Goal: Task Accomplishment & Management: Complete application form

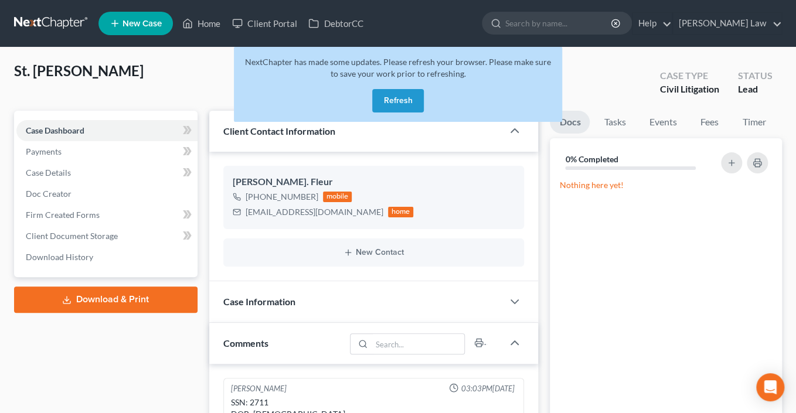
click at [413, 122] on div "NextChapter has made some updates. Please refresh your browser. Please make sur…" at bounding box center [398, 84] width 328 height 75
click at [408, 113] on button "Refresh" at bounding box center [398, 100] width 52 height 23
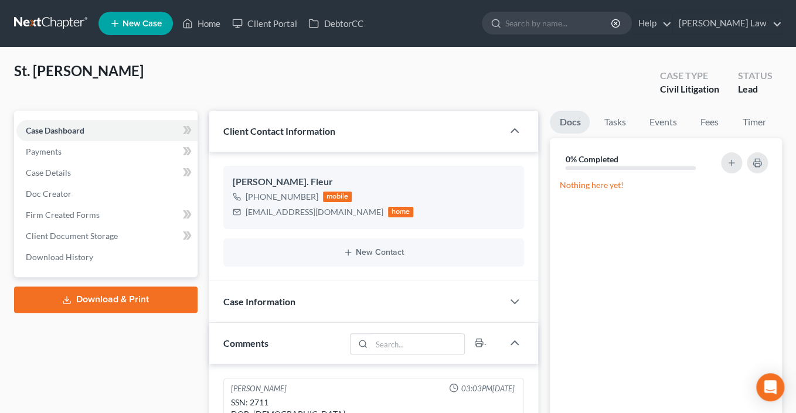
scroll to position [738, 0]
click at [226, 29] on link "Home" at bounding box center [201, 23] width 50 height 21
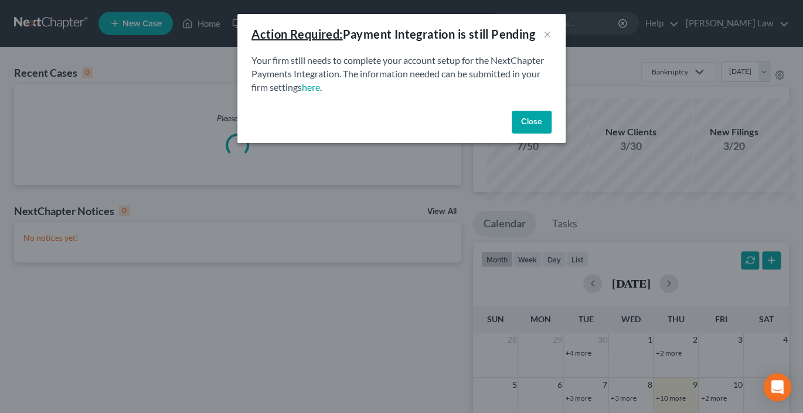
click at [549, 134] on button "Close" at bounding box center [532, 122] width 40 height 23
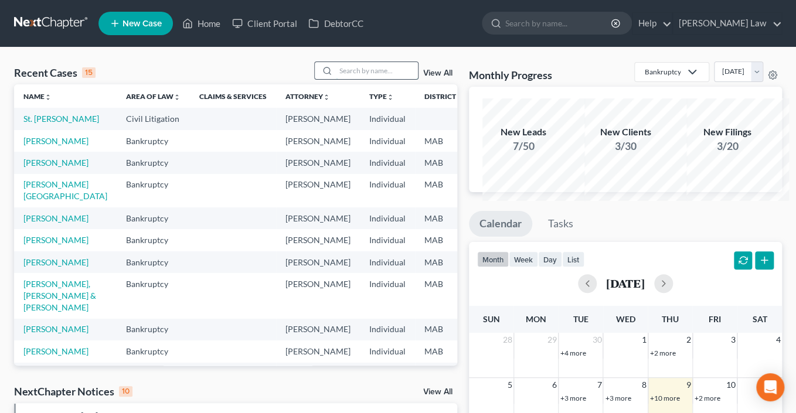
click at [361, 79] on input "search" at bounding box center [377, 70] width 82 height 17
type input "gardner"
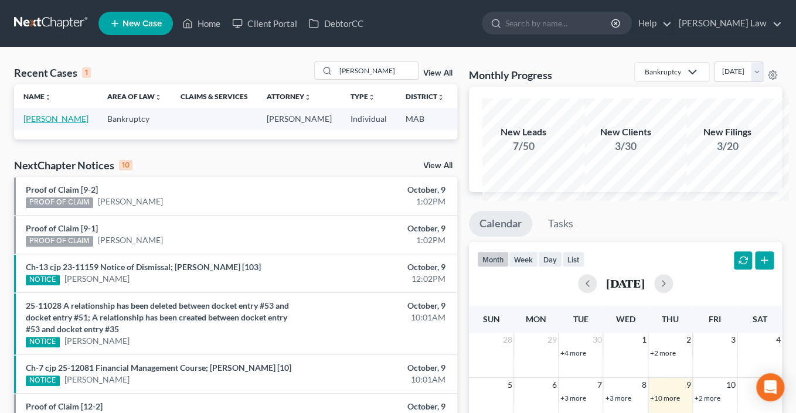
click at [42, 124] on link "Gardner, Collie" at bounding box center [55, 119] width 65 height 10
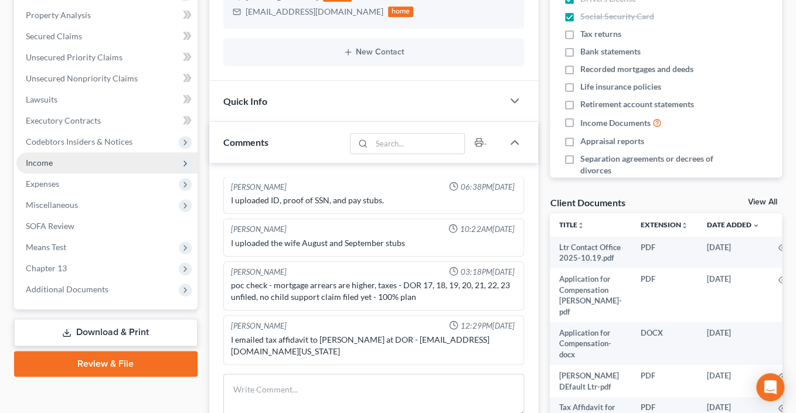
scroll to position [400, 0]
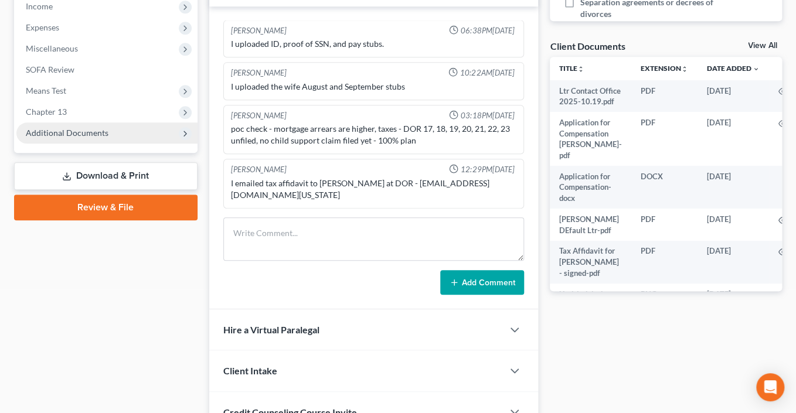
click at [69, 138] on span "Additional Documents" at bounding box center [67, 133] width 83 height 10
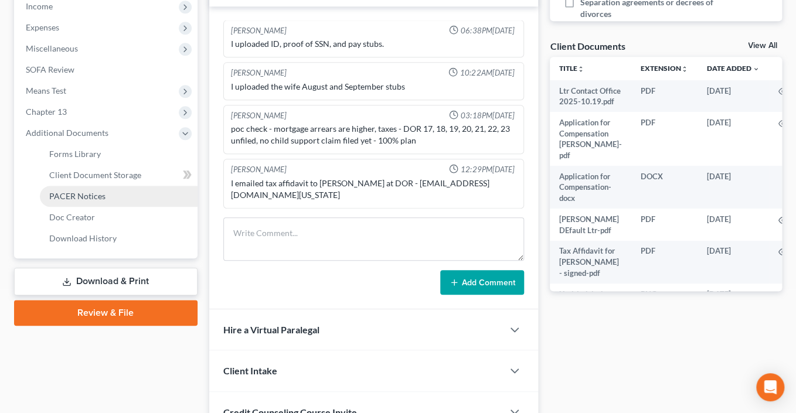
click at [98, 201] on span "PACER Notices" at bounding box center [77, 196] width 56 height 10
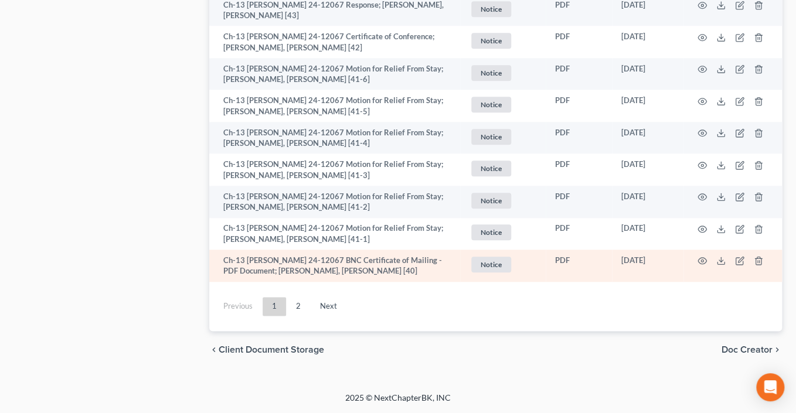
scroll to position [3916, 0]
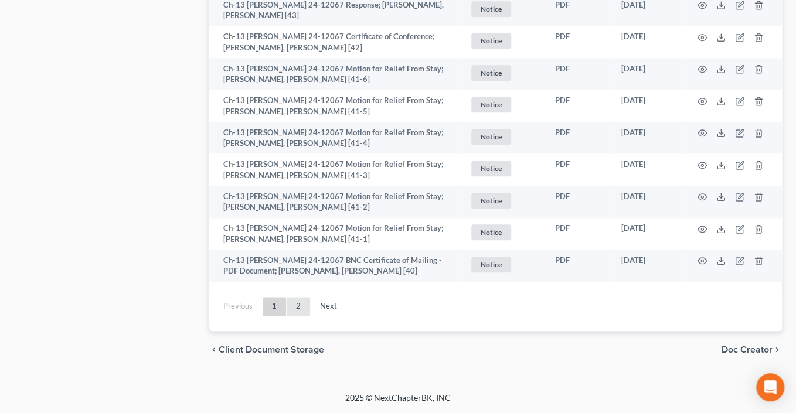
click at [310, 297] on link "2" at bounding box center [298, 306] width 23 height 19
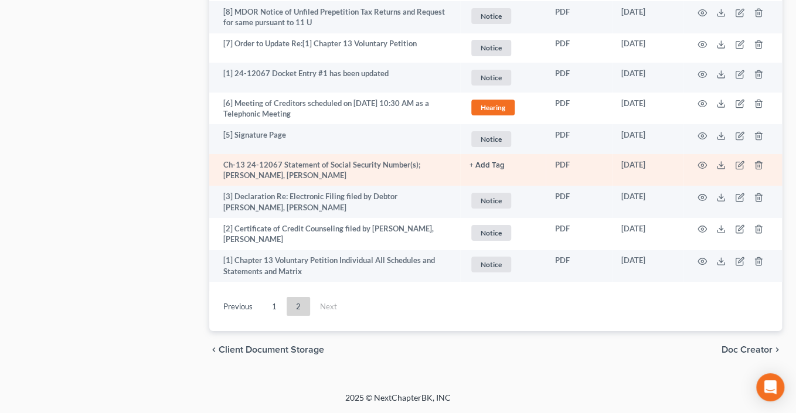
scroll to position [2255, 0]
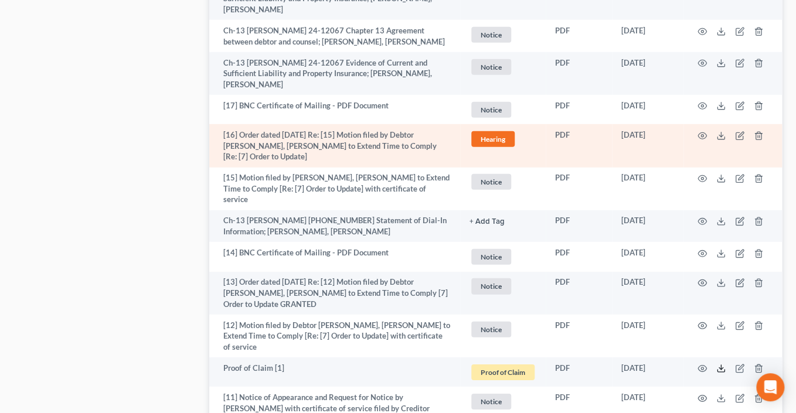
scroll to position [1202, 0]
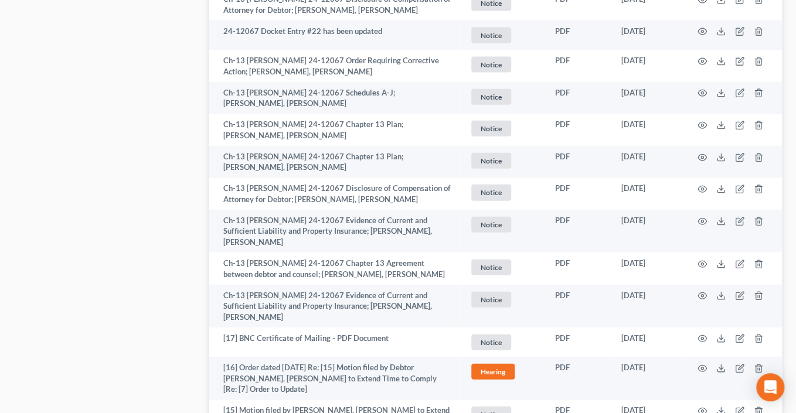
scroll to position [1145, 0]
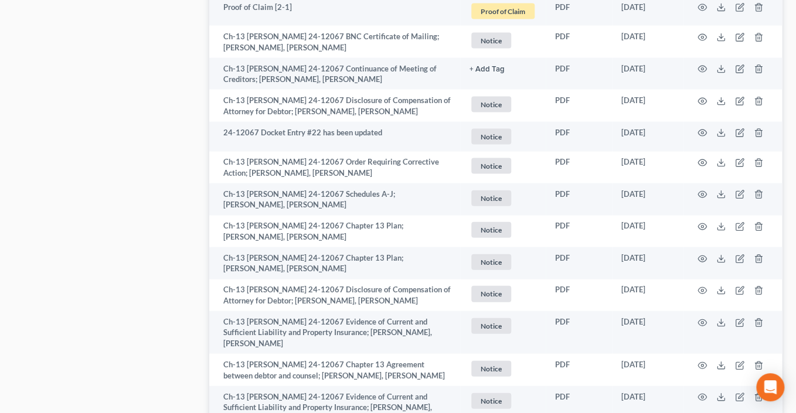
scroll to position [1055, 0]
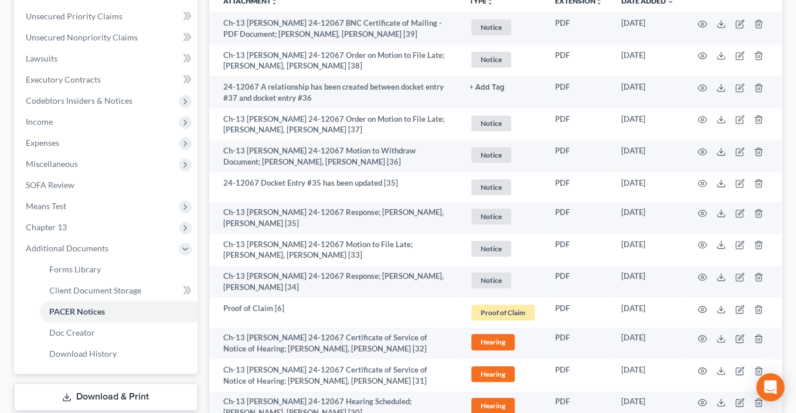
scroll to position [81, 0]
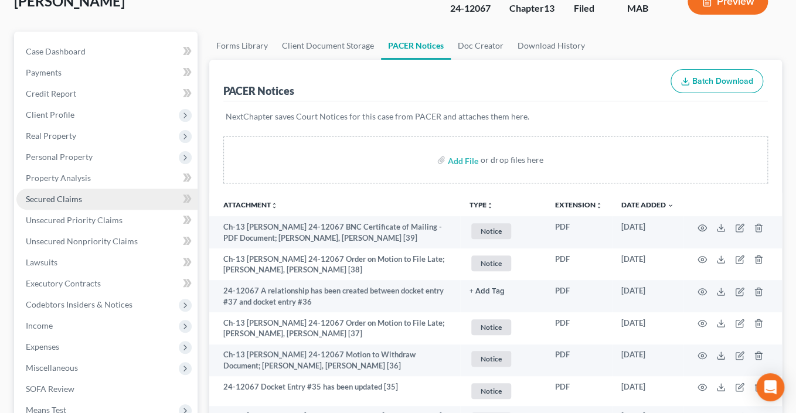
click at [71, 204] on span "Secured Claims" at bounding box center [54, 199] width 56 height 10
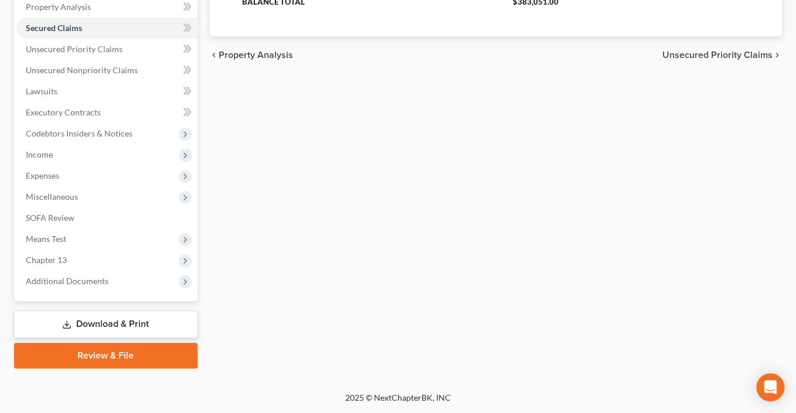
scroll to position [415, 0]
click at [108, 276] on span "Additional Documents" at bounding box center [67, 281] width 83 height 10
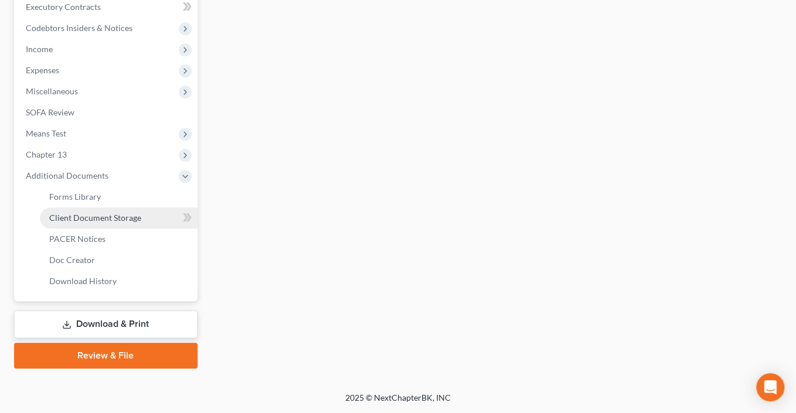
click at [135, 223] on span "Client Document Storage" at bounding box center [95, 218] width 92 height 10
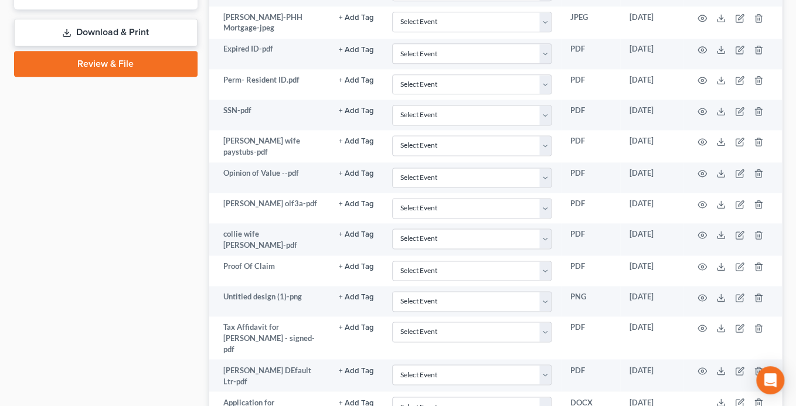
scroll to position [404, 0]
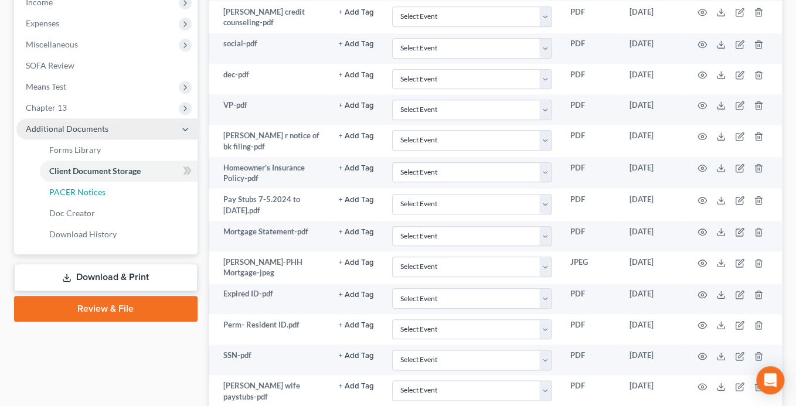
drag, startPoint x: 96, startPoint y: 335, endPoint x: 195, endPoint y: 325, distance: 99.6
click at [96, 197] on span "PACER Notices" at bounding box center [77, 192] width 56 height 10
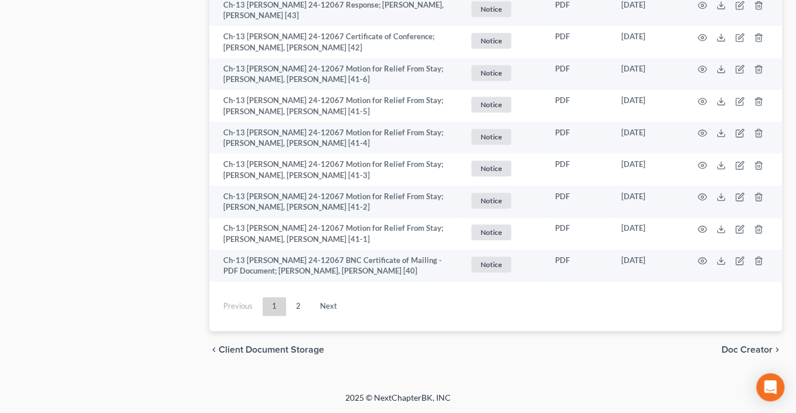
scroll to position [3916, 0]
click at [310, 297] on link "2" at bounding box center [298, 306] width 23 height 19
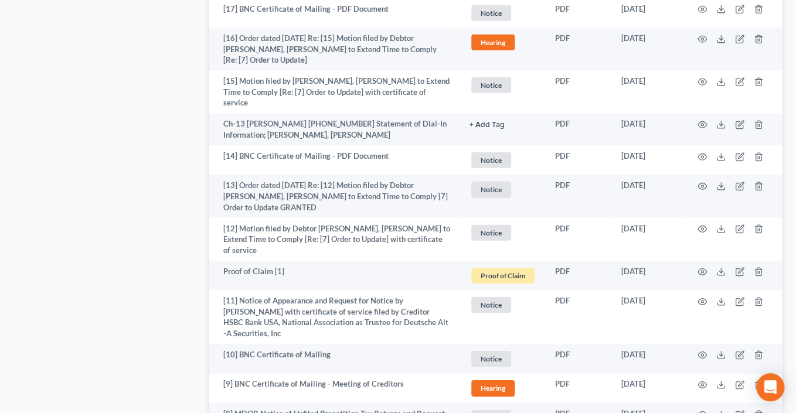
scroll to position [1185, 0]
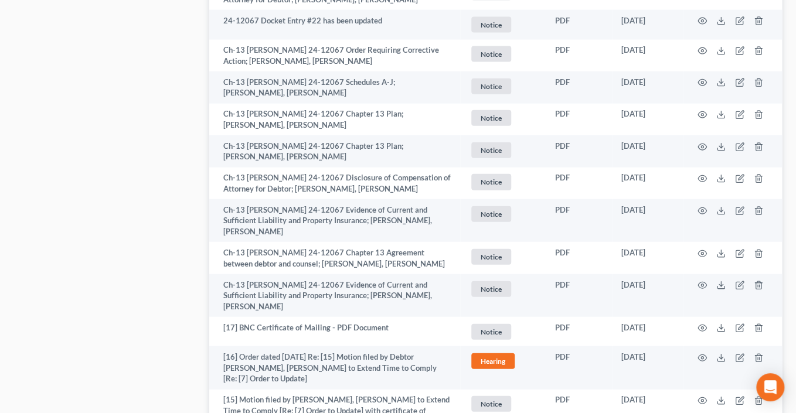
scroll to position [1122, 0]
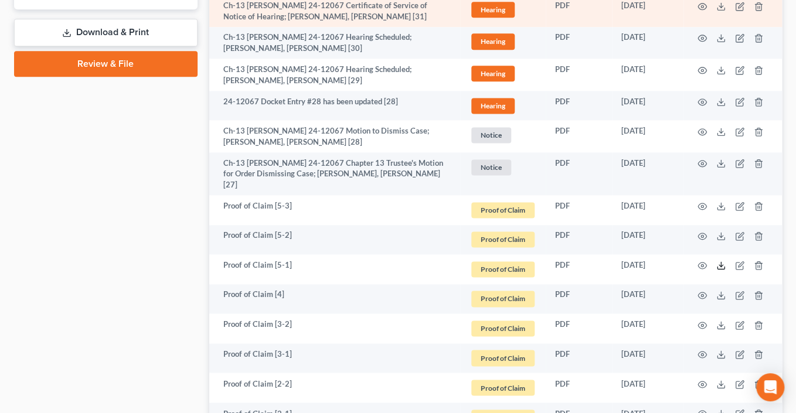
scroll to position [600, 0]
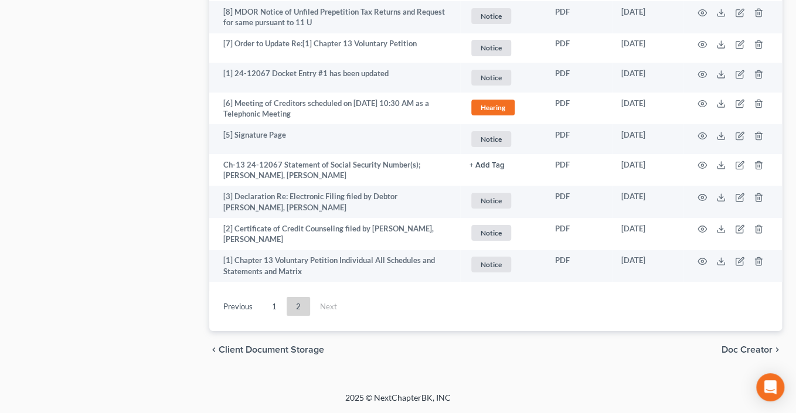
scroll to position [2891, 0]
click at [286, 297] on link "1" at bounding box center [274, 306] width 23 height 19
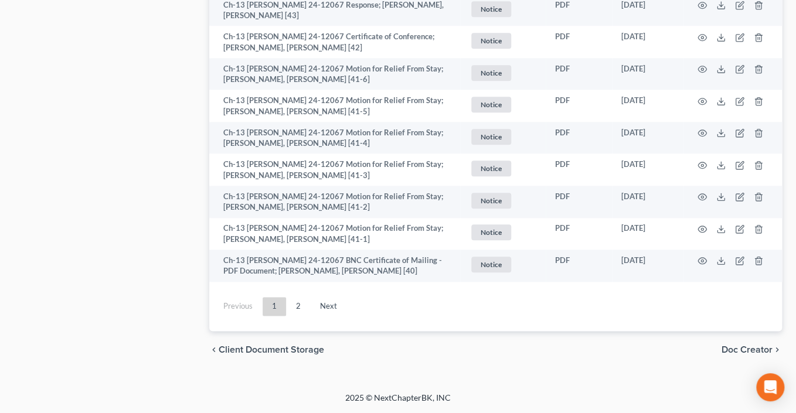
scroll to position [3036, 0]
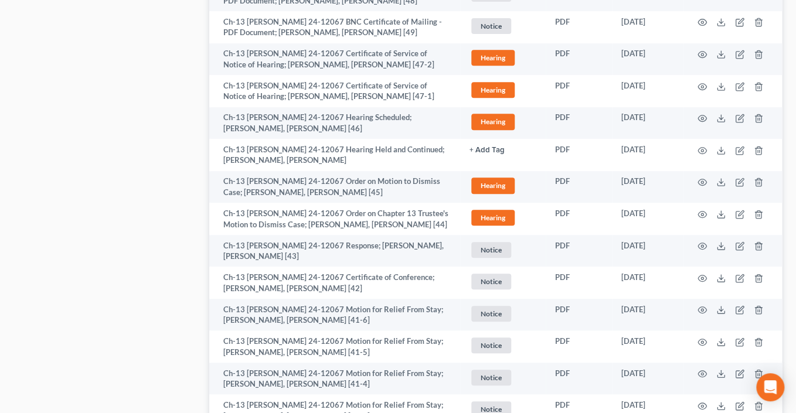
scroll to position [2186, 0]
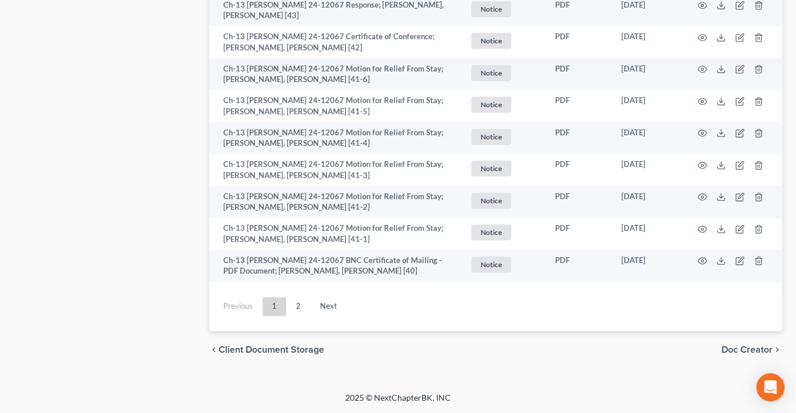
scroll to position [3916, 0]
click at [310, 297] on link "2" at bounding box center [298, 306] width 23 height 19
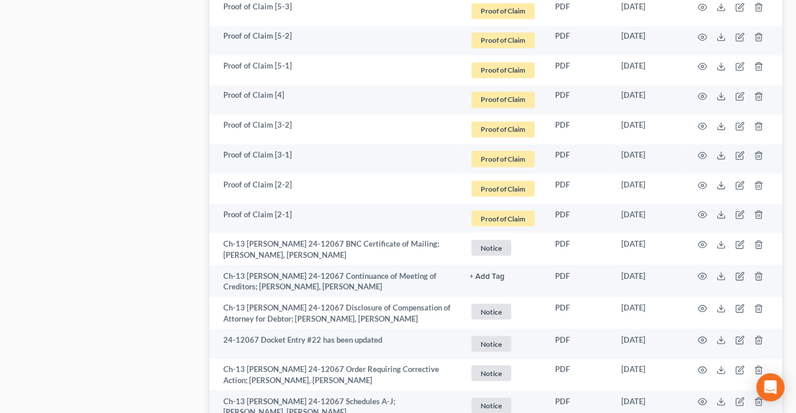
scroll to position [1040, 0]
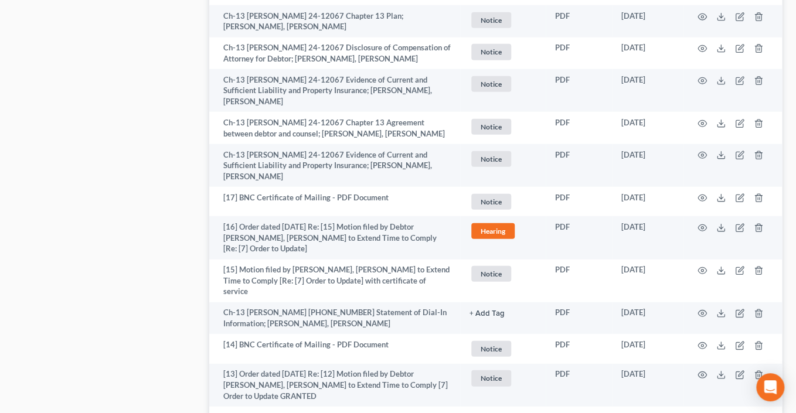
scroll to position [1279, 0]
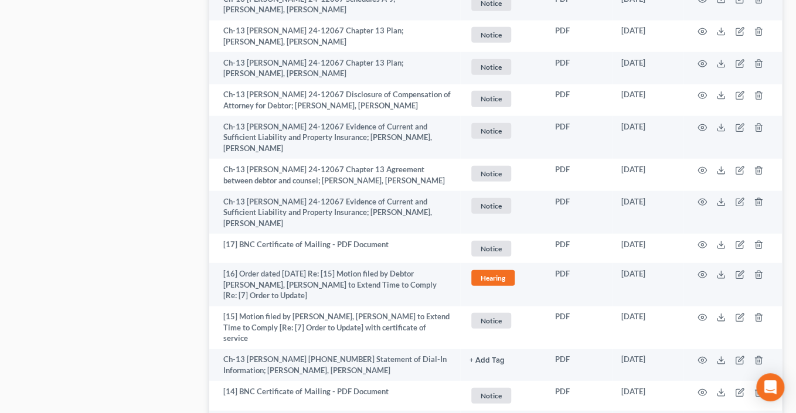
scroll to position [1096, 0]
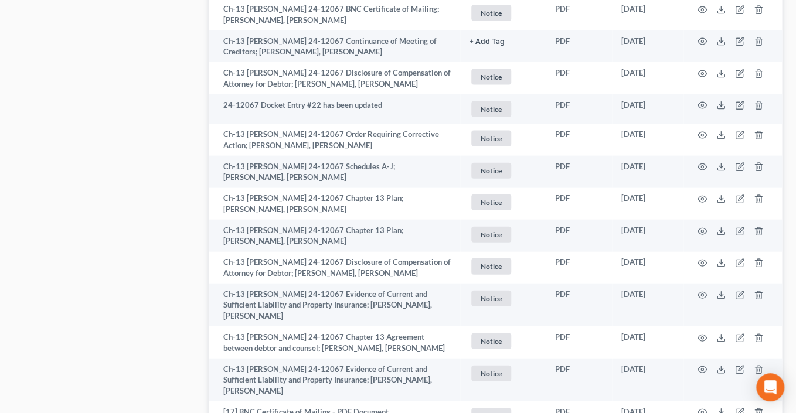
scroll to position [1081, 0]
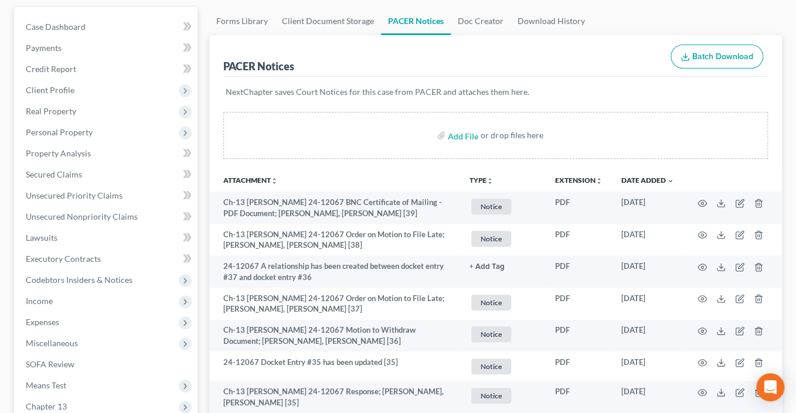
scroll to position [0, 0]
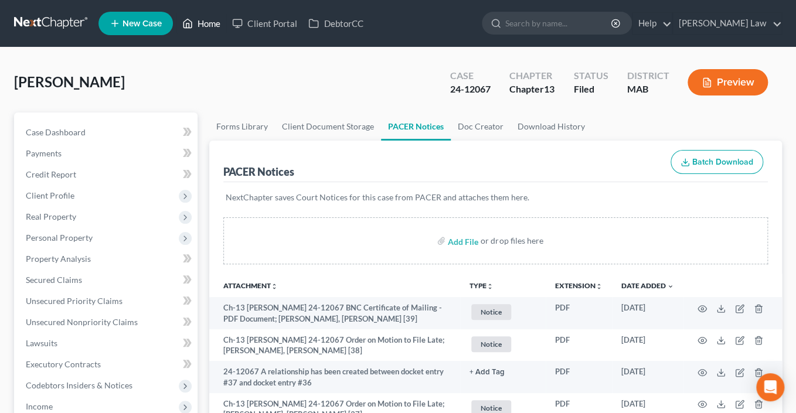
click at [226, 33] on link "Home" at bounding box center [201, 23] width 50 height 21
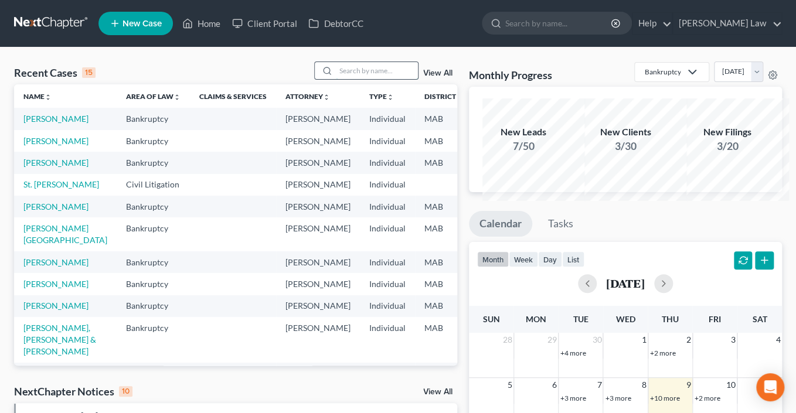
click at [371, 79] on input "search" at bounding box center [377, 70] width 82 height 17
type input "abo"
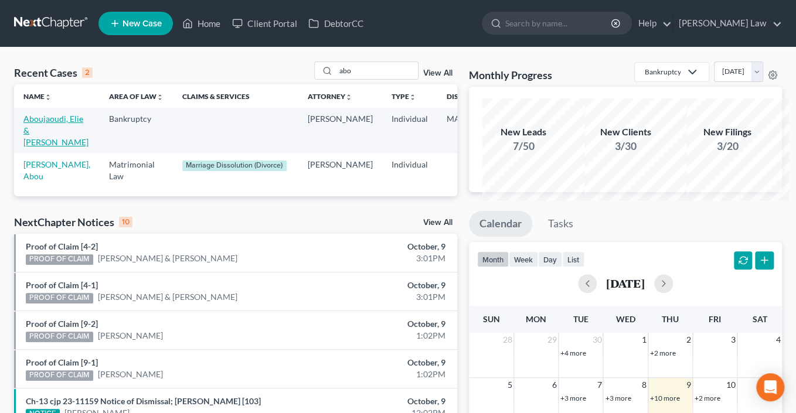
click at [37, 147] on link "Aboujaoudi, Elie & Micheline" at bounding box center [55, 130] width 65 height 33
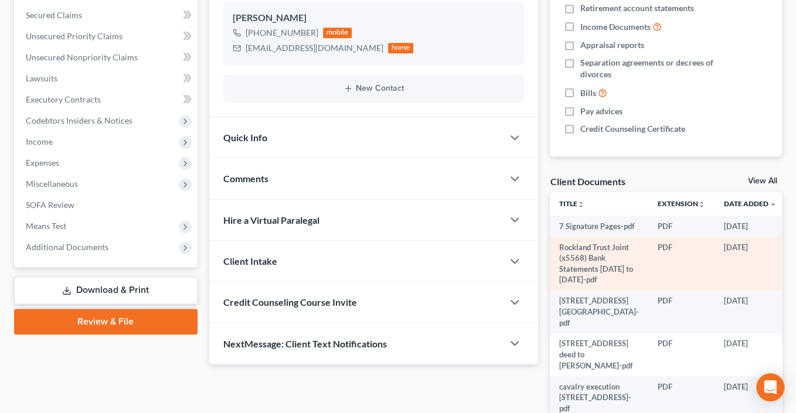
scroll to position [397, 0]
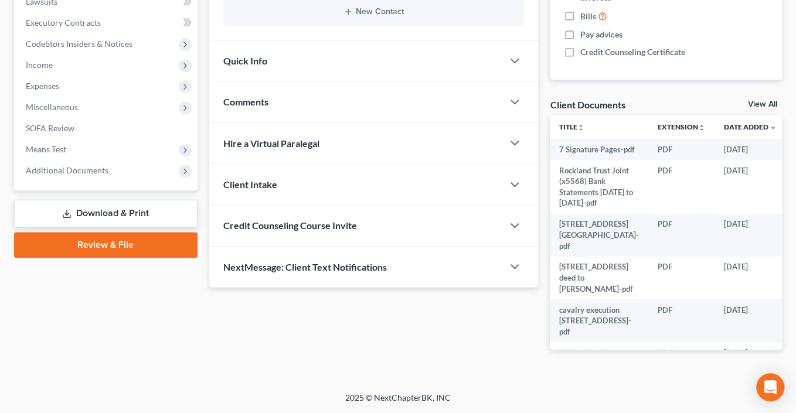
click at [755, 108] on link "View All" at bounding box center [762, 104] width 29 height 8
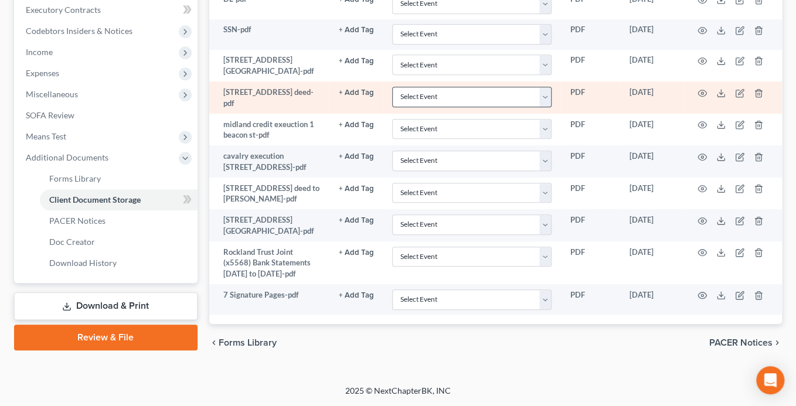
scroll to position [431, 0]
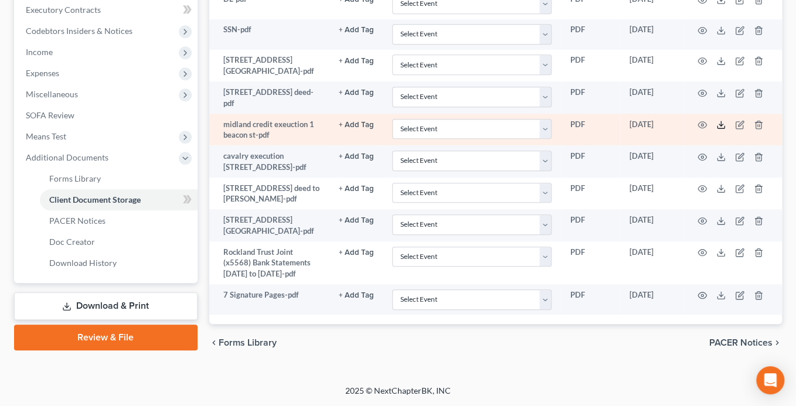
click at [726, 130] on icon at bounding box center [720, 124] width 9 height 9
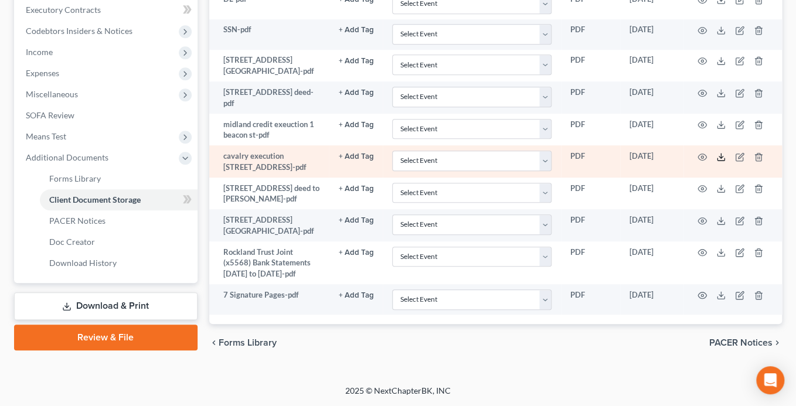
click at [726, 162] on icon at bounding box center [720, 156] width 9 height 9
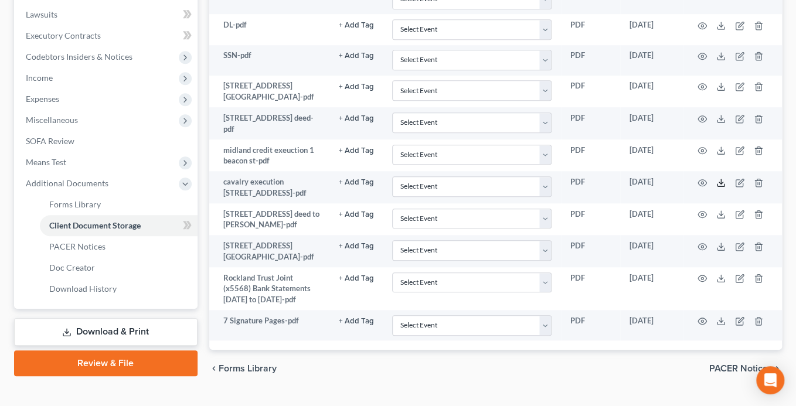
scroll to position [328, 0]
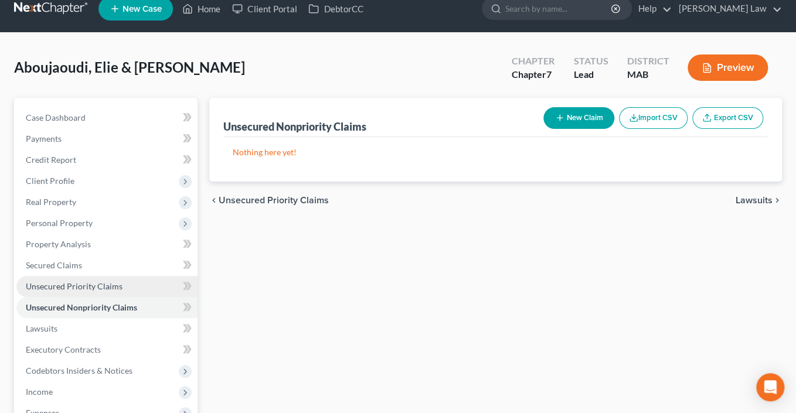
scroll to position [17, 0]
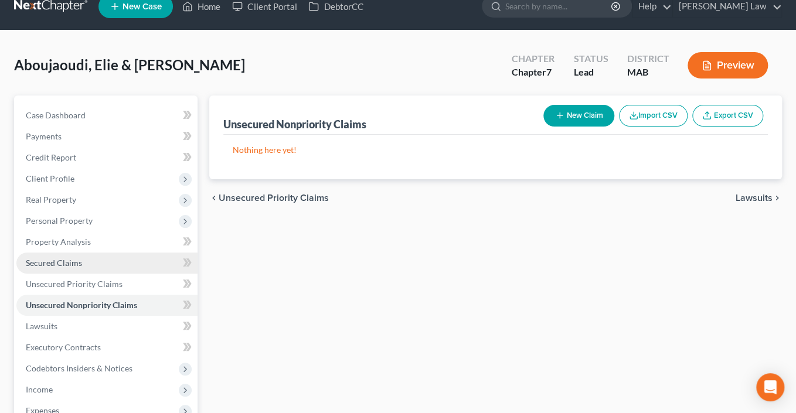
click at [82, 268] on span "Secured Claims" at bounding box center [54, 263] width 56 height 10
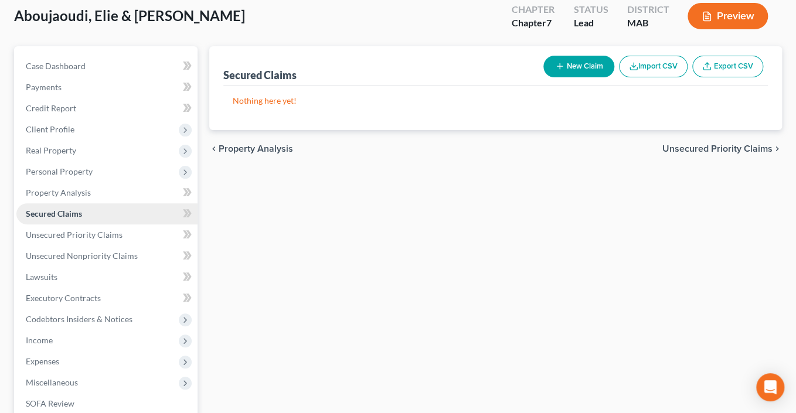
scroll to position [68, 0]
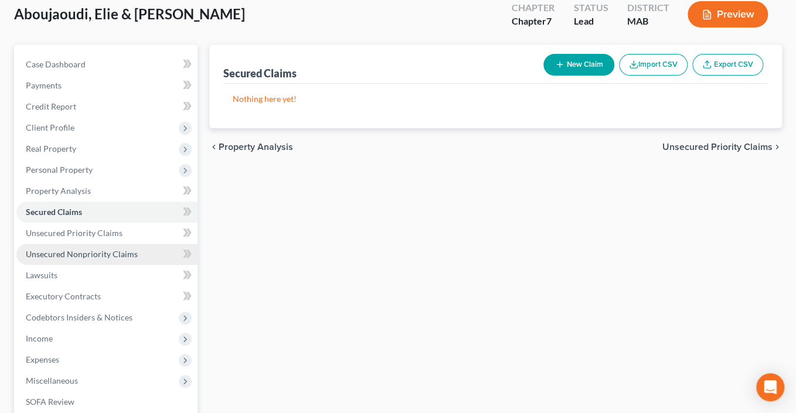
click at [104, 259] on span "Unsecured Nonpriority Claims" at bounding box center [82, 254] width 112 height 10
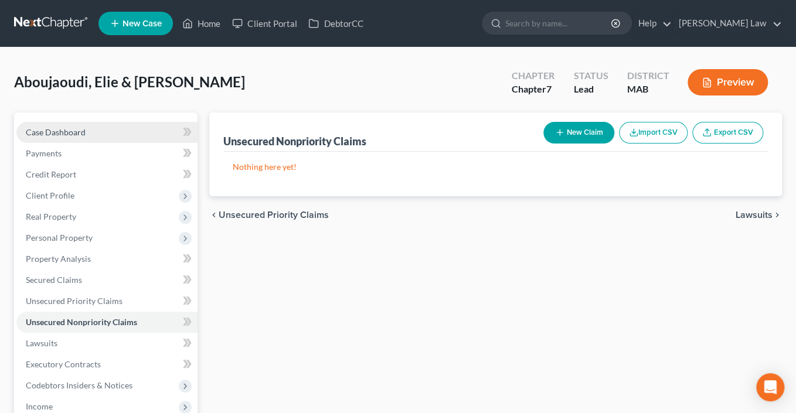
drag, startPoint x: 94, startPoint y: 164, endPoint x: 96, endPoint y: 172, distance: 8.5
click at [86, 137] on span "Case Dashboard" at bounding box center [56, 132] width 60 height 10
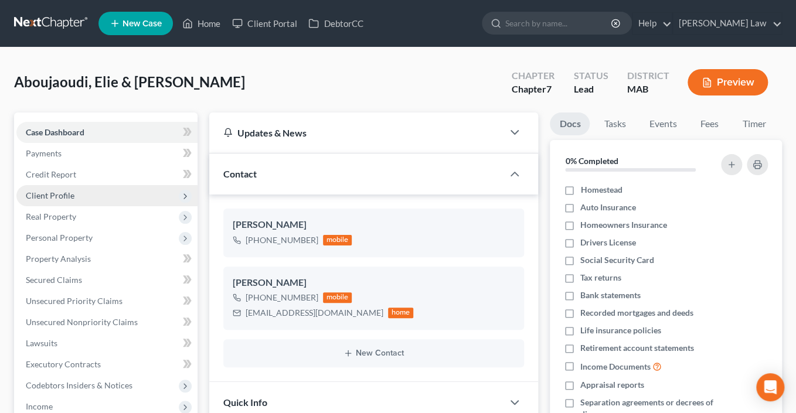
click at [78, 206] on span "Client Profile" at bounding box center [106, 195] width 181 height 21
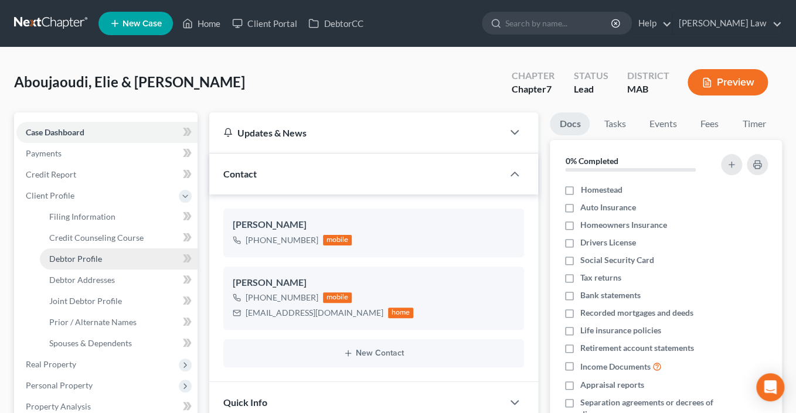
click at [100, 264] on span "Debtor Profile" at bounding box center [75, 259] width 53 height 10
select select "1"
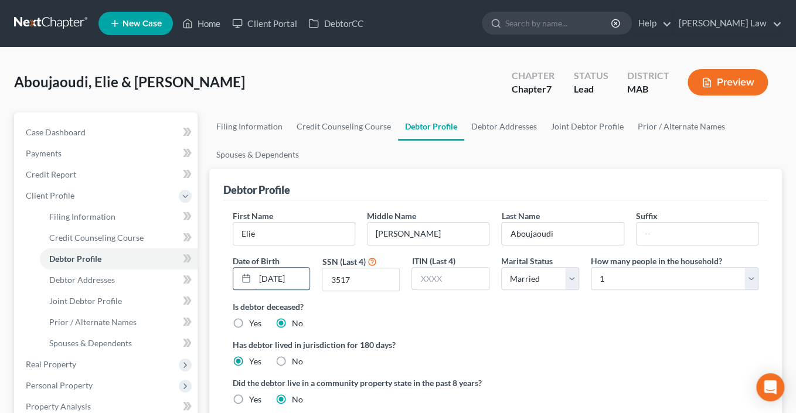
click at [301, 290] on input "07/20/1957" at bounding box center [282, 279] width 55 height 22
click at [374, 291] on input "3517" at bounding box center [360, 279] width 77 height 22
click at [740, 291] on select "Select 1 2 3 4 5 6 7 8 9 10 11 12 13 14 15 16 17 18 19 20" at bounding box center [675, 278] width 168 height 23
select select "1"
click at [591, 291] on select "Select 1 2 3 4 5 6 7 8 9 10 11 12 13 14 15 16 17 18 19 20" at bounding box center [675, 278] width 168 height 23
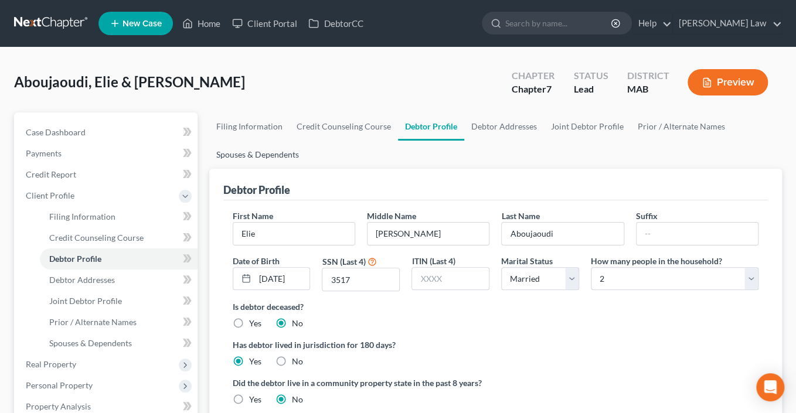
click at [306, 169] on link "Spouses & Dependents" at bounding box center [257, 155] width 97 height 28
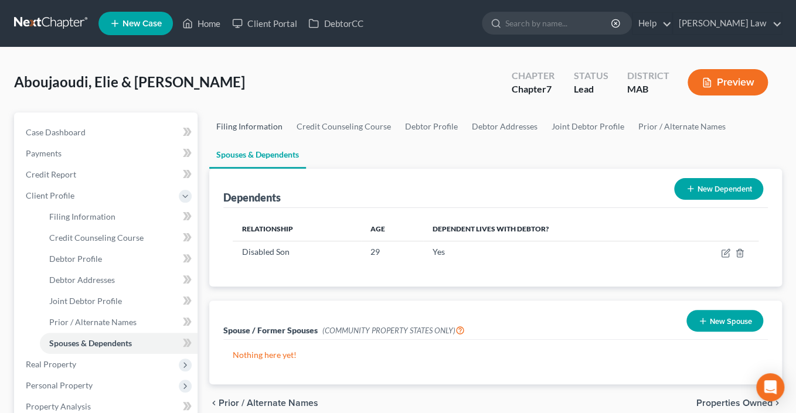
click at [268, 141] on link "Filing Information" at bounding box center [249, 127] width 80 height 28
select select "1"
select select "0"
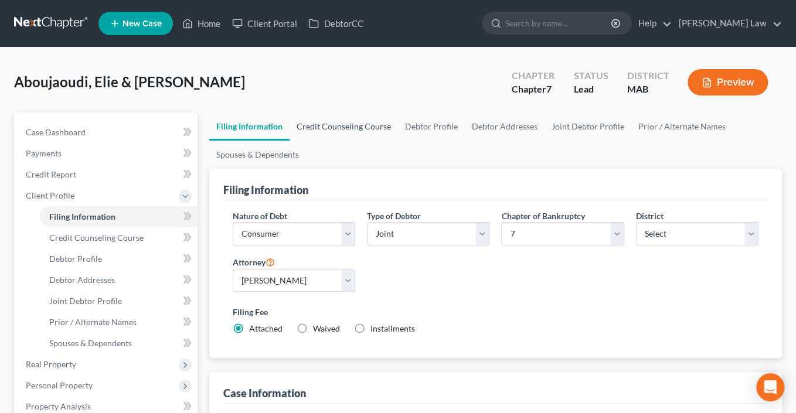
click at [353, 141] on link "Credit Counseling Course" at bounding box center [344, 127] width 108 height 28
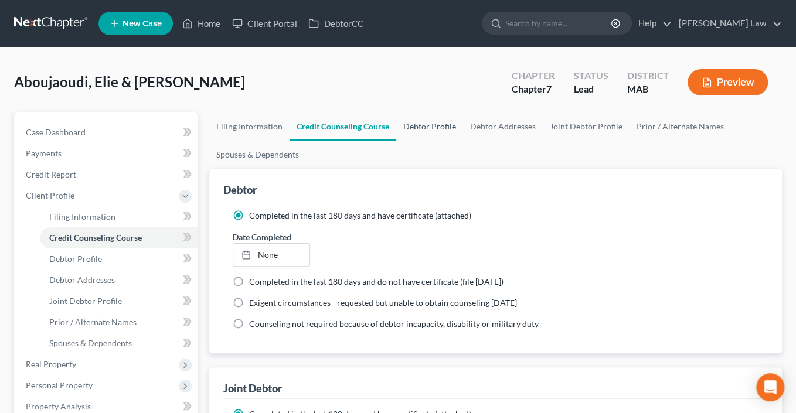
click at [463, 141] on link "Debtor Profile" at bounding box center [429, 127] width 67 height 28
select select "1"
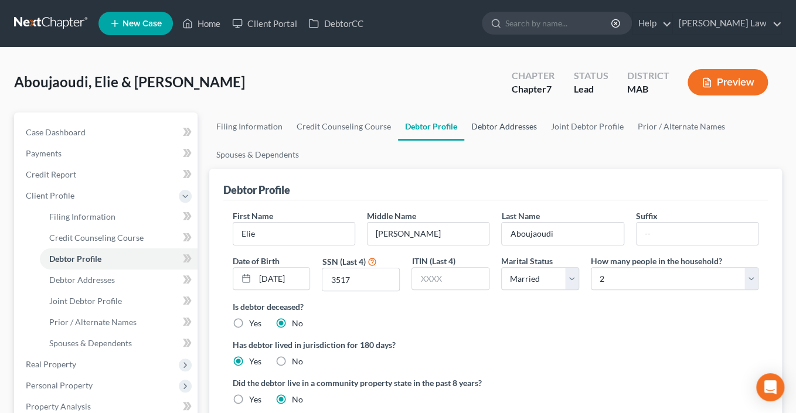
click at [544, 141] on link "Debtor Addresses" at bounding box center [504, 127] width 80 height 28
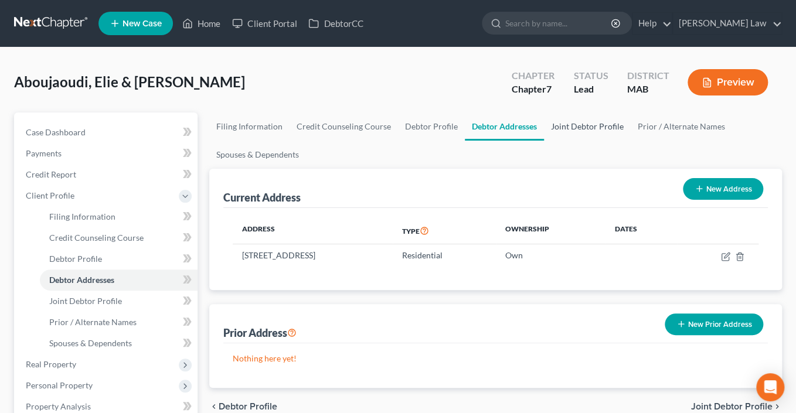
click at [631, 141] on link "Joint Debtor Profile" at bounding box center [587, 127] width 87 height 28
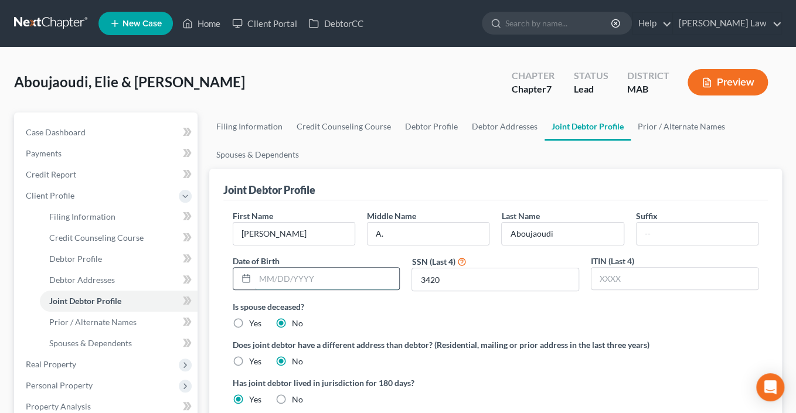
click at [324, 290] on input "text" at bounding box center [327, 279] width 145 height 22
click at [408, 245] on input "A." at bounding box center [427, 234] width 121 height 22
click at [411, 245] on input "A." at bounding box center [427, 234] width 121 height 22
click at [404, 245] on input "A." at bounding box center [427, 234] width 121 height 22
type input "A"
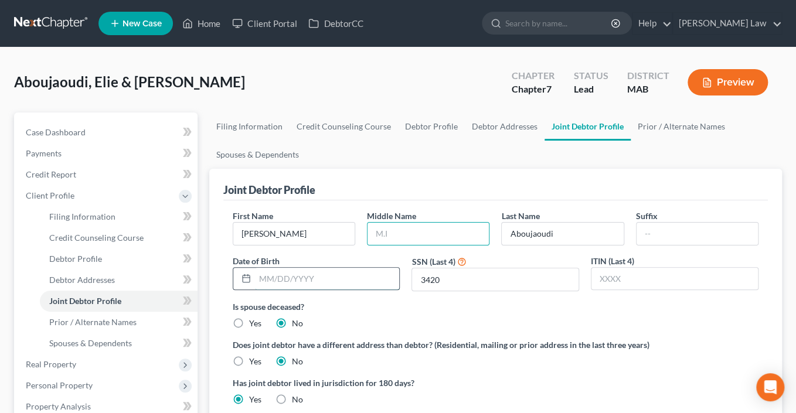
click at [311, 290] on input "text" at bounding box center [327, 279] width 145 height 22
click at [288, 290] on input "text" at bounding box center [327, 279] width 145 height 22
type input "07/10/1967"
click at [631, 141] on link "Prior / Alternate Names" at bounding box center [681, 127] width 101 height 28
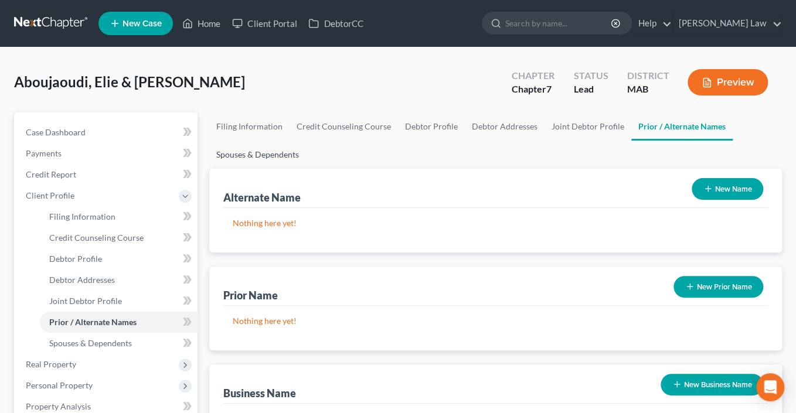
click at [306, 169] on link "Spouses & Dependents" at bounding box center [257, 155] width 97 height 28
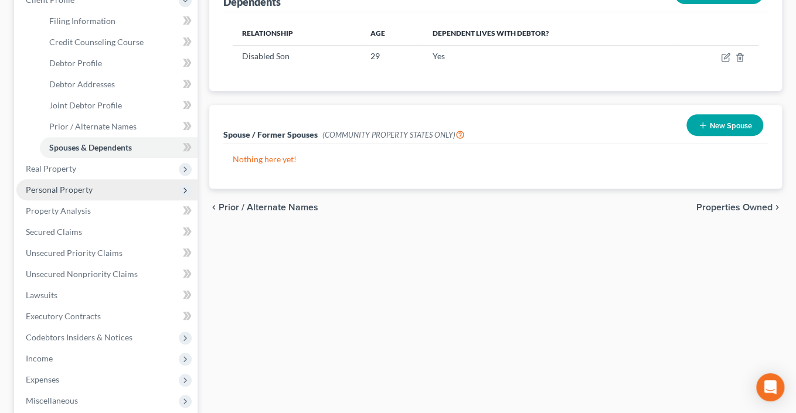
scroll to position [198, 0]
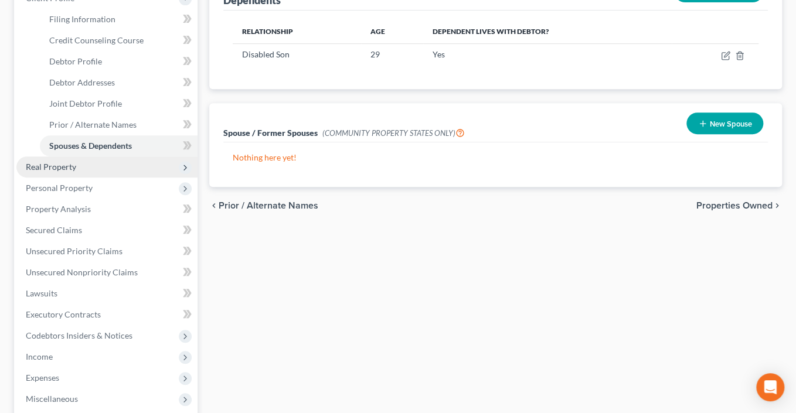
click at [76, 172] on span "Real Property" at bounding box center [51, 167] width 50 height 10
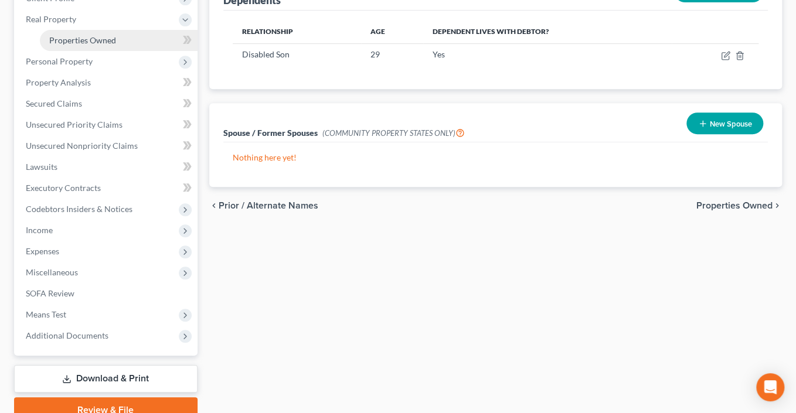
click at [79, 45] on span "Properties Owned" at bounding box center [82, 40] width 67 height 10
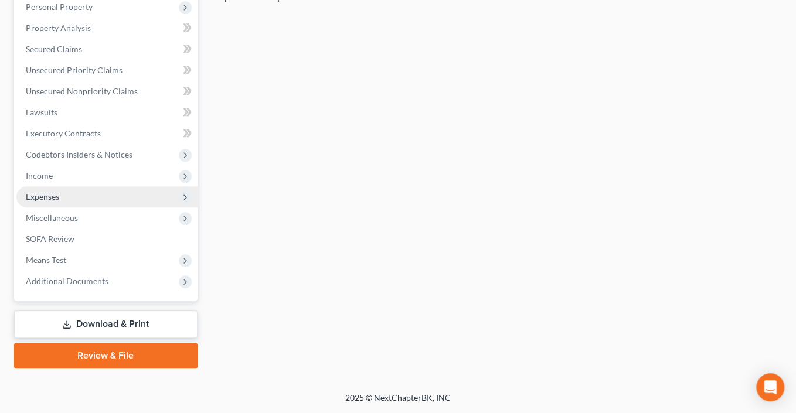
scroll to position [415, 0]
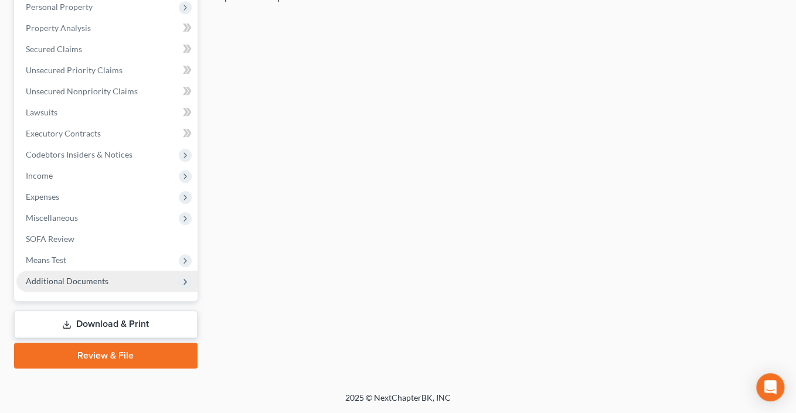
click at [102, 276] on span "Additional Documents" at bounding box center [67, 281] width 83 height 10
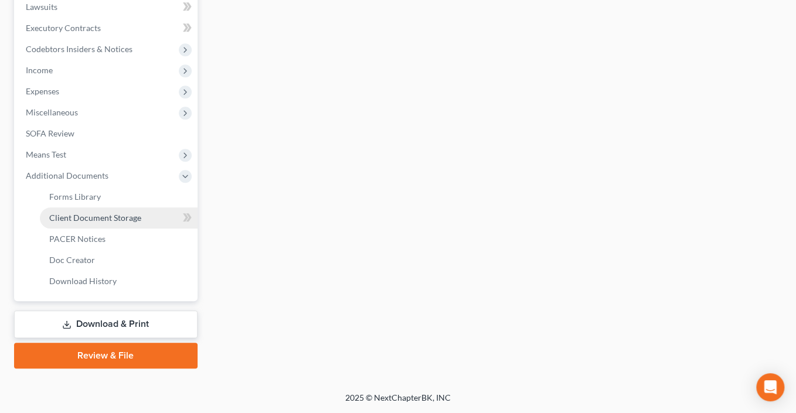
click at [141, 223] on span "Client Document Storage" at bounding box center [95, 218] width 92 height 10
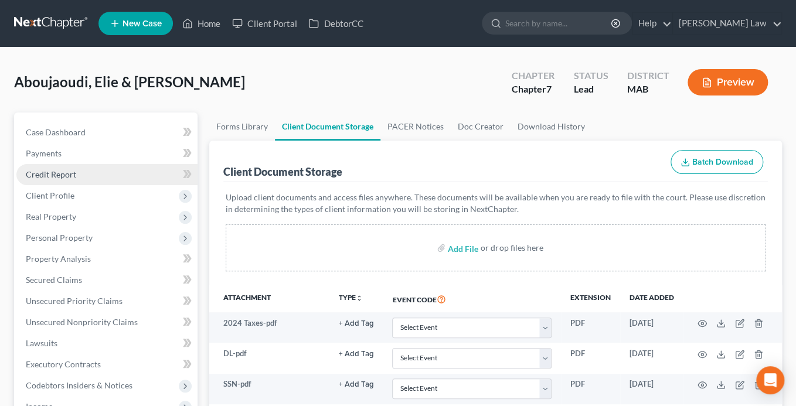
click at [59, 179] on span "Credit Report" at bounding box center [51, 174] width 50 height 10
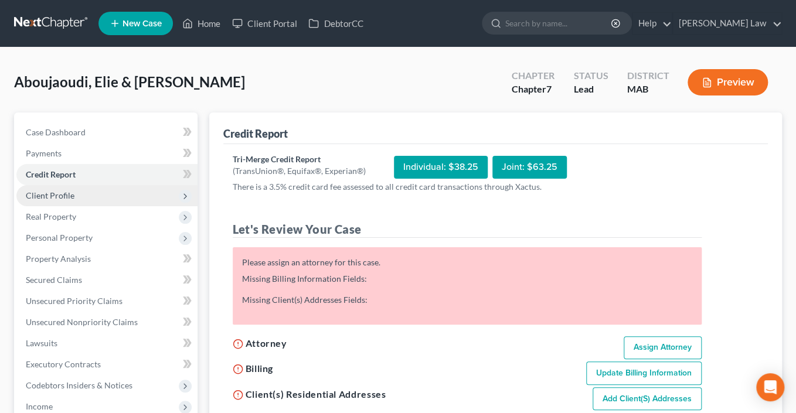
click at [61, 200] on span "Client Profile" at bounding box center [50, 195] width 49 height 10
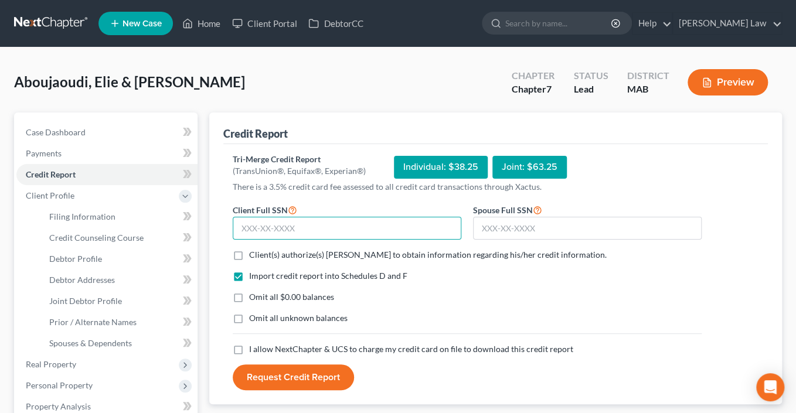
click at [265, 240] on input "text" at bounding box center [347, 228] width 229 height 23
type input "020-62-3517"
click at [534, 240] on input "text" at bounding box center [587, 228] width 229 height 23
type input "020-78-3420"
click at [249, 261] on label "Client(s) authorize(s) Benner Law to obtain information regarding his/her credi…" at bounding box center [428, 255] width 358 height 12
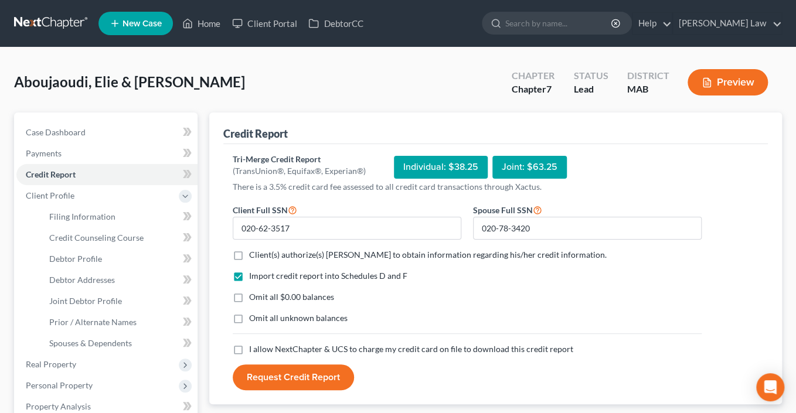
click at [254, 257] on input "Client(s) authorize(s) Benner Law to obtain information regarding his/her credi…" at bounding box center [258, 253] width 8 height 8
checkbox input "true"
click at [249, 303] on label "Omit all $0.00 balances" at bounding box center [291, 297] width 85 height 12
click at [254, 299] on input "Omit all $0.00 balances" at bounding box center [258, 295] width 8 height 8
checkbox input "true"
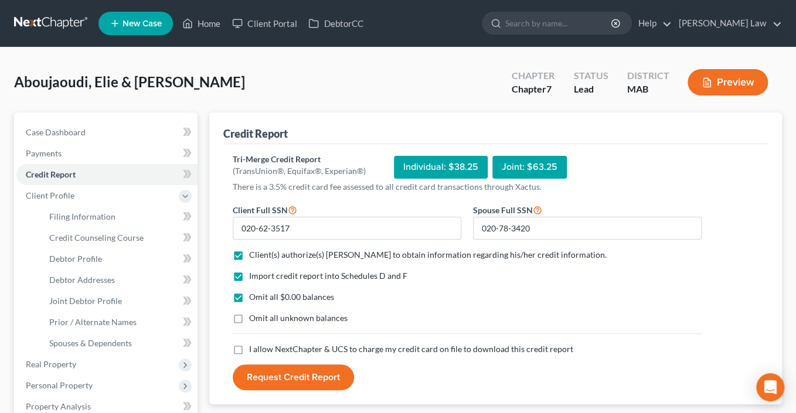
click at [249, 324] on label "Omit all unknown balances" at bounding box center [298, 318] width 98 height 12
click at [254, 320] on input "Omit all unknown balances" at bounding box center [258, 316] width 8 height 8
checkbox input "true"
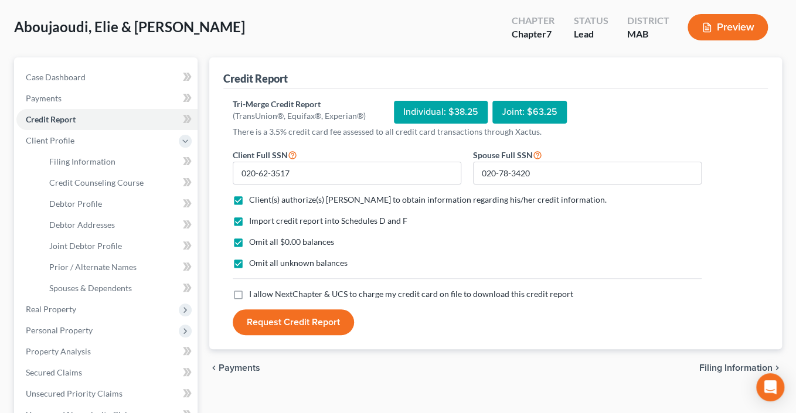
scroll to position [195, 0]
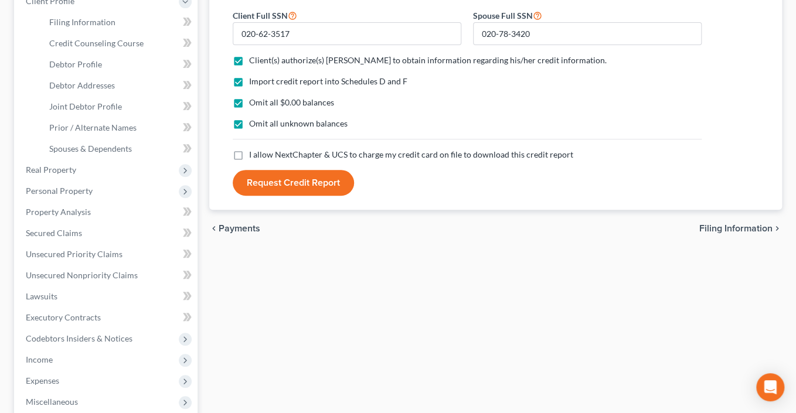
click at [249, 161] on label "I allow NextChapter & UCS to charge my credit card on file to download this cre…" at bounding box center [411, 155] width 324 height 12
click at [254, 156] on input "I allow NextChapter & UCS to charge my credit card on file to download this cre…" at bounding box center [258, 153] width 8 height 8
checkbox input "true"
click at [311, 196] on button "Request Credit Report" at bounding box center [293, 183] width 121 height 26
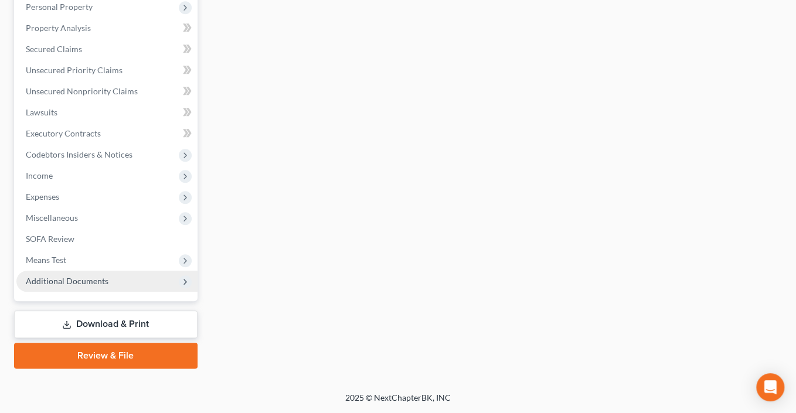
click at [101, 276] on span "Additional Documents" at bounding box center [67, 281] width 83 height 10
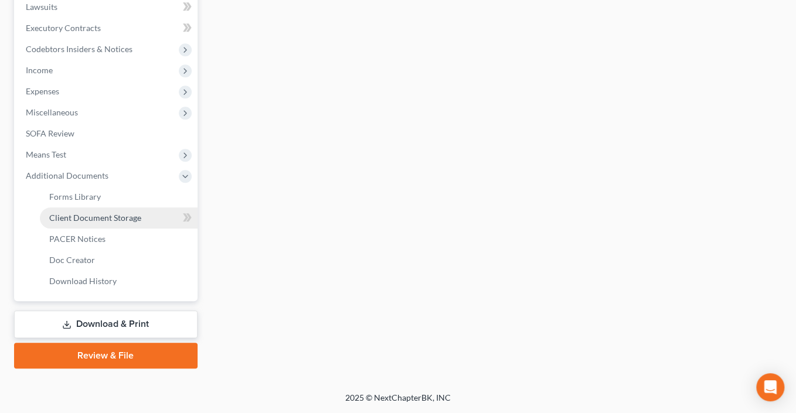
click at [119, 223] on span "Client Document Storage" at bounding box center [95, 218] width 92 height 10
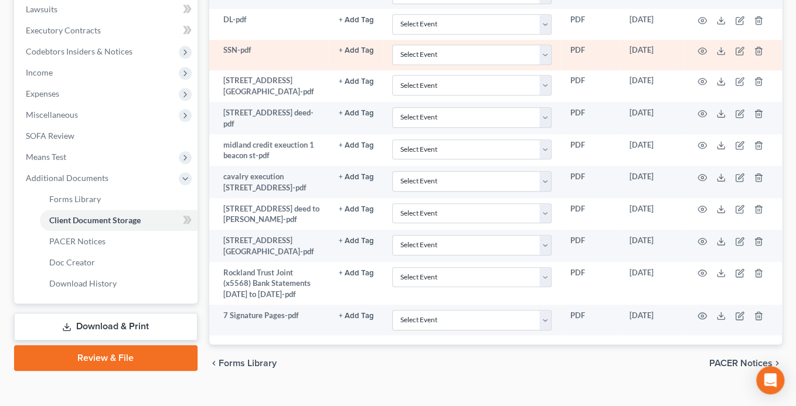
scroll to position [264, 0]
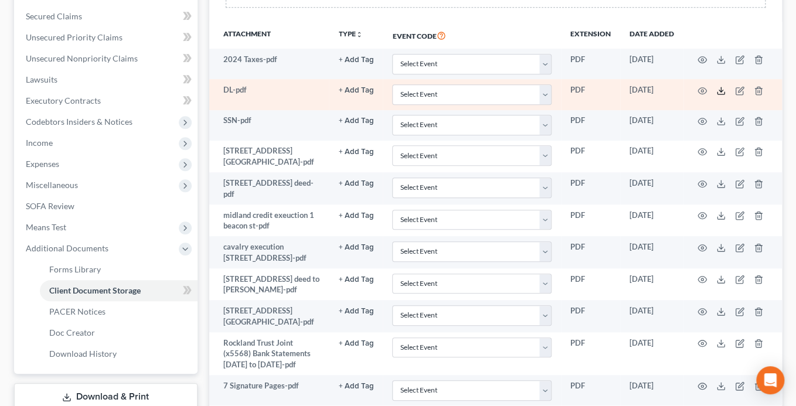
click at [726, 96] on icon at bounding box center [720, 90] width 9 height 9
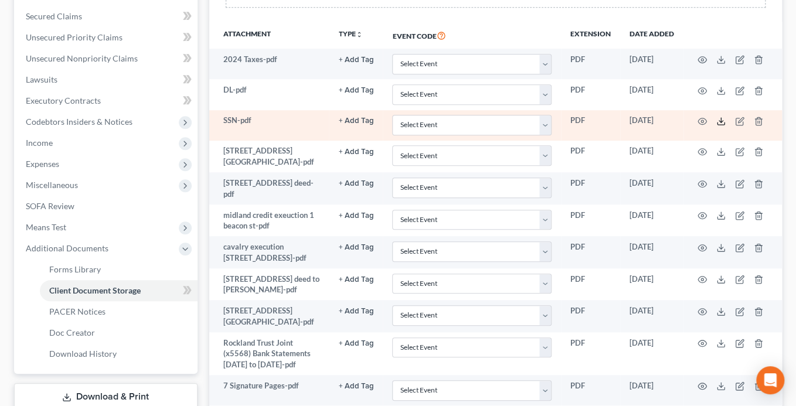
click at [726, 126] on icon at bounding box center [720, 121] width 9 height 9
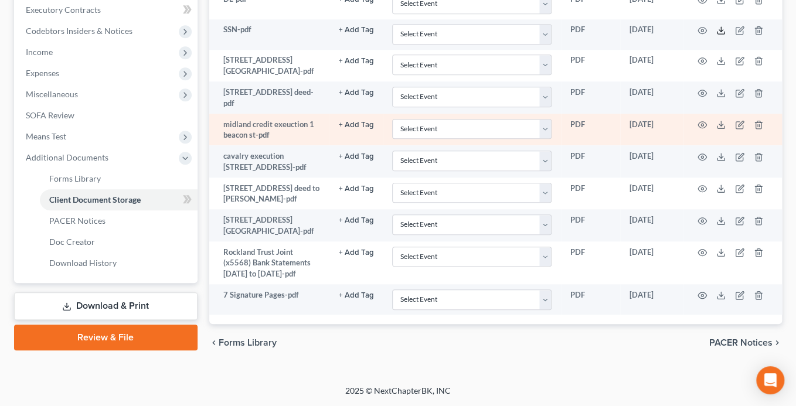
scroll to position [386, 0]
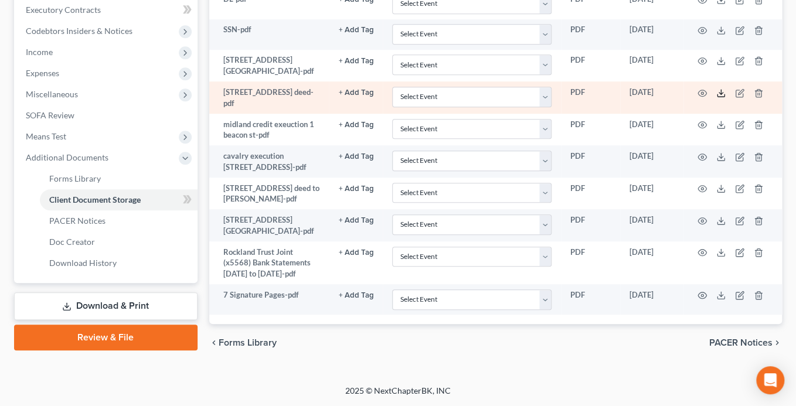
click at [723, 94] on polyline at bounding box center [721, 93] width 4 height 2
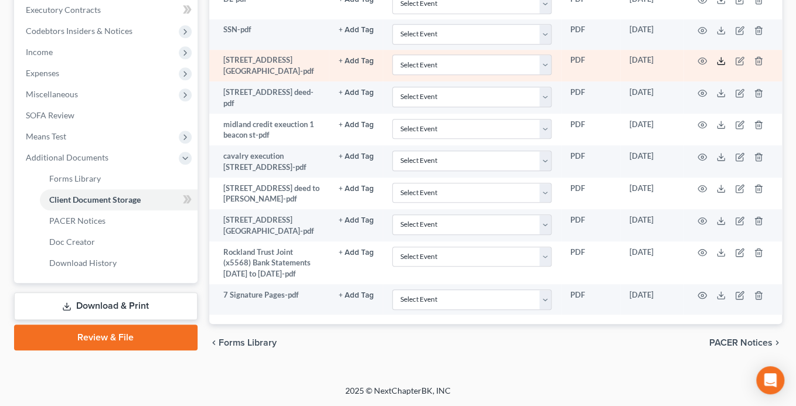
click at [721, 62] on line at bounding box center [721, 59] width 0 height 5
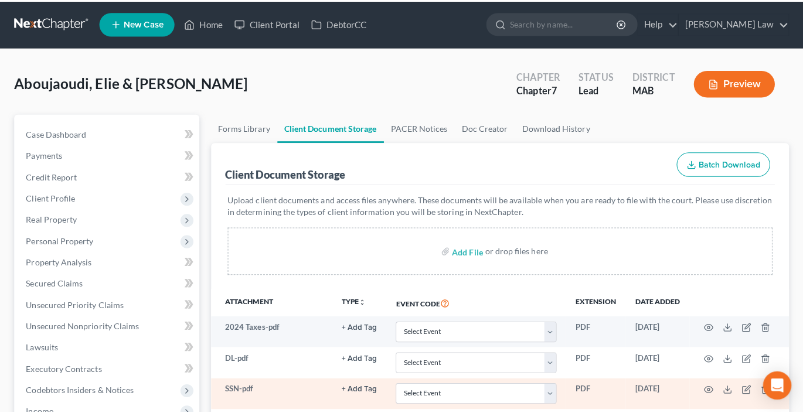
scroll to position [0, 0]
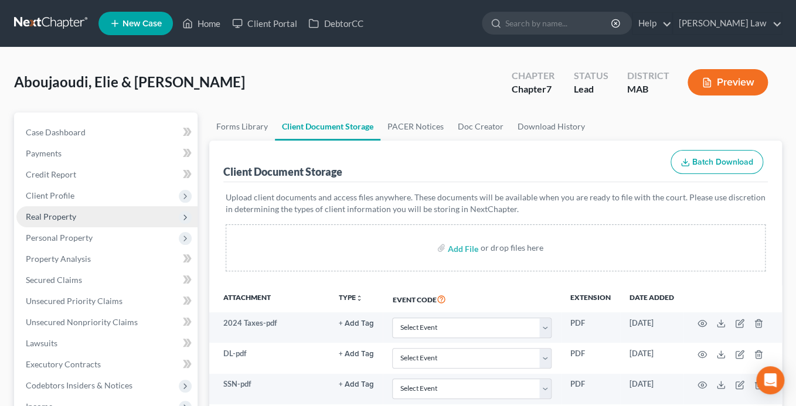
click at [76, 222] on span "Real Property" at bounding box center [51, 217] width 50 height 10
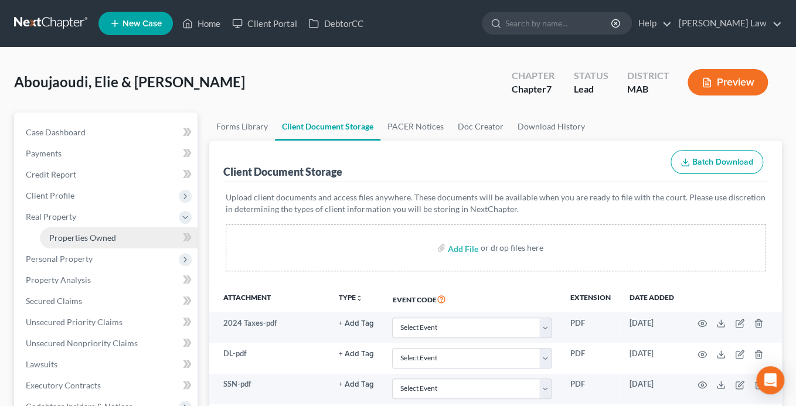
click at [104, 243] on span "Properties Owned" at bounding box center [82, 238] width 67 height 10
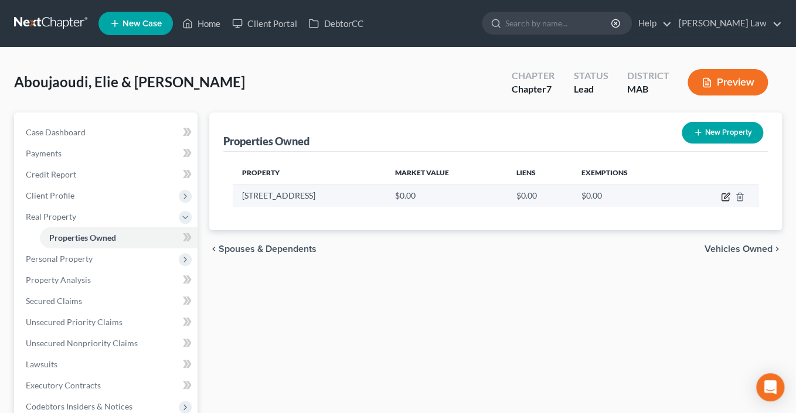
click at [724, 198] on icon "button" at bounding box center [726, 195] width 5 height 5
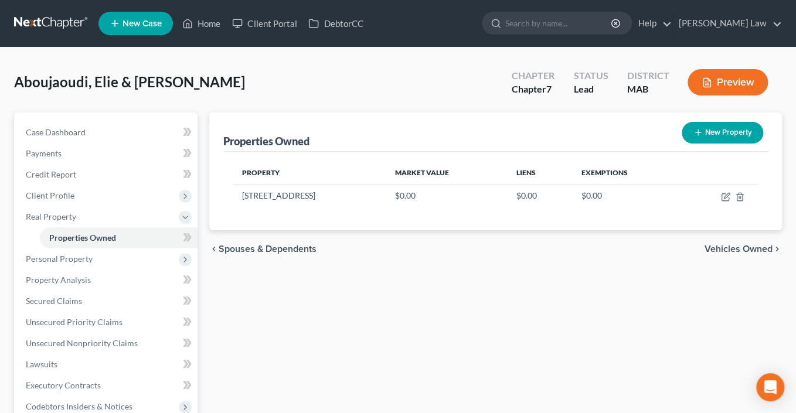
select select "22"
select select "0"
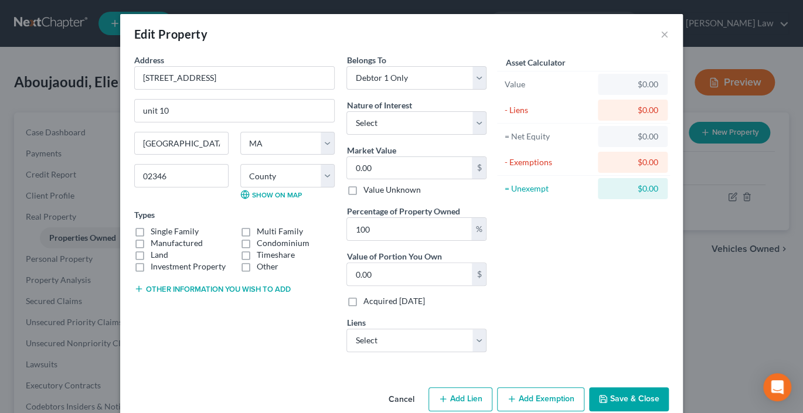
click at [257, 249] on label "Condominium" at bounding box center [283, 243] width 53 height 12
click at [261, 245] on input "Condominium" at bounding box center [265, 241] width 8 height 8
checkbox input "true"
click at [486, 135] on select "Select Fee Simple Joint Tenant Life Estate Equitable Interest Future Interest T…" at bounding box center [416, 122] width 140 height 23
select select "5"
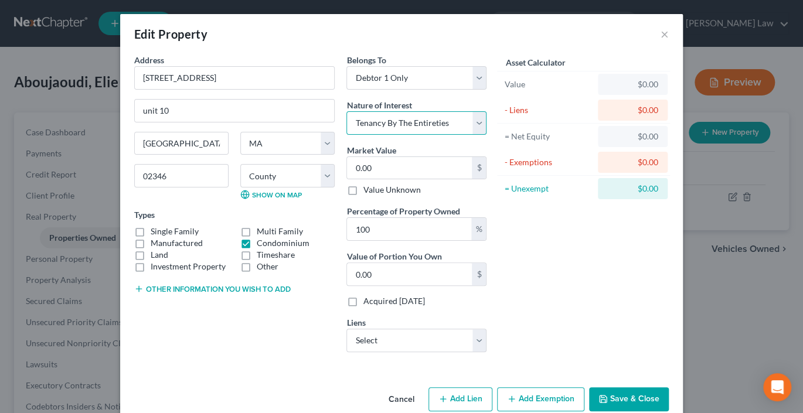
click at [346, 135] on select "Select Fee Simple Joint Tenant Life Estate Equitable Interest Future Interest T…" at bounding box center [416, 122] width 140 height 23
click at [380, 179] on input "0.00" at bounding box center [409, 168] width 125 height 22
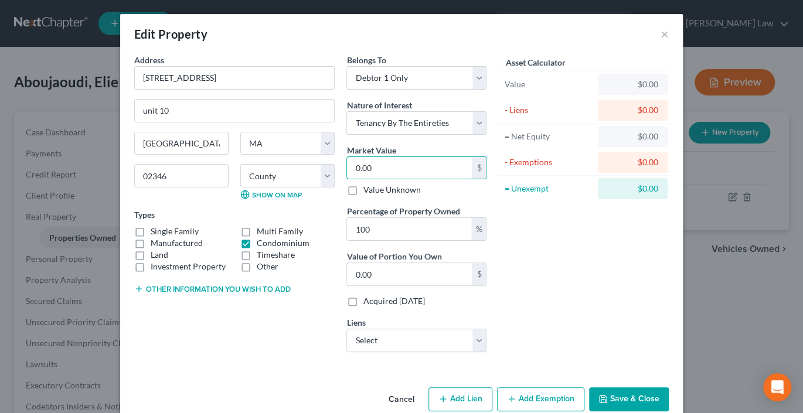
type input "3"
type input "3.00"
type input "30"
type input "30.00"
type input "305"
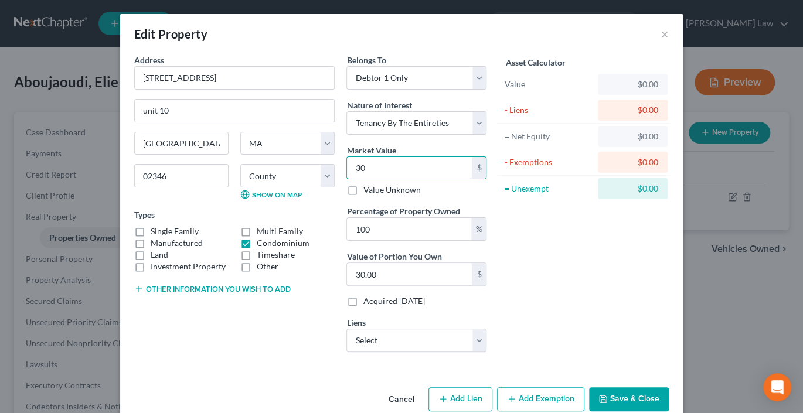
type input "305.00"
type input "3050"
type input "3,050.00"
type input "3,0500"
type input "30,500.00"
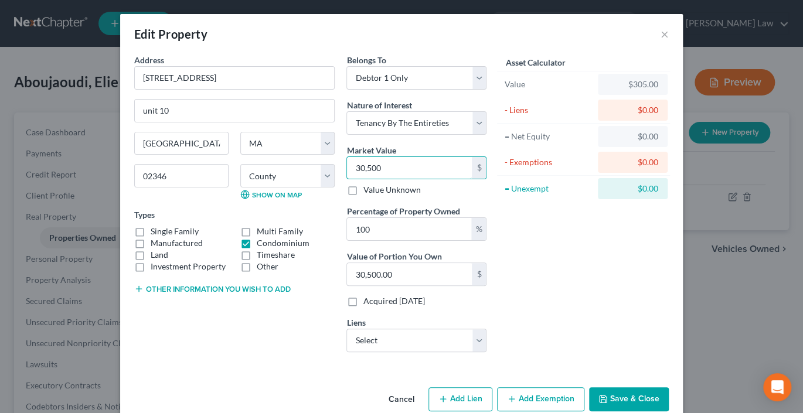
type input "30,5000"
type input "305,000.00"
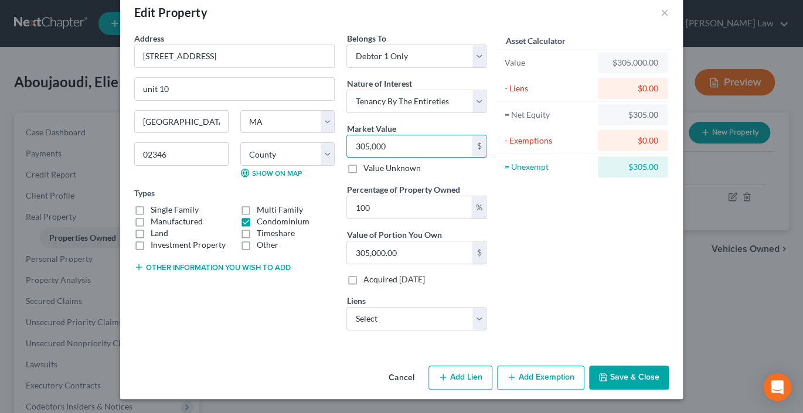
scroll to position [127, 0]
type input "305,000"
click at [569, 373] on button "Add Exemption" at bounding box center [540, 378] width 87 height 25
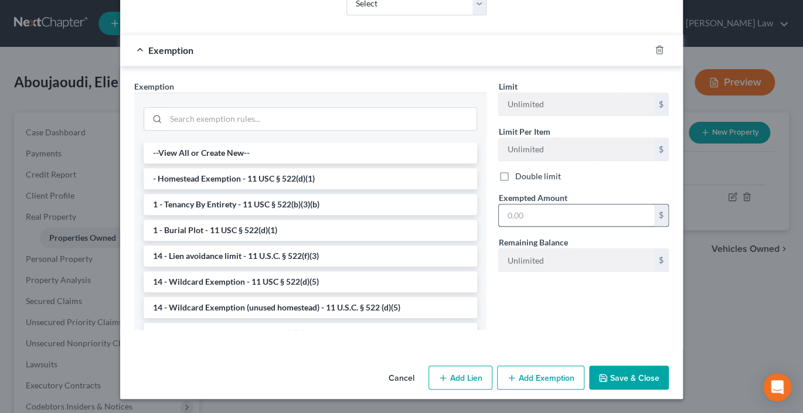
scroll to position [519, 0]
click at [669, 367] on button "Save & Close" at bounding box center [629, 378] width 80 height 25
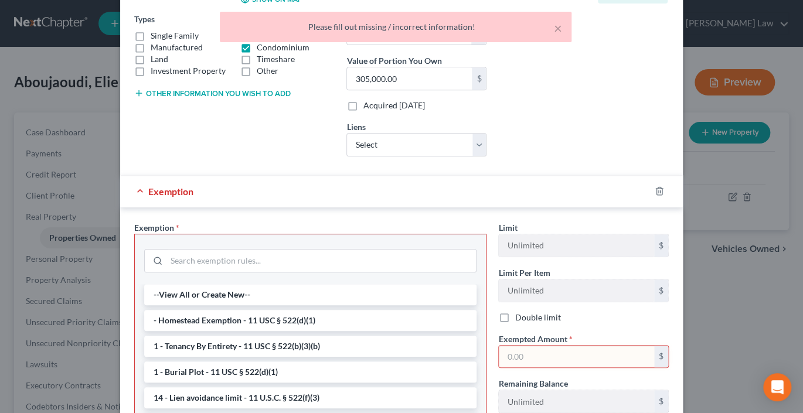
scroll to position [195, 0]
click at [664, 196] on icon "button" at bounding box center [659, 191] width 9 height 9
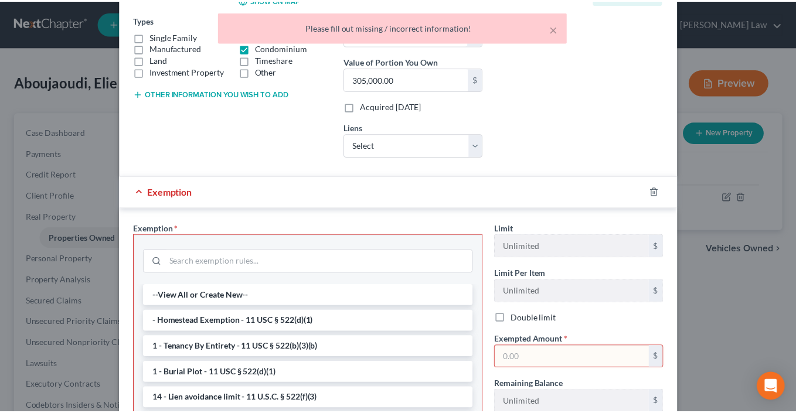
scroll to position [127, 0]
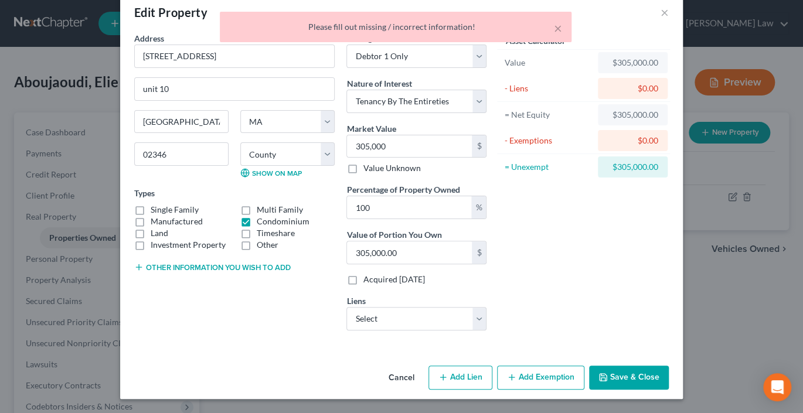
click at [669, 373] on button "Save & Close" at bounding box center [629, 378] width 80 height 25
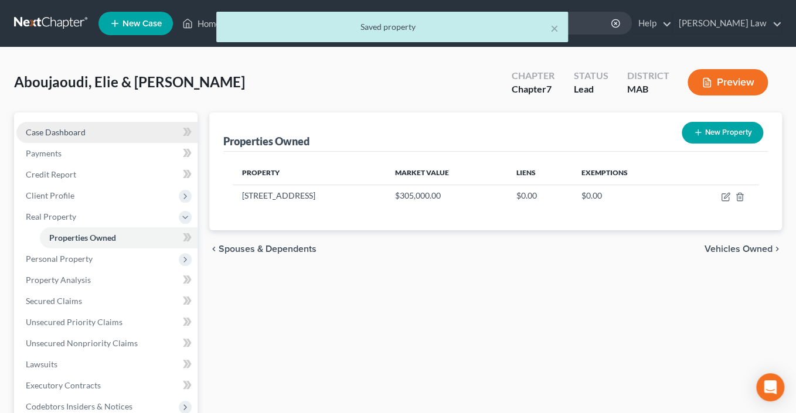
click at [80, 137] on span "Case Dashboard" at bounding box center [56, 132] width 60 height 10
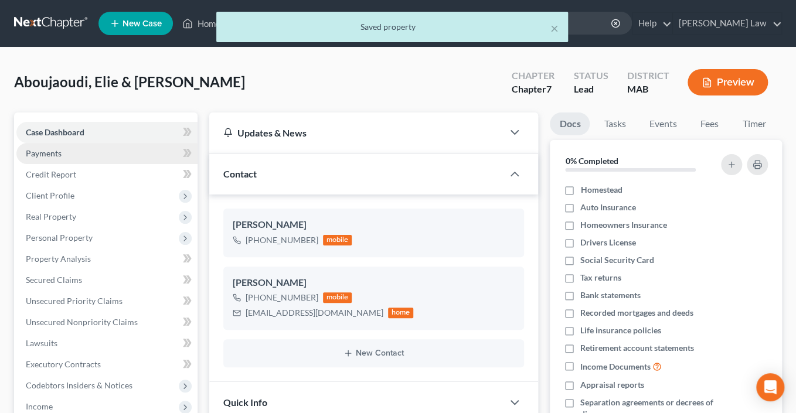
click at [62, 158] on span "Payments" at bounding box center [44, 153] width 36 height 10
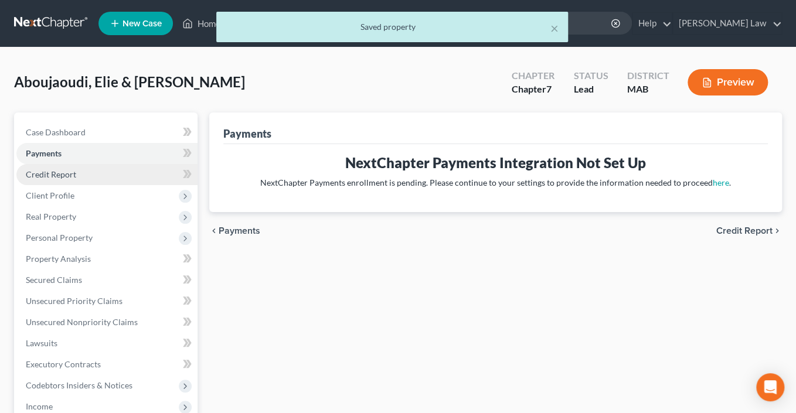
click at [76, 179] on span "Credit Report" at bounding box center [51, 174] width 50 height 10
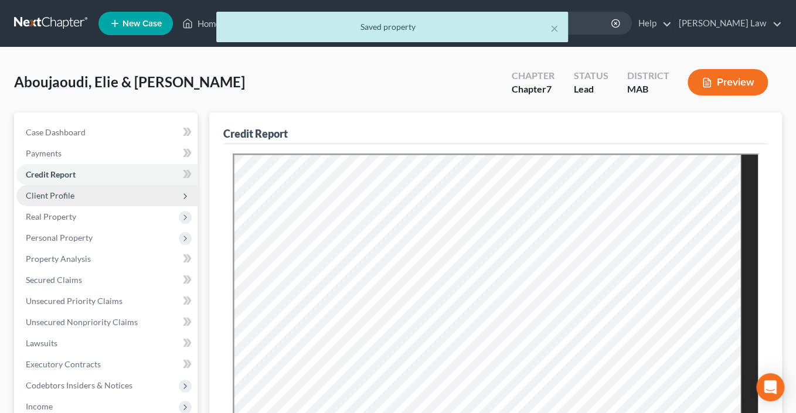
click at [74, 200] on span "Client Profile" at bounding box center [50, 195] width 49 height 10
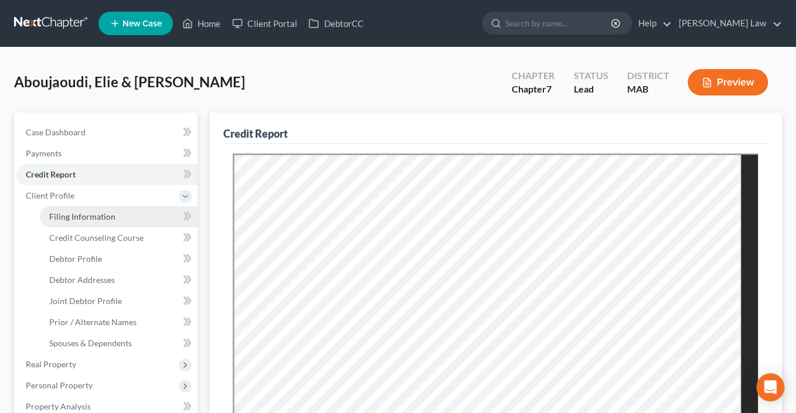
click at [69, 222] on span "Filing Information" at bounding box center [82, 217] width 66 height 10
select select "1"
select select "0"
select select "39"
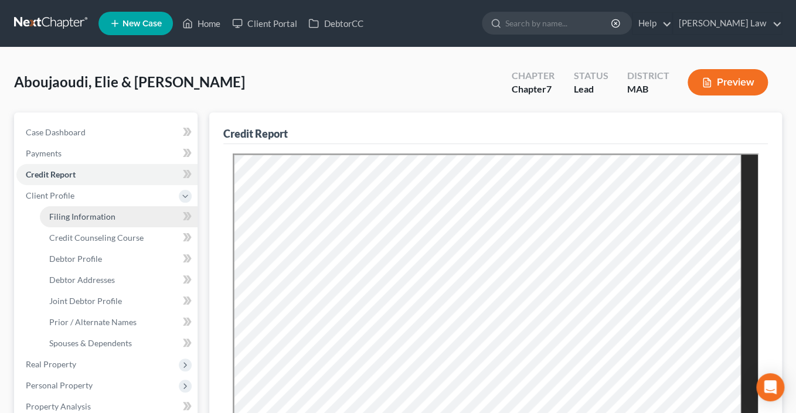
select select "0"
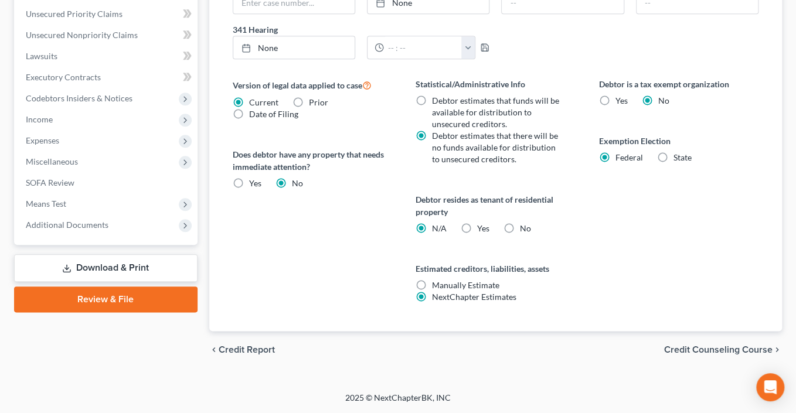
scroll to position [464, 0]
click at [659, 164] on div "Exemption Election Federal State" at bounding box center [677, 149] width 159 height 29
click at [673, 164] on label "State" at bounding box center [682, 158] width 18 height 12
click at [678, 159] on input "State" at bounding box center [682, 156] width 8 height 8
radio input "true"
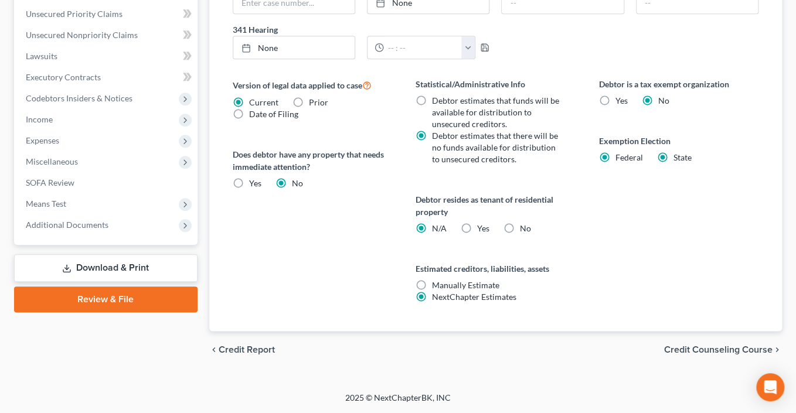
radio input "false"
select select "22"
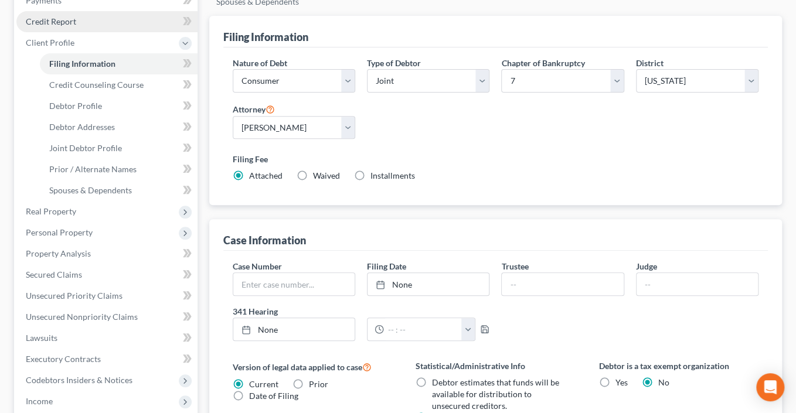
scroll to position [115, 0]
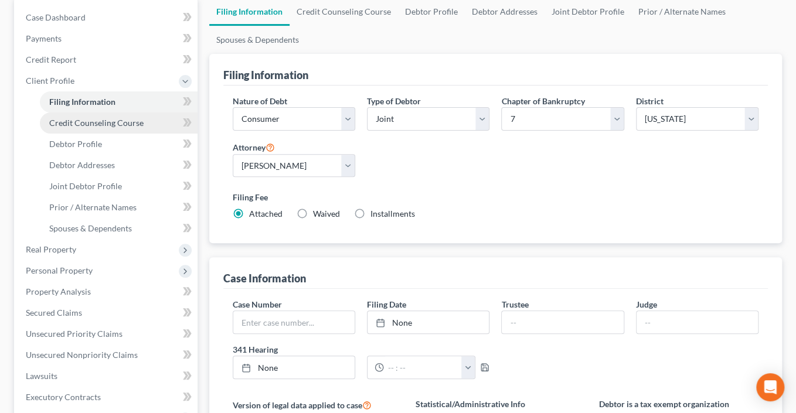
click at [106, 128] on span "Credit Counseling Course" at bounding box center [96, 123] width 94 height 10
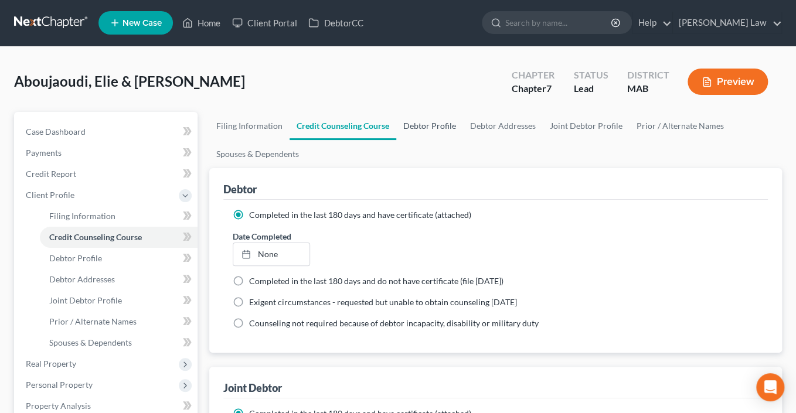
scroll to position [2, 0]
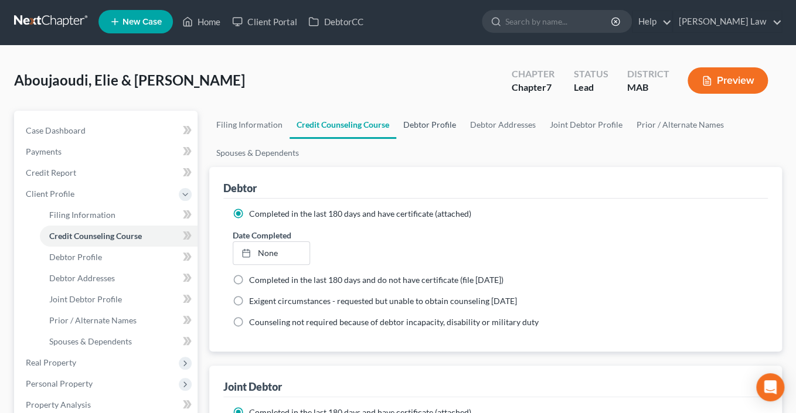
click at [463, 139] on link "Debtor Profile" at bounding box center [429, 125] width 67 height 28
select select "1"
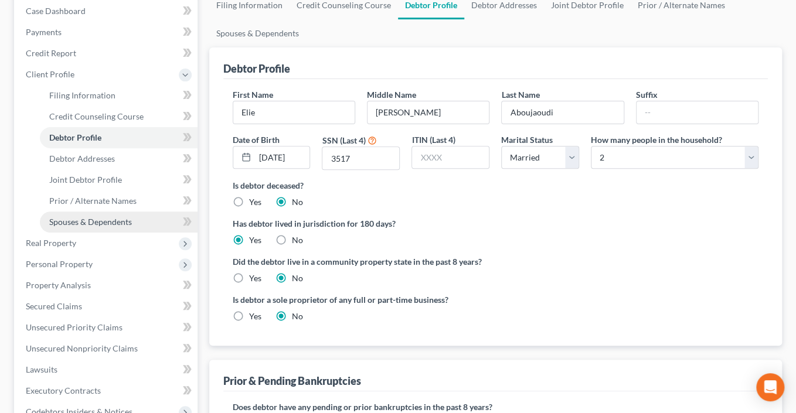
scroll to position [144, 0]
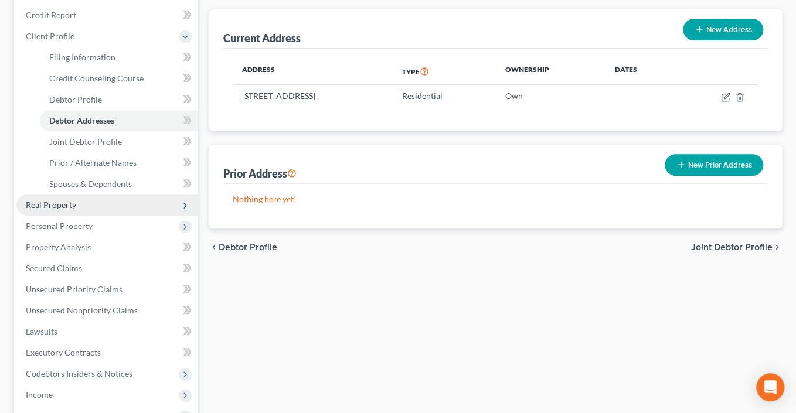
scroll to position [160, 0]
click at [57, 209] on span "Real Property" at bounding box center [51, 204] width 50 height 10
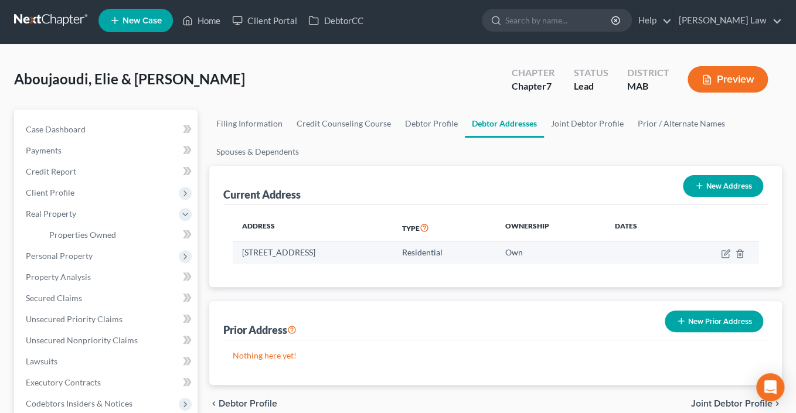
scroll to position [0, 0]
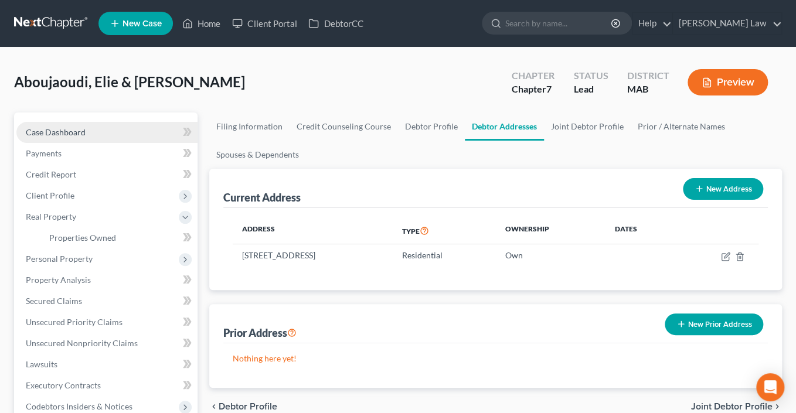
click at [64, 137] on span "Case Dashboard" at bounding box center [56, 132] width 60 height 10
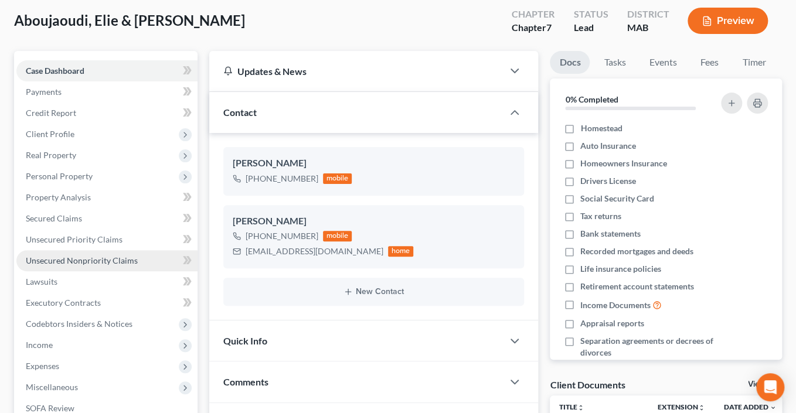
scroll to position [79, 0]
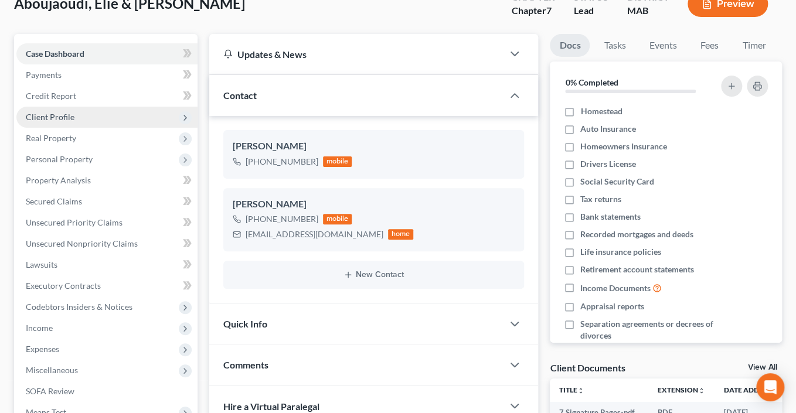
click at [62, 122] on span "Client Profile" at bounding box center [50, 117] width 49 height 10
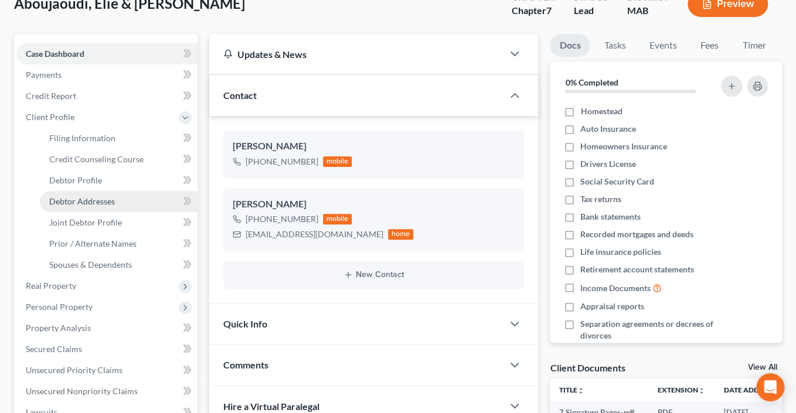
click at [81, 206] on span "Debtor Addresses" at bounding box center [82, 201] width 66 height 10
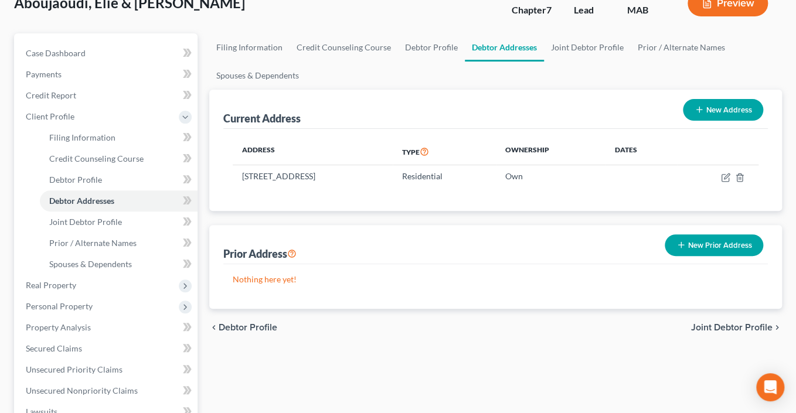
scroll to position [80, 0]
click at [679, 256] on button "New Prior Address" at bounding box center [714, 245] width 98 height 22
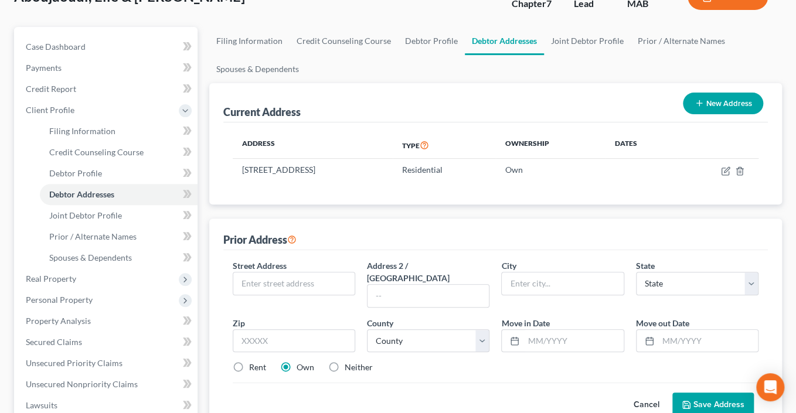
scroll to position [91, 0]
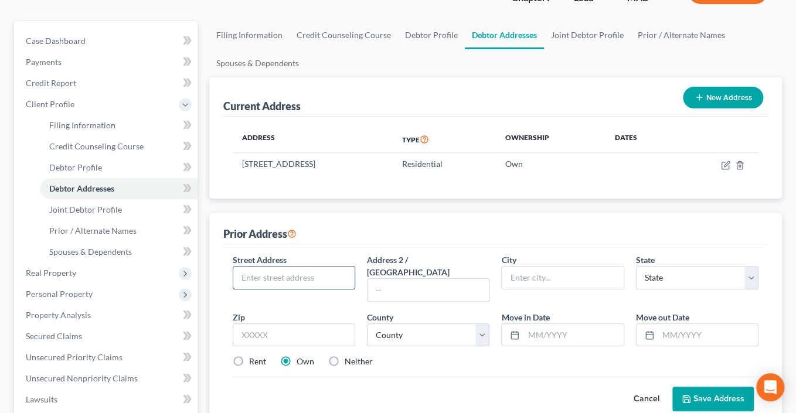
click at [300, 289] on input "text" at bounding box center [293, 278] width 121 height 22
type input "1 Beacon Street"
click at [417, 301] on input "text" at bounding box center [427, 290] width 121 height 22
type input "West Bridgewater"
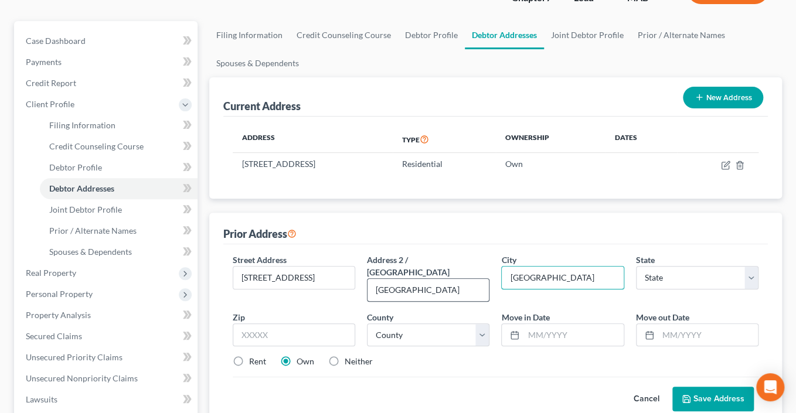
type input "West Bridgewater"
drag, startPoint x: 403, startPoint y: 380, endPoint x: 358, endPoint y: 379, distance: 44.6
click at [359, 377] on div "Street Address * 1 Beacon Street Address 2 / PO Box West Bridgewater City * Wes…" at bounding box center [496, 316] width 538 height 124
click at [668, 290] on select "State AL AK AR AZ CA CO CT DE DC FL GA GU HI ID IL IN IA KS KY LA ME MD MA MI M…" at bounding box center [697, 277] width 122 height 23
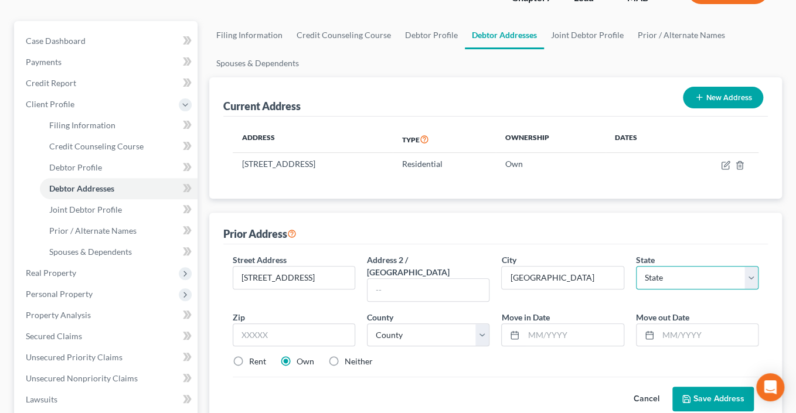
select select "22"
click at [636, 290] on select "State AL AK AR AZ CA CO CT DE DC FL GA GU HI ID IL IN IA KS KY LA ME MD MA MI M…" at bounding box center [697, 277] width 122 height 23
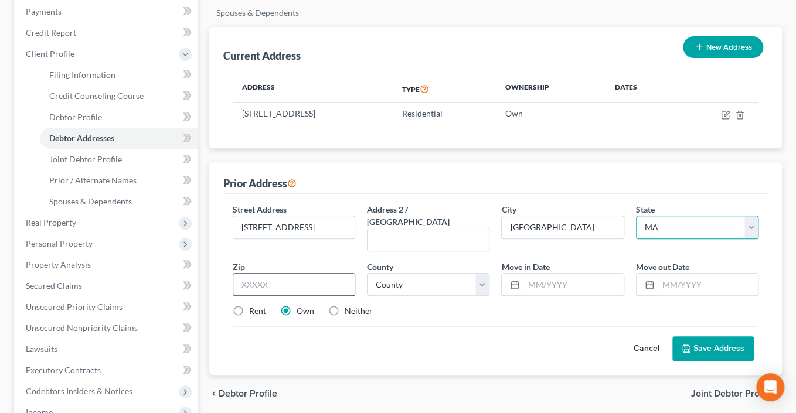
scroll to position [173, 0]
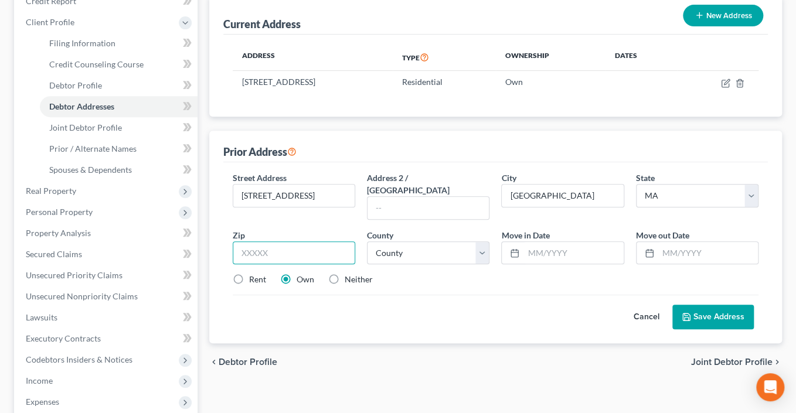
click at [281, 265] on input "text" at bounding box center [294, 252] width 122 height 23
type input "02379"
click at [475, 265] on select "County Barnstable County Berkshire County Bristol County Dukes County Essex Cou…" at bounding box center [428, 252] width 122 height 23
select select "11"
click at [370, 265] on select "County Barnstable County Berkshire County Bristol County Dukes County Essex Cou…" at bounding box center [428, 252] width 122 height 23
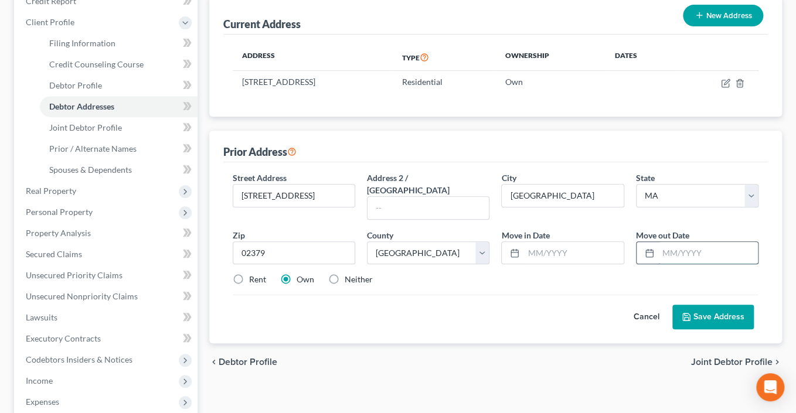
click at [682, 264] on input "text" at bounding box center [708, 253] width 100 height 22
type input "07/30/2024"
click at [561, 264] on input "text" at bounding box center [573, 253] width 100 height 22
click at [537, 264] on input "text" at bounding box center [573, 253] width 100 height 22
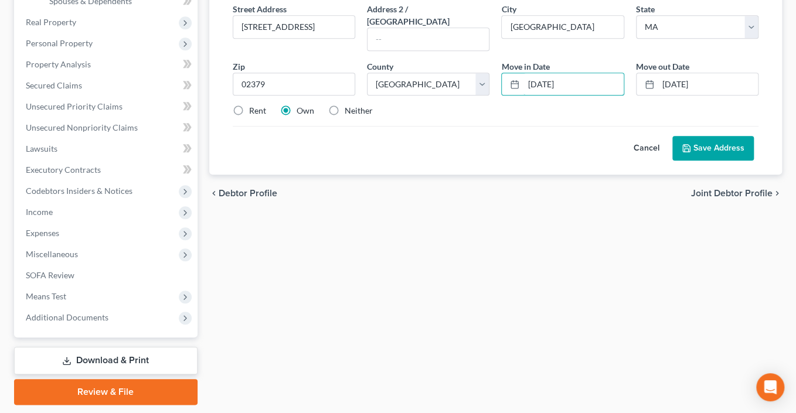
scroll to position [362, 0]
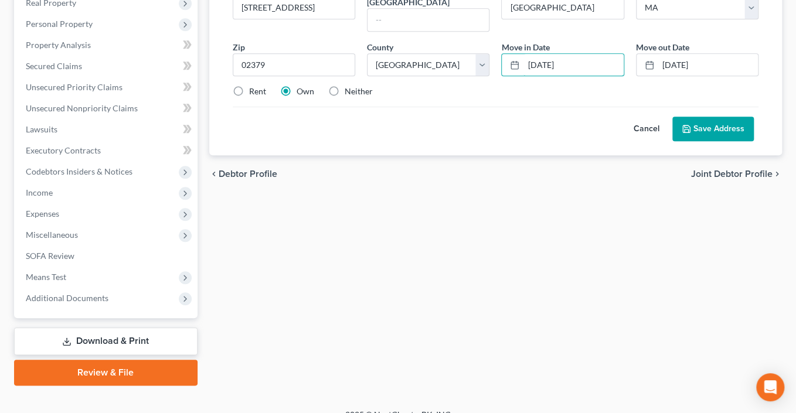
type input "08/21/2008"
click at [689, 141] on button "Save Address" at bounding box center [712, 129] width 81 height 25
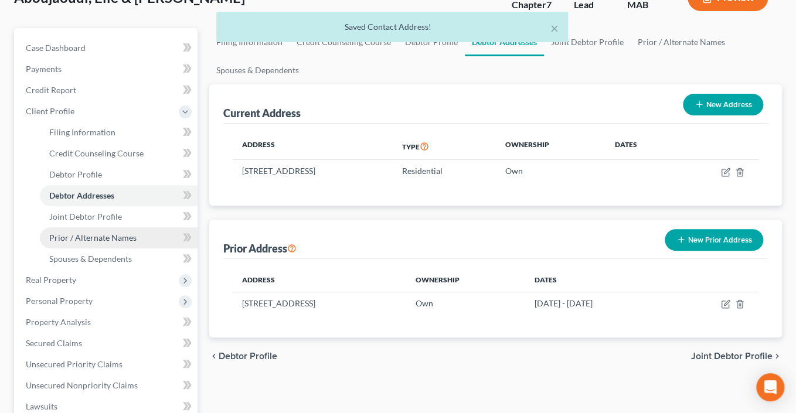
scroll to position [162, 0]
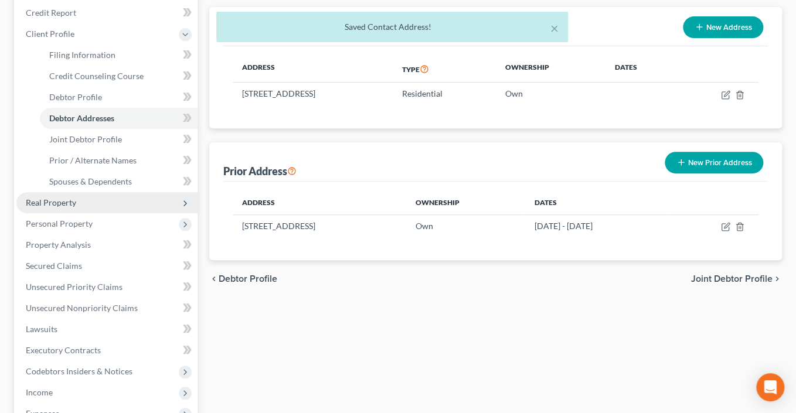
click at [66, 207] on span "Real Property" at bounding box center [51, 203] width 50 height 10
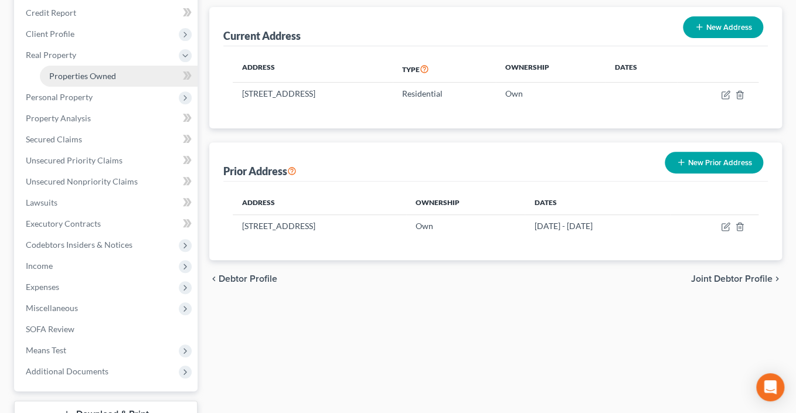
click at [86, 87] on link "Properties Owned" at bounding box center [119, 76] width 158 height 21
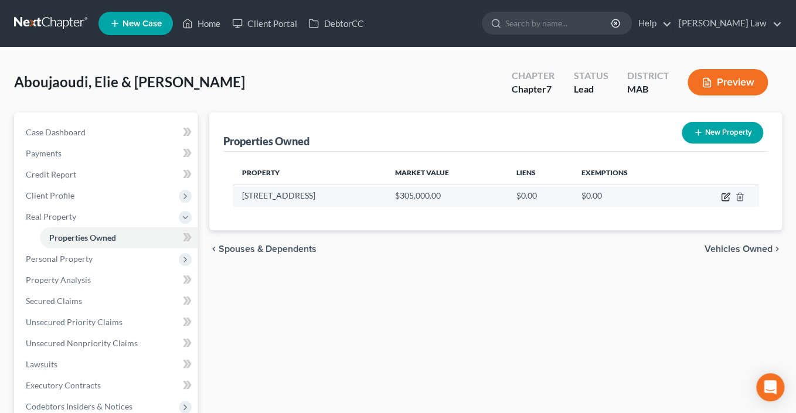
click at [721, 202] on icon "button" at bounding box center [725, 196] width 9 height 9
select select "22"
select select "11"
select select "0"
select select "5"
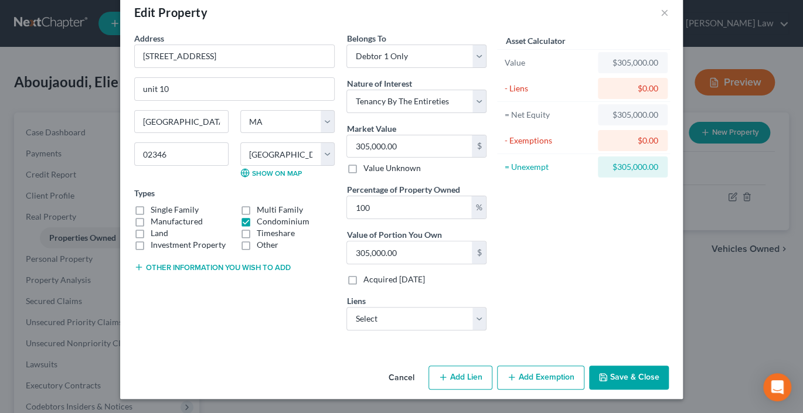
scroll to position [127, 0]
click at [571, 372] on button "Add Exemption" at bounding box center [540, 378] width 87 height 25
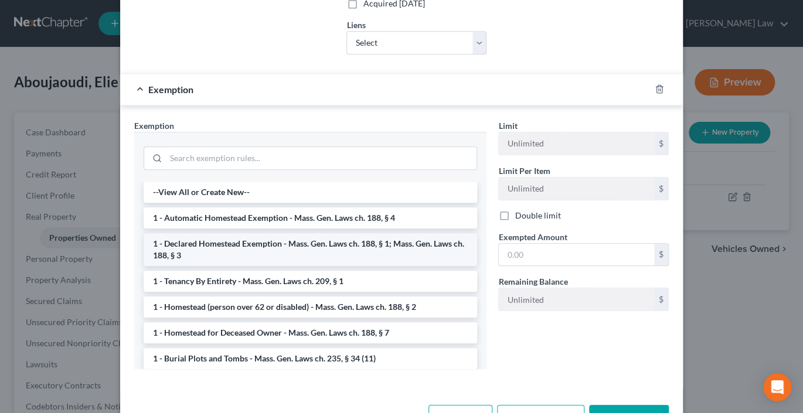
scroll to position [312, 0]
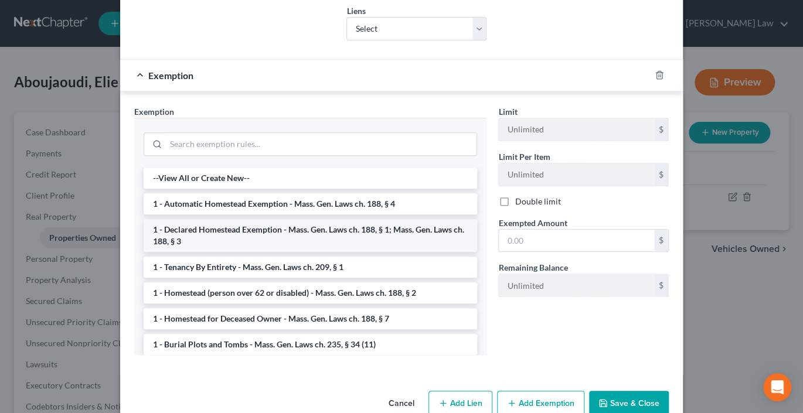
click at [252, 252] on li "1 - Declared Homestead Exemption - Mass. Gen. Laws ch. 188, § 1; Mass. Gen. Law…" at bounding box center [311, 235] width 334 height 33
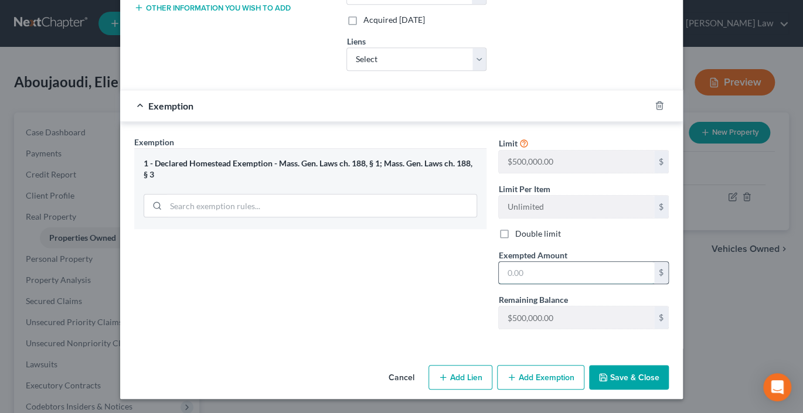
click at [616, 284] on input "text" at bounding box center [576, 273] width 155 height 22
type input "1,000,000"
click at [669, 371] on button "Save & Close" at bounding box center [629, 377] width 80 height 25
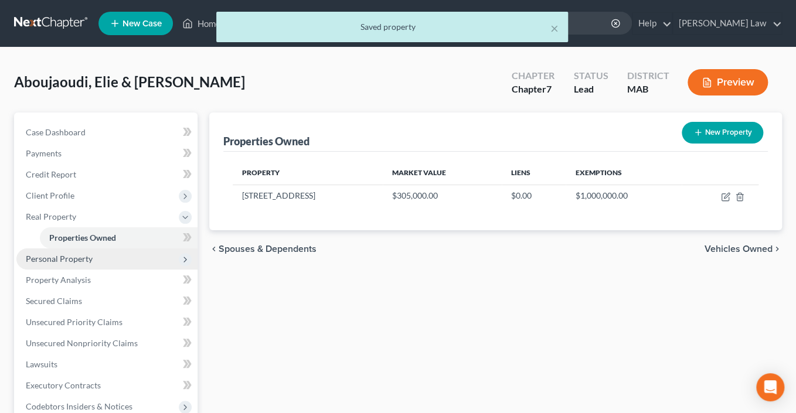
click at [77, 264] on span "Personal Property" at bounding box center [59, 259] width 67 height 10
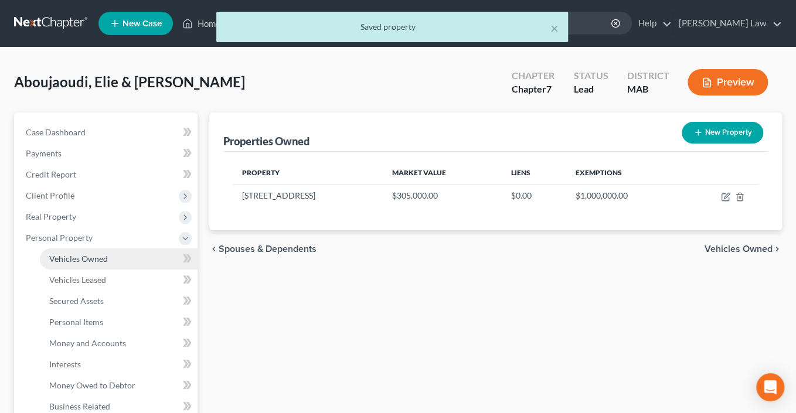
click at [94, 264] on span "Vehicles Owned" at bounding box center [78, 259] width 59 height 10
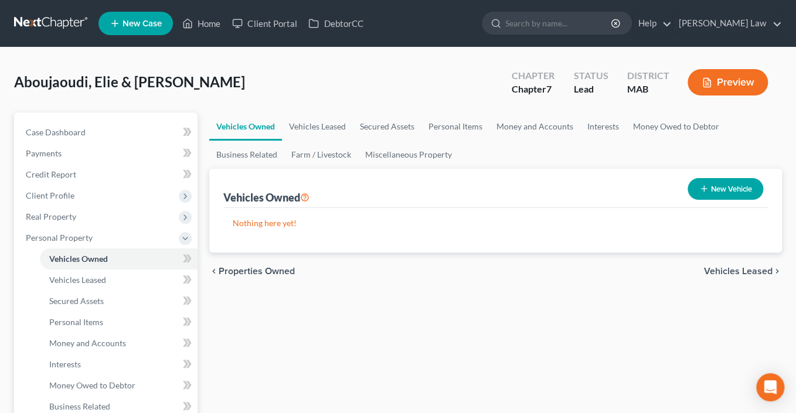
click at [699, 200] on button "New Vehicle" at bounding box center [726, 189] width 76 height 22
select select "0"
select select "2"
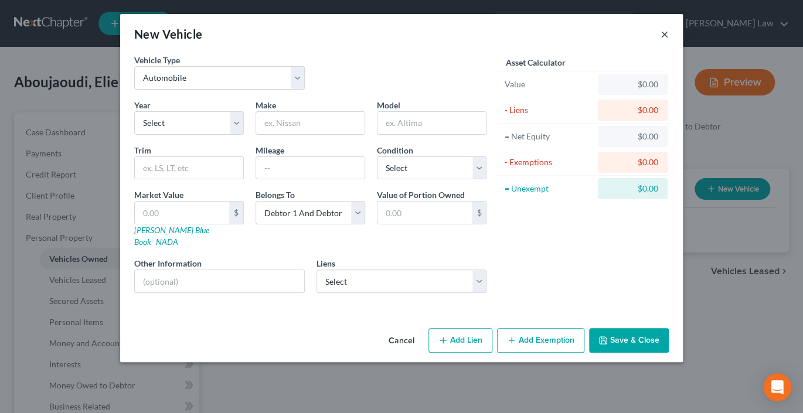
click at [669, 41] on button "×" at bounding box center [665, 34] width 8 height 14
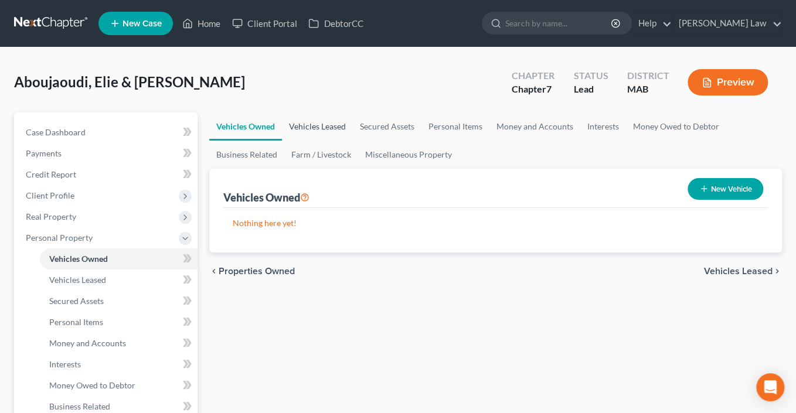
click at [348, 141] on link "Vehicles Leased" at bounding box center [317, 127] width 71 height 28
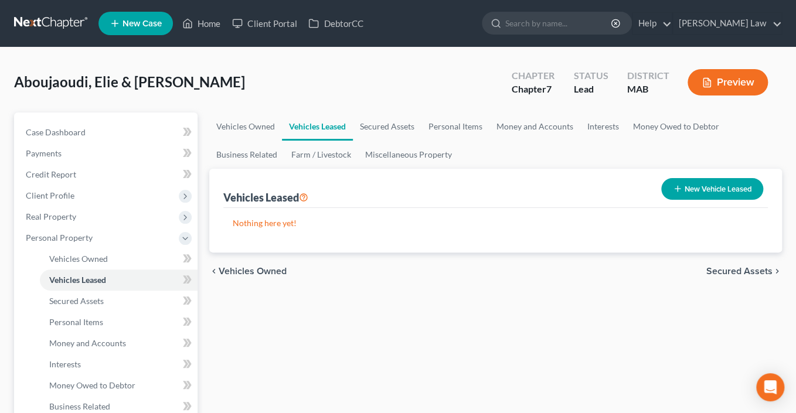
click at [670, 200] on button "New Vehicle Leased" at bounding box center [712, 189] width 102 height 22
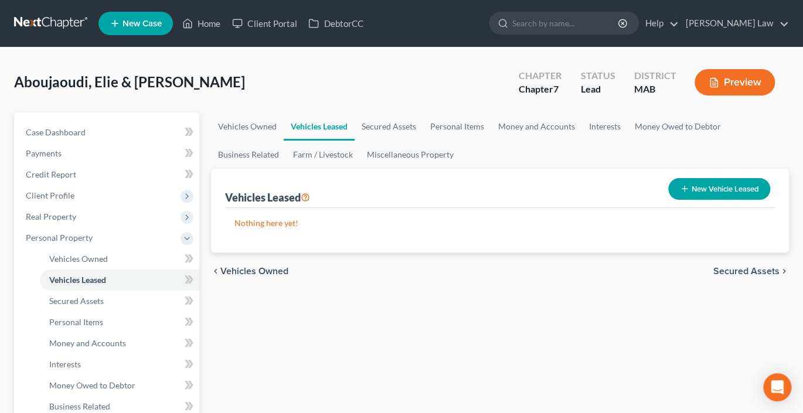
select select "2"
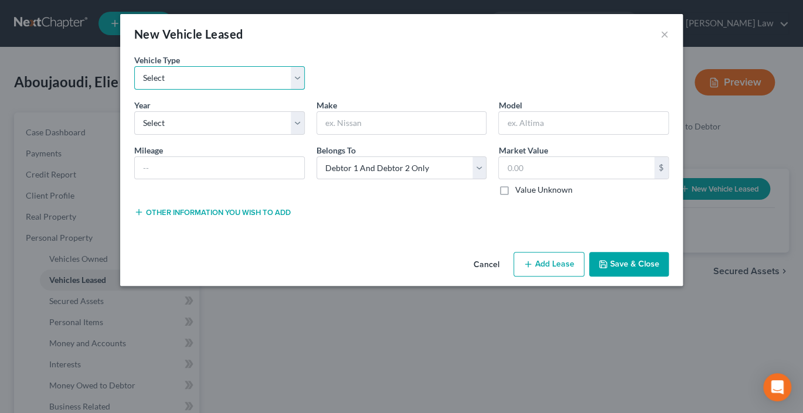
click at [269, 90] on select "Select Automobile Truck Trailer Watercraft Aircraft Motor Home Atv Other Vehicle" at bounding box center [219, 77] width 171 height 23
select select "0"
click at [134, 83] on select "Select Automobile Truck Trailer Watercraft Aircraft Motor Home Atv Other Vehicle" at bounding box center [219, 77] width 171 height 23
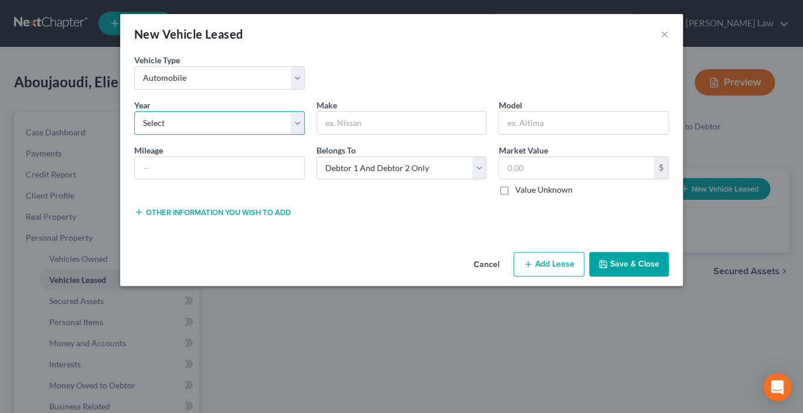
click at [274, 135] on select "Select 2026 2025 2024 2023 2022 2021 2020 2019 2018 2017 2016 2015 2014 2013 20…" at bounding box center [219, 122] width 171 height 23
select select "1"
click at [134, 135] on select "Select 2026 2025 2024 2023 2022 2021 2020 2019 2018 2017 2016 2015 2014 2013 20…" at bounding box center [219, 122] width 171 height 23
click at [379, 134] on input "text" at bounding box center [401, 123] width 169 height 22
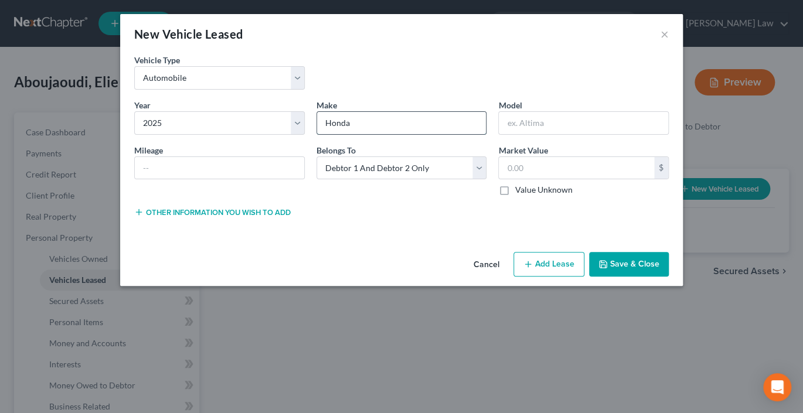
type input "Honda"
type input "C"
type input "HR-V"
click at [186, 179] on input "text" at bounding box center [219, 168] width 169 height 22
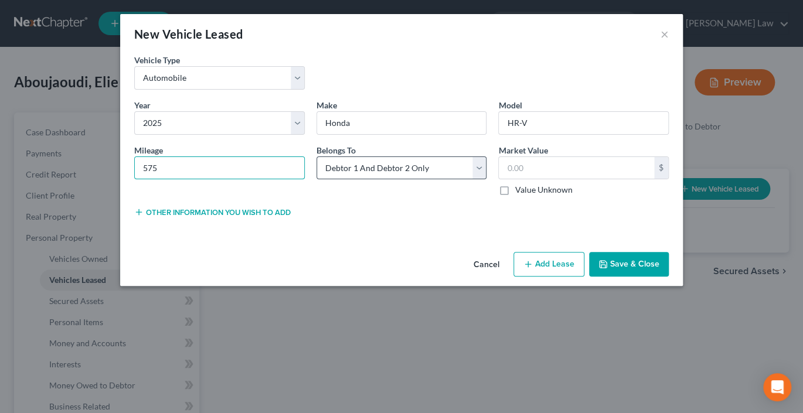
type input "575"
click at [487, 180] on select "Select Debtor 1 Only Debtor 2 Only Debtor 1 And Debtor 2 Only At Least One Of T…" at bounding box center [402, 167] width 171 height 23
select select "1"
click at [317, 180] on select "Select Debtor 1 Only Debtor 2 Only Debtor 1 And Debtor 2 Only At Least One Of T…" at bounding box center [402, 167] width 171 height 23
click at [669, 277] on button "Save & Close" at bounding box center [629, 264] width 80 height 25
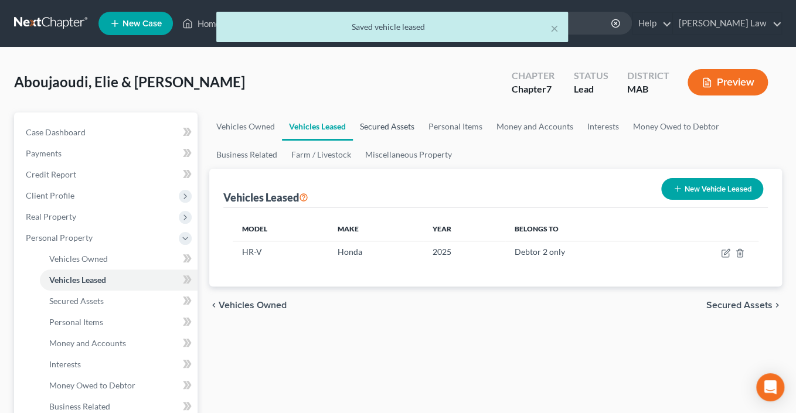
click at [421, 141] on link "Secured Assets" at bounding box center [387, 127] width 69 height 28
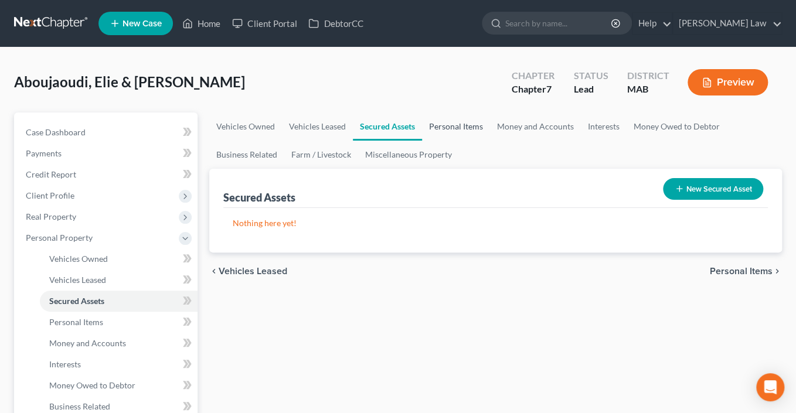
click at [490, 141] on link "Personal Items" at bounding box center [456, 127] width 68 height 28
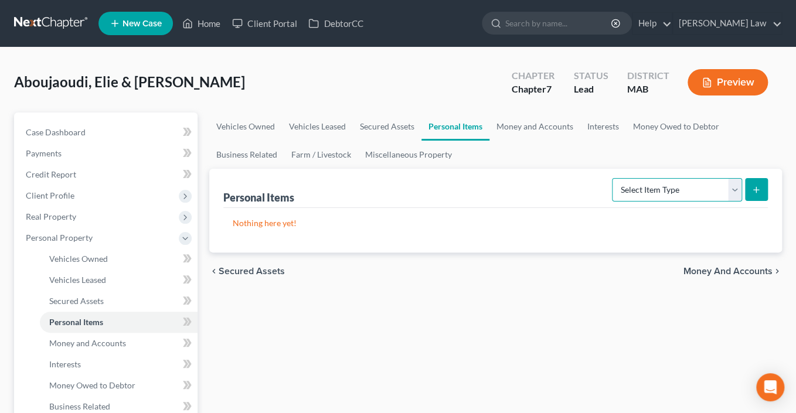
click at [720, 202] on select "Select Item Type Clothing Collectibles Of Value Electronics Firearms Household …" at bounding box center [677, 189] width 130 height 23
select select "clothing"
click at [612, 202] on select "Select Item Type Clothing Collectibles Of Value Electronics Firearms Household …" at bounding box center [677, 189] width 130 height 23
click at [751, 195] on icon "submit" at bounding box center [755, 189] width 9 height 9
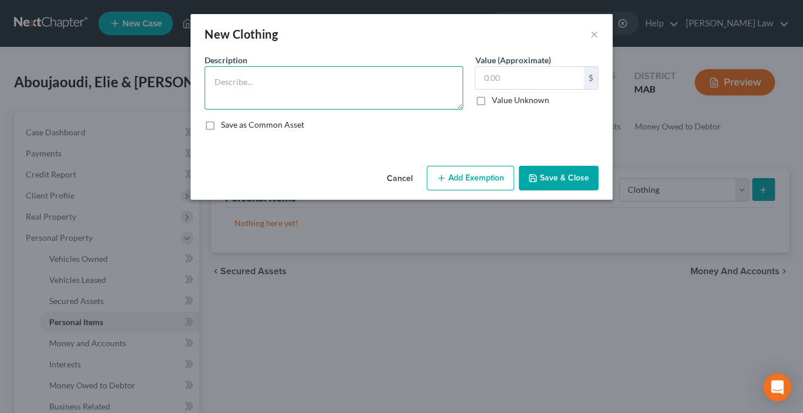
click at [278, 105] on textarea at bounding box center [334, 87] width 258 height 43
type textarea "Ordinary clothing"
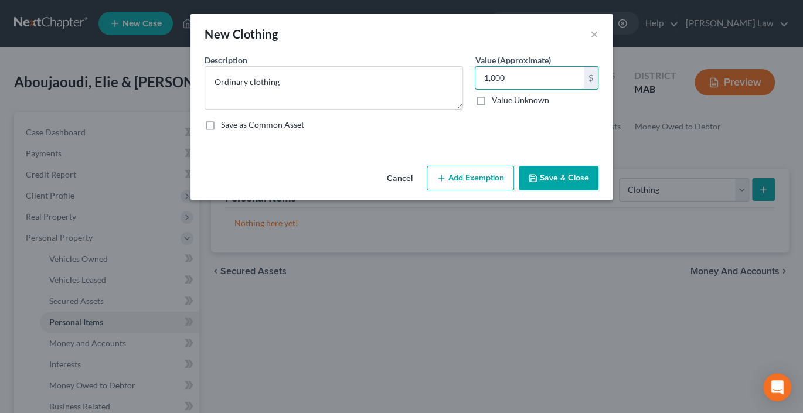
type input "1,000"
click at [492, 190] on button "Add Exemption" at bounding box center [470, 178] width 87 height 25
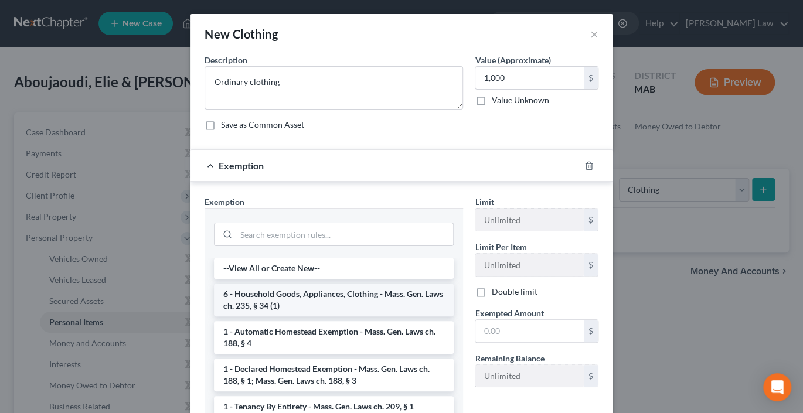
click at [310, 317] on li "6 - Household Goods, Appliances, Clothing - Mass. Gen. Laws ch. 235, § 34 (1)" at bounding box center [334, 300] width 240 height 33
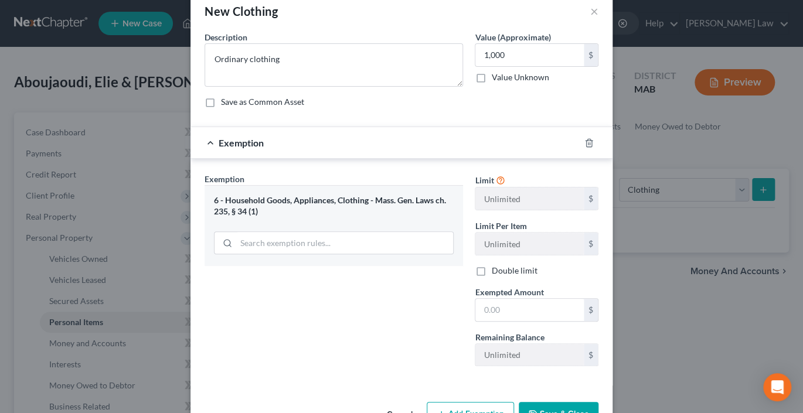
scroll to position [173, 0]
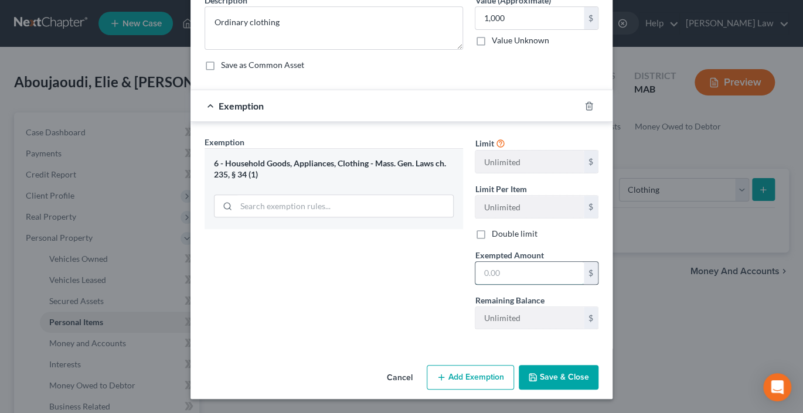
click at [560, 262] on input "text" at bounding box center [529, 273] width 108 height 22
type input "1,000"
click at [583, 371] on button "Save & Close" at bounding box center [559, 377] width 80 height 25
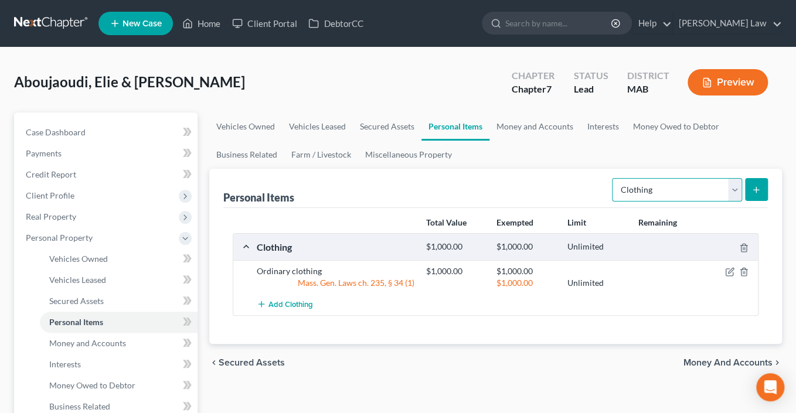
click at [722, 202] on select "Select Item Type Clothing Collectibles Of Value Electronics Firearms Household …" at bounding box center [677, 189] width 130 height 23
select select "electronics"
click at [612, 202] on select "Select Item Type Clothing Collectibles Of Value Electronics Firearms Household …" at bounding box center [677, 189] width 130 height 23
click at [751, 195] on icon "submit" at bounding box center [755, 189] width 9 height 9
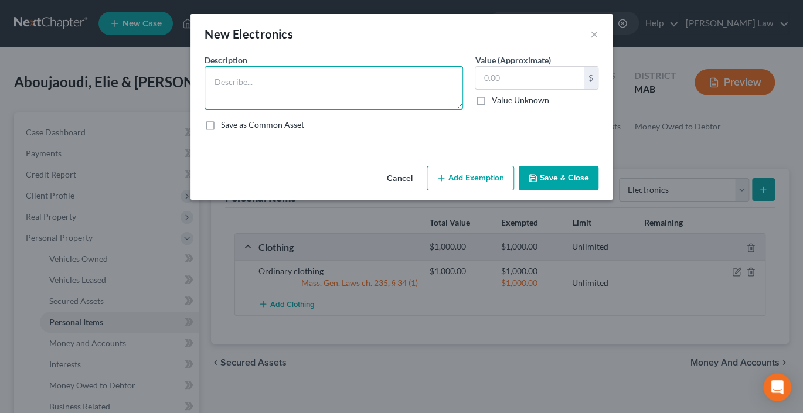
click at [260, 102] on textarea at bounding box center [334, 87] width 258 height 43
type textarea "Misc. Electronics"
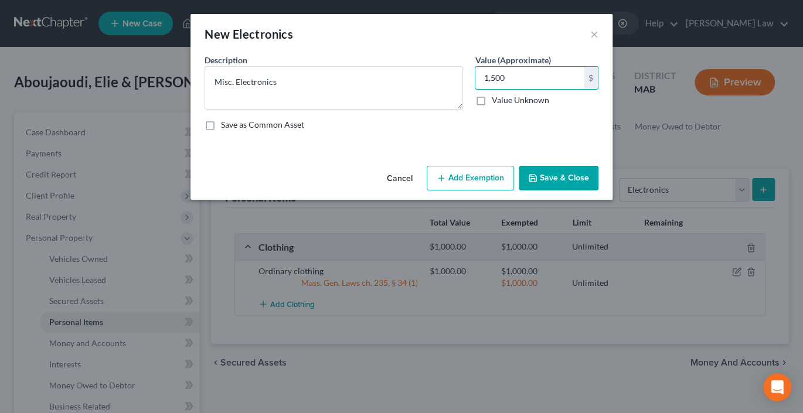
type input "1,500"
click at [476, 190] on button "Add Exemption" at bounding box center [470, 178] width 87 height 25
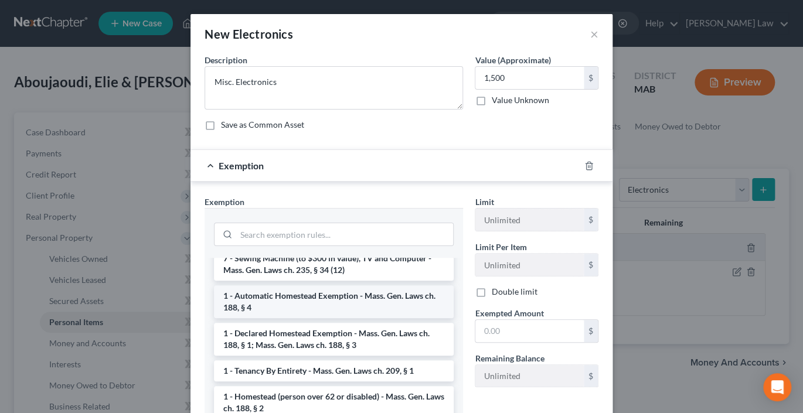
scroll to position [75, 0]
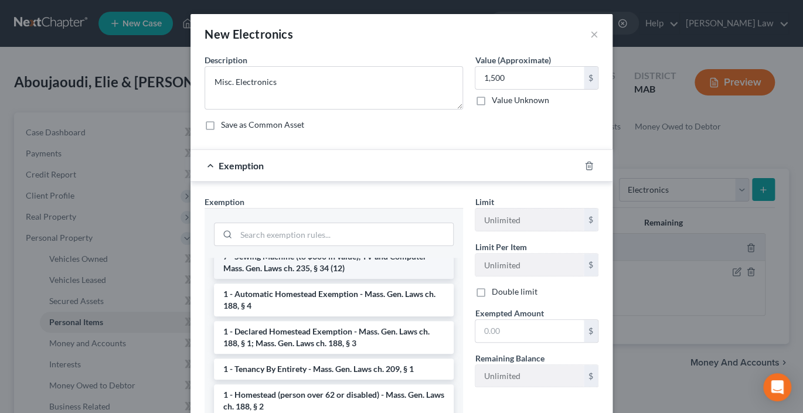
click at [294, 279] on li "7 - Sewing Machine (to $300 in value), TV and Computer - Mass. Gen. Laws ch. 23…" at bounding box center [334, 262] width 240 height 33
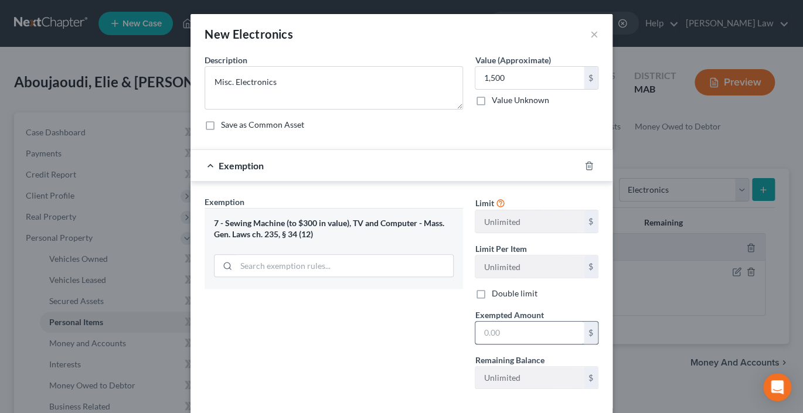
click at [522, 344] on input "text" at bounding box center [529, 333] width 108 height 22
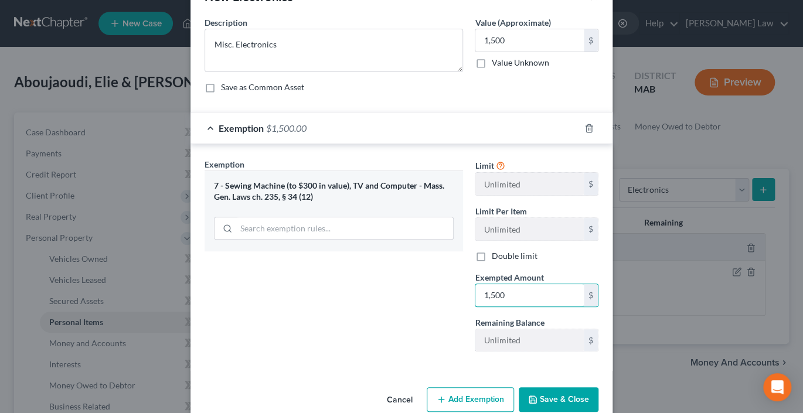
scroll to position [173, 0]
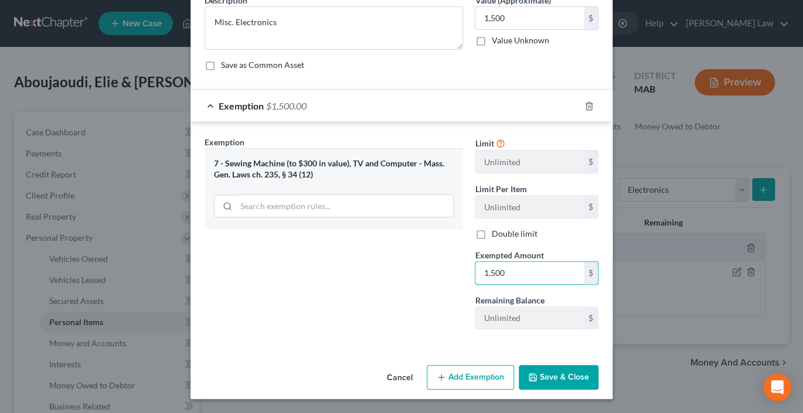
type input "1,500"
click at [598, 373] on button "Save & Close" at bounding box center [559, 377] width 80 height 25
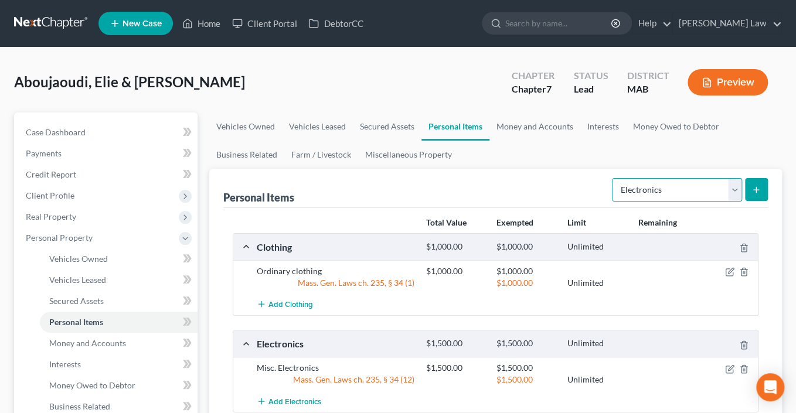
click at [721, 202] on select "Select Item Type Clothing Collectibles Of Value Electronics Firearms Household …" at bounding box center [677, 189] width 130 height 23
select select "household_goods"
click at [612, 202] on select "Select Item Type Clothing Collectibles Of Value Electronics Firearms Household …" at bounding box center [677, 189] width 130 height 23
click at [751, 195] on icon "submit" at bounding box center [755, 189] width 9 height 9
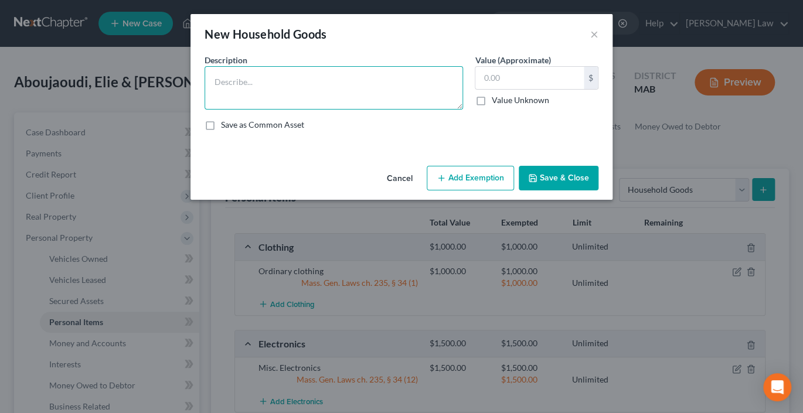
click at [319, 110] on textarea at bounding box center [334, 87] width 258 height 43
type textarea "Ordinary and usual household contents"
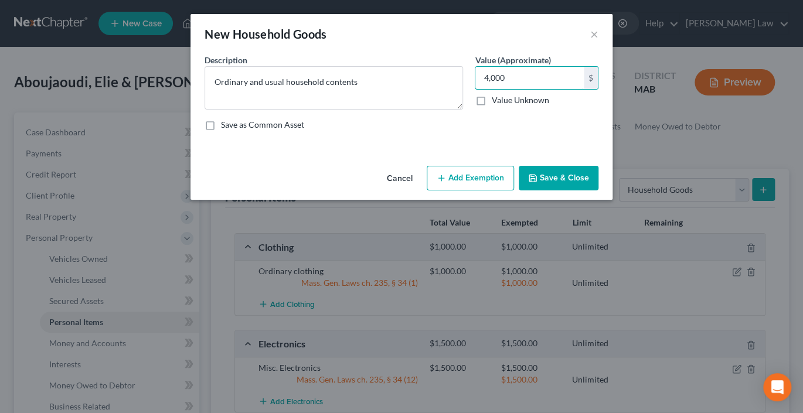
type input "4,000"
click at [478, 190] on button "Add Exemption" at bounding box center [470, 178] width 87 height 25
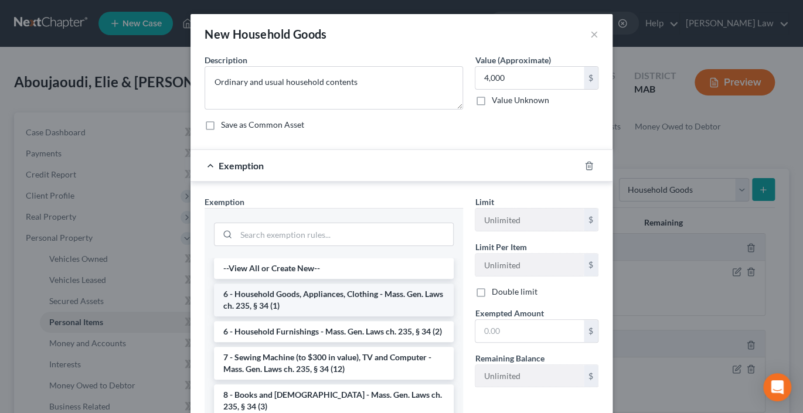
click at [331, 317] on li "6 - Household Goods, Appliances, Clothing - Mass. Gen. Laws ch. 235, § 34 (1)" at bounding box center [334, 300] width 240 height 33
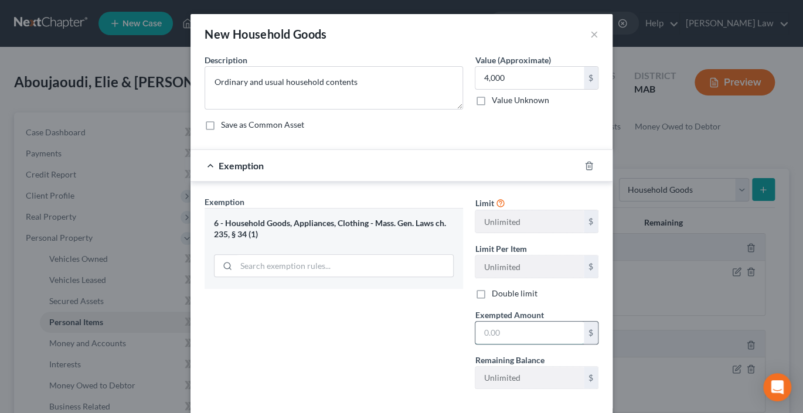
click at [546, 344] on input "text" at bounding box center [529, 333] width 108 height 22
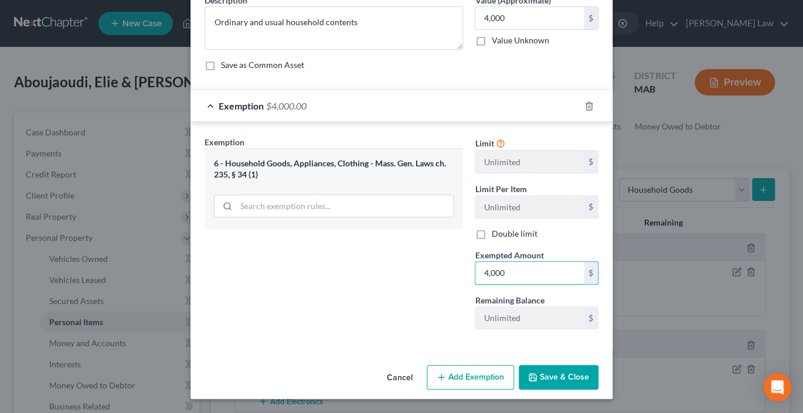
type input "4,000"
drag, startPoint x: 603, startPoint y: 352, endPoint x: 609, endPoint y: 362, distance: 11.9
click at [603, 360] on div "Cancel Add Exemption Save & Close" at bounding box center [401, 379] width 422 height 39
click at [598, 365] on button "Save & Close" at bounding box center [559, 377] width 80 height 25
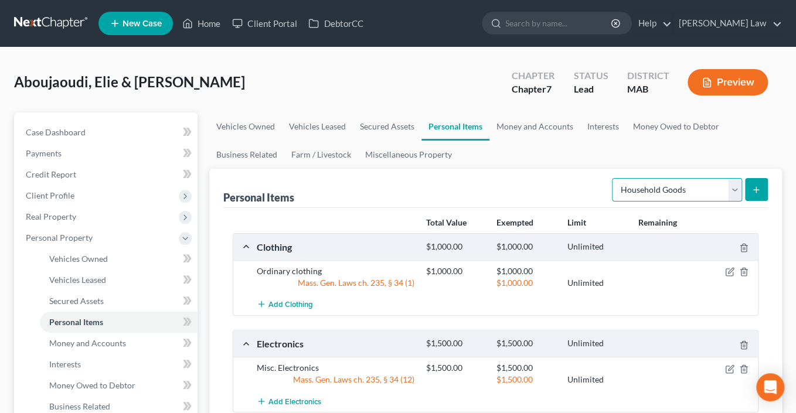
click at [720, 202] on select "Select Item Type Clothing Collectibles Of Value Electronics Firearms Household …" at bounding box center [677, 189] width 130 height 23
select select "jewelry"
click at [612, 202] on select "Select Item Type Clothing Collectibles Of Value Electronics Firearms Household …" at bounding box center [677, 189] width 130 height 23
click at [749, 201] on button "submit" at bounding box center [756, 189] width 23 height 23
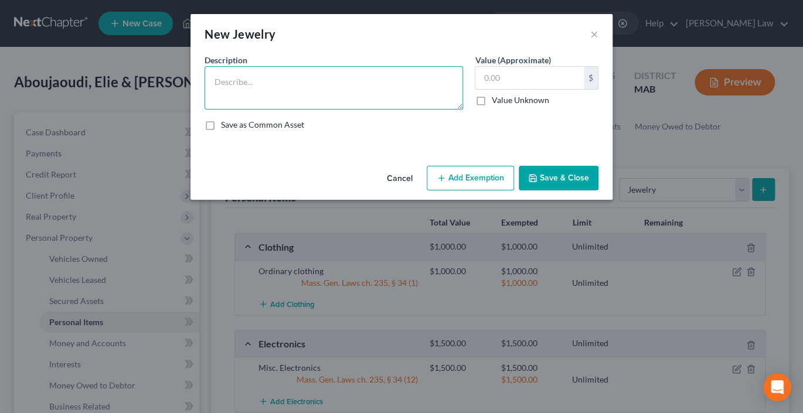
click at [225, 110] on textarea at bounding box center [334, 87] width 258 height 43
type textarea "Misc. Jewelry"
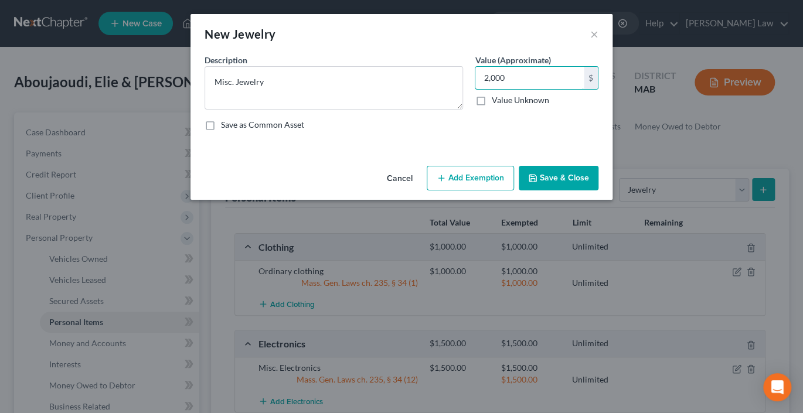
type input "2,000"
click at [480, 190] on button "Add Exemption" at bounding box center [470, 178] width 87 height 25
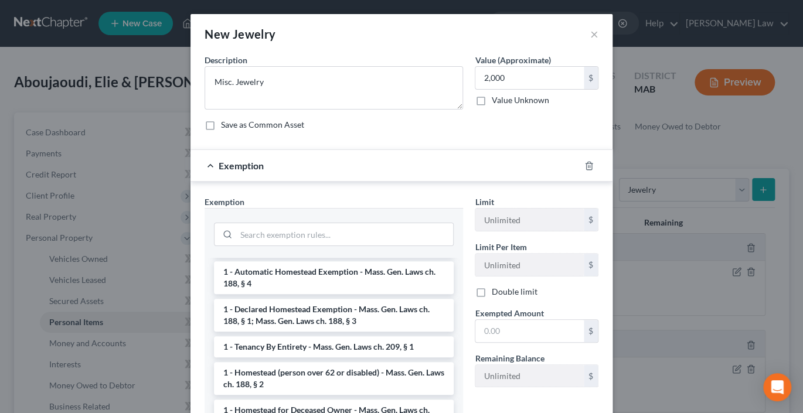
scroll to position [0, 0]
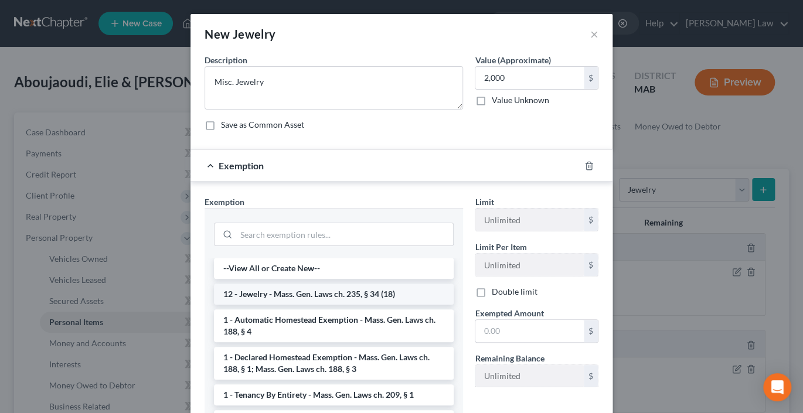
click at [244, 305] on li "12 - Jewelry - Mass. Gen. Laws ch. 235, § 34 (18)" at bounding box center [334, 294] width 240 height 21
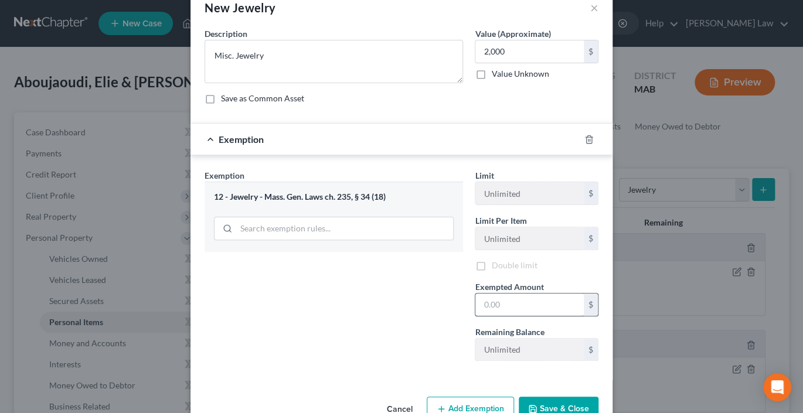
scroll to position [171, 0]
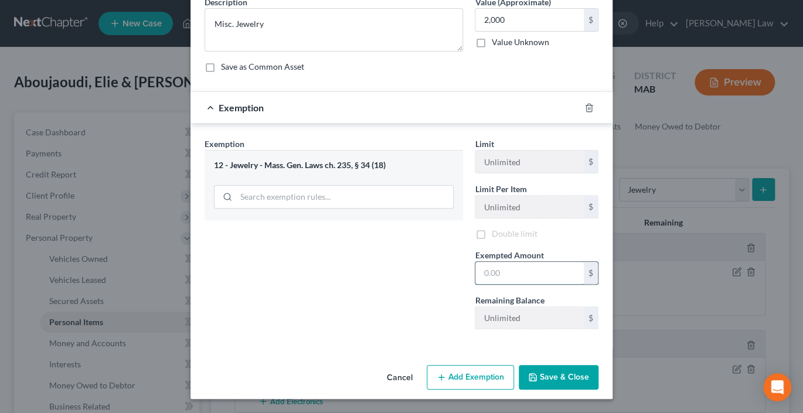
click at [532, 262] on input "text" at bounding box center [529, 273] width 108 height 22
type input "2,000"
click at [597, 373] on button "Save & Close" at bounding box center [559, 377] width 80 height 25
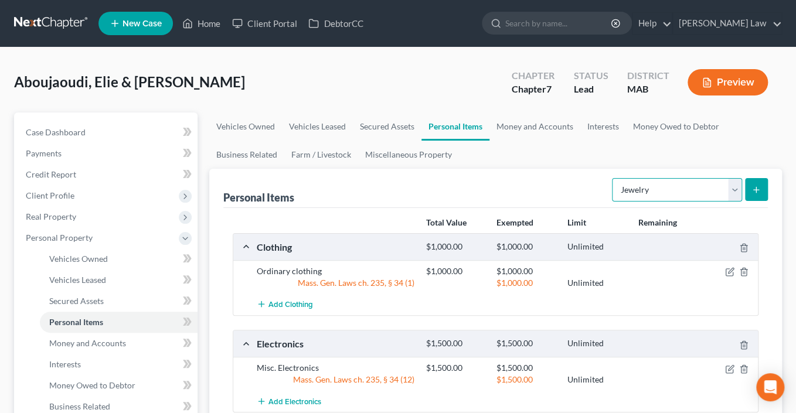
click at [729, 202] on select "Select Item Type Clothing Collectibles Of Value Electronics Firearms Household …" at bounding box center [677, 189] width 130 height 23
click at [580, 141] on link "Money and Accounts" at bounding box center [534, 127] width 91 height 28
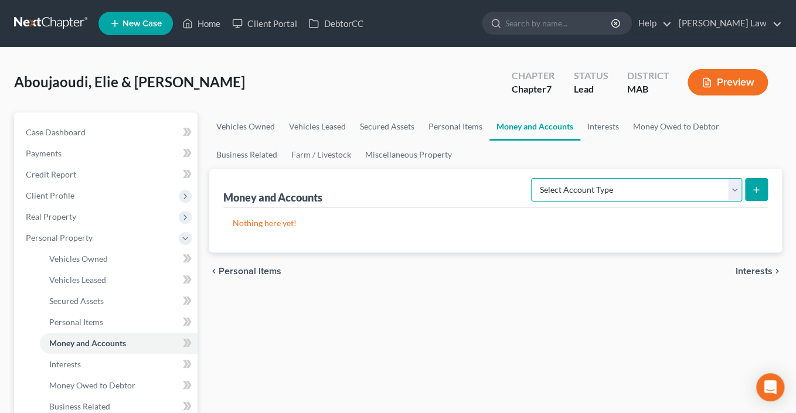
click at [717, 202] on select "Select Account Type Brokerage Cash on Hand Certificates of Deposit Checking Acc…" at bounding box center [636, 189] width 211 height 23
click at [531, 202] on select "Select Account Type Brokerage Cash on Hand Certificates of Deposit Checking Acc…" at bounding box center [636, 189] width 211 height 23
click at [722, 202] on select "Select Account Type Brokerage Cash on Hand Certificates of Deposit Checking Acc…" at bounding box center [636, 189] width 211 height 23
select select "checking"
click at [531, 202] on select "Select Account Type Brokerage Cash on Hand Certificates of Deposit Checking Acc…" at bounding box center [636, 189] width 211 height 23
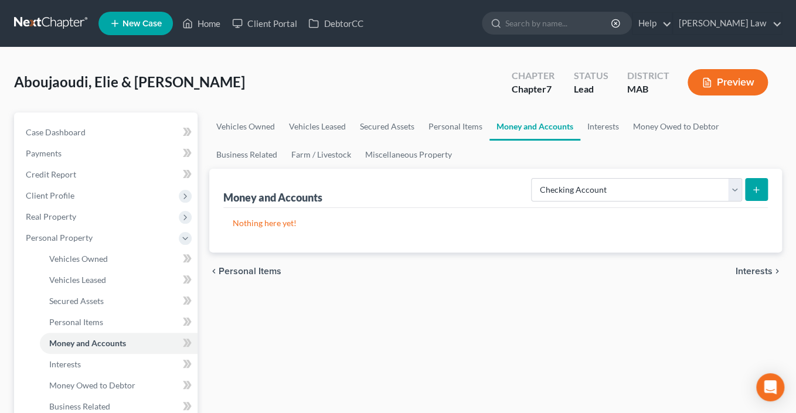
click at [751, 195] on icon "submit" at bounding box center [755, 189] width 9 height 9
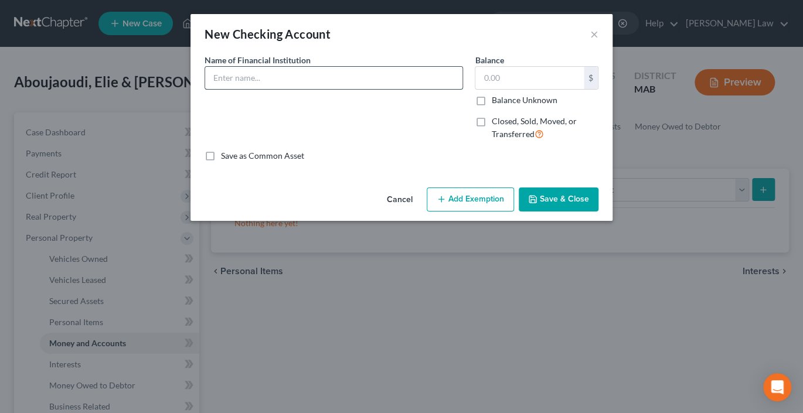
click at [272, 89] on input "text" at bounding box center [333, 78] width 257 height 22
type input "Rockland Trust"
type input "3,005.00"
click at [484, 212] on button "Add Exemption" at bounding box center [470, 200] width 87 height 25
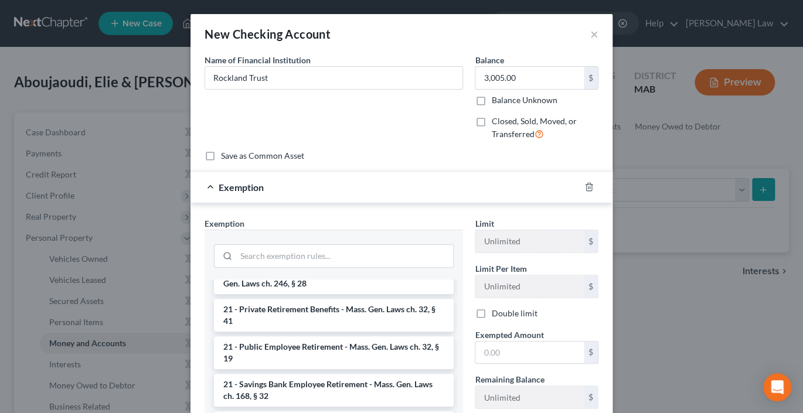
scroll to position [523, 0]
click at [299, 193] on li "17 - Bank Deposits - Mass. Gen. Laws ch. 235, § 34 (15)" at bounding box center [334, 182] width 240 height 21
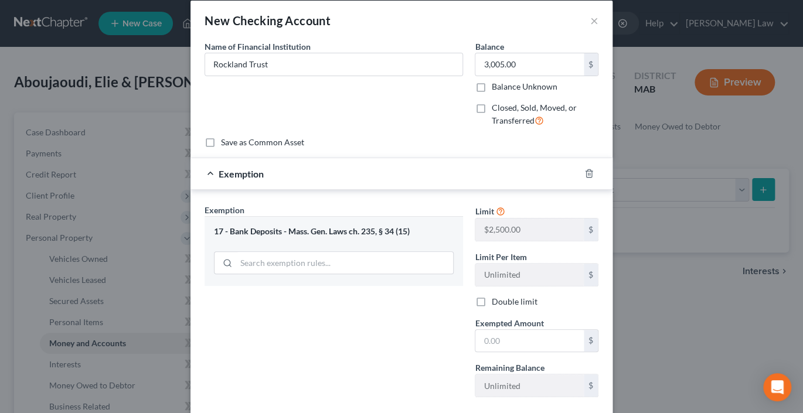
scroll to position [75, 0]
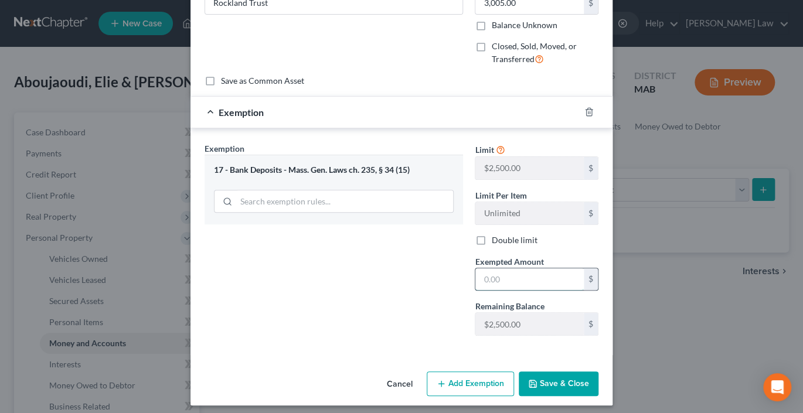
click at [529, 291] on input "text" at bounding box center [529, 279] width 108 height 22
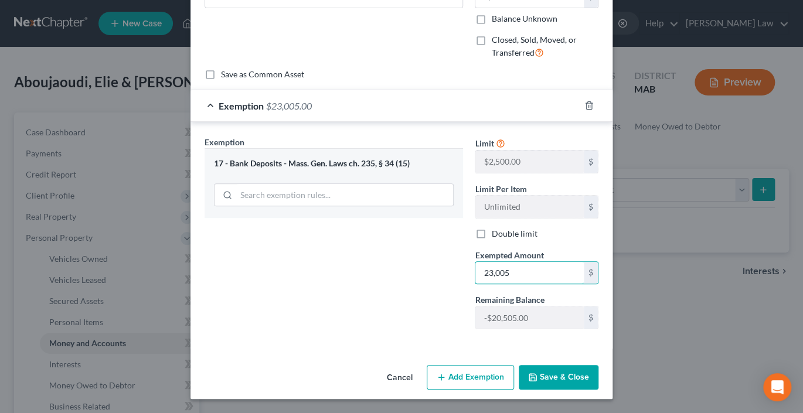
scroll to position [200, 0]
type input "23,005"
click at [590, 365] on button "Save & Close" at bounding box center [559, 377] width 80 height 25
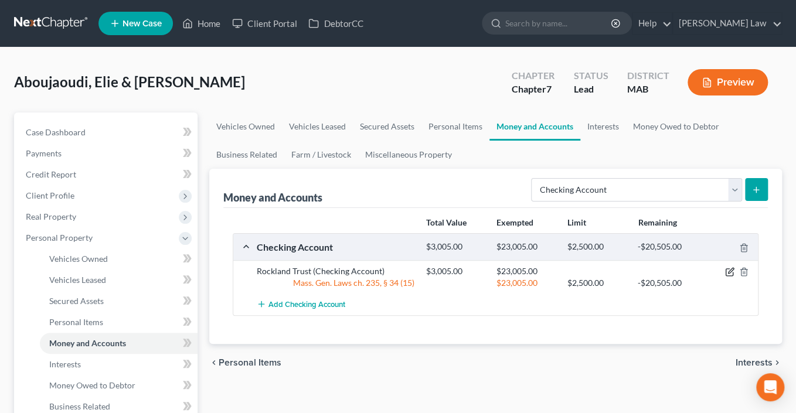
click at [725, 277] on icon "button" at bounding box center [729, 271] width 9 height 9
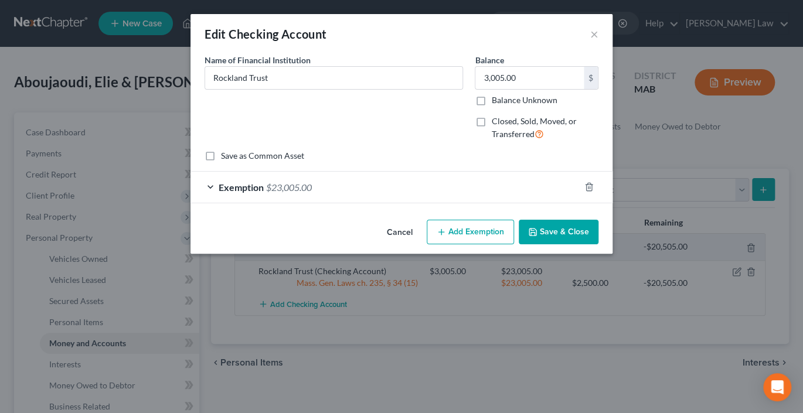
click at [512, 203] on div "Exemption $23,005.00" at bounding box center [384, 187] width 389 height 31
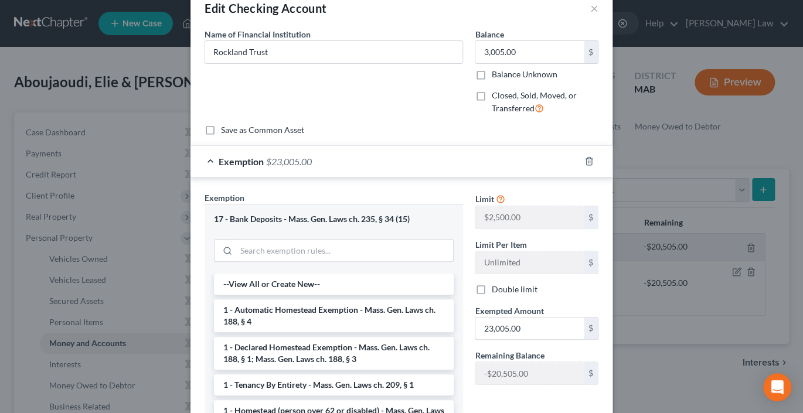
scroll to position [297, 0]
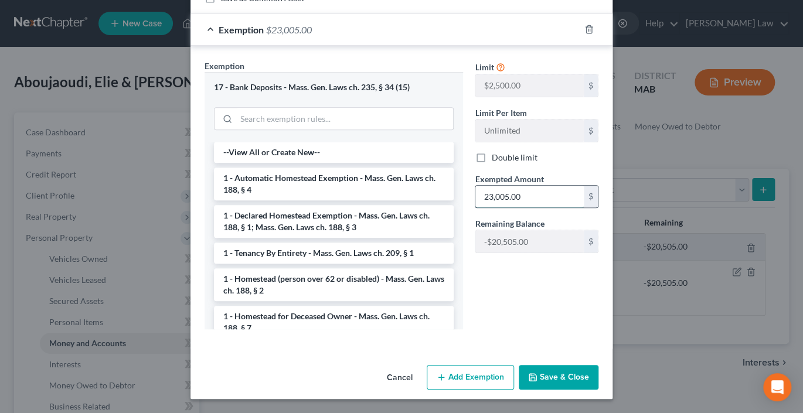
click at [553, 186] on input "23,005.00" at bounding box center [529, 197] width 108 height 22
type input "3,005"
click at [591, 373] on button "Save & Close" at bounding box center [559, 377] width 80 height 25
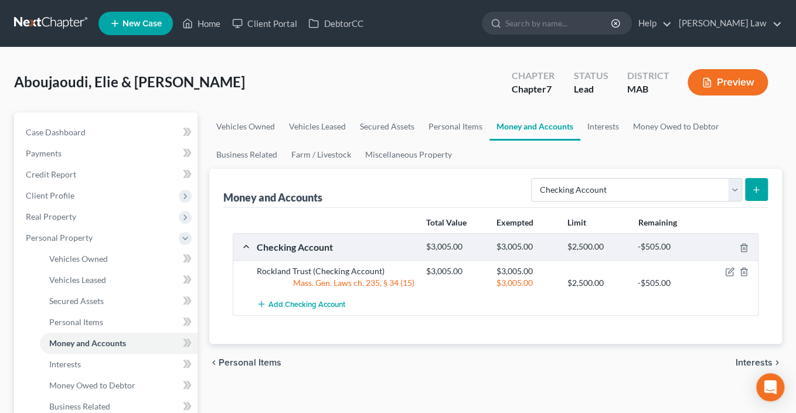
click at [751, 195] on icon "submit" at bounding box center [755, 189] width 9 height 9
click at [489, 141] on link "Personal Items" at bounding box center [455, 127] width 68 height 28
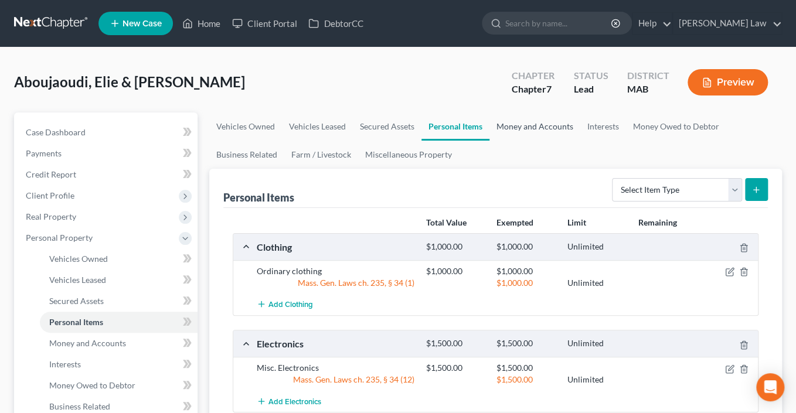
click at [580, 141] on link "Money and Accounts" at bounding box center [534, 127] width 91 height 28
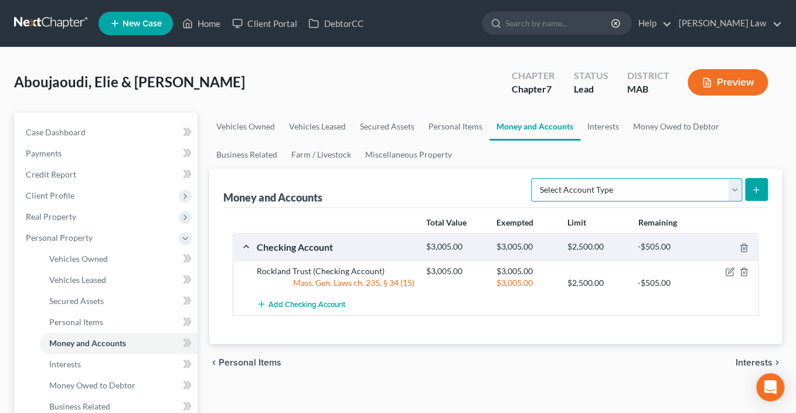
click at [717, 202] on select "Select Account Type Brokerage Cash on Hand Certificates of Deposit Checking Acc…" at bounding box center [636, 189] width 211 height 23
select select "checking"
click at [531, 202] on select "Select Account Type Brokerage Cash on Hand Certificates of Deposit Checking Acc…" at bounding box center [636, 189] width 211 height 23
click at [745, 201] on button "submit" at bounding box center [756, 189] width 23 height 23
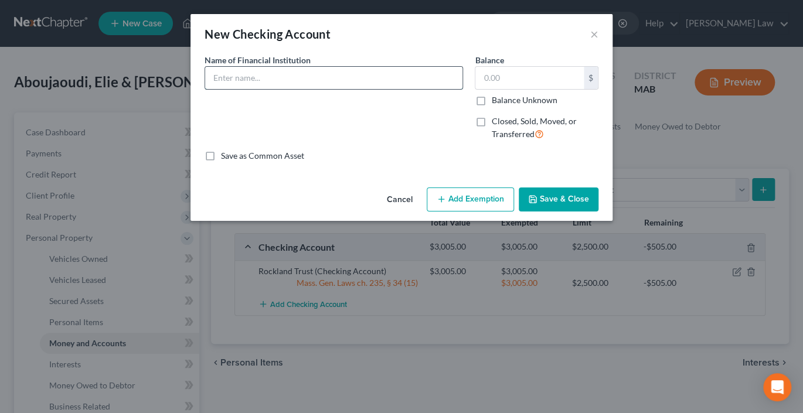
click at [235, 89] on input "text" at bounding box center [333, 78] width 257 height 22
type input "Rockland Trust"
type input "6.00"
click at [298, 89] on input "Rockland Trust" at bounding box center [333, 78] width 257 height 22
type input "Rockland Trust"
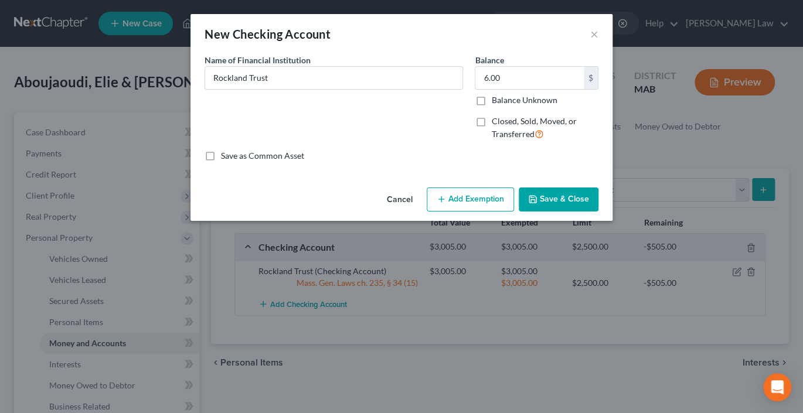
click at [491, 212] on button "Add Exemption" at bounding box center [470, 200] width 87 height 25
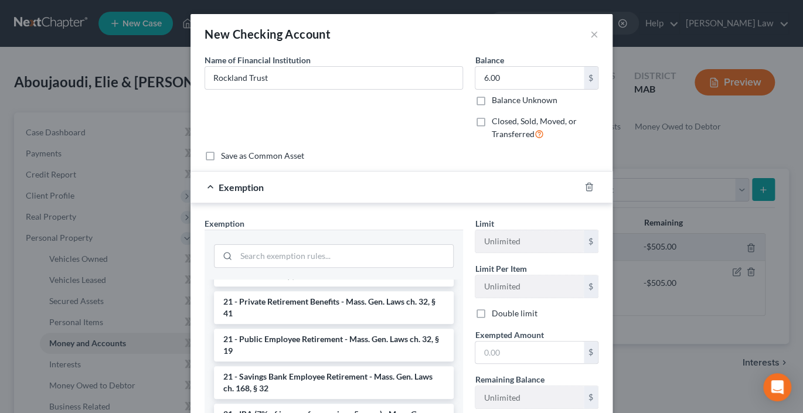
scroll to position [531, 0]
click at [311, 185] on li "17 - Bank Deposits - Mass. Gen. Laws ch. 235, § 34 (15)" at bounding box center [334, 174] width 240 height 21
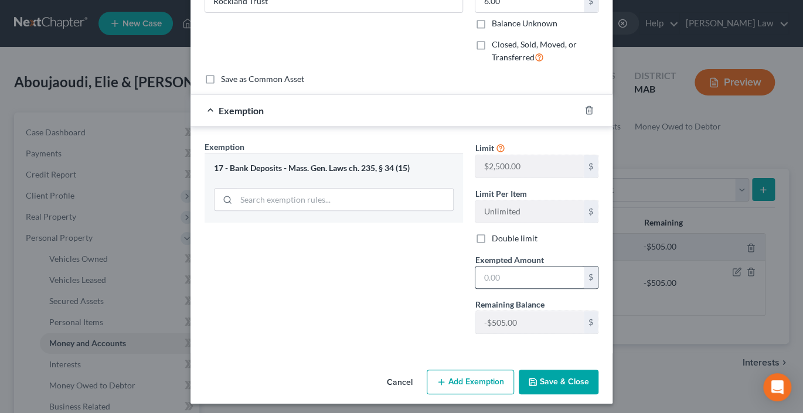
scroll to position [77, 0]
click at [542, 288] on input "text" at bounding box center [529, 277] width 108 height 22
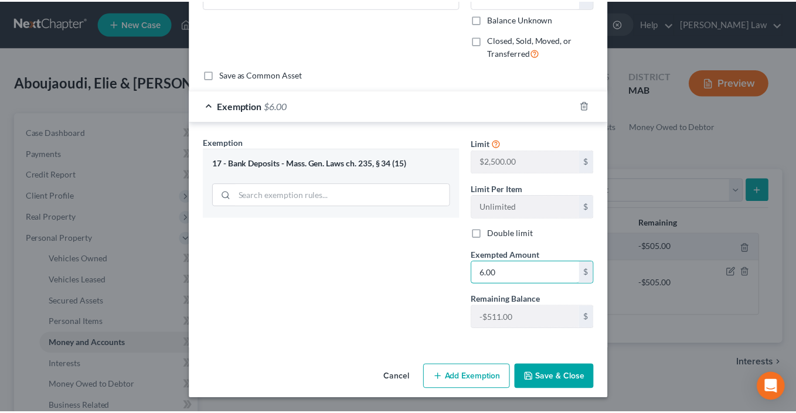
scroll to position [200, 0]
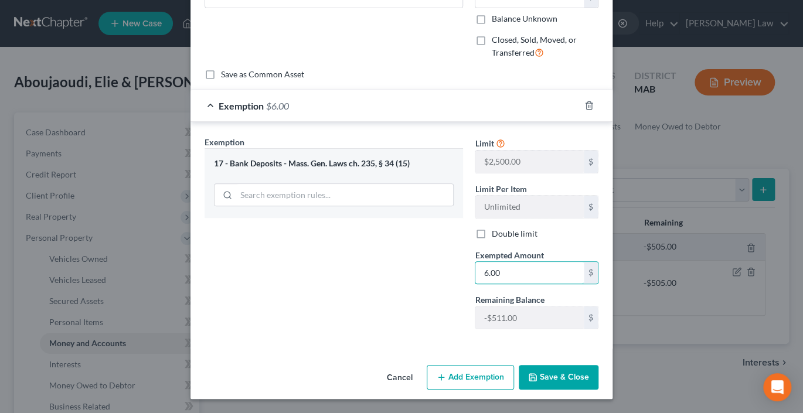
type input "6.00"
click at [578, 376] on button "Save & Close" at bounding box center [559, 377] width 80 height 25
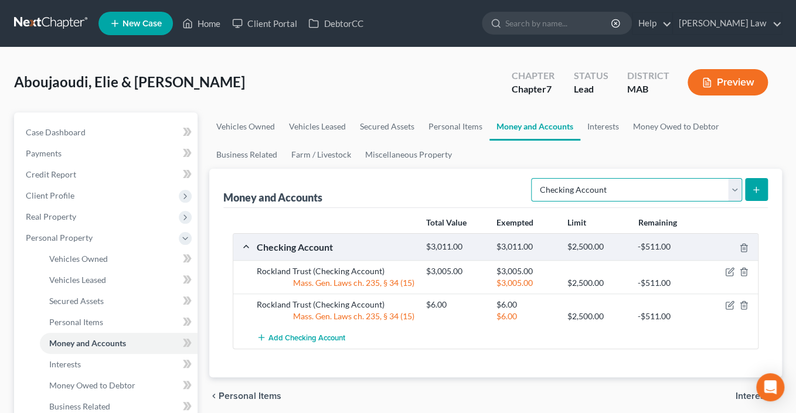
click at [725, 202] on select "Select Account Type Brokerage Cash on Hand Certificates of Deposit Checking Acc…" at bounding box center [636, 189] width 211 height 23
click at [626, 141] on link "Interests" at bounding box center [603, 127] width 46 height 28
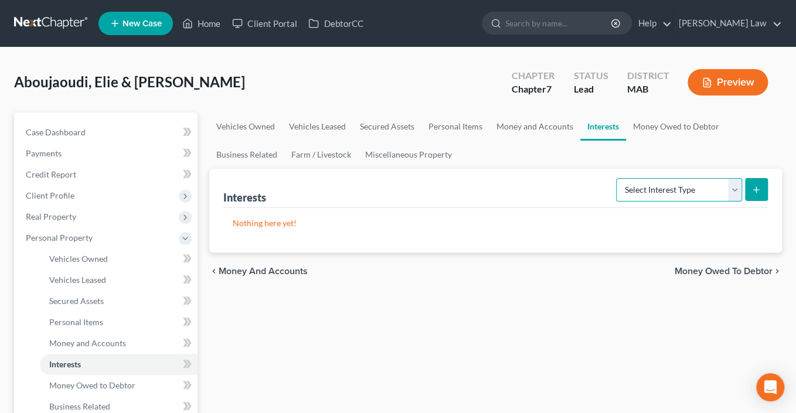
click at [717, 202] on select "Select Interest Type 401K Annuity Bond Education IRA Government Bond Government…" at bounding box center [679, 189] width 126 height 23
click at [626, 141] on link "Money Owed to Debtor" at bounding box center [676, 127] width 100 height 28
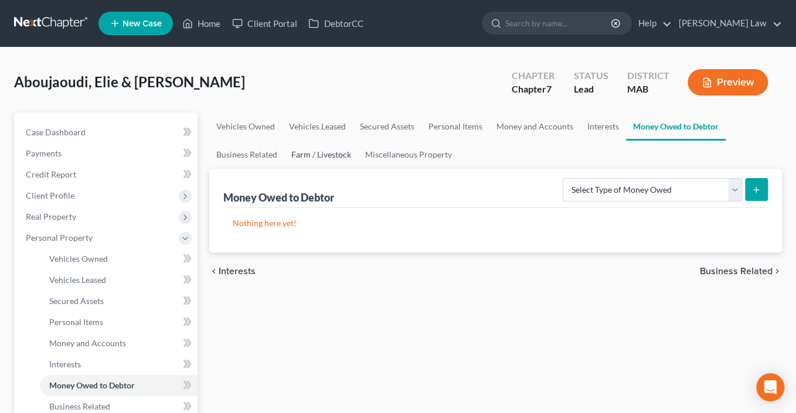
click at [358, 169] on link "Farm / Livestock" at bounding box center [321, 155] width 74 height 28
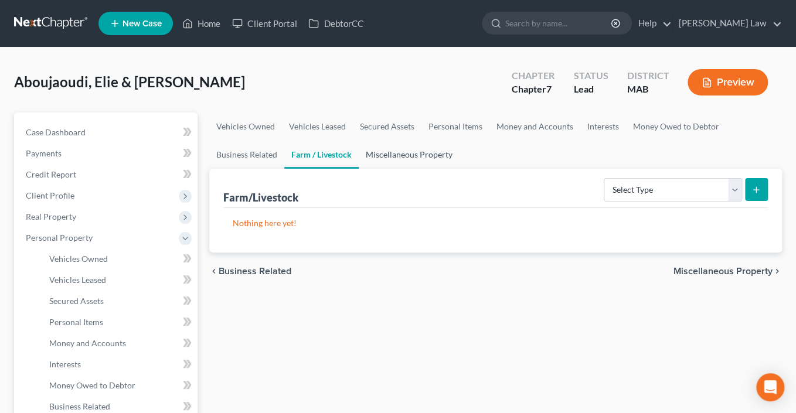
click at [460, 169] on link "Miscellaneous Property" at bounding box center [409, 155] width 101 height 28
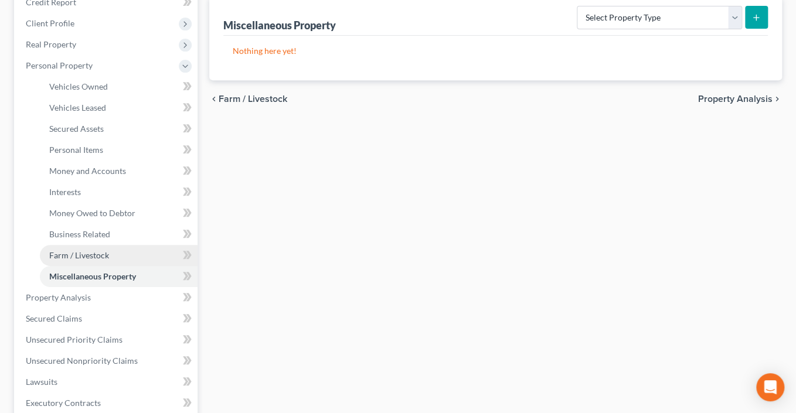
scroll to position [379, 0]
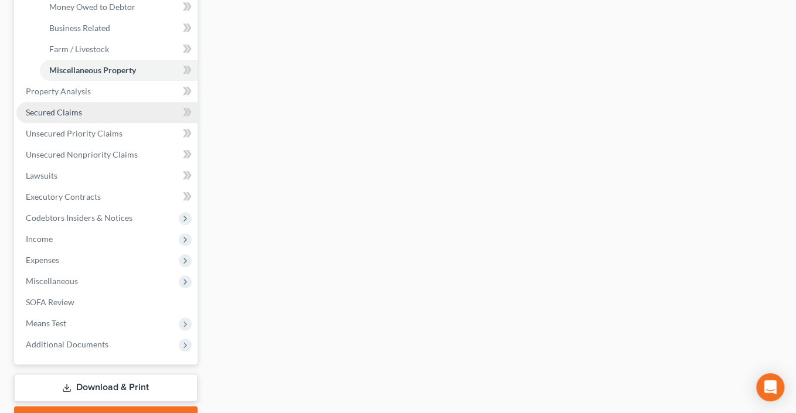
click at [71, 117] on span "Secured Claims" at bounding box center [54, 112] width 56 height 10
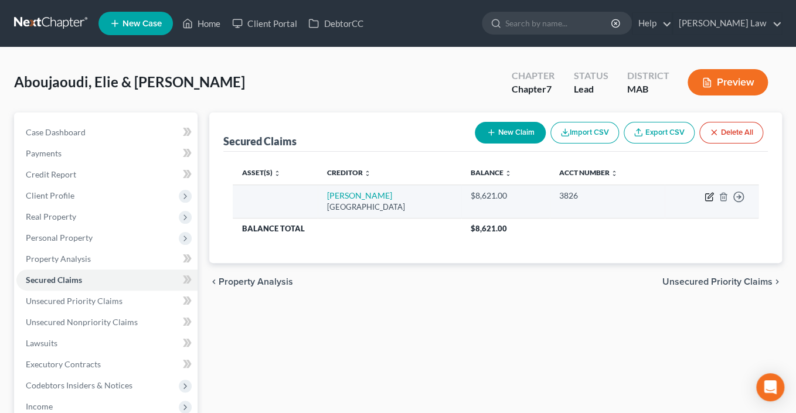
click at [705, 202] on icon "button" at bounding box center [709, 196] width 9 height 9
select select "45"
select select "1"
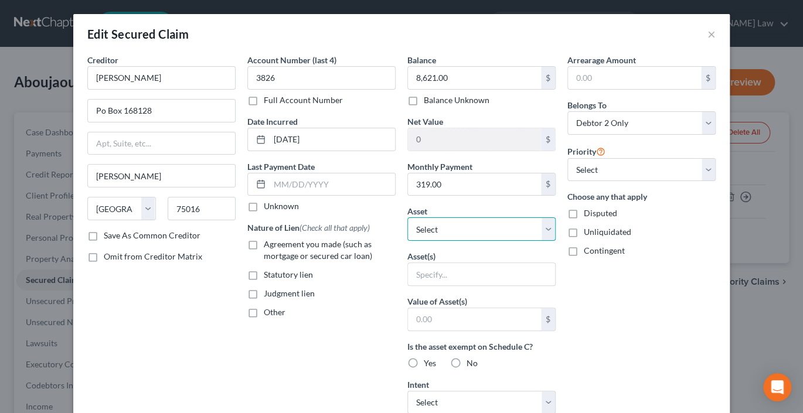
click at [556, 241] on select "Select Other Multiple Assets Jewelry - Misc. Jewelry - $2000.0 Electronics - Mi…" at bounding box center [481, 228] width 148 height 23
select select "6"
click at [407, 241] on select "Select Other Multiple Assets Jewelry - Misc. Jewelry - $2000.0 Electronics - Mi…" at bounding box center [481, 228] width 148 height 23
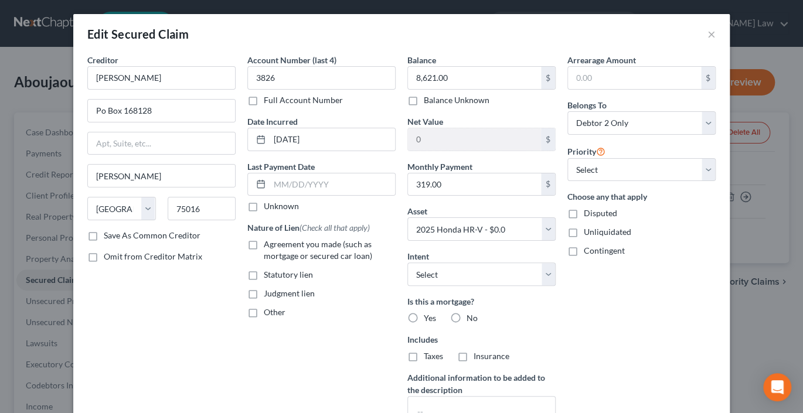
click at [264, 262] on label "Agreement you made (such as mortgage or secured car loan)" at bounding box center [330, 250] width 132 height 23
click at [268, 246] on input "Agreement you made (such as mortgage or secured car loan)" at bounding box center [272, 243] width 8 height 8
checkbox input "true"
click at [556, 286] on select "Select Surrender Redeem Reaffirm Avoid Other" at bounding box center [481, 274] width 148 height 23
select select "2"
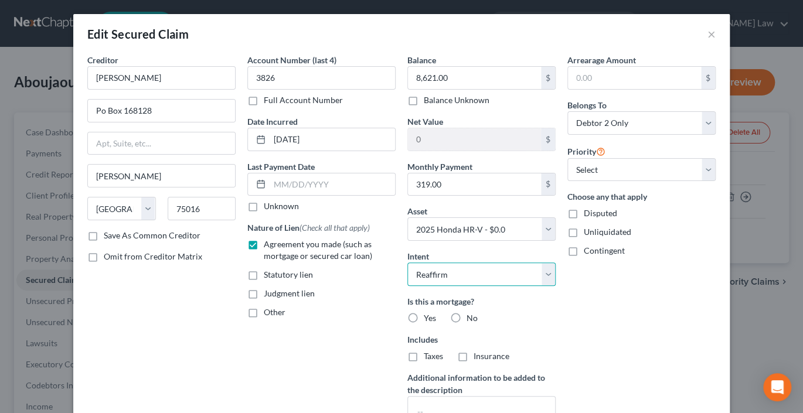
click at [407, 286] on select "Select Surrender Redeem Reaffirm Avoid Other" at bounding box center [481, 274] width 148 height 23
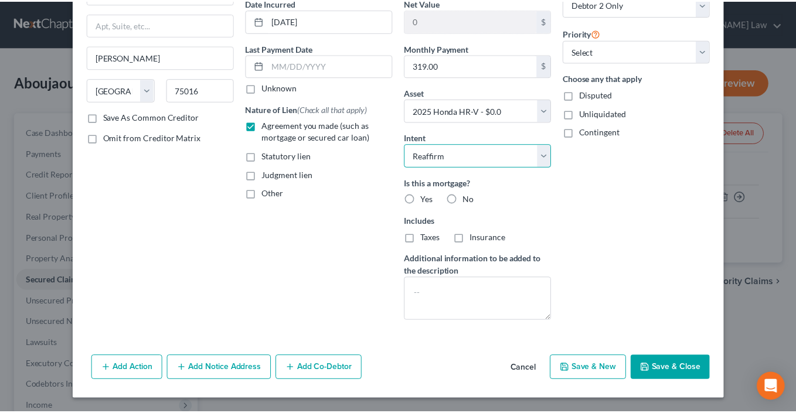
scroll to position [247, 0]
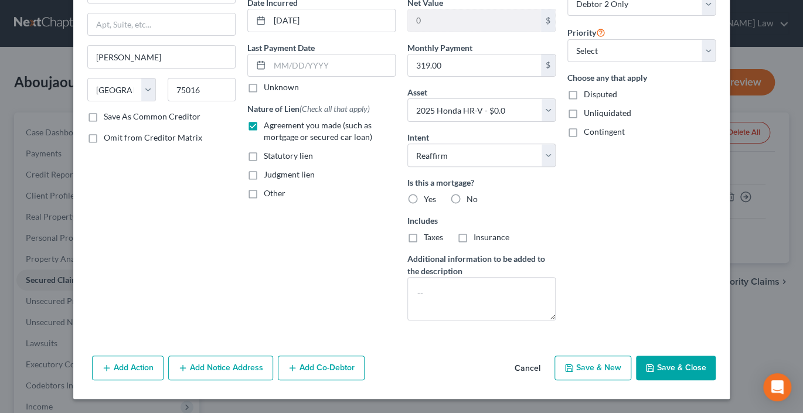
click at [716, 360] on button "Save & Close" at bounding box center [676, 368] width 80 height 25
select select
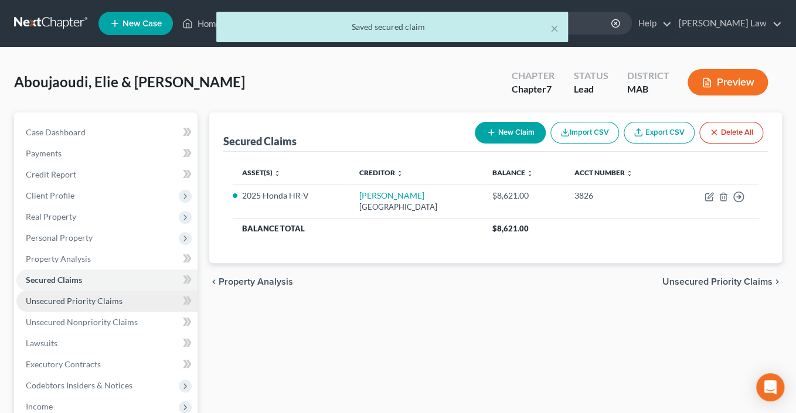
click at [77, 306] on span "Unsecured Priority Claims" at bounding box center [74, 301] width 97 height 10
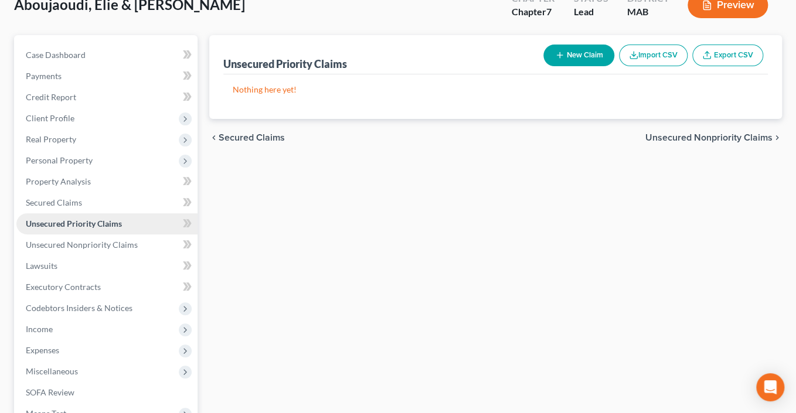
scroll to position [78, 0]
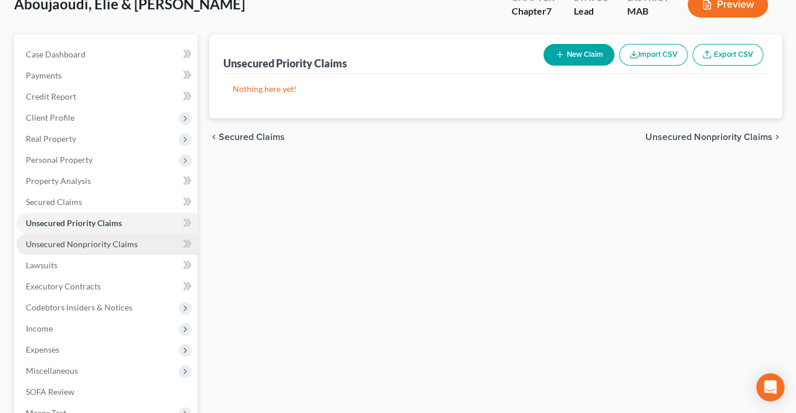
click at [138, 249] on span "Unsecured Nonpriority Claims" at bounding box center [82, 244] width 112 height 10
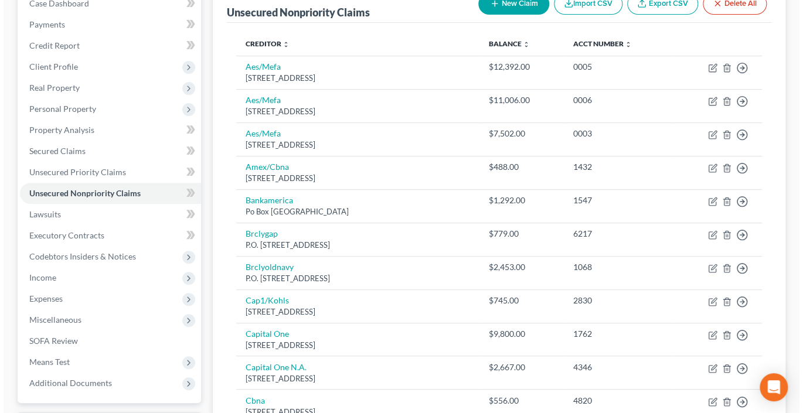
scroll to position [69, 0]
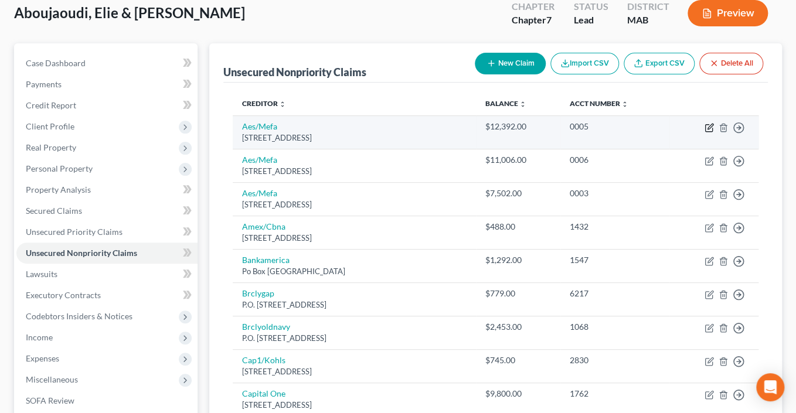
click at [705, 132] on icon "button" at bounding box center [709, 127] width 9 height 9
select select "39"
select select "17"
select select "2"
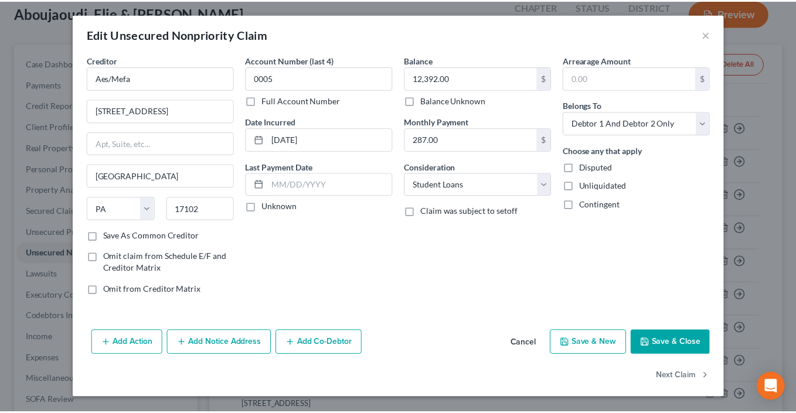
scroll to position [97, 0]
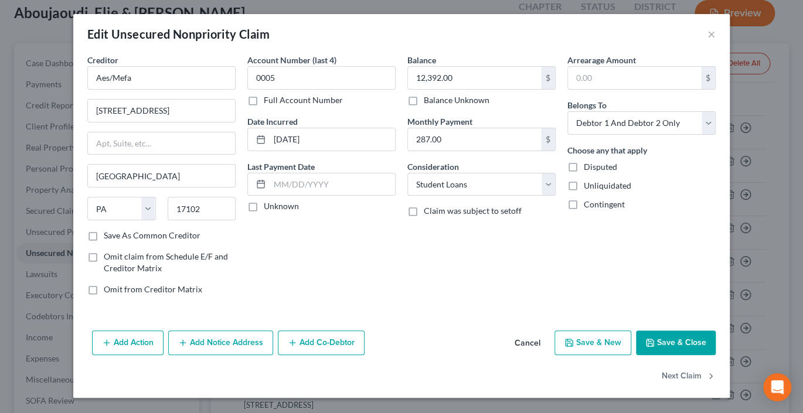
click at [712, 331] on button "Save & Close" at bounding box center [676, 343] width 80 height 25
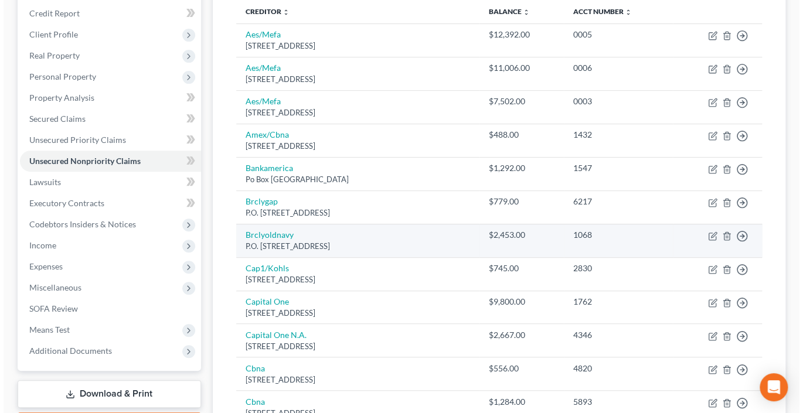
scroll to position [115, 0]
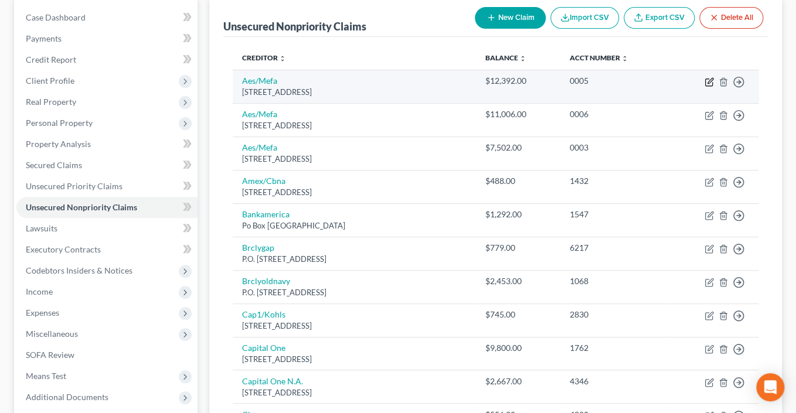
click at [707, 83] on icon "button" at bounding box center [709, 80] width 5 height 5
select select "39"
select select "17"
select select "2"
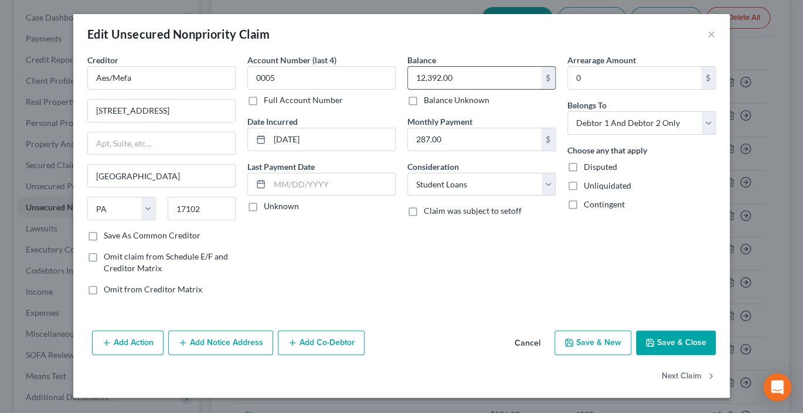
click at [482, 89] on input "12,392.00" at bounding box center [474, 78] width 133 height 22
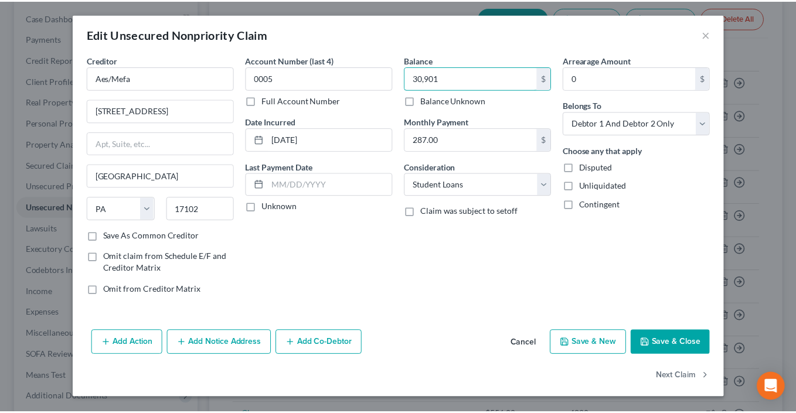
scroll to position [97, 0]
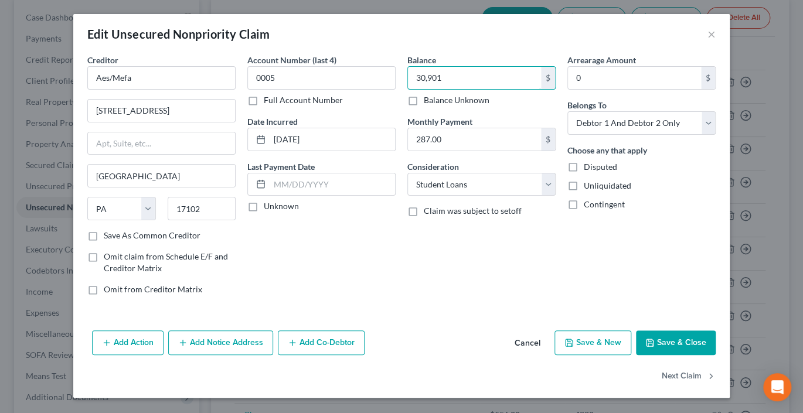
type input "30,901"
click at [716, 334] on button "Save & Close" at bounding box center [676, 343] width 80 height 25
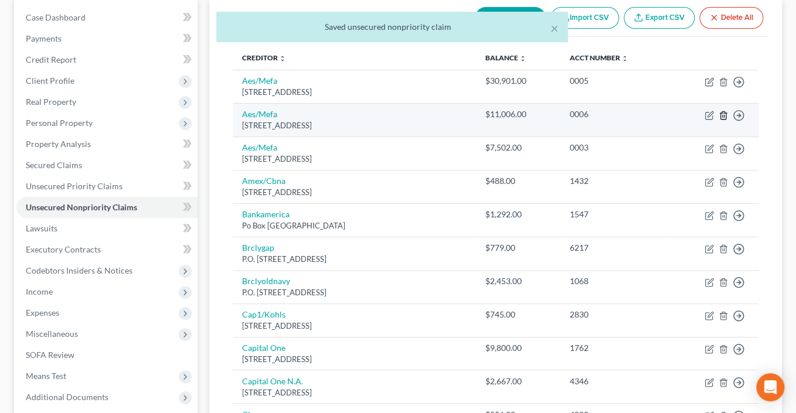
click at [720, 113] on polyline "button" at bounding box center [723, 113] width 7 height 0
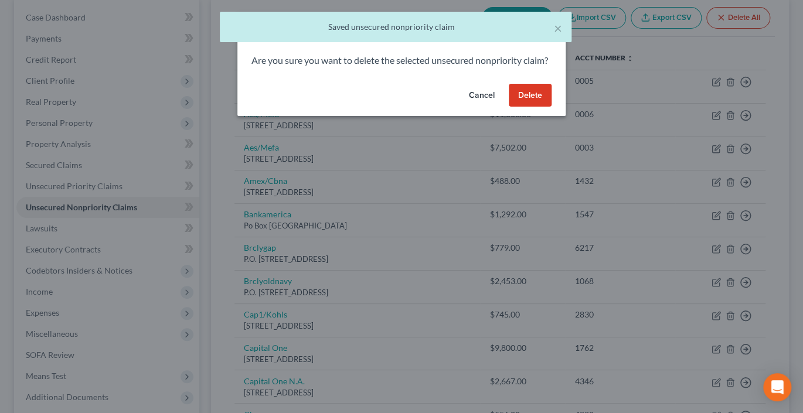
click at [552, 107] on button "Delete" at bounding box center [530, 95] width 43 height 23
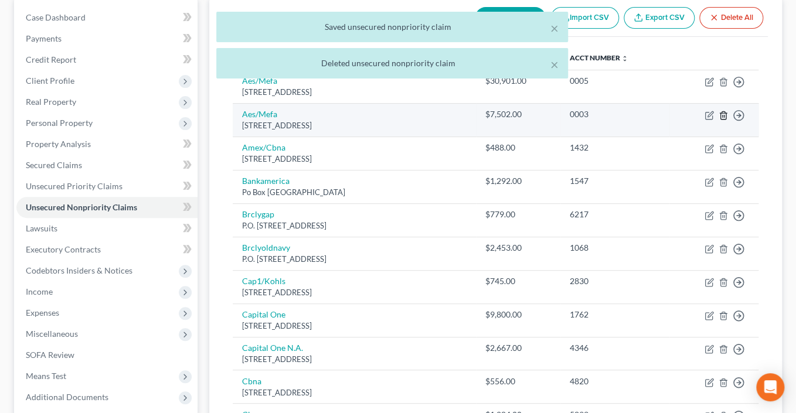
click at [719, 120] on icon "button" at bounding box center [723, 115] width 9 height 9
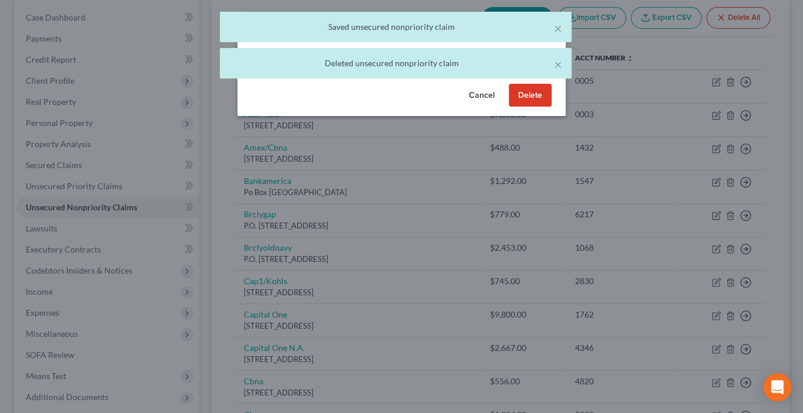
click at [552, 107] on button "Delete" at bounding box center [530, 95] width 43 height 23
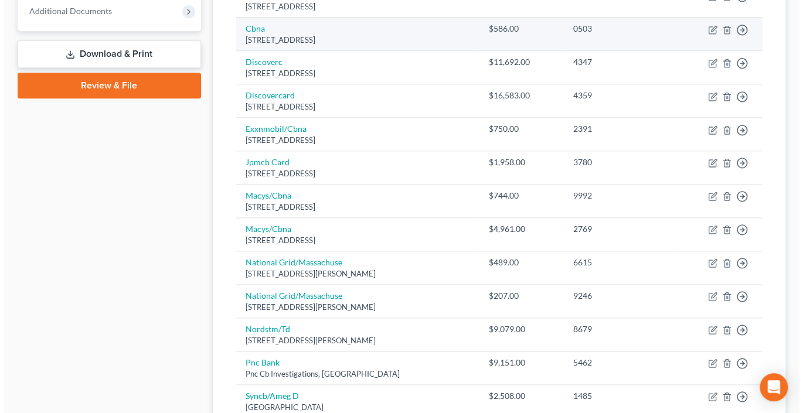
scroll to position [516, 0]
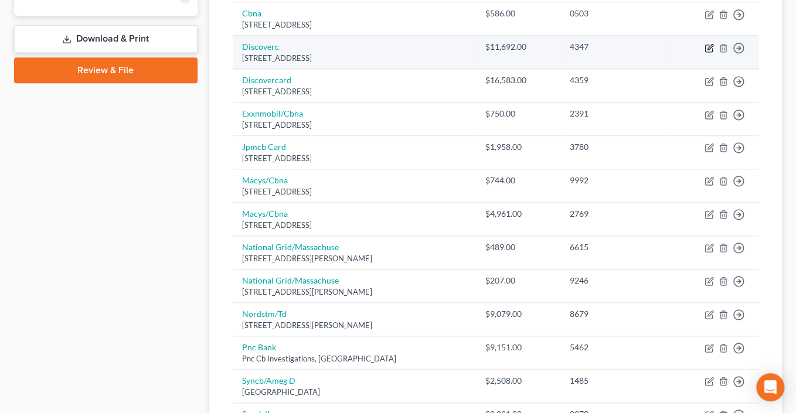
click at [705, 53] on icon "button" at bounding box center [709, 47] width 9 height 9
select select "46"
select select "2"
select select "1"
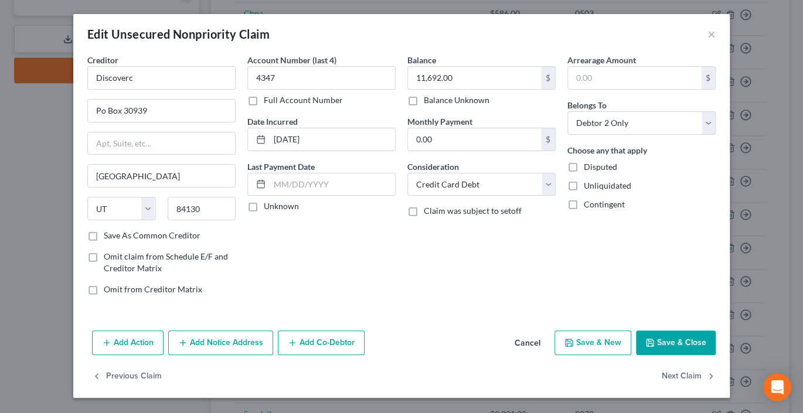
scroll to position [97, 0]
click at [703, 331] on button "Save & Close" at bounding box center [676, 343] width 80 height 25
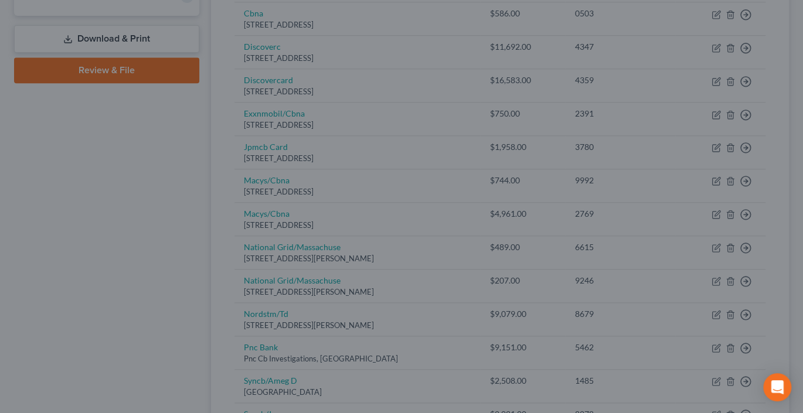
type input "0"
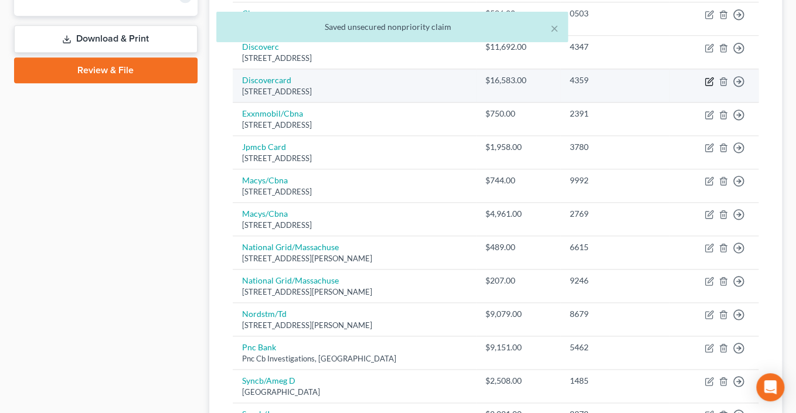
click at [705, 86] on icon "button" at bounding box center [709, 81] width 9 height 9
select select "46"
select select "2"
select select "0"
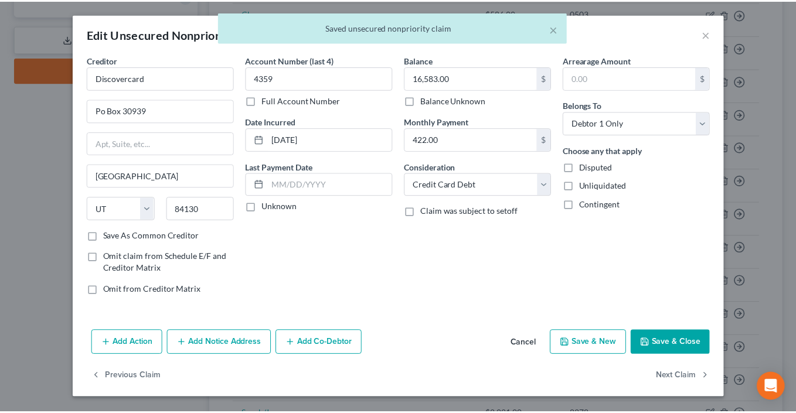
scroll to position [73, 0]
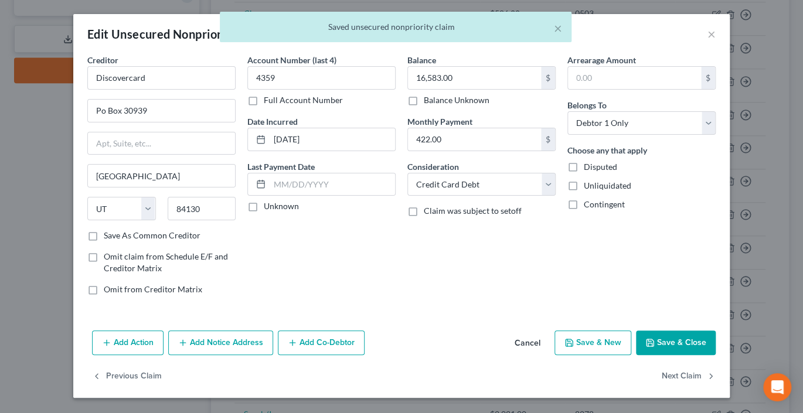
click at [716, 355] on button "Save & Close" at bounding box center [676, 343] width 80 height 25
type input "0"
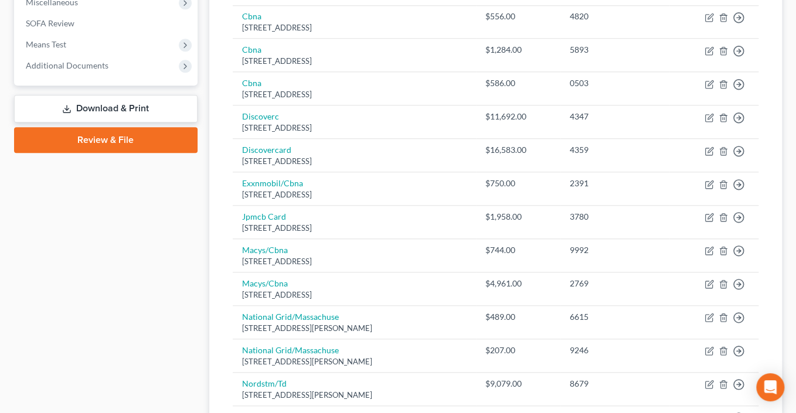
scroll to position [126, 0]
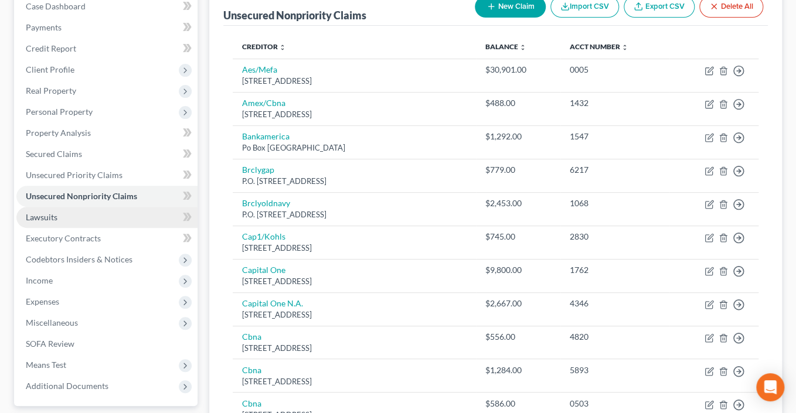
click at [57, 222] on span "Lawsuits" at bounding box center [42, 217] width 32 height 10
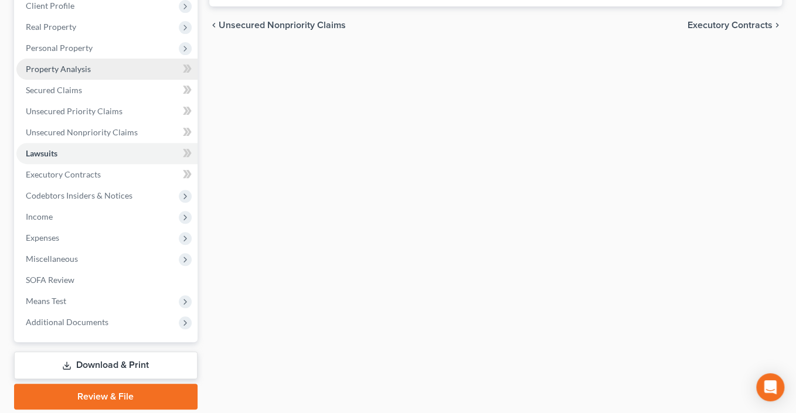
scroll to position [261, 0]
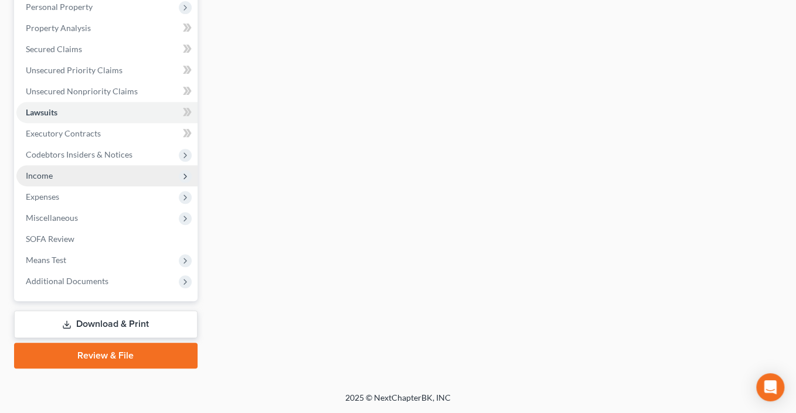
click at [38, 181] on span "Income" at bounding box center [39, 176] width 27 height 10
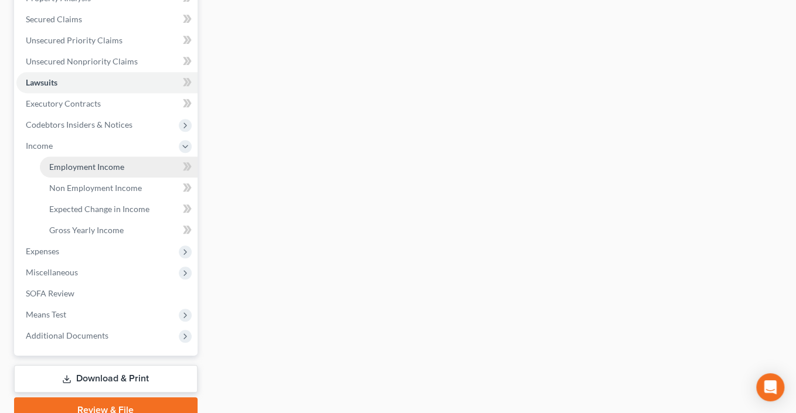
click at [119, 172] on span "Employment Income" at bounding box center [86, 167] width 75 height 10
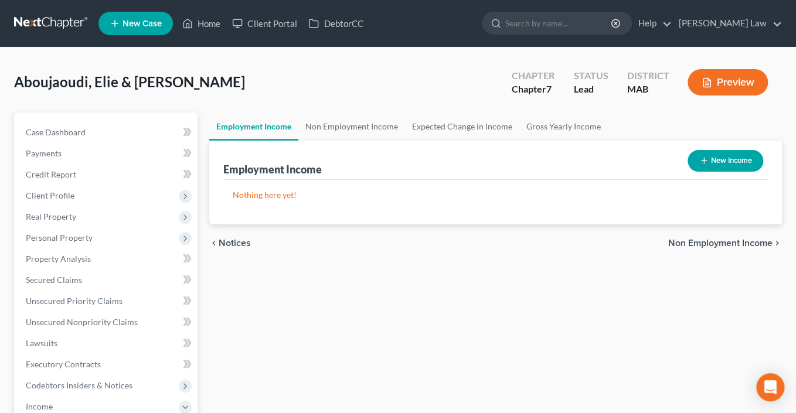
click at [697, 172] on button "New Income" at bounding box center [726, 161] width 76 height 22
select select "0"
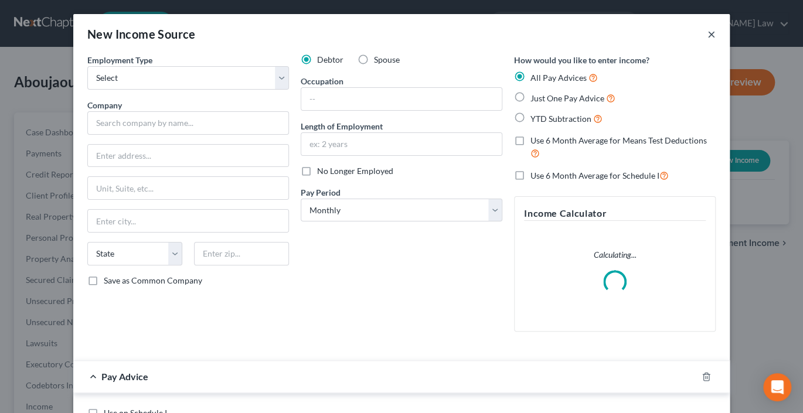
click at [716, 41] on button "×" at bounding box center [711, 34] width 8 height 14
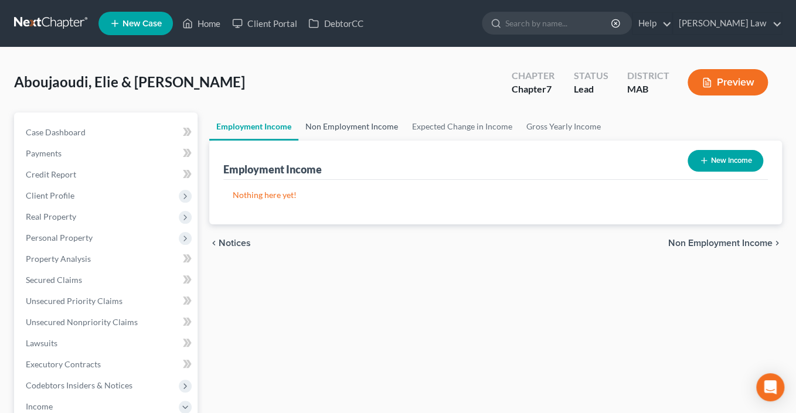
click at [383, 141] on link "Non Employment Income" at bounding box center [351, 127] width 107 height 28
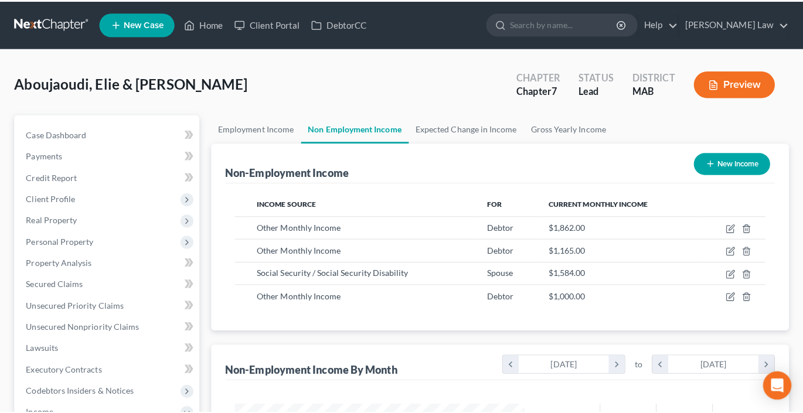
scroll to position [260, 310]
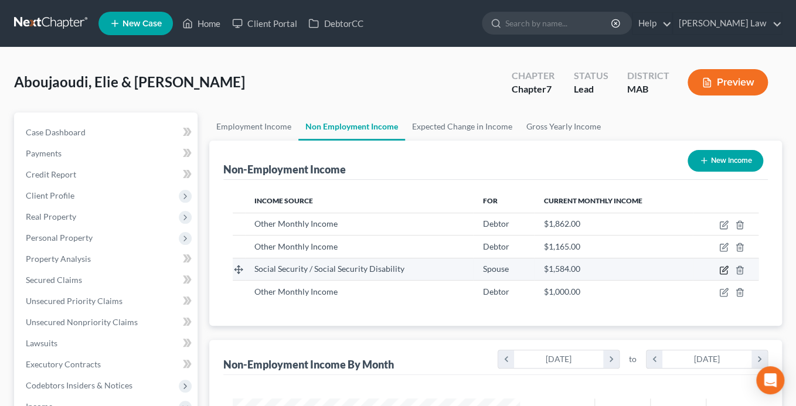
click at [719, 275] on icon "button" at bounding box center [723, 270] width 9 height 9
select select "4"
select select "0"
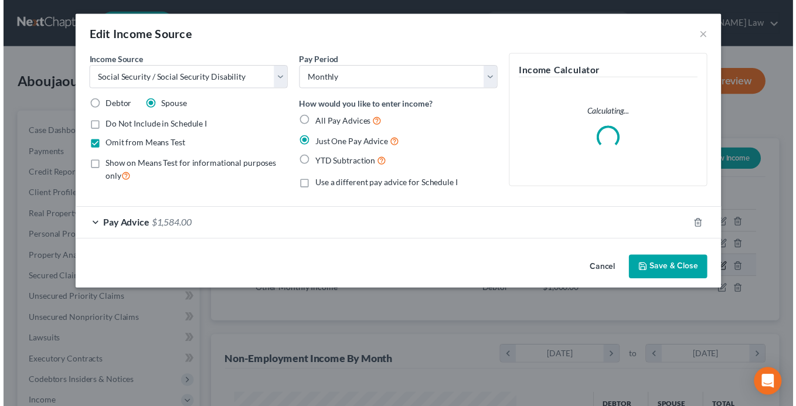
scroll to position [260, 314]
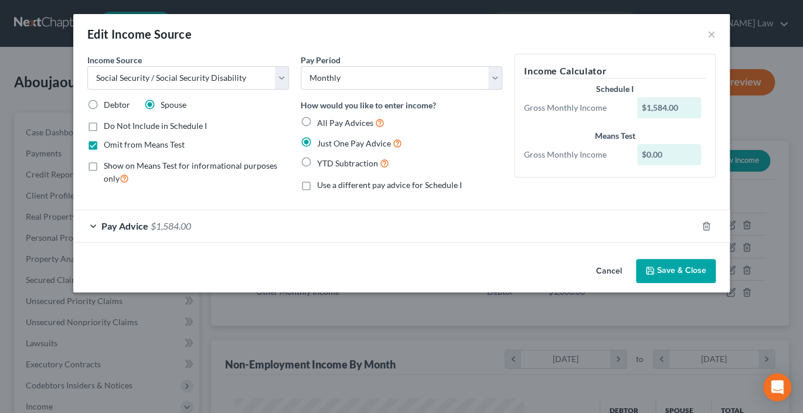
click at [716, 284] on button "Save & Close" at bounding box center [676, 271] width 80 height 25
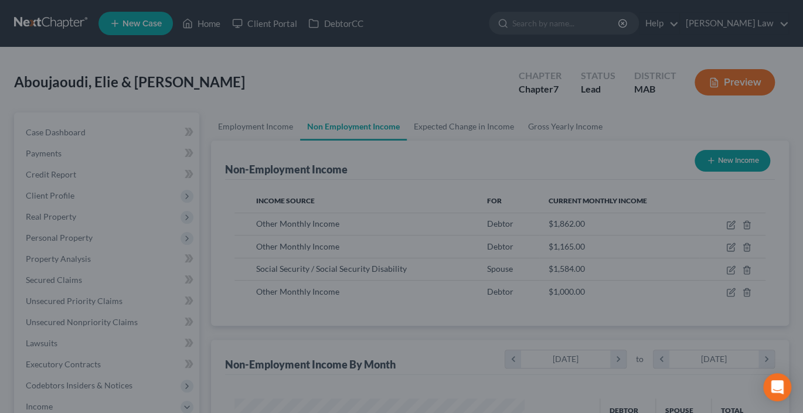
scroll to position [585858, 585809]
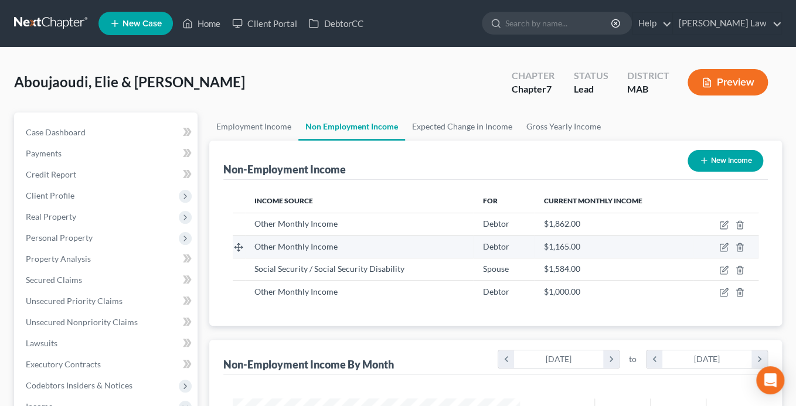
click at [712, 258] on td at bounding box center [726, 247] width 66 height 22
click at [719, 252] on icon "button" at bounding box center [723, 247] width 9 height 9
select select "13"
select select "0"
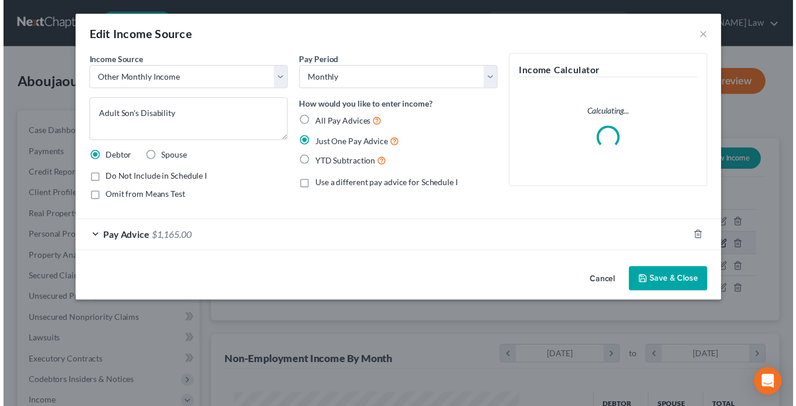
scroll to position [260, 314]
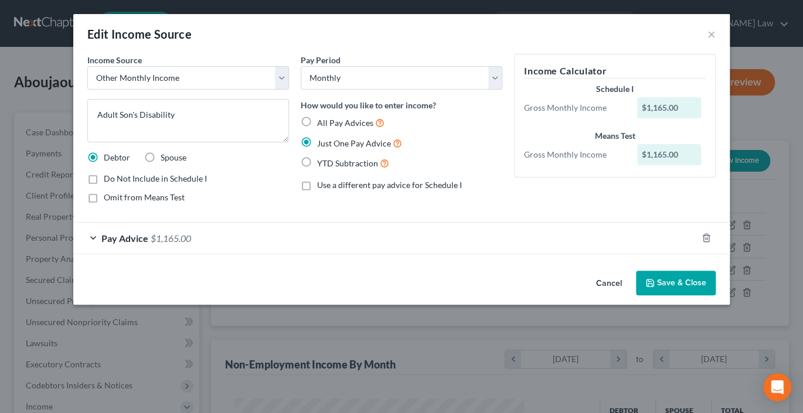
click at [706, 295] on button "Save & Close" at bounding box center [676, 283] width 80 height 25
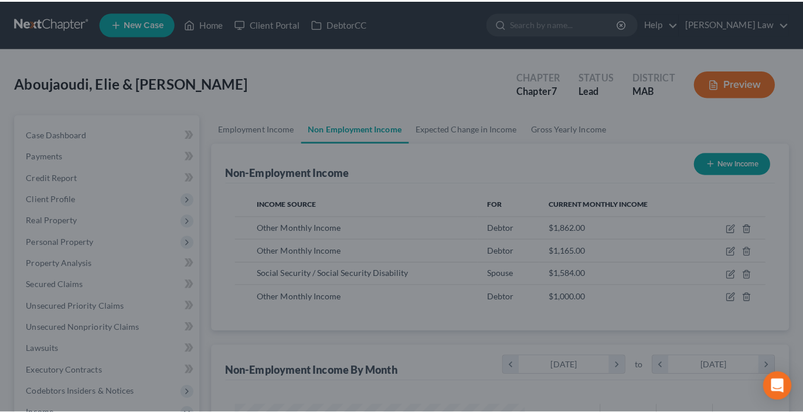
scroll to position [585858, 585809]
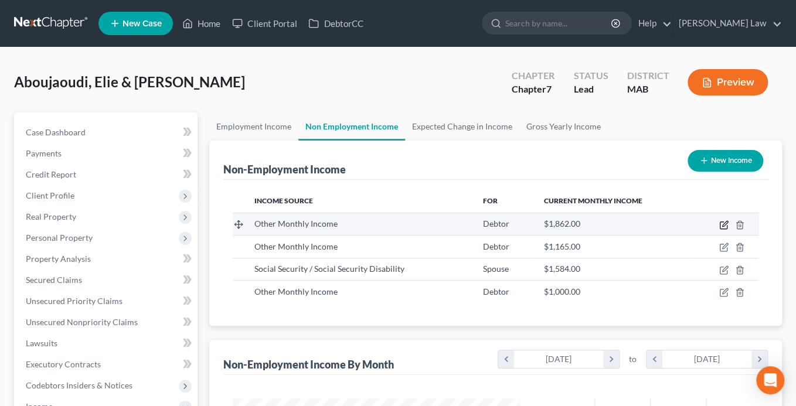
click at [722, 226] on icon "button" at bounding box center [724, 223] width 5 height 5
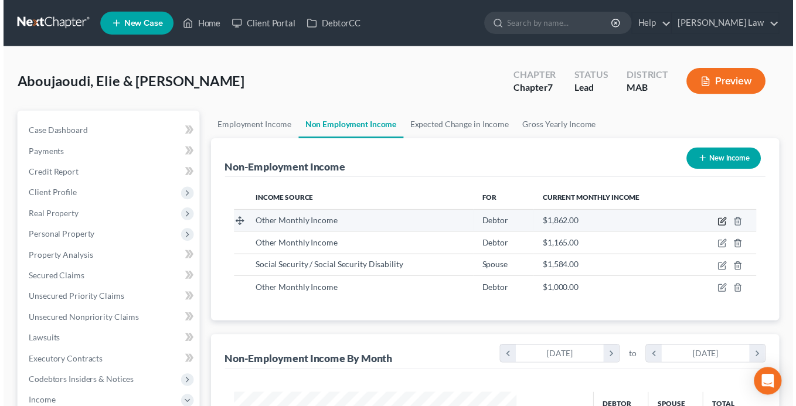
scroll to position [260, 314]
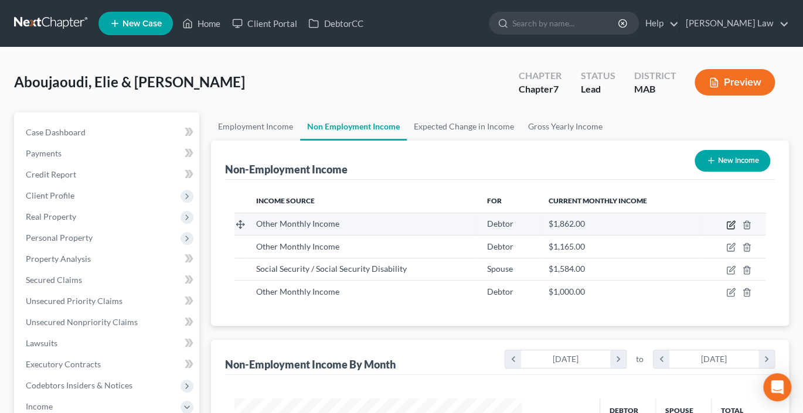
select select "13"
select select "0"
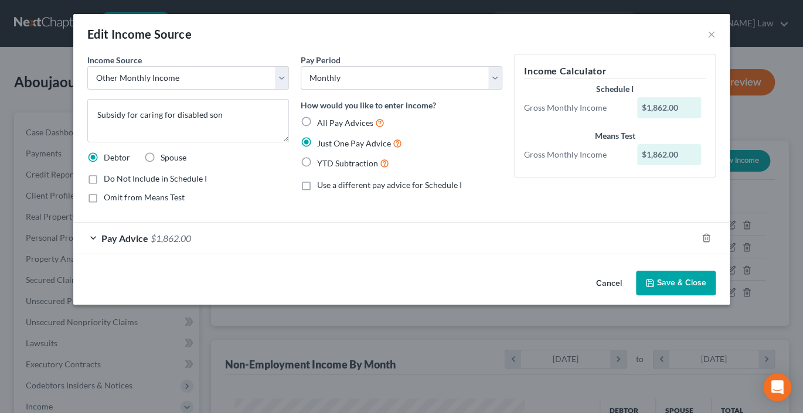
click at [716, 295] on button "Save & Close" at bounding box center [676, 283] width 80 height 25
click at [712, 295] on button "Save & Close" at bounding box center [676, 283] width 80 height 25
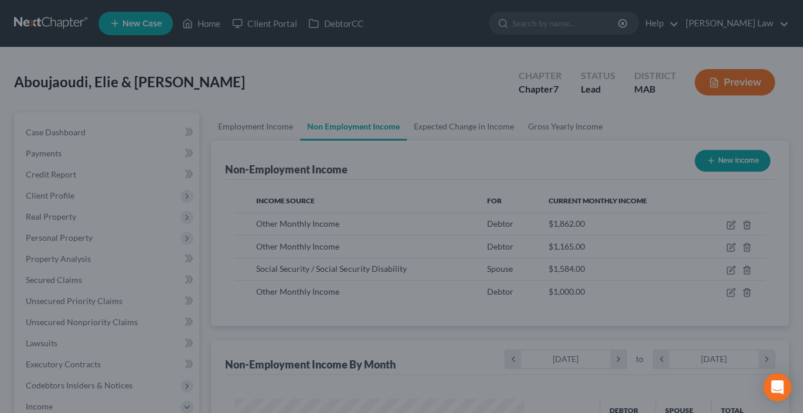
scroll to position [585858, 585809]
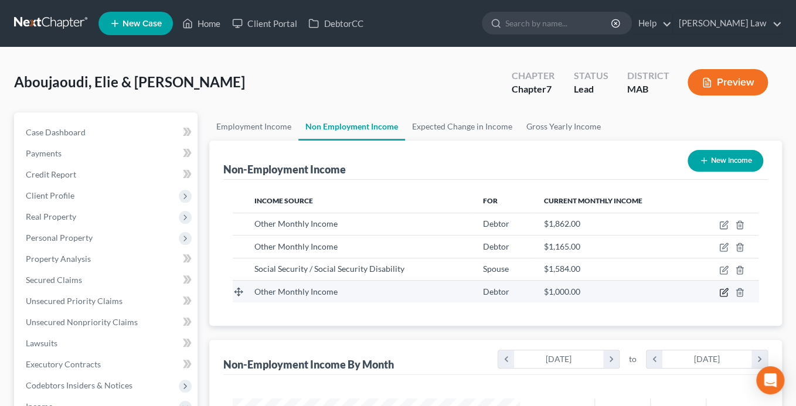
click at [719, 297] on icon "button" at bounding box center [723, 292] width 9 height 9
select select "13"
select select "0"
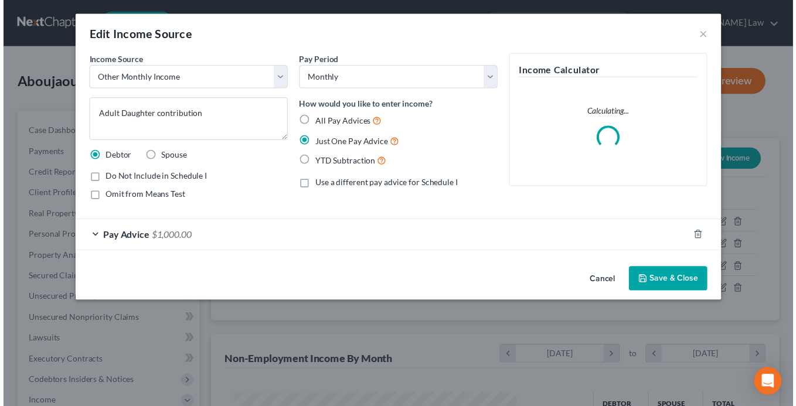
scroll to position [260, 314]
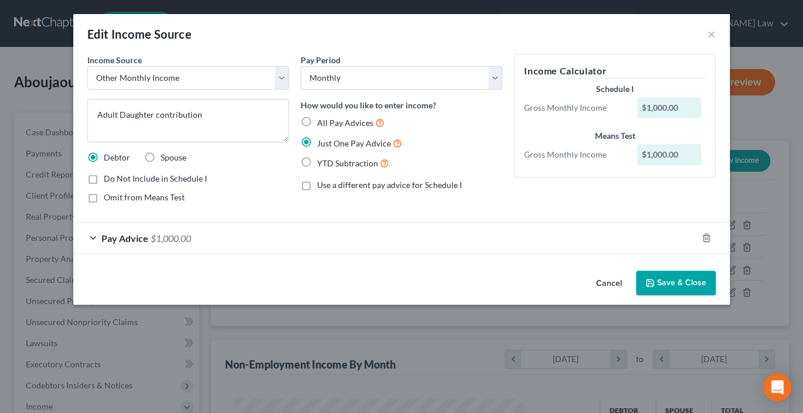
click at [707, 295] on button "Save & Close" at bounding box center [676, 283] width 80 height 25
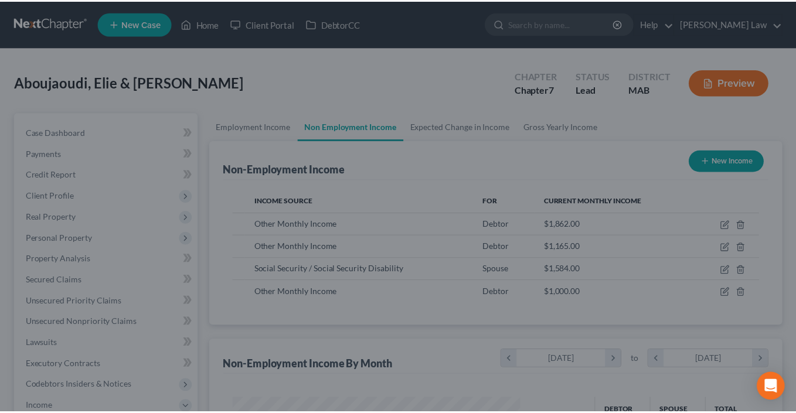
scroll to position [585858, 585809]
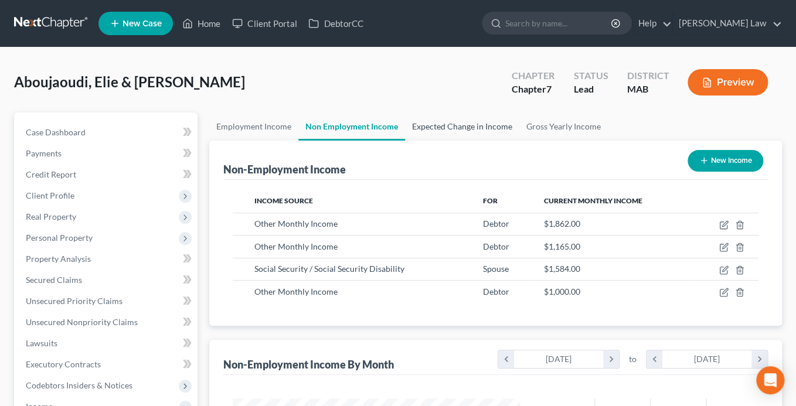
click at [500, 141] on link "Expected Change in Income" at bounding box center [462, 127] width 114 height 28
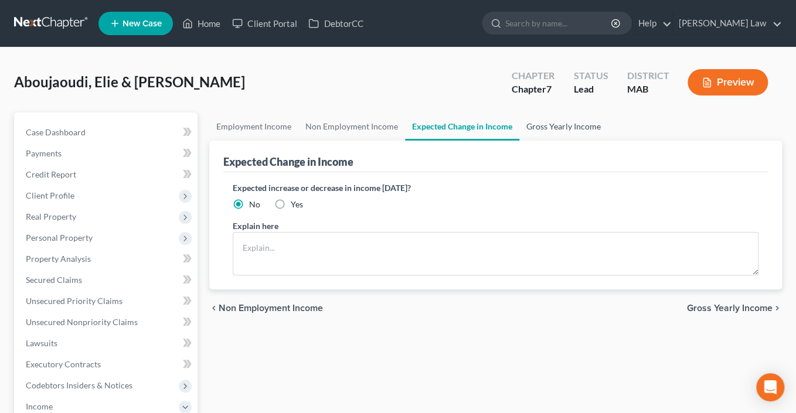
click at [608, 141] on link "Gross Yearly Income" at bounding box center [563, 127] width 89 height 28
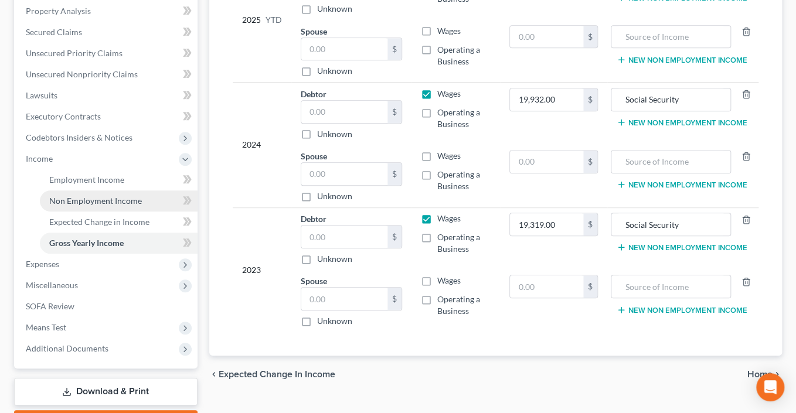
scroll to position [417, 0]
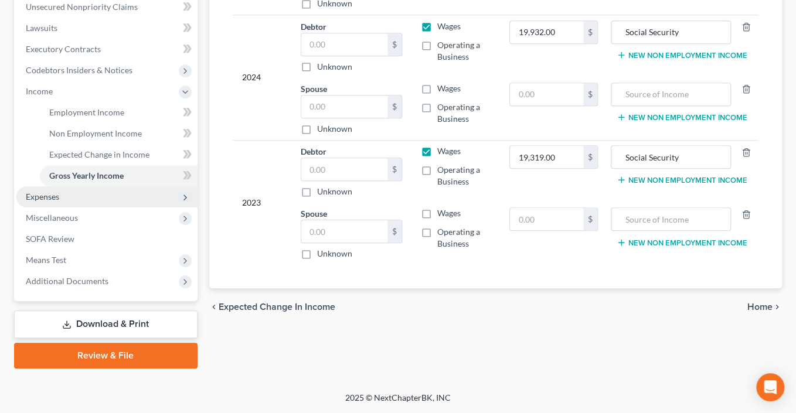
click at [53, 202] on span "Expenses" at bounding box center [42, 197] width 33 height 10
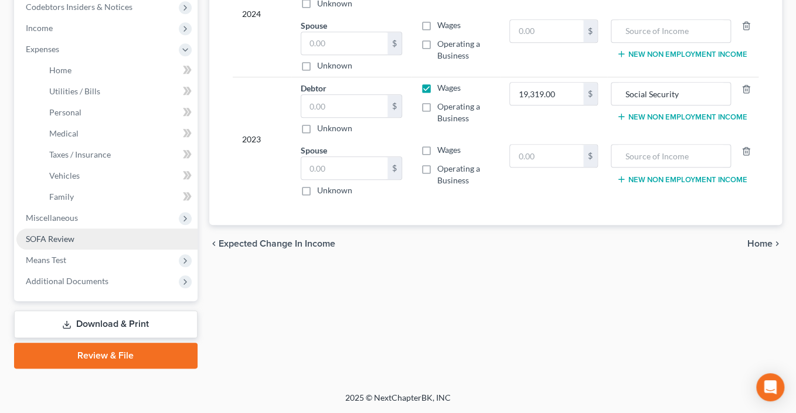
scroll to position [487, 0]
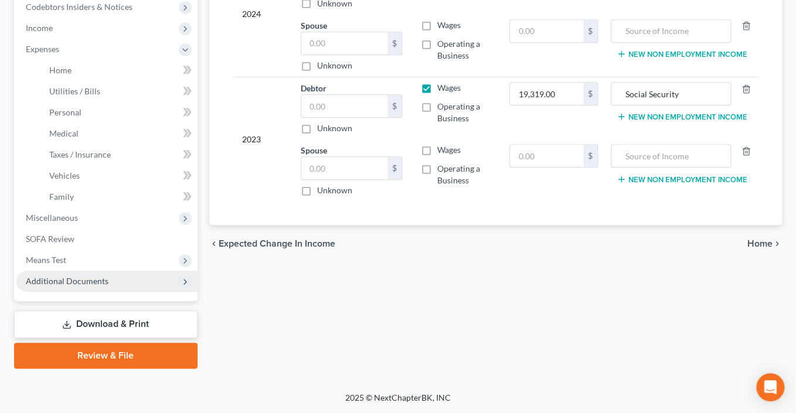
click at [108, 286] on span "Additional Documents" at bounding box center [67, 281] width 83 height 10
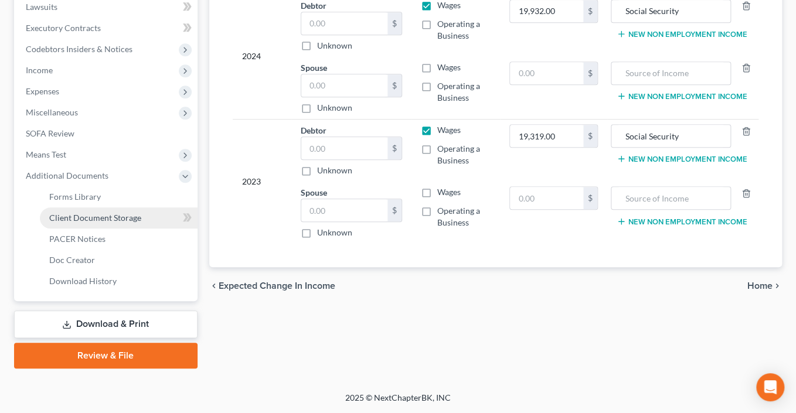
click at [135, 213] on span "Client Document Storage" at bounding box center [95, 218] width 92 height 10
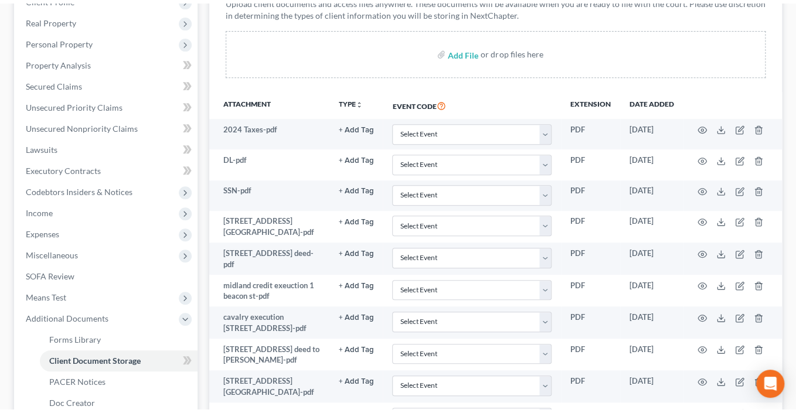
scroll to position [200, 0]
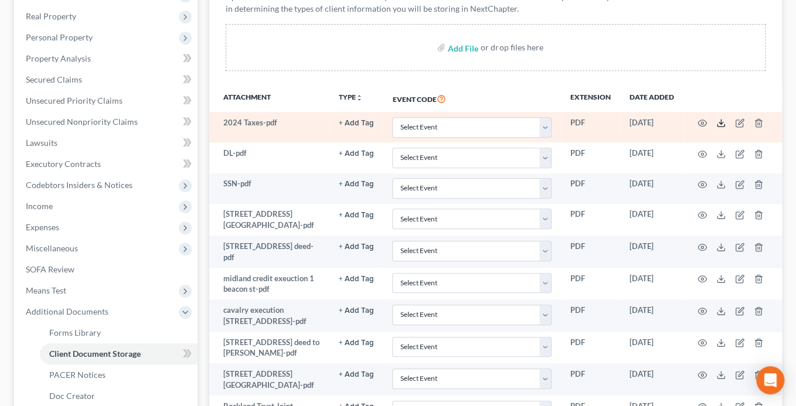
click at [723, 124] on polyline at bounding box center [721, 123] width 4 height 2
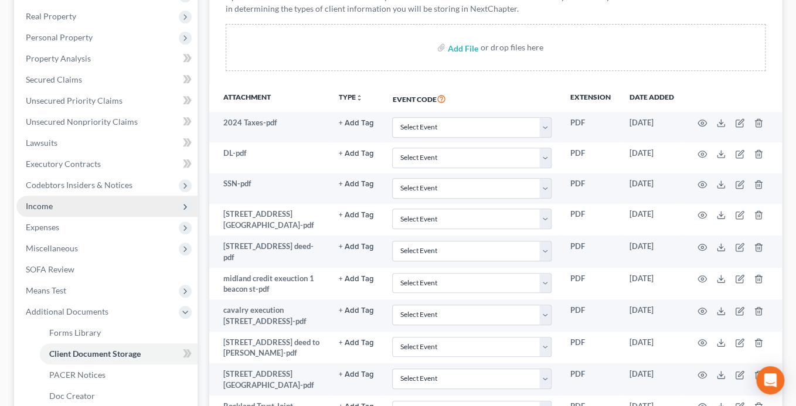
click at [53, 211] on span "Income" at bounding box center [39, 206] width 27 height 10
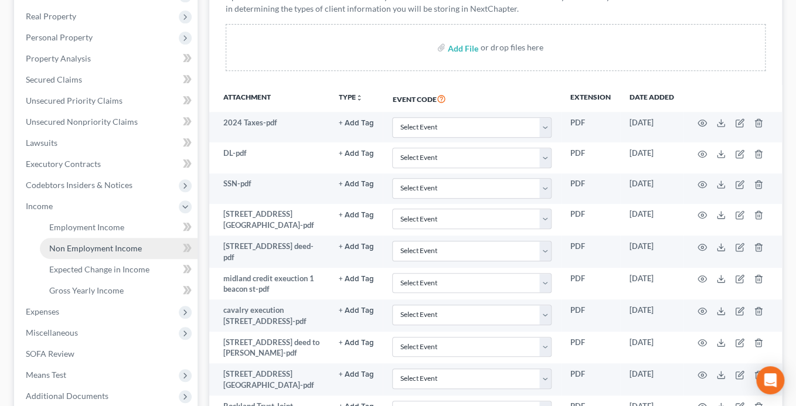
click at [125, 253] on span "Non Employment Income" at bounding box center [95, 248] width 93 height 10
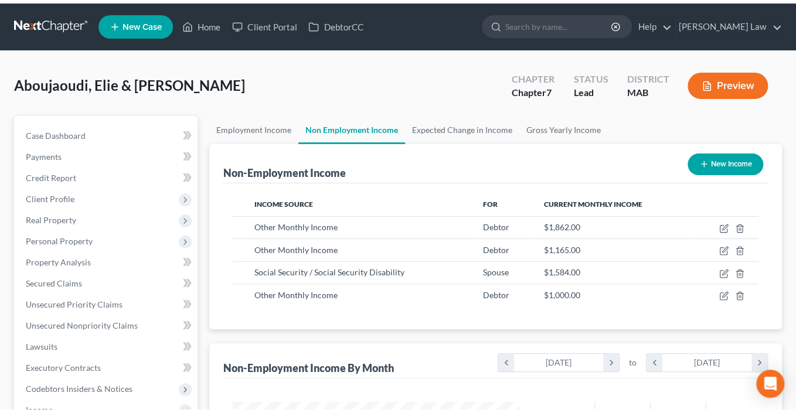
scroll to position [260, 310]
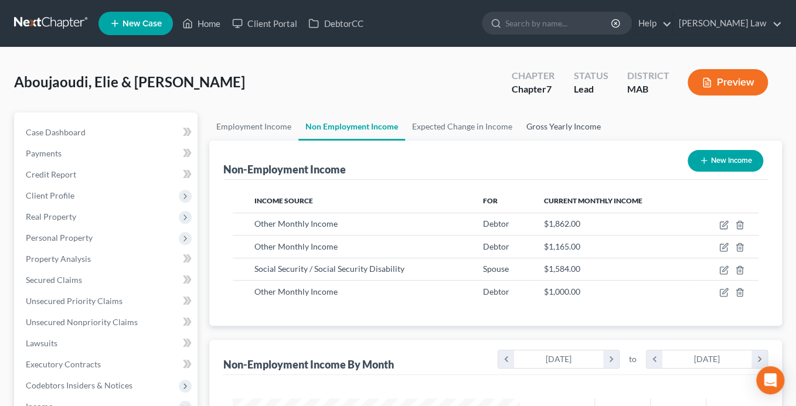
click at [608, 141] on link "Gross Yearly Income" at bounding box center [563, 127] width 89 height 28
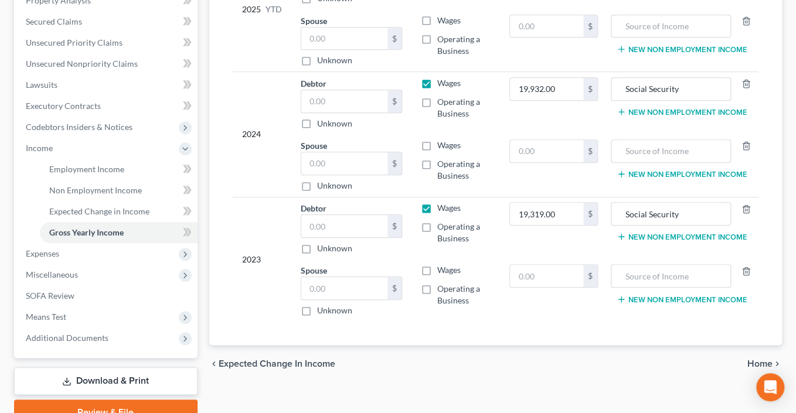
scroll to position [298, 0]
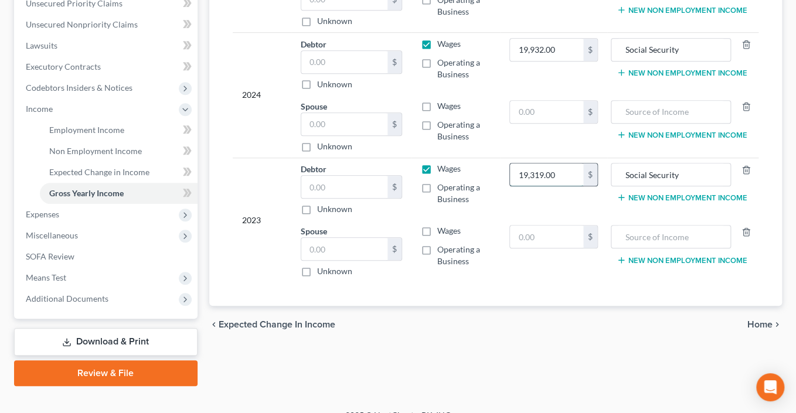
click at [523, 186] on input "19,319.00" at bounding box center [546, 175] width 73 height 22
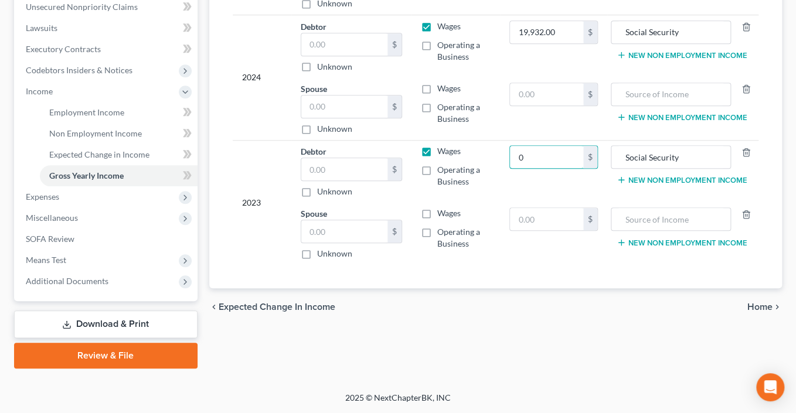
scroll to position [309, 0]
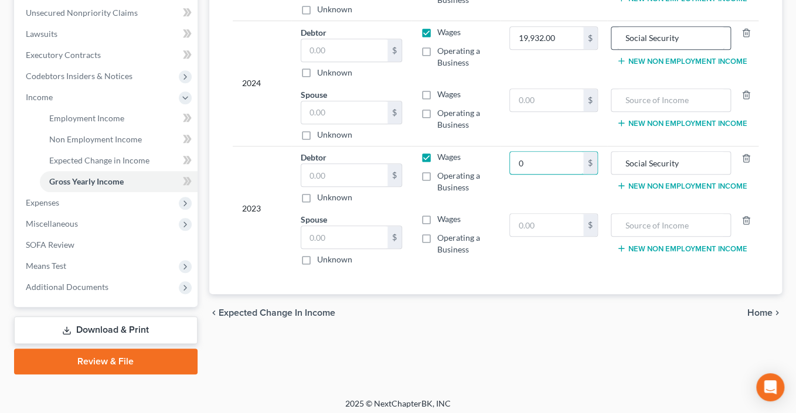
type input "0"
drag, startPoint x: 622, startPoint y: 142, endPoint x: 654, endPoint y: 145, distance: 32.3
click at [654, 84] on tr "2024 Debtor $ Unknown Balance Undetermined $ Unknown Wages Operating a Business…" at bounding box center [496, 52] width 526 height 63
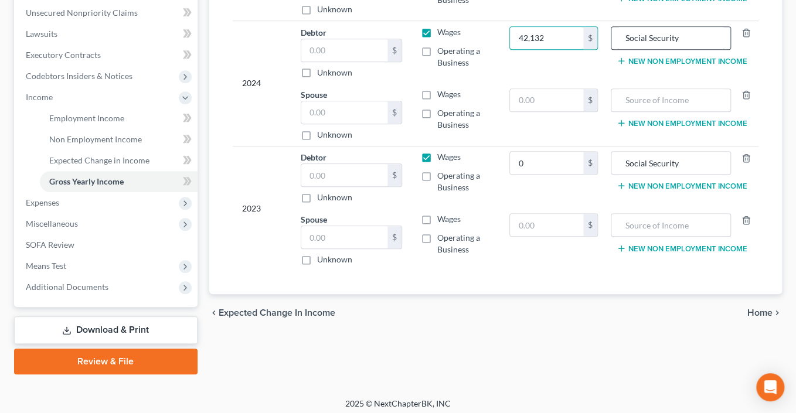
type input "42,132"
click at [719, 49] on input "Social Security" at bounding box center [670, 38] width 107 height 22
type input "S"
type input "A"
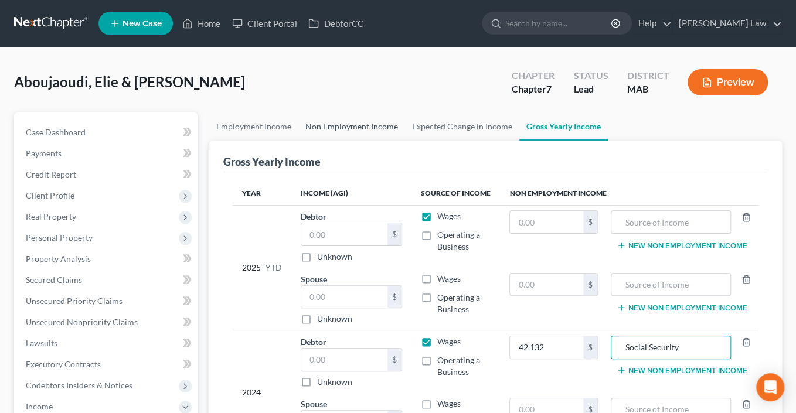
type input "Social Security"
click at [375, 141] on link "Non Employment Income" at bounding box center [351, 127] width 107 height 28
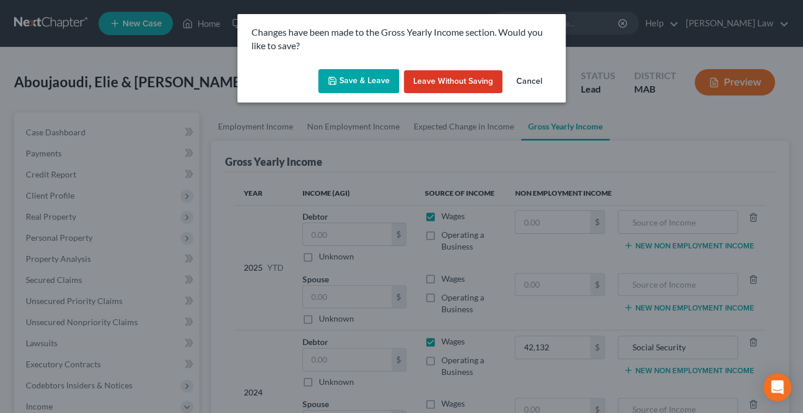
click at [349, 94] on button "Save & Leave" at bounding box center [358, 81] width 81 height 25
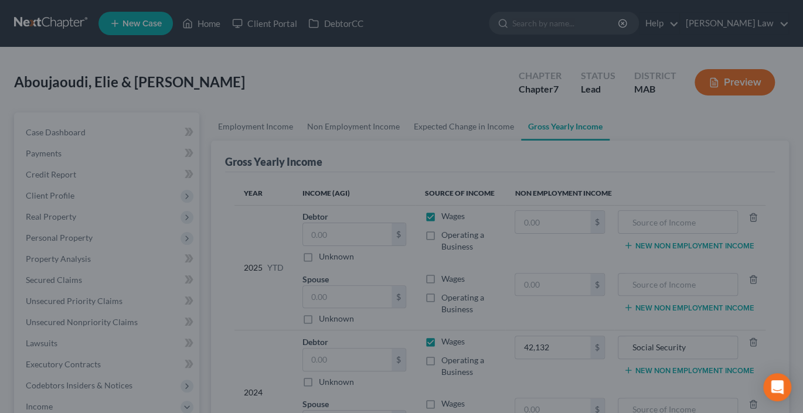
type input "0.00"
type input "42,132.00"
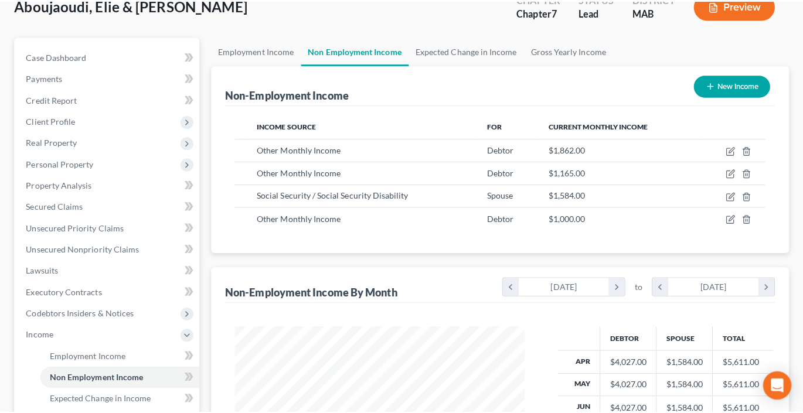
scroll to position [77, 0]
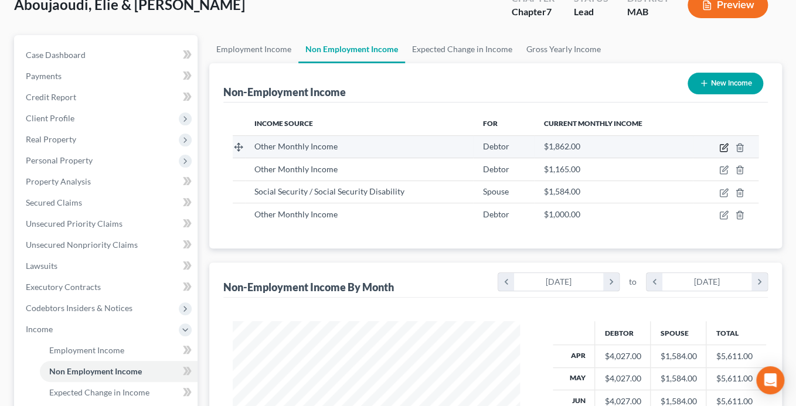
click at [719, 152] on icon "button" at bounding box center [723, 147] width 9 height 9
select select "13"
select select "0"
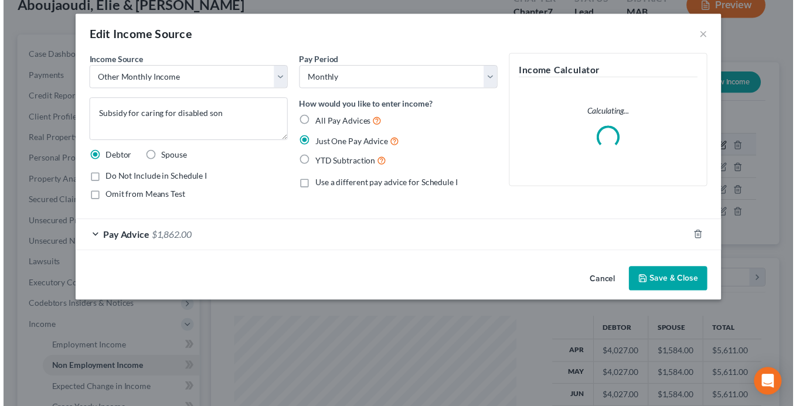
scroll to position [260, 314]
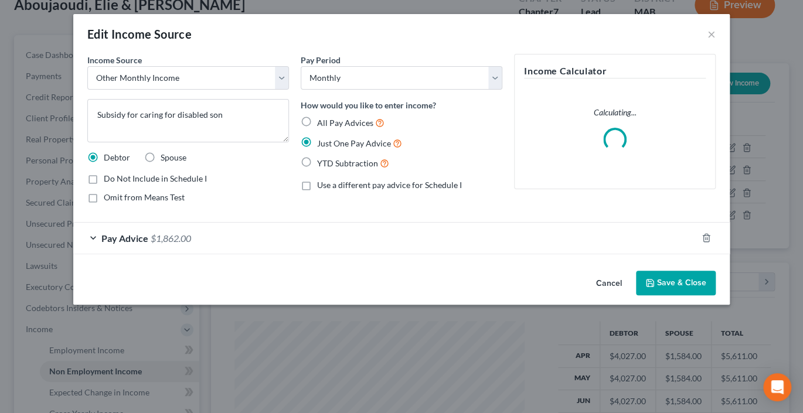
click at [716, 295] on button "Save & Close" at bounding box center [676, 283] width 80 height 25
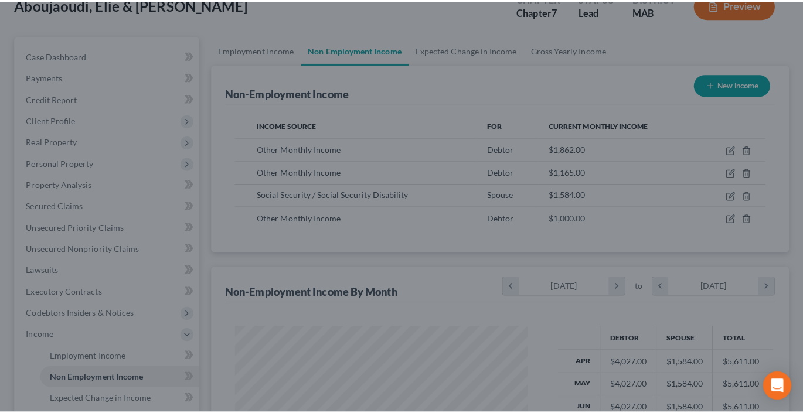
scroll to position [585858, 585809]
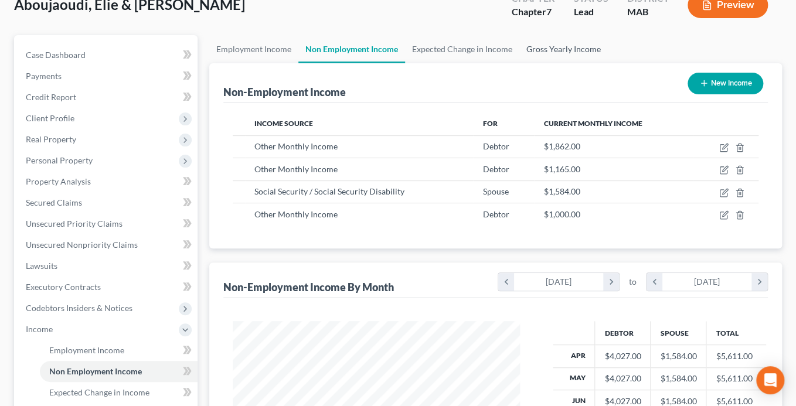
click at [608, 63] on link "Gross Yearly Income" at bounding box center [563, 49] width 89 height 28
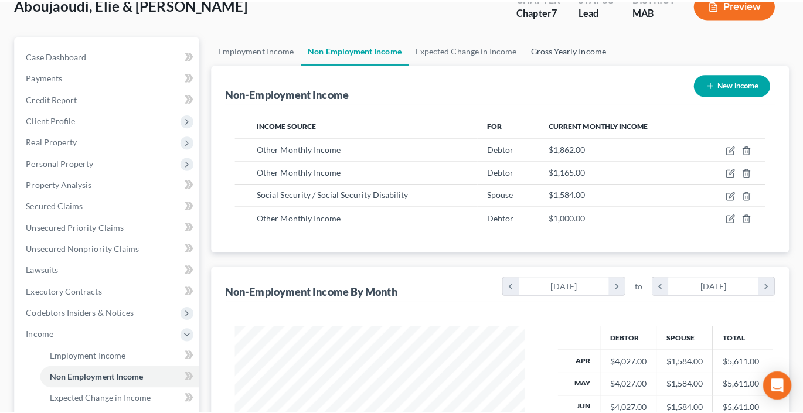
scroll to position [260, 314]
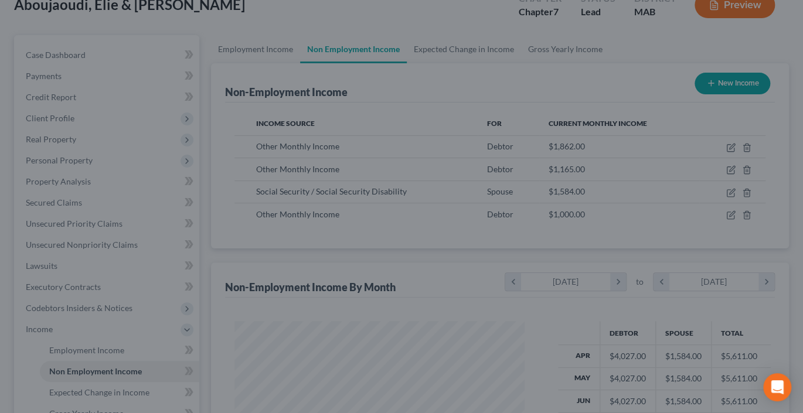
click at [647, 80] on div at bounding box center [401, 206] width 803 height 413
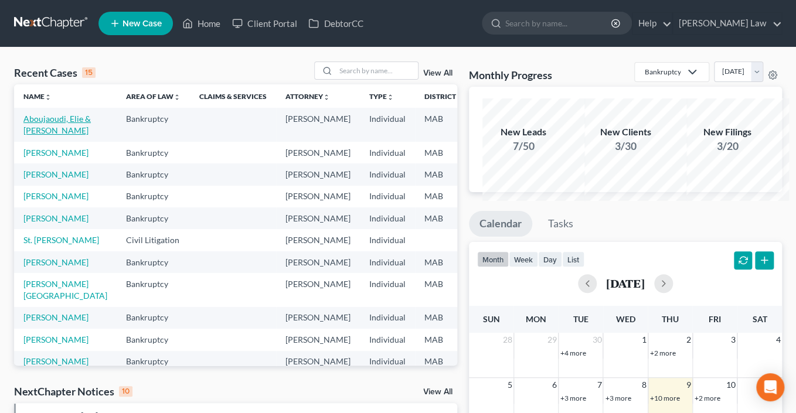
click at [48, 135] on link "Aboujaoudi, Elie & Micheline" at bounding box center [56, 125] width 67 height 22
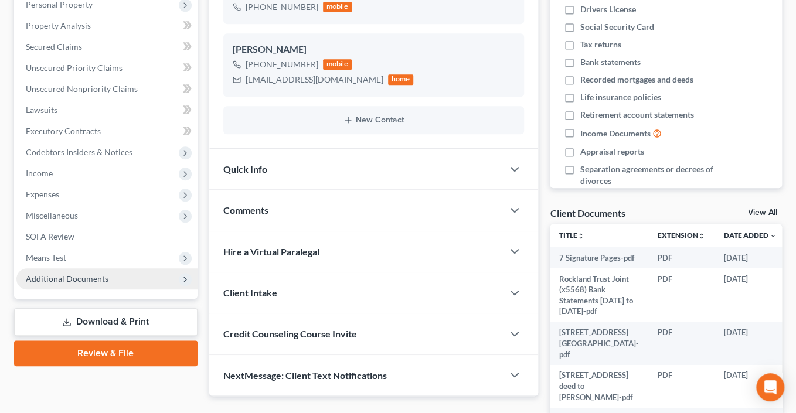
scroll to position [317, 0]
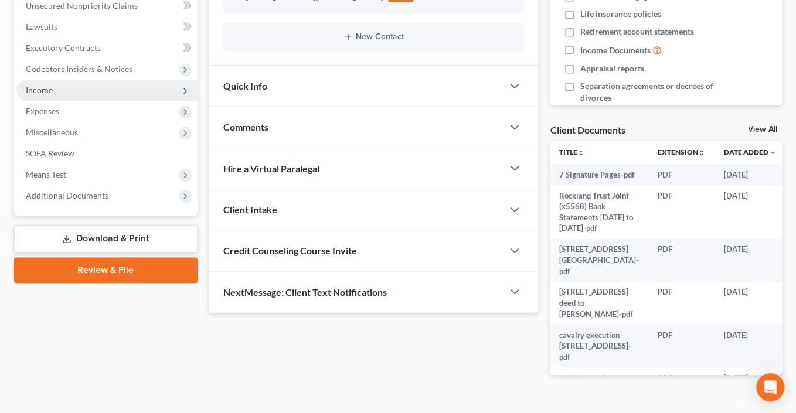
click at [52, 95] on span "Income" at bounding box center [39, 90] width 27 height 10
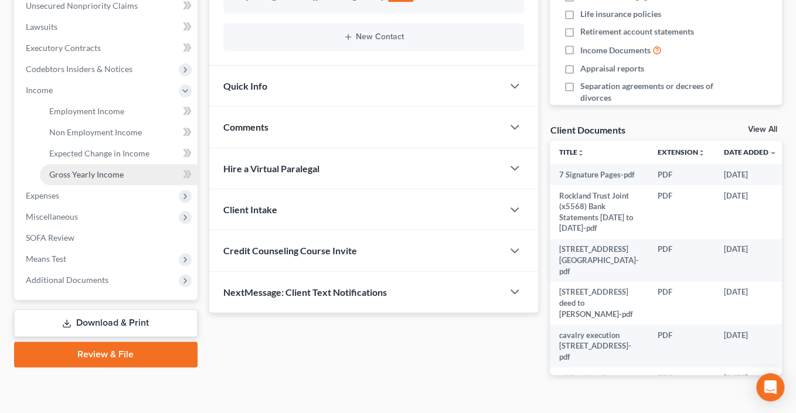
click at [124, 179] on span "Gross Yearly Income" at bounding box center [86, 174] width 74 height 10
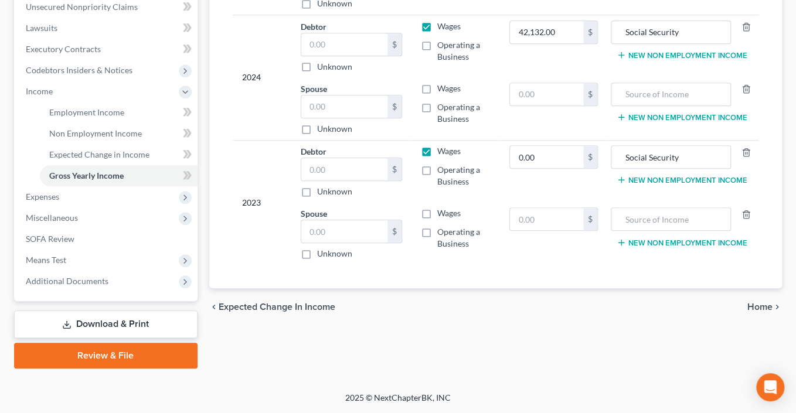
scroll to position [402, 0]
click at [550, 168] on input "0.00" at bounding box center [546, 157] width 73 height 22
type input "42,132"
click at [712, 168] on input "Social Security" at bounding box center [670, 157] width 107 height 22
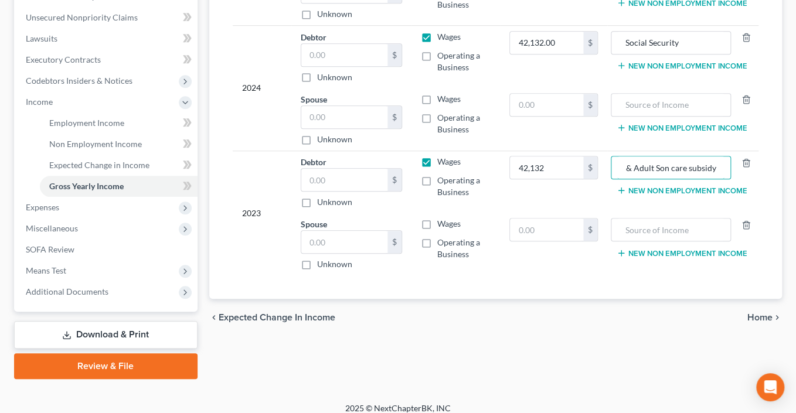
scroll to position [304, 0]
type input "Social Security & Adult Son care subsidy"
click at [553, 55] on input "42,132.00" at bounding box center [546, 43] width 73 height 22
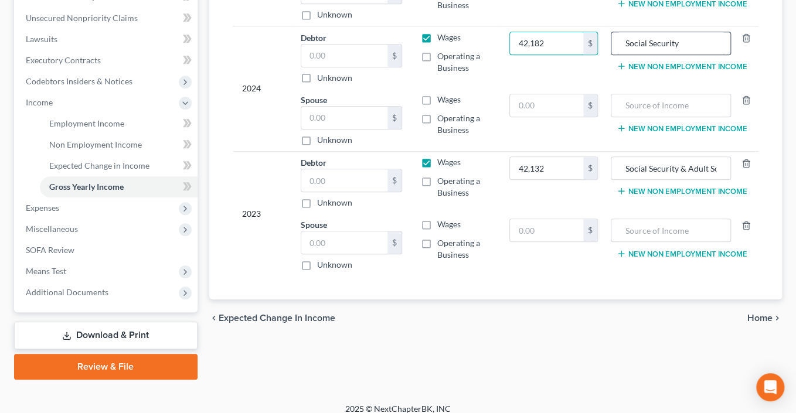
type input "42,182"
click at [707, 55] on input "Social Security" at bounding box center [670, 43] width 107 height 22
drag, startPoint x: 707, startPoint y: 143, endPoint x: 576, endPoint y: 145, distance: 131.9
click at [576, 89] on tr "2024 Debtor $ Unknown Balance Undetermined $ Unknown Wages Operating a Business…" at bounding box center [496, 57] width 526 height 63
drag, startPoint x: 711, startPoint y: 305, endPoint x: 724, endPoint y: 305, distance: 13.5
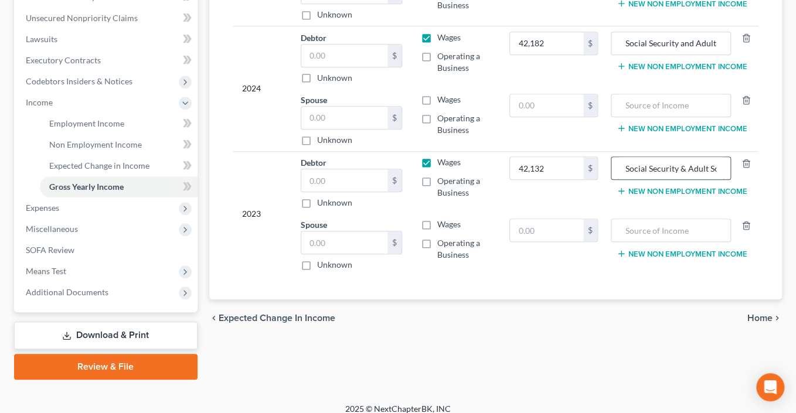
click at [712, 179] on input "Social Security & Adult Son care subsidy" at bounding box center [670, 168] width 107 height 22
click at [724, 55] on input "Social Security and Adult" at bounding box center [670, 43] width 107 height 22
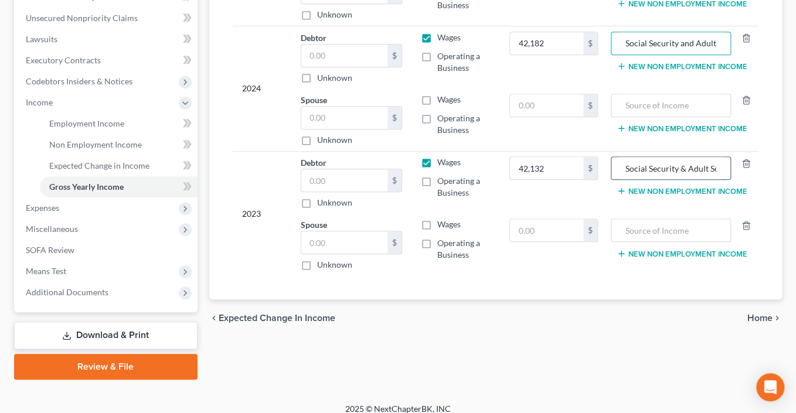
click at [697, 179] on input "Social Security & Adult Son care subsidy" at bounding box center [670, 168] width 107 height 22
click at [724, 55] on input "Social Security and Adult" at bounding box center [670, 43] width 107 height 22
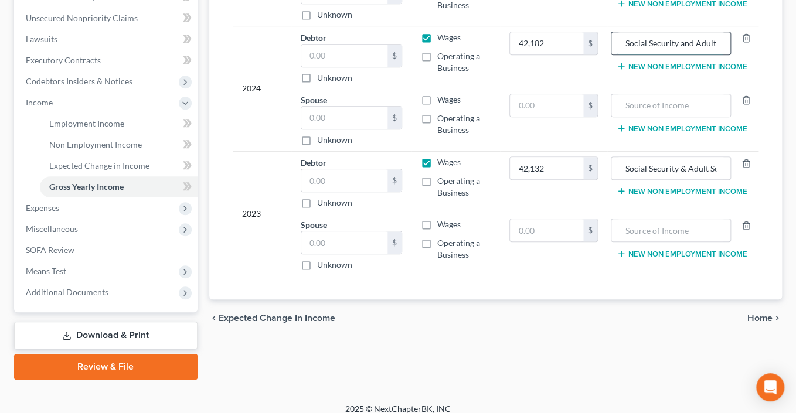
click at [724, 55] on input "Social Security and Adult" at bounding box center [670, 43] width 107 height 22
click at [532, 117] on input "text" at bounding box center [546, 105] width 73 height 22
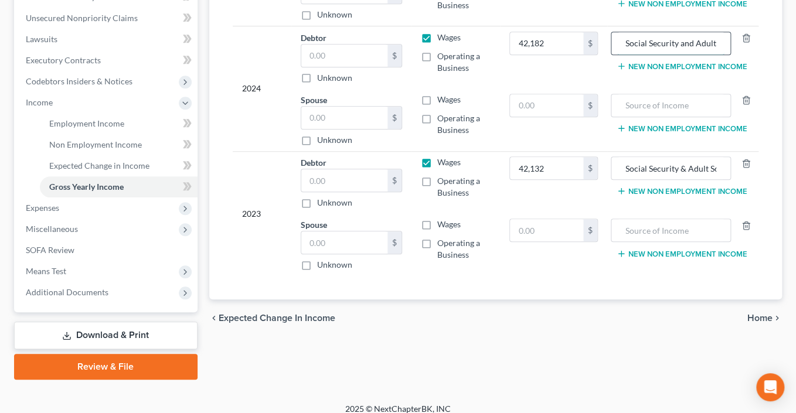
click at [709, 55] on input "Social Security and Adult" at bounding box center [670, 43] width 107 height 22
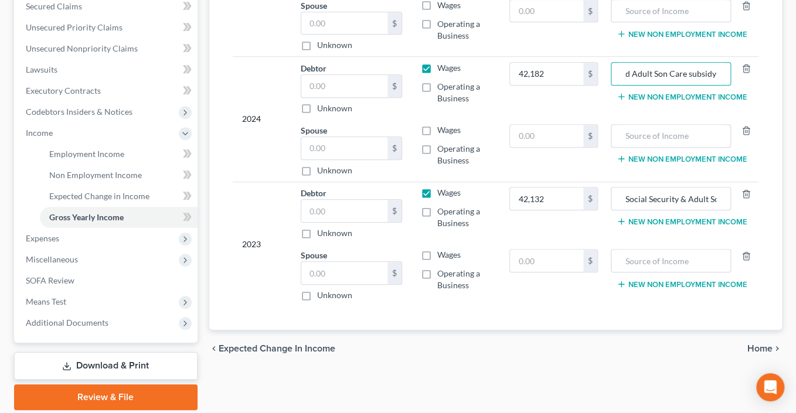
scroll to position [127, 0]
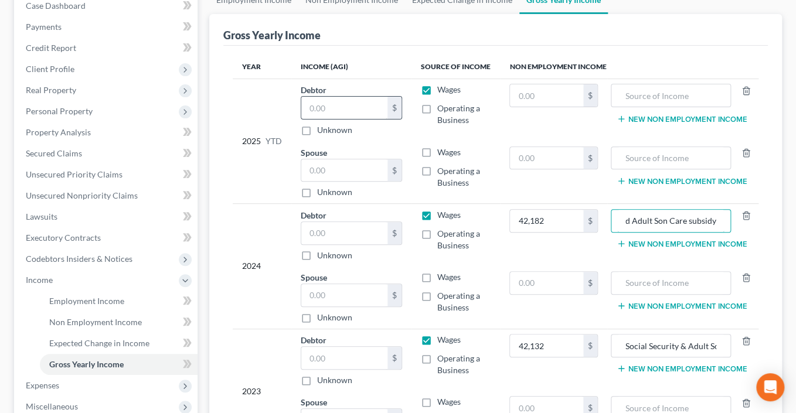
type input "Social Security and Adult Son Care subsidy"
click at [341, 119] on input "text" at bounding box center [344, 108] width 86 height 22
click at [403, 14] on link "Non Employment Income" at bounding box center [351, 0] width 107 height 28
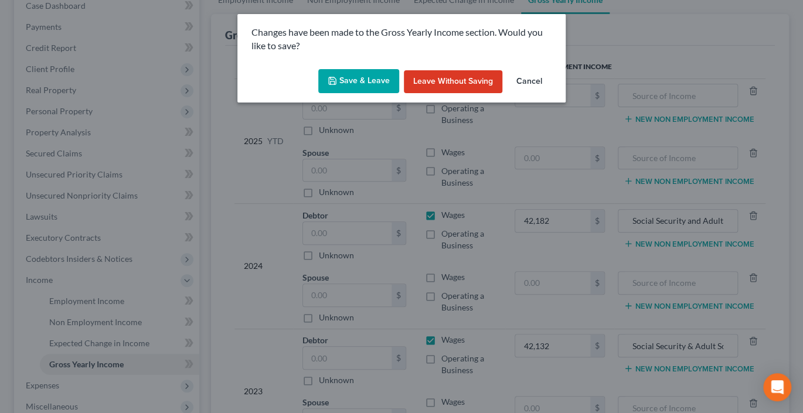
click at [357, 94] on button "Save & Leave" at bounding box center [358, 81] width 81 height 25
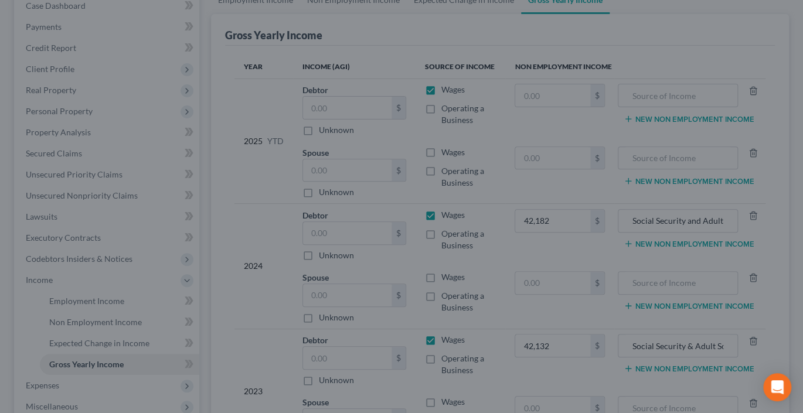
type input "42,132.00"
type input "42,182.00"
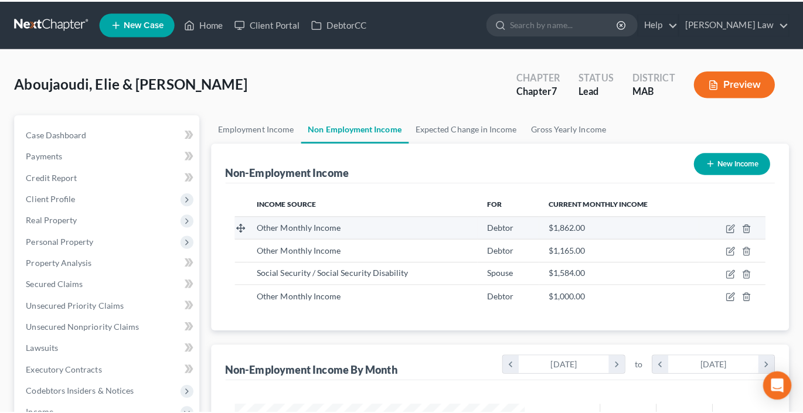
scroll to position [260, 310]
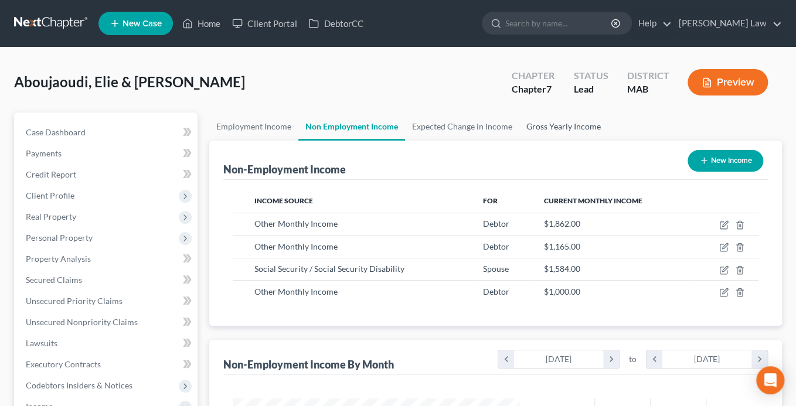
click at [608, 141] on link "Gross Yearly Income" at bounding box center [563, 127] width 89 height 28
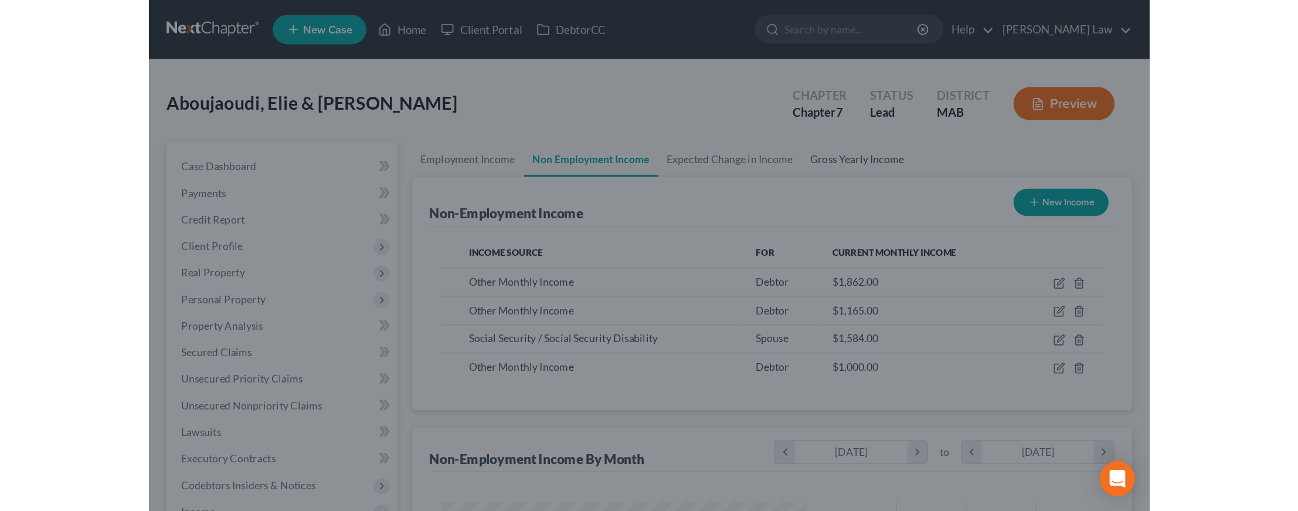
scroll to position [260, 314]
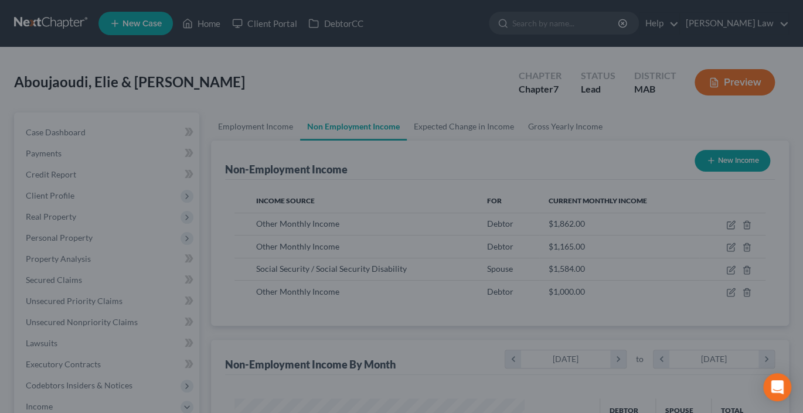
click at [626, 154] on div at bounding box center [401, 206] width 803 height 413
click at [622, 178] on div at bounding box center [401, 206] width 803 height 413
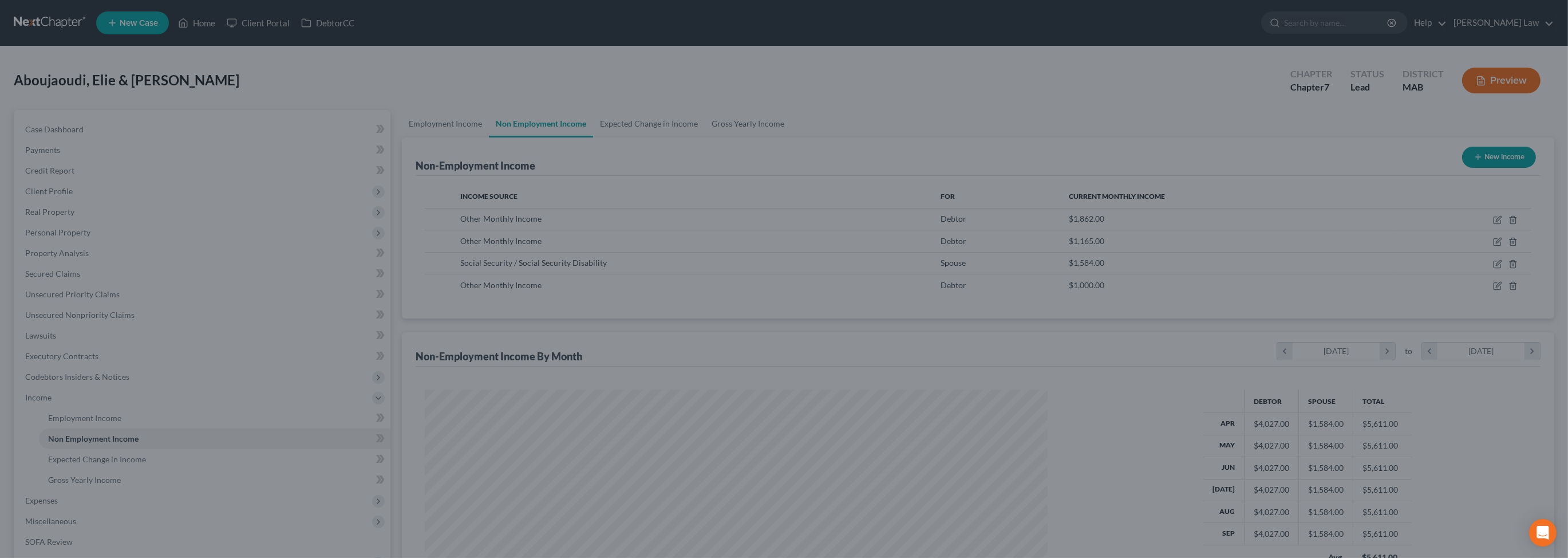
scroll to position [314, 650]
click at [318, 133] on div at bounding box center [784, 279] width 1568 height 558
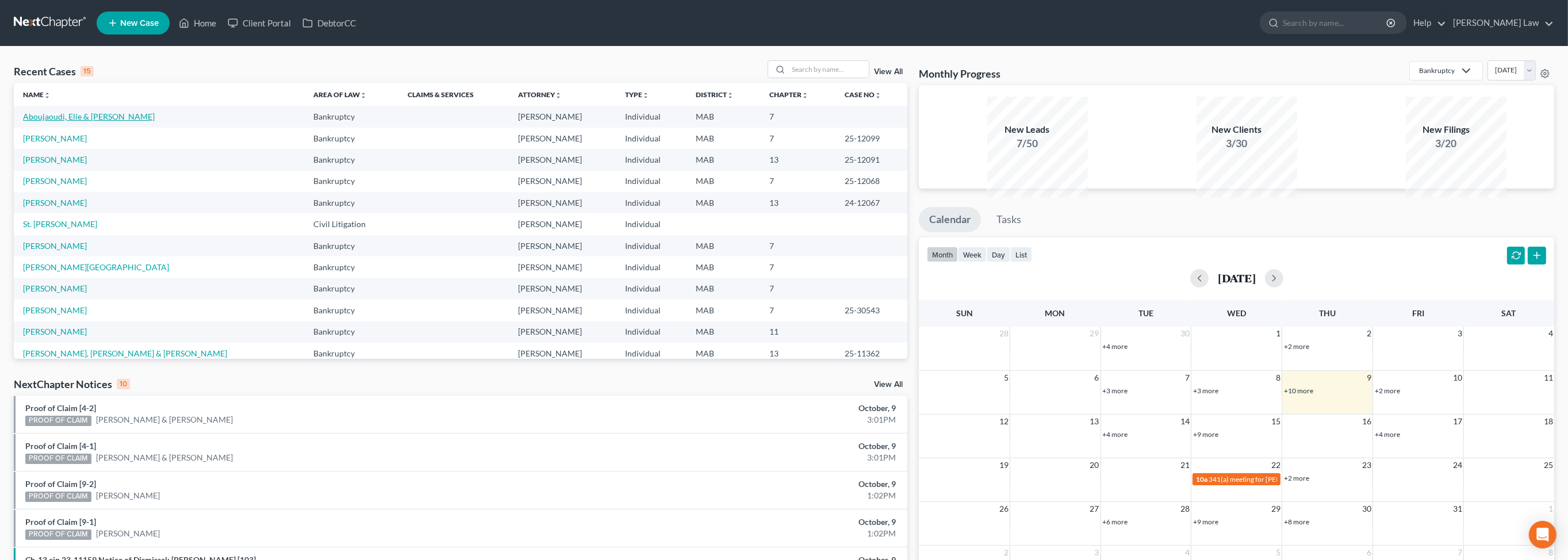
click at [72, 122] on link "Aboujaoudi, Elie & Micheline" at bounding box center [88, 117] width 131 height 10
click at [71, 122] on link "Aboujaoudi, Elie & Micheline" at bounding box center [88, 117] width 131 height 10
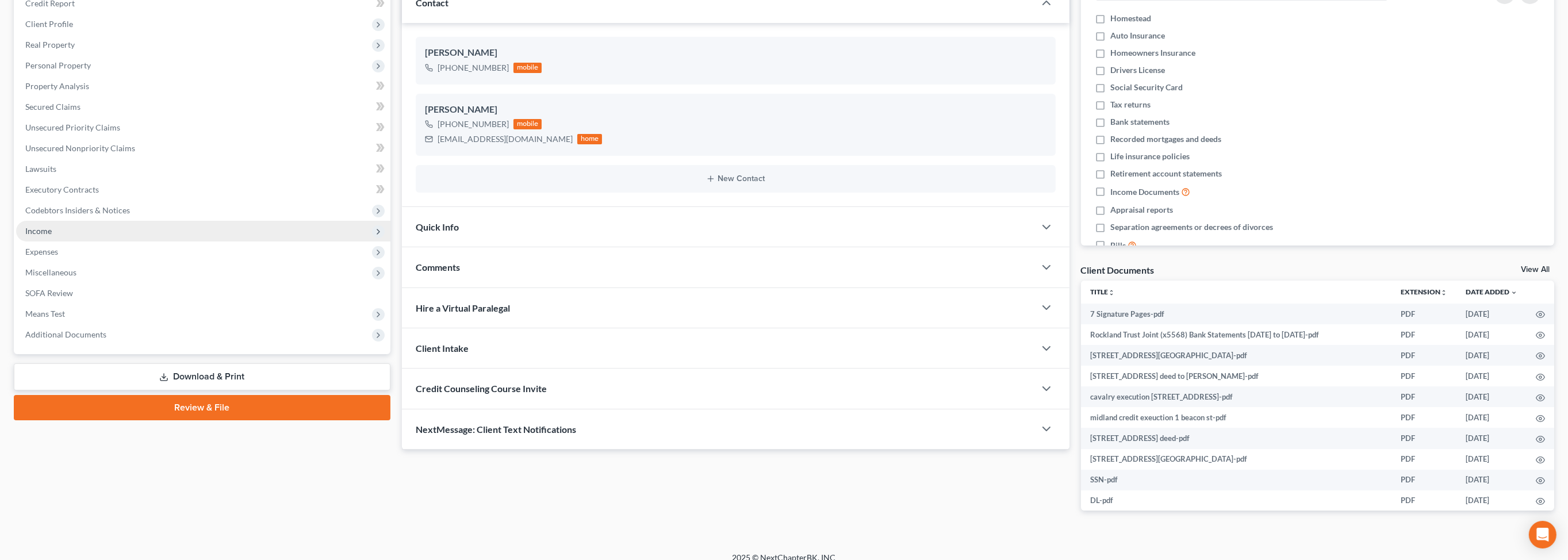
scroll to position [181, 0]
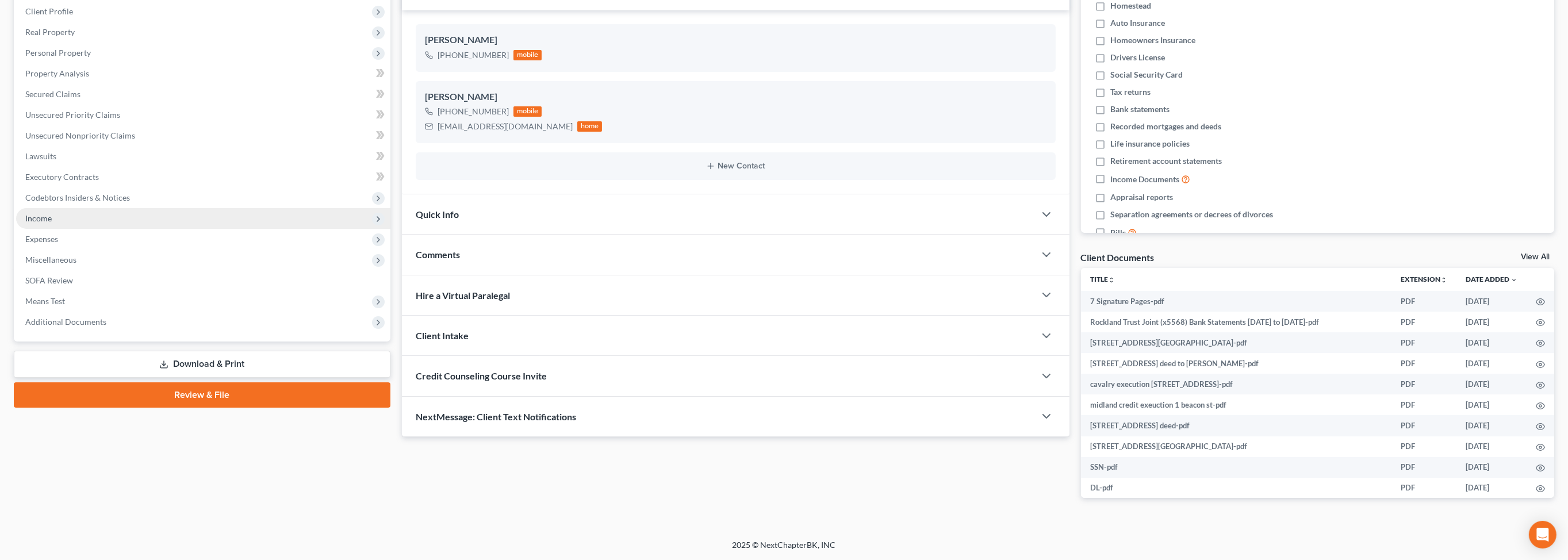
click at [52, 223] on span "Income" at bounding box center [38, 218] width 26 height 10
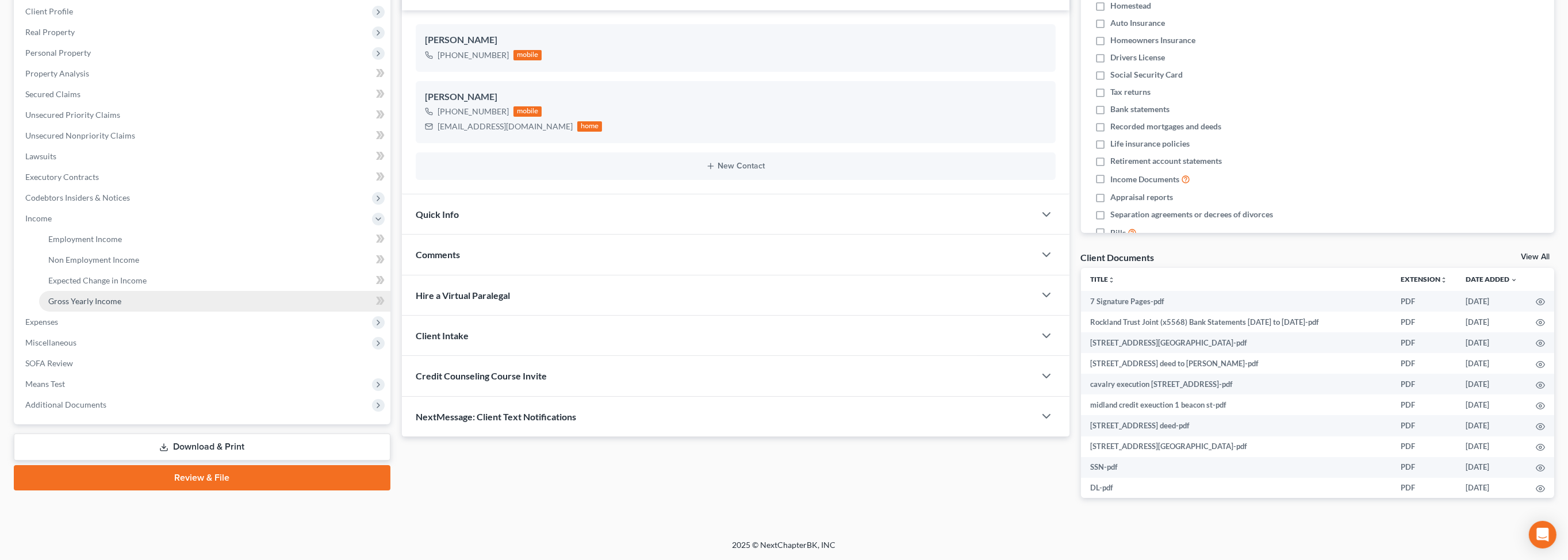
click at [98, 306] on span "Gross Yearly Income" at bounding box center [84, 301] width 73 height 10
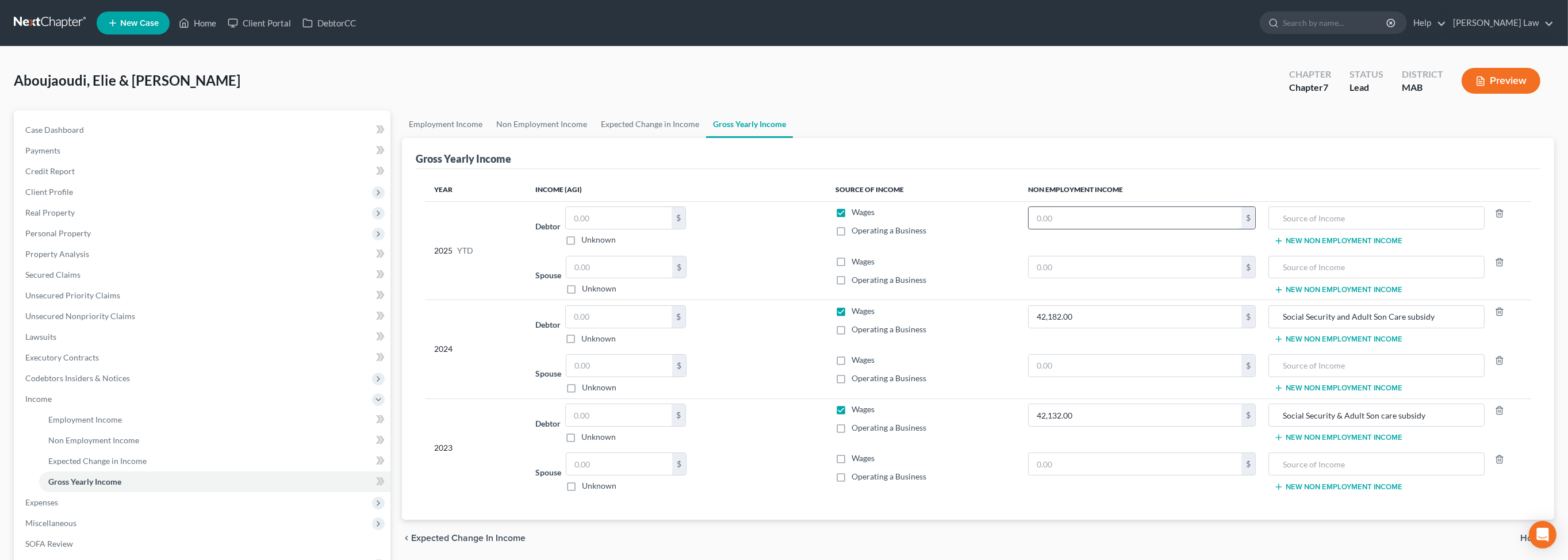
click at [1111, 229] on input "text" at bounding box center [1135, 218] width 213 height 22
type input "34,460"
click at [1340, 229] on input "text" at bounding box center [1376, 218] width 203 height 22
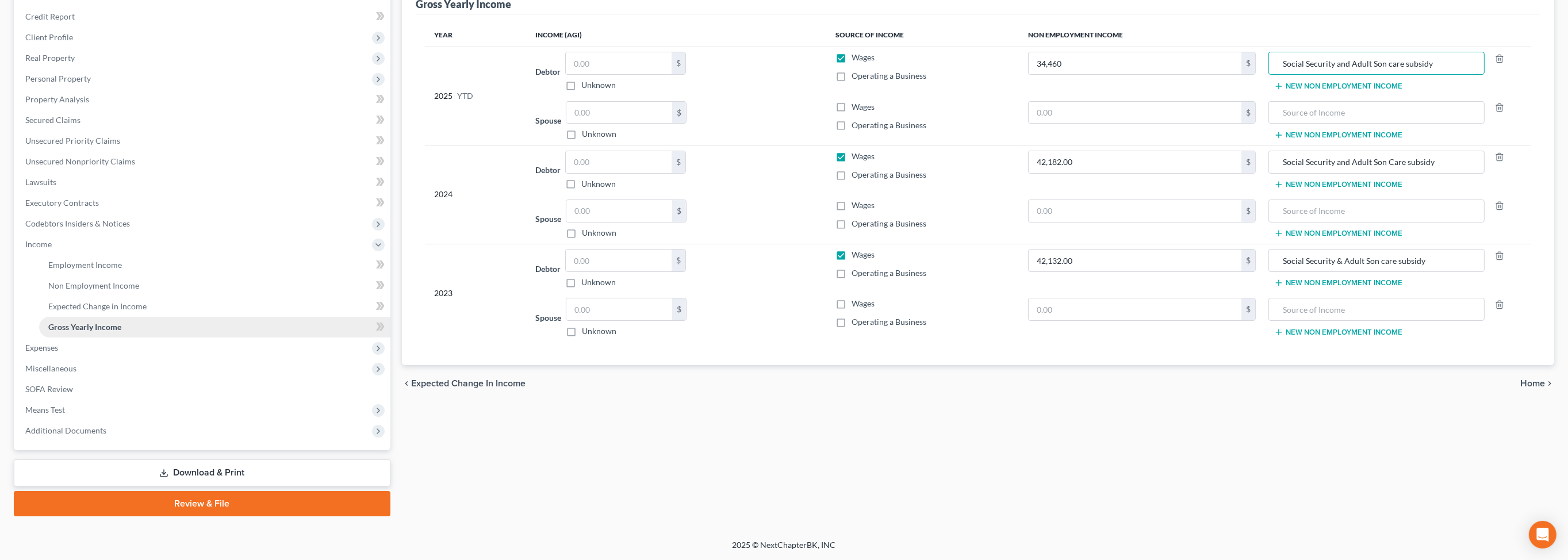
scroll to position [194, 0]
type input "Social Security and Adult Son care subsidy"
click at [44, 352] on span "Expenses" at bounding box center [41, 347] width 32 height 10
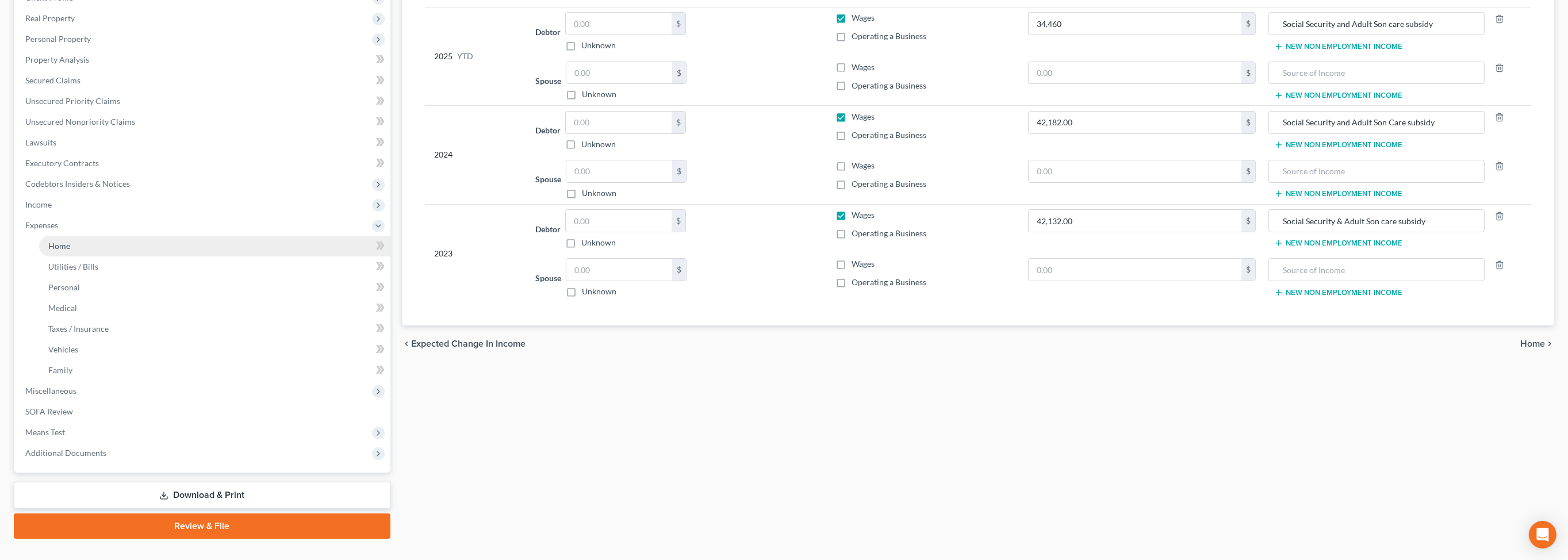
click at [71, 251] on span "Home" at bounding box center [59, 246] width 22 height 10
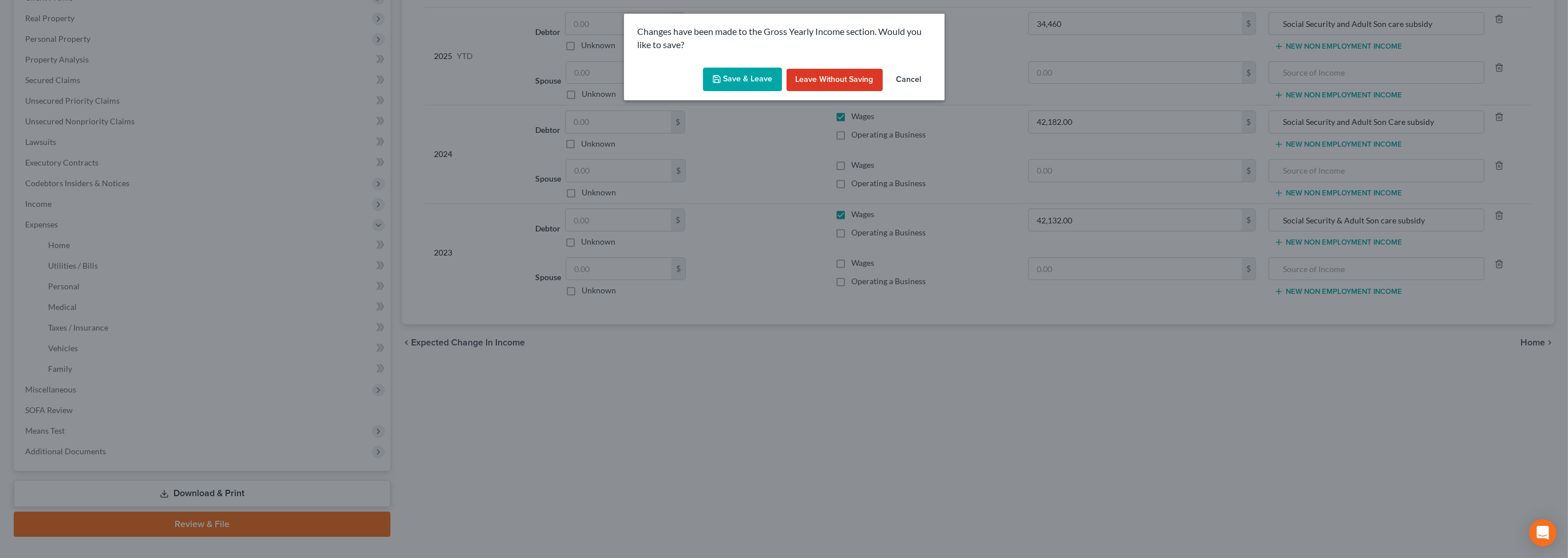
click at [736, 92] on button "Save & Leave" at bounding box center [742, 79] width 79 height 24
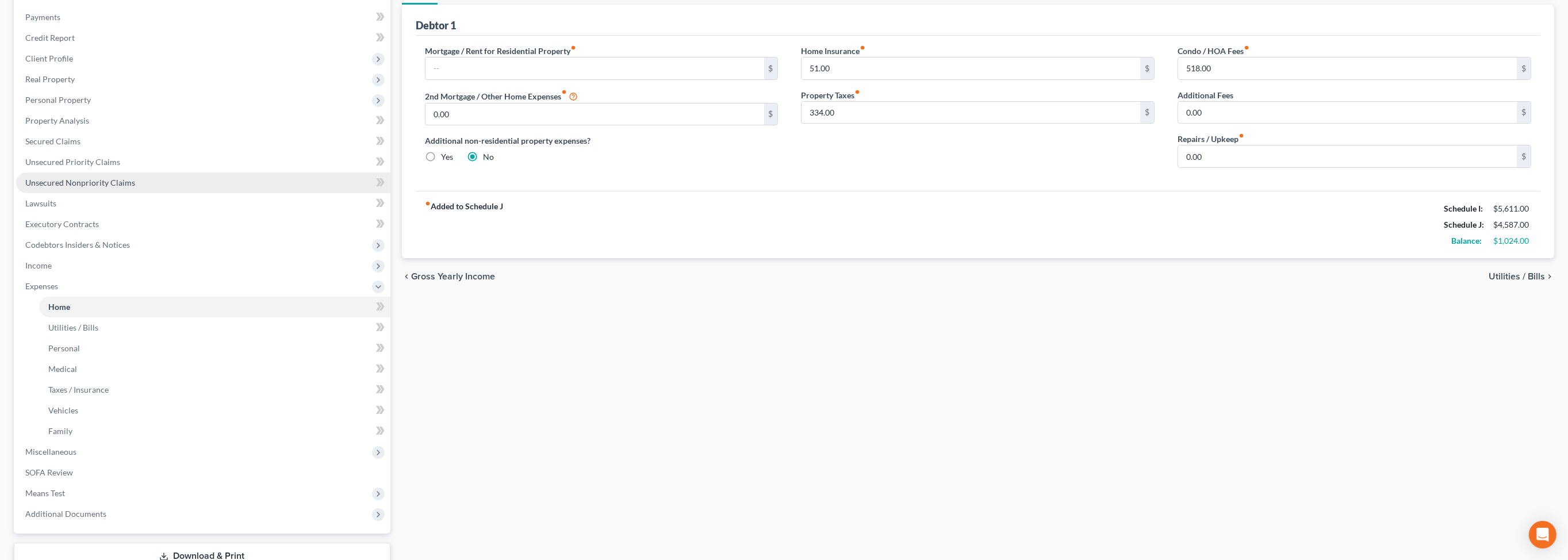
scroll to position [322, 0]
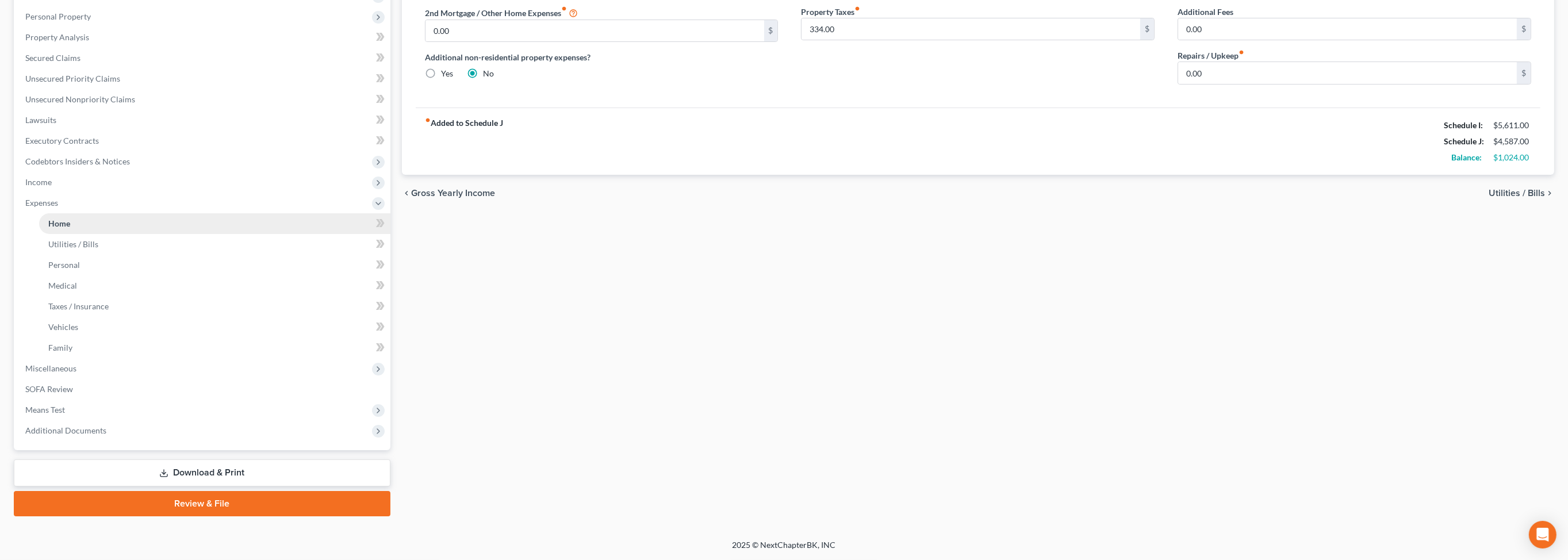
click at [71, 223] on span "Home" at bounding box center [59, 224] width 22 height 10
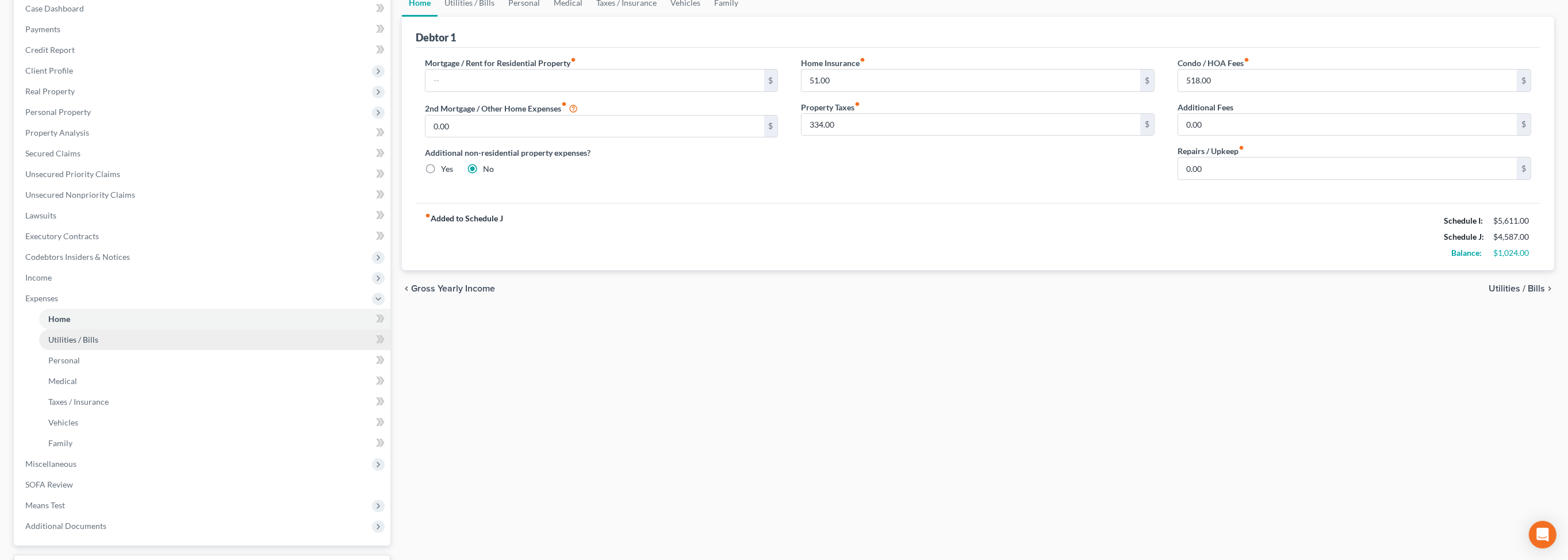
scroll to position [0, 0]
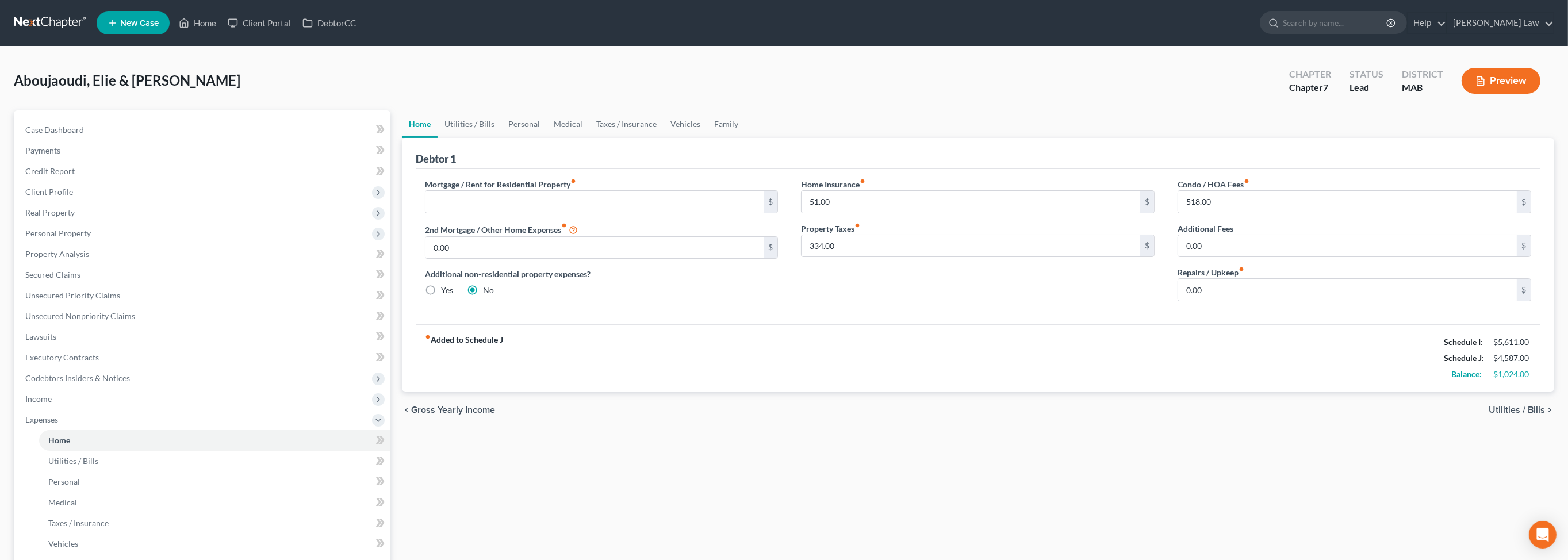
click at [1246, 429] on div "chevron_left Gross Yearly Income Utilities / Bills chevron_right" at bounding box center [978, 410] width 1153 height 37
click at [1241, 213] on input "518.00" at bounding box center [1347, 202] width 339 height 22
type input "620.00"
click at [482, 138] on link "Utilities / Bills" at bounding box center [469, 125] width 64 height 27
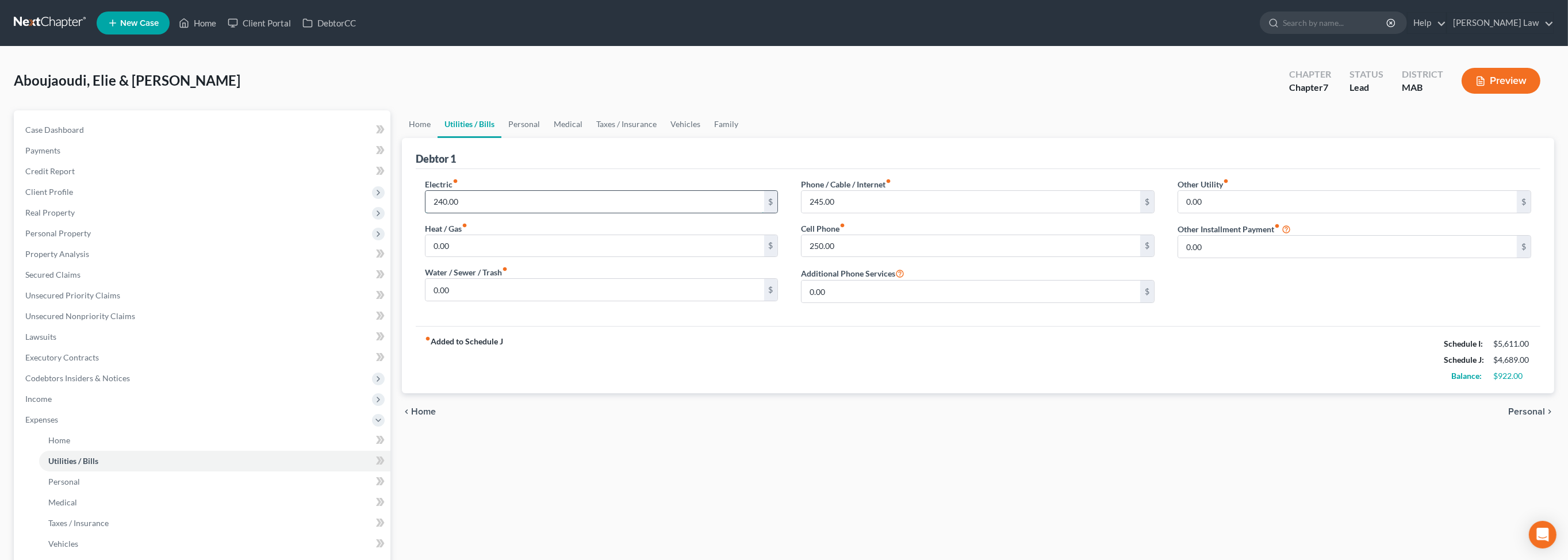
click at [519, 213] on input "240.00" at bounding box center [595, 202] width 339 height 22
type input "350.00"
click at [506, 301] on input "0.00" at bounding box center [595, 289] width 339 height 22
type input "67"
click at [870, 257] on input "250.00" at bounding box center [970, 246] width 339 height 22
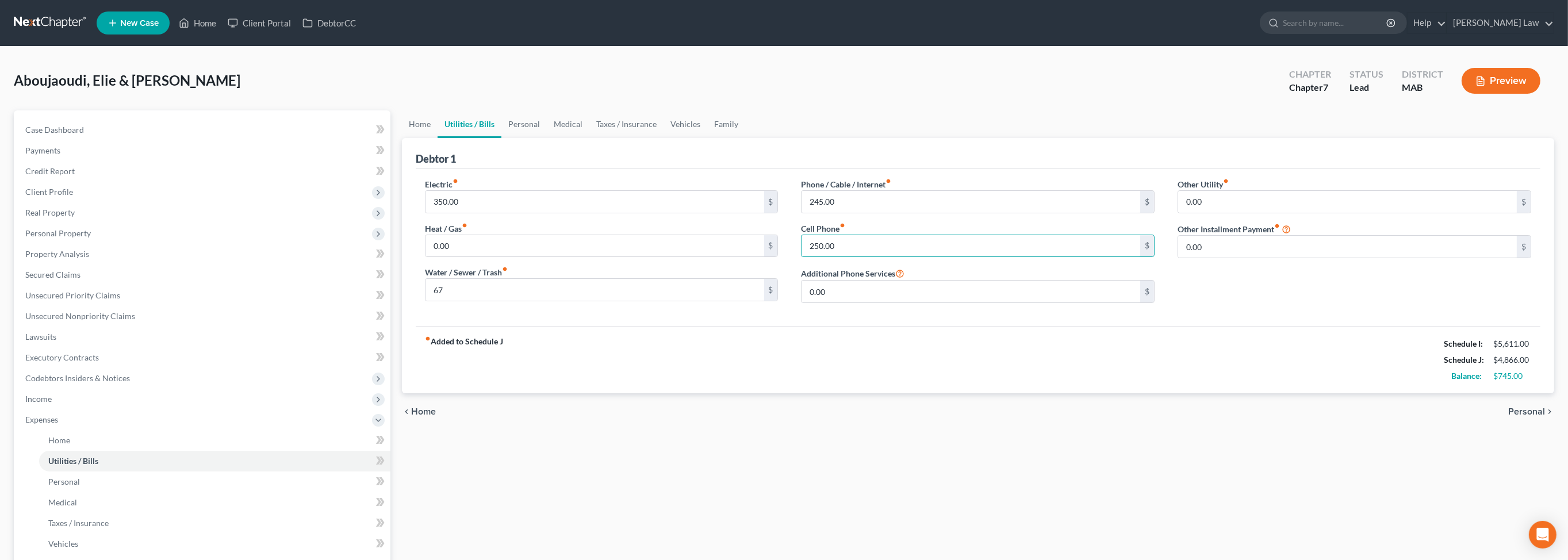
click at [860, 312] on div "Phone / Cable / Internet fiber_manual_record 245.00 $ Cell Phone fiber_manual_r…" at bounding box center [978, 245] width 377 height 134
drag, startPoint x: 866, startPoint y: 303, endPoint x: 813, endPoint y: 306, distance: 53.1
click at [813, 257] on input "250.00" at bounding box center [970, 246] width 339 height 22
drag, startPoint x: 882, startPoint y: 308, endPoint x: 787, endPoint y: 302, distance: 95.2
click at [787, 302] on div "Electric fiber_manual_record 350.00 $ Heat / Gas fiber_manual_record 0.00 $ Wat…" at bounding box center [977, 245] width 1129 height 134
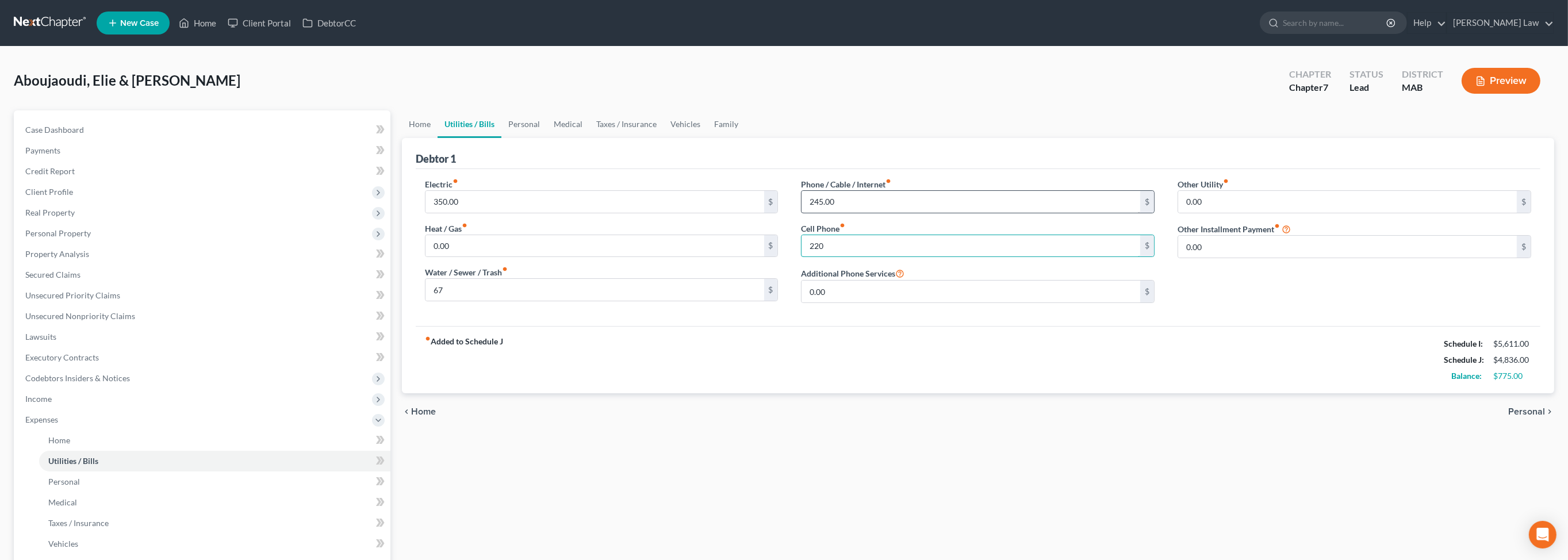
type input "220"
click at [861, 213] on input "245.00" at bounding box center [970, 202] width 339 height 22
click at [547, 138] on link "Personal" at bounding box center [524, 125] width 45 height 27
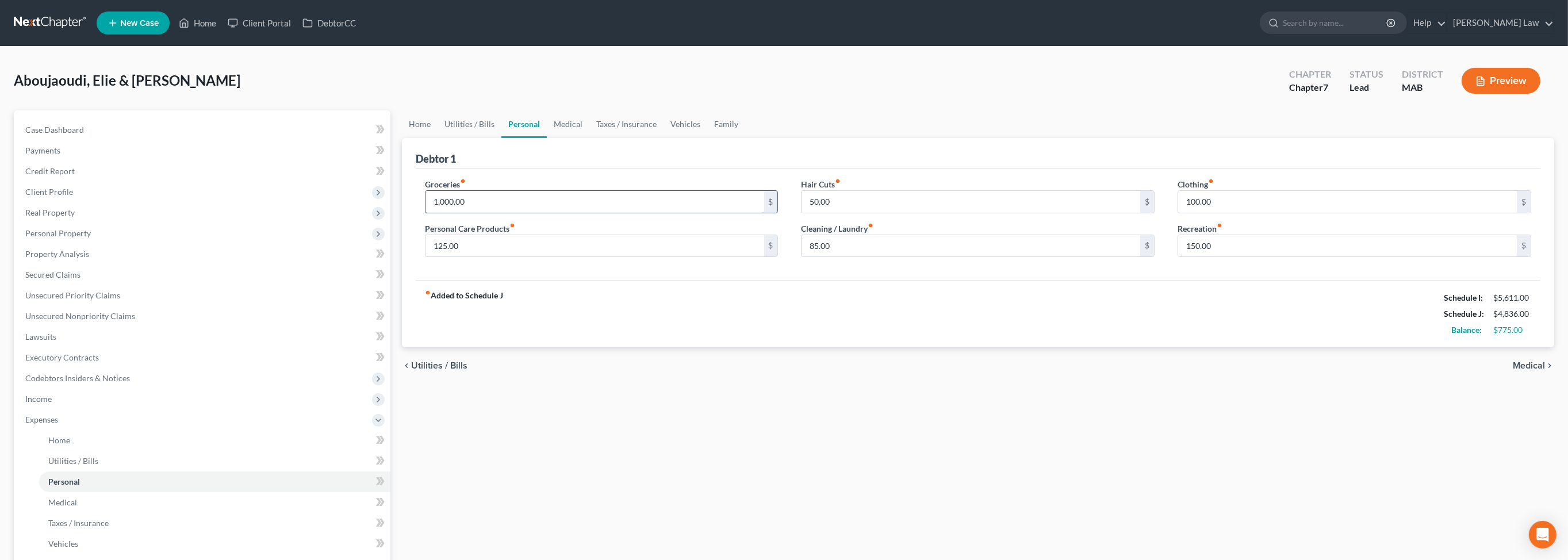
click at [507, 213] on input "1,000.00" at bounding box center [595, 202] width 339 height 22
drag, startPoint x: 423, startPoint y: 244, endPoint x: 390, endPoint y: 241, distance: 33.1
click at [390, 241] on div "Petition Navigation Case Dashboard Payments Invoices Payments Payments Credit R…" at bounding box center [784, 422] width 1552 height 623
type input "1,250.00"
click at [577, 257] on input "125.00" at bounding box center [595, 246] width 339 height 22
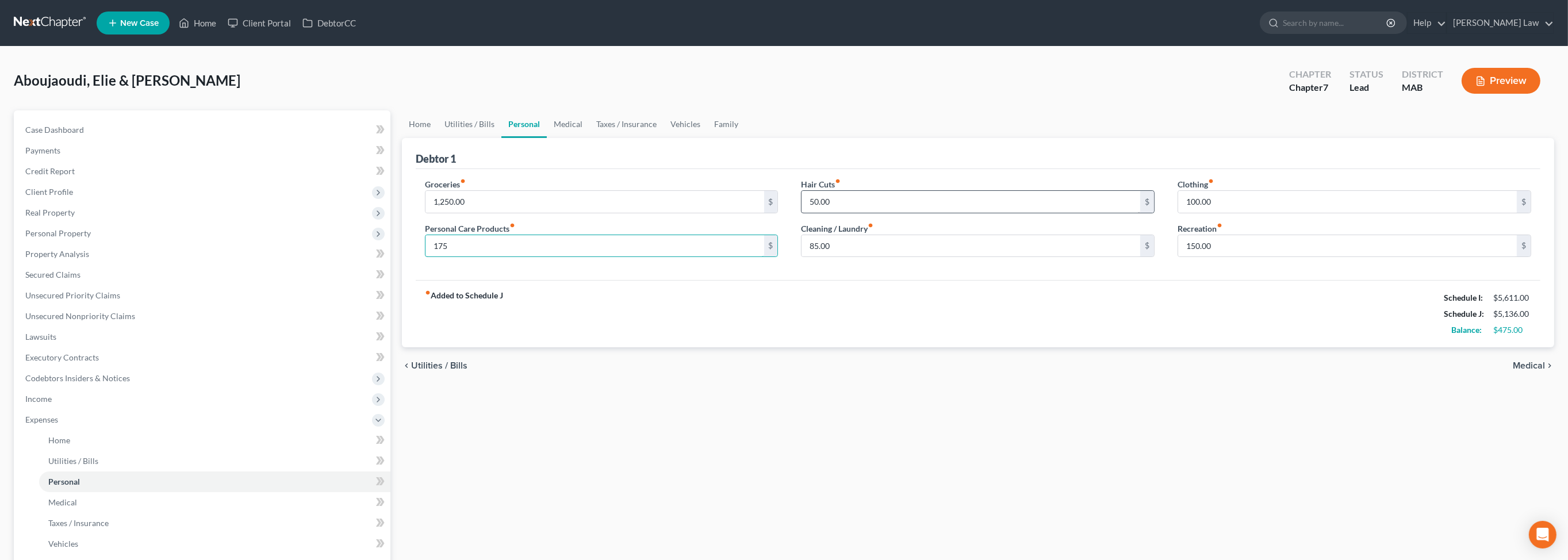
type input "175"
click at [897, 213] on input "50.00" at bounding box center [970, 202] width 339 height 22
type input "85.00"
click at [899, 257] on input "85.00" at bounding box center [970, 246] width 339 height 22
type input "105.00"
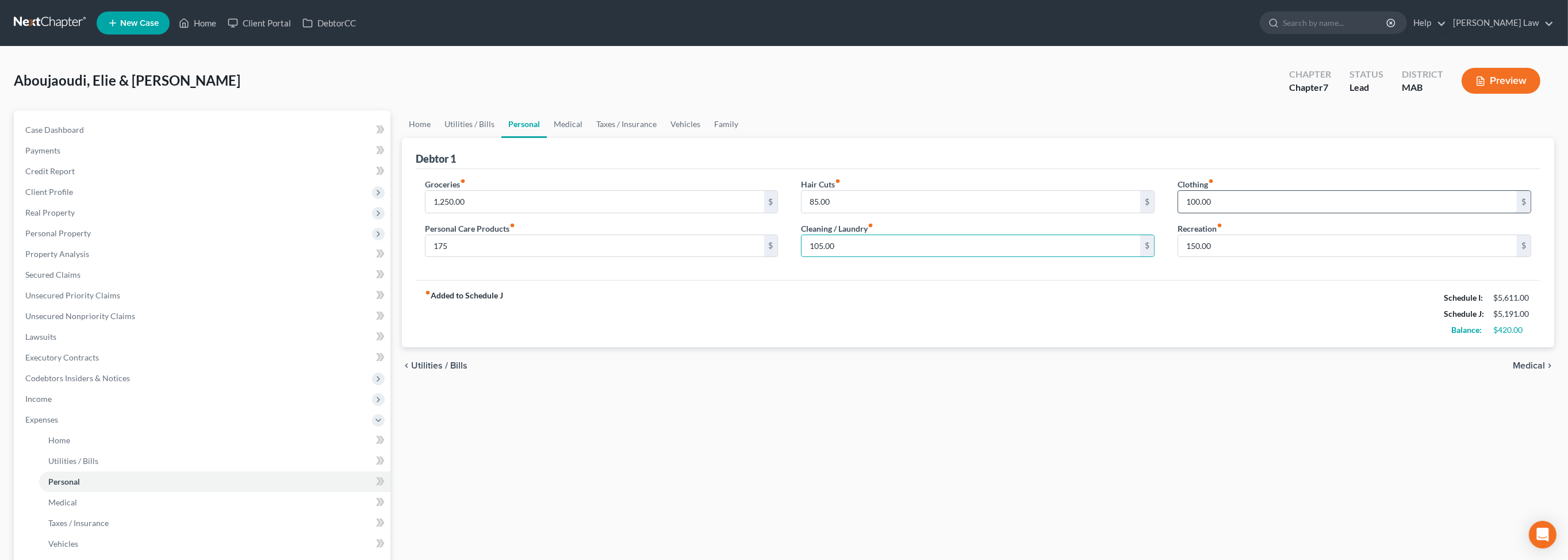
click at [1265, 213] on input "100.00" at bounding box center [1347, 202] width 339 height 22
type input "150.00"
click at [590, 138] on link "Medical" at bounding box center [567, 125] width 42 height 27
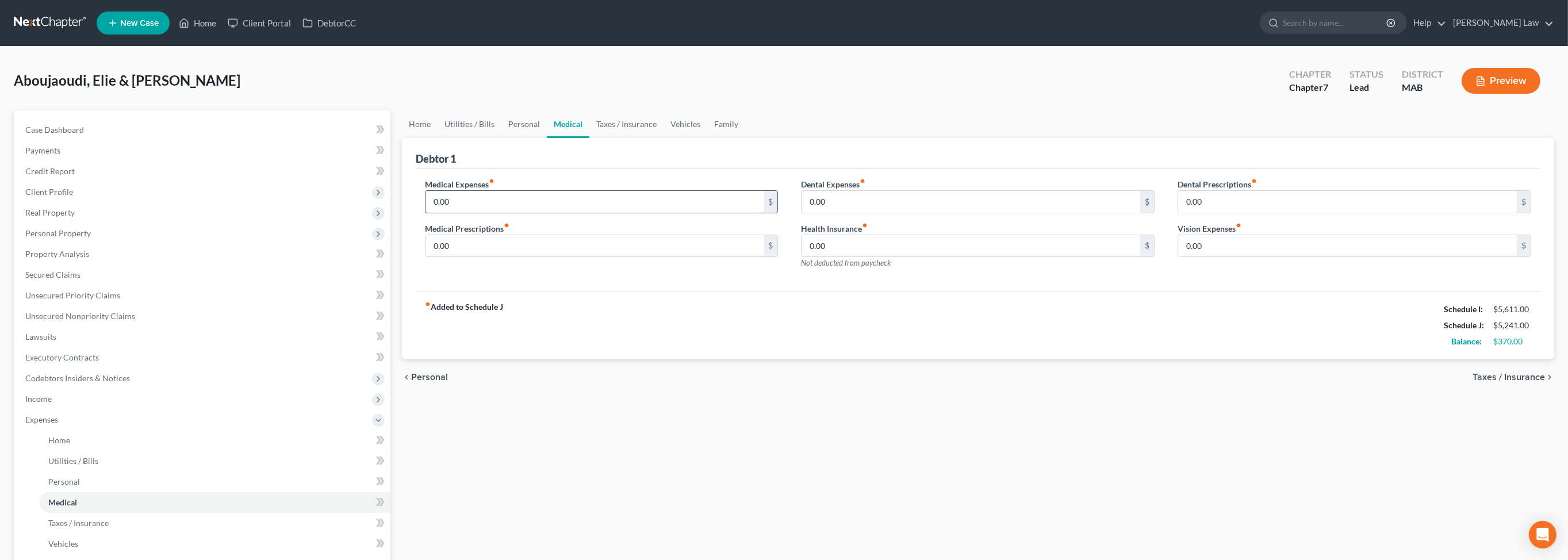
click at [490, 213] on input "0.00" at bounding box center [595, 202] width 339 height 22
type input "150.00"
click at [663, 138] on link "Taxes / Insurance" at bounding box center [627, 125] width 75 height 27
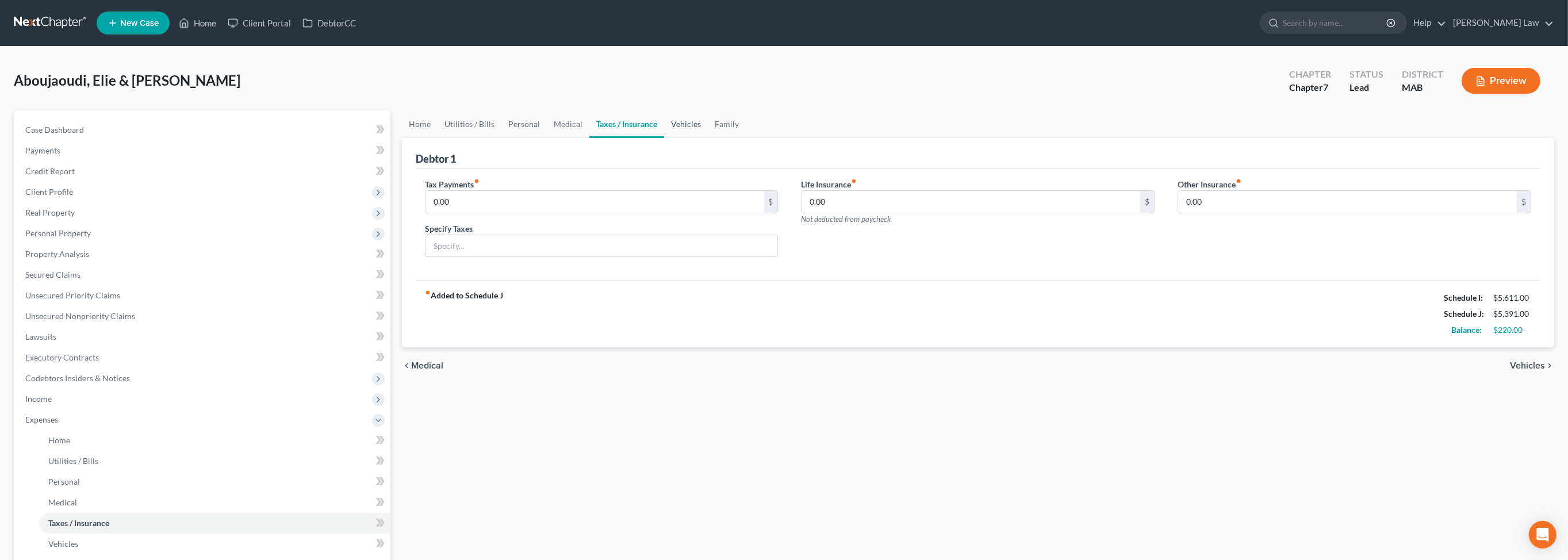
click at [708, 138] on link "Vehicles" at bounding box center [686, 125] width 44 height 27
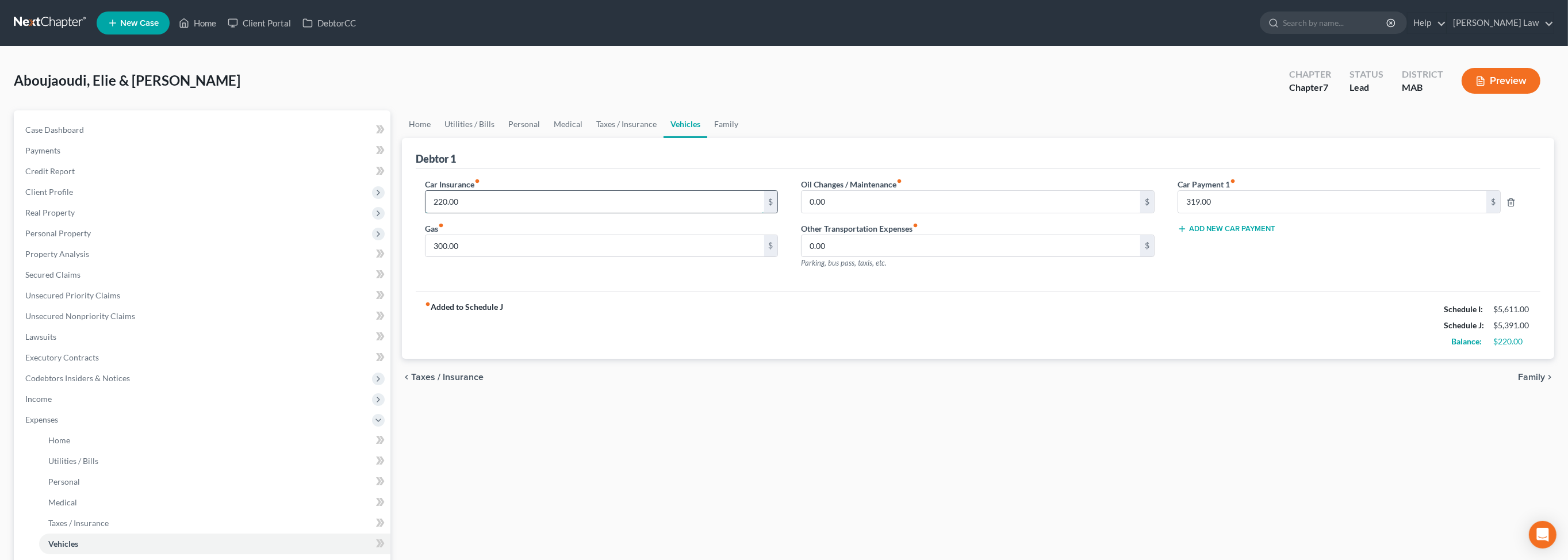
click at [498, 213] on input "220.00" at bounding box center [595, 202] width 339 height 22
click at [501, 257] on input "300.00" at bounding box center [595, 246] width 339 height 22
type input "350.00"
click at [844, 213] on input "0.00" at bounding box center [970, 202] width 339 height 22
type input "20.00"
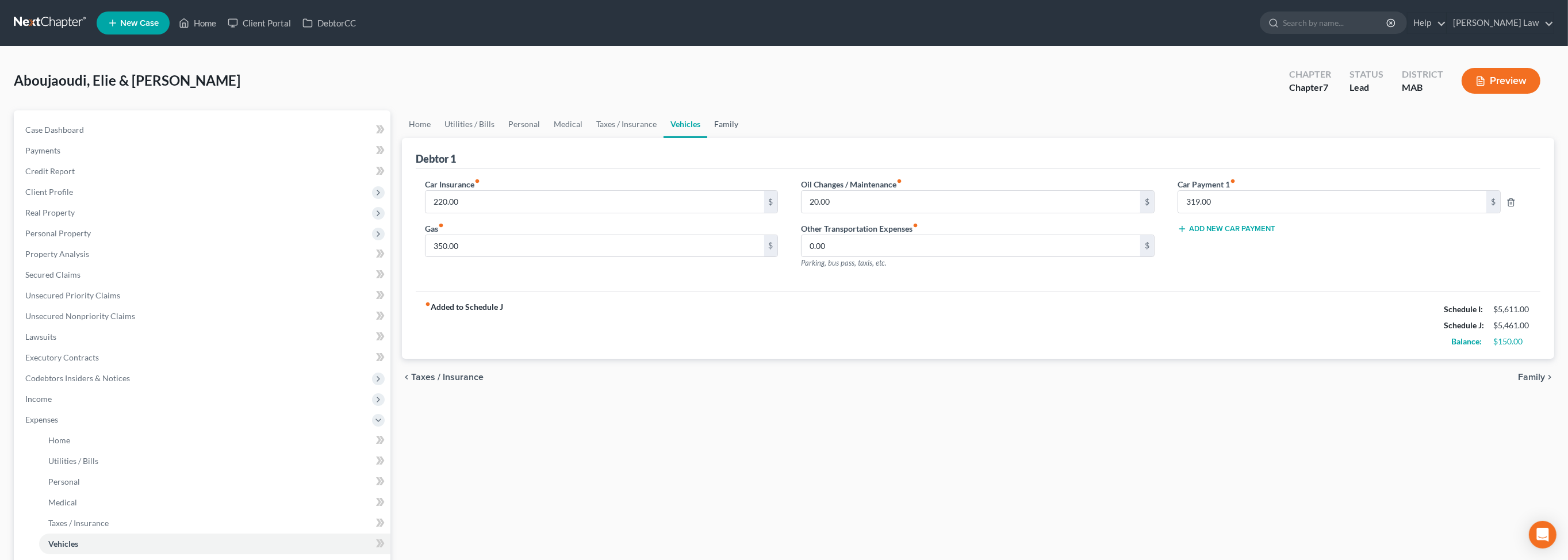
click at [746, 138] on link "Family" at bounding box center [726, 125] width 38 height 27
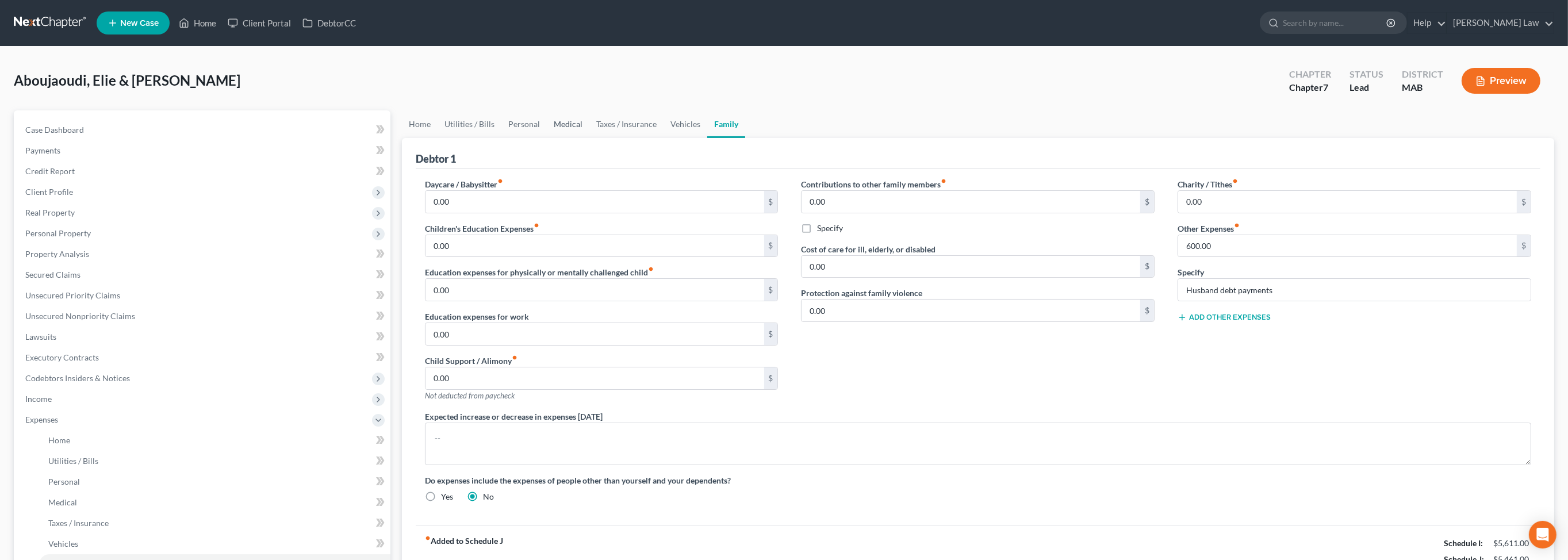
click at [590, 138] on link "Medical" at bounding box center [567, 125] width 42 height 27
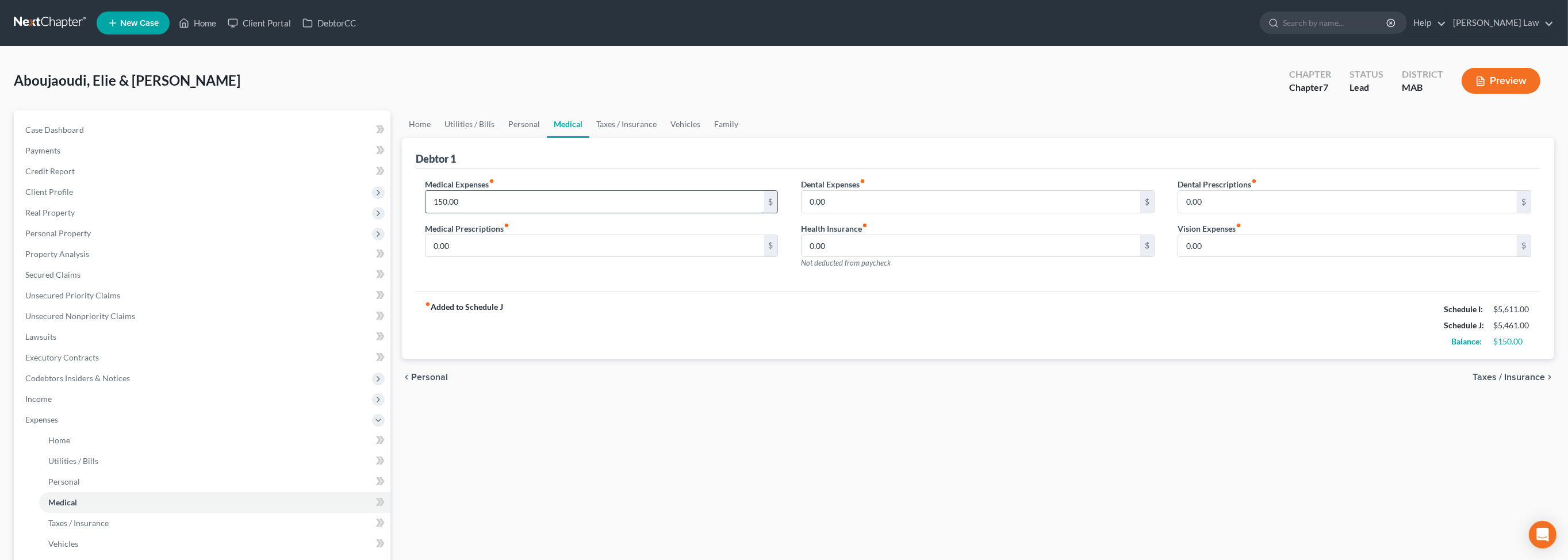
click at [507, 213] on input "150.00" at bounding box center [595, 202] width 339 height 22
type input "250.00"
click at [484, 138] on link "Utilities / Bills" at bounding box center [469, 125] width 64 height 27
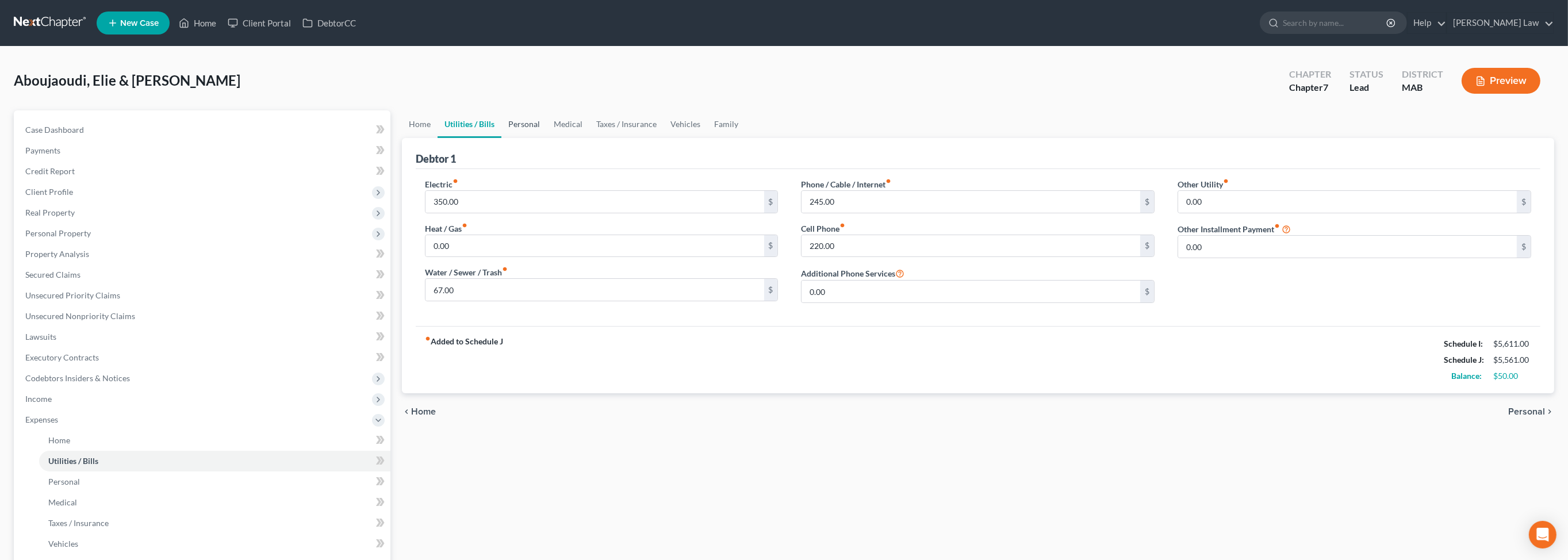
click at [539, 138] on link "Personal" at bounding box center [524, 125] width 45 height 27
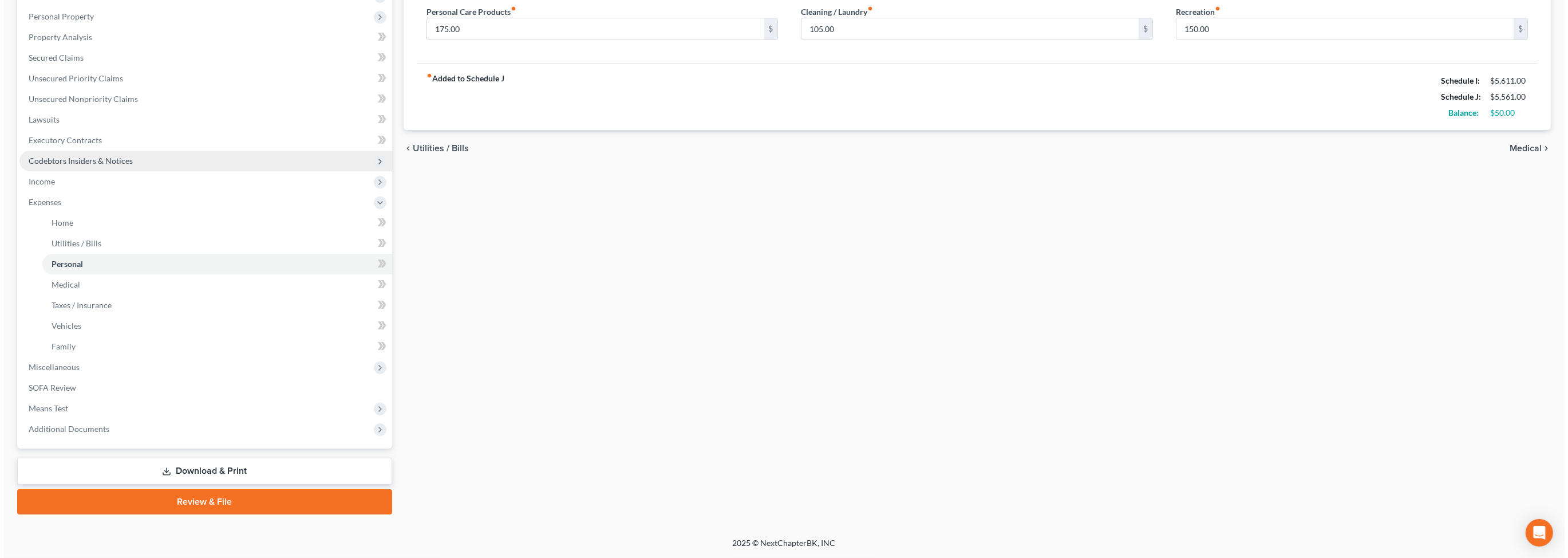
scroll to position [350, 0]
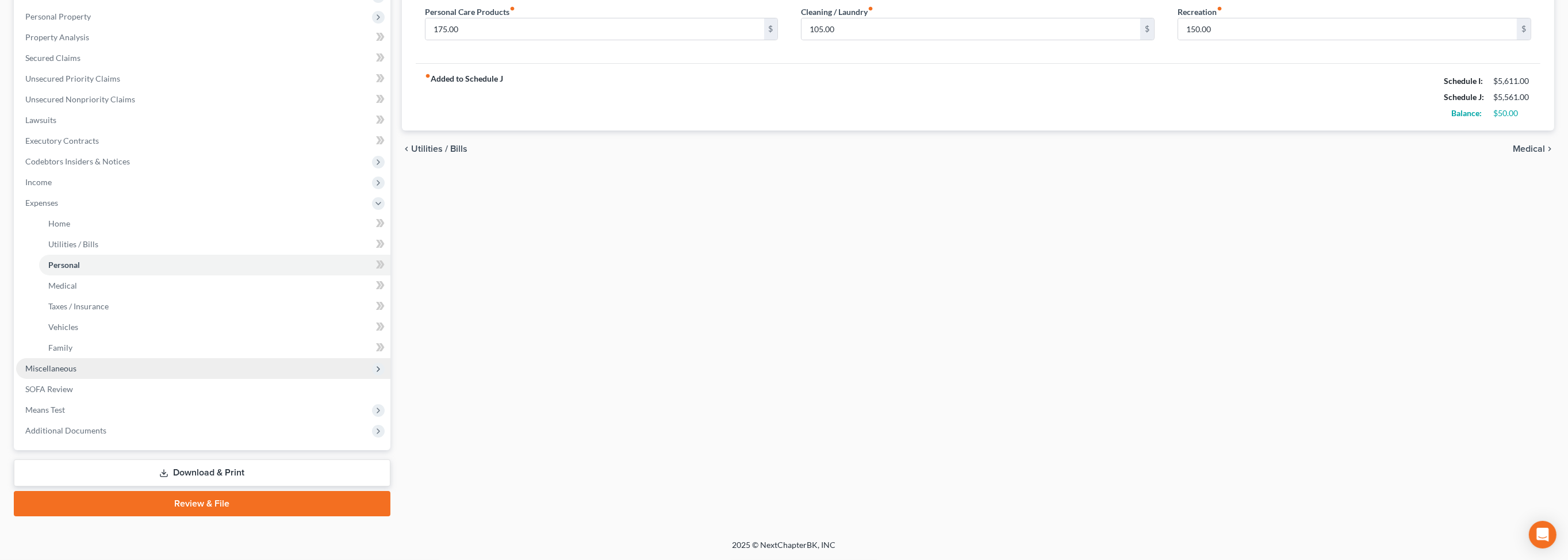
click at [57, 373] on span "Miscellaneous" at bounding box center [51, 368] width 51 height 10
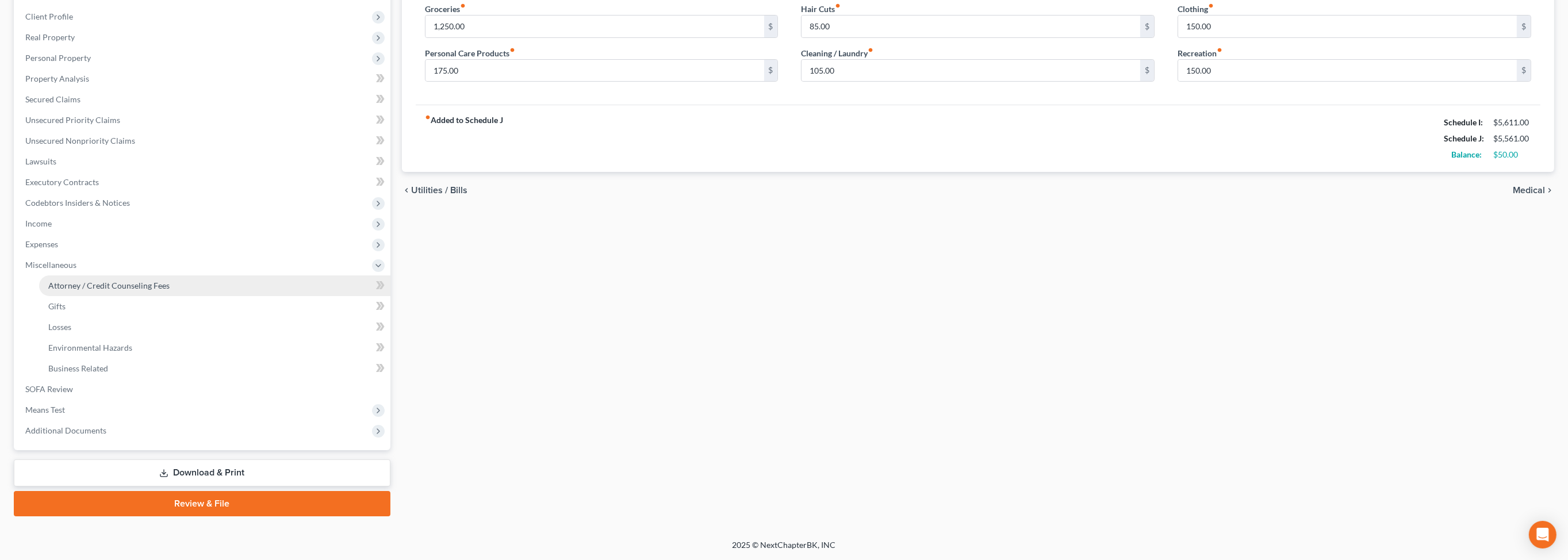
click at [98, 280] on span "Attorney / Credit Counseling Fees" at bounding box center [109, 285] width 122 height 10
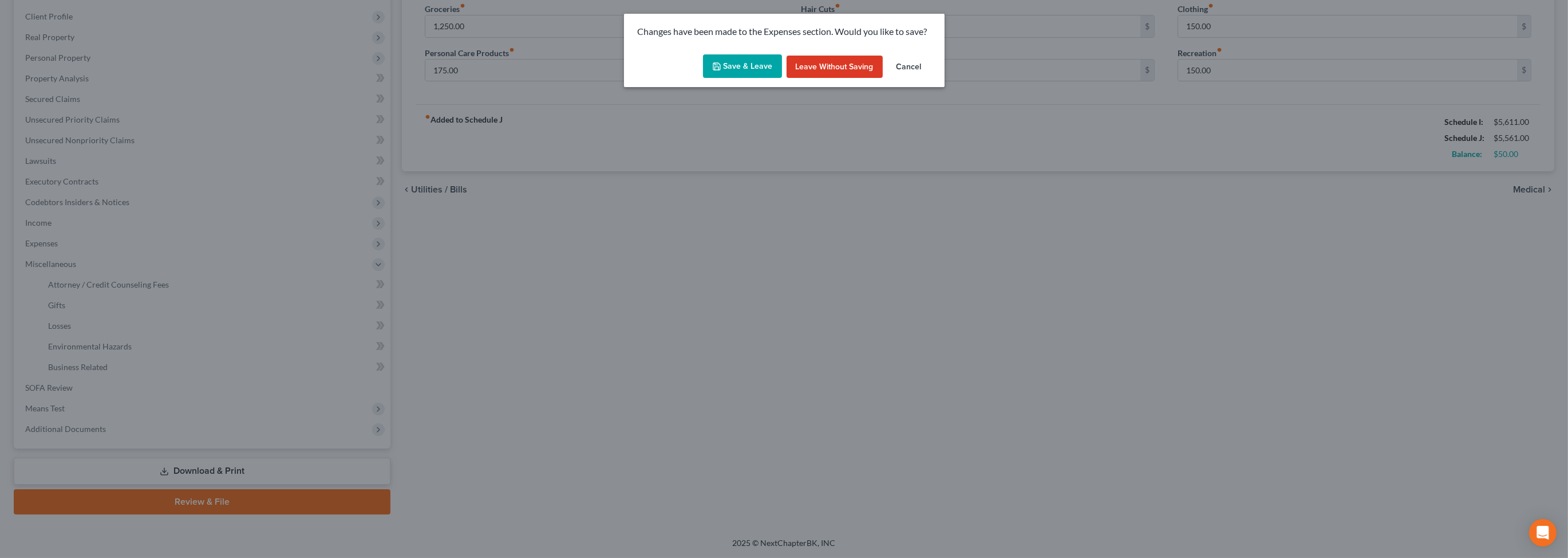
click at [732, 77] on button "Save & Leave" at bounding box center [742, 66] width 79 height 24
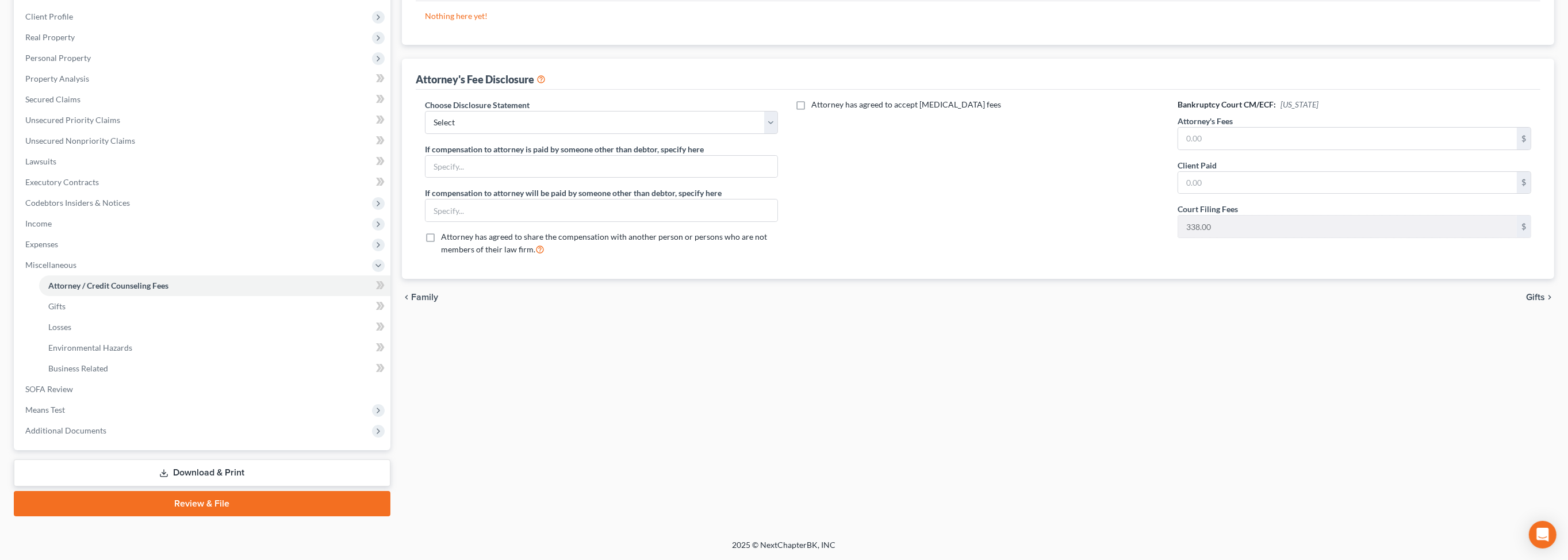
scroll to position [338, 0]
click at [106, 426] on span "Additional Documents" at bounding box center [66, 431] width 81 height 10
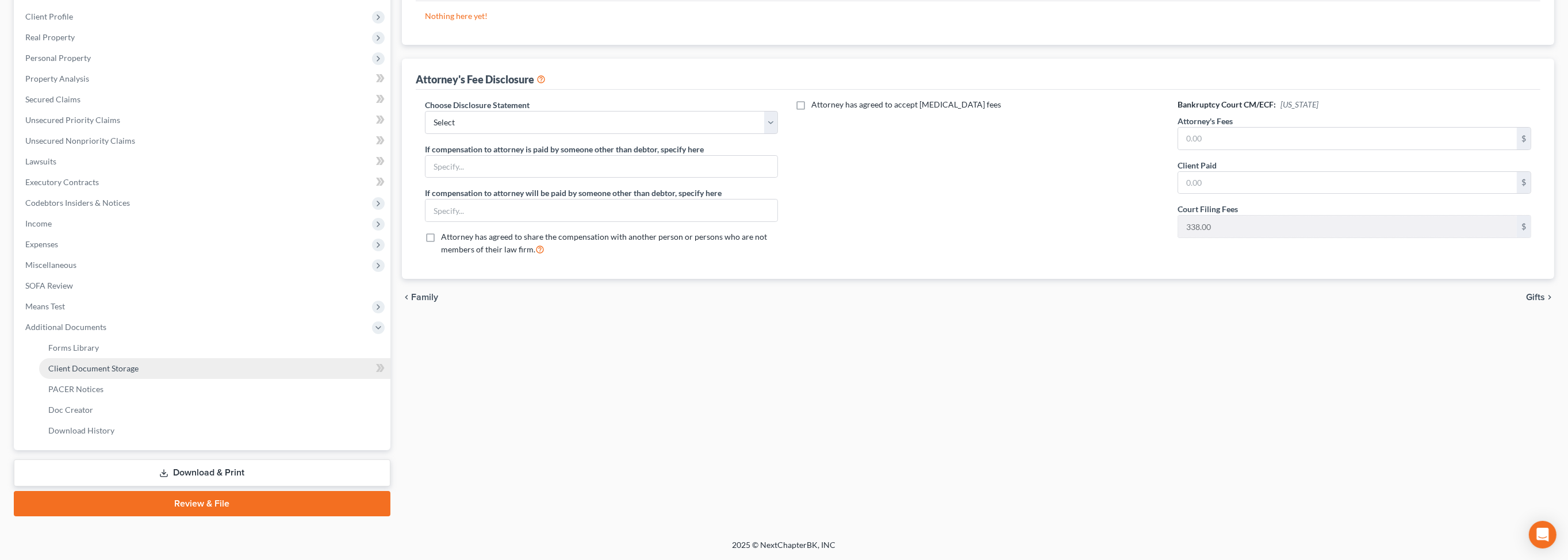
click at [138, 363] on span "Client Document Storage" at bounding box center [93, 368] width 90 height 10
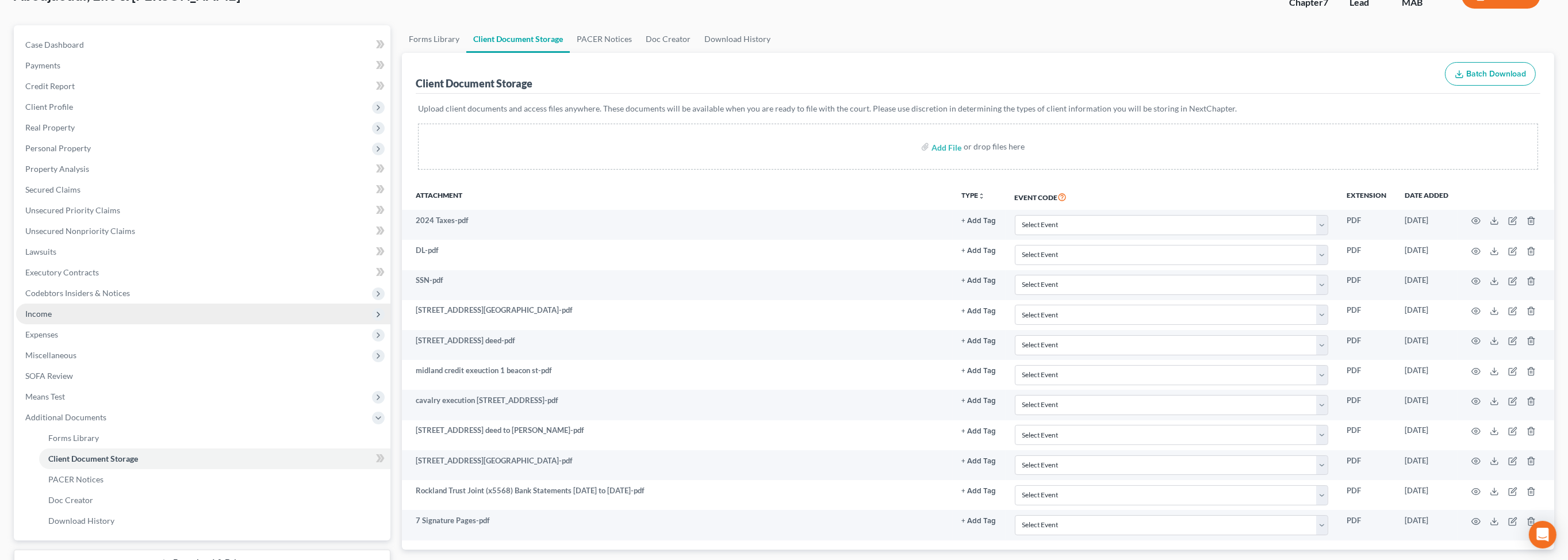
scroll to position [165, 0]
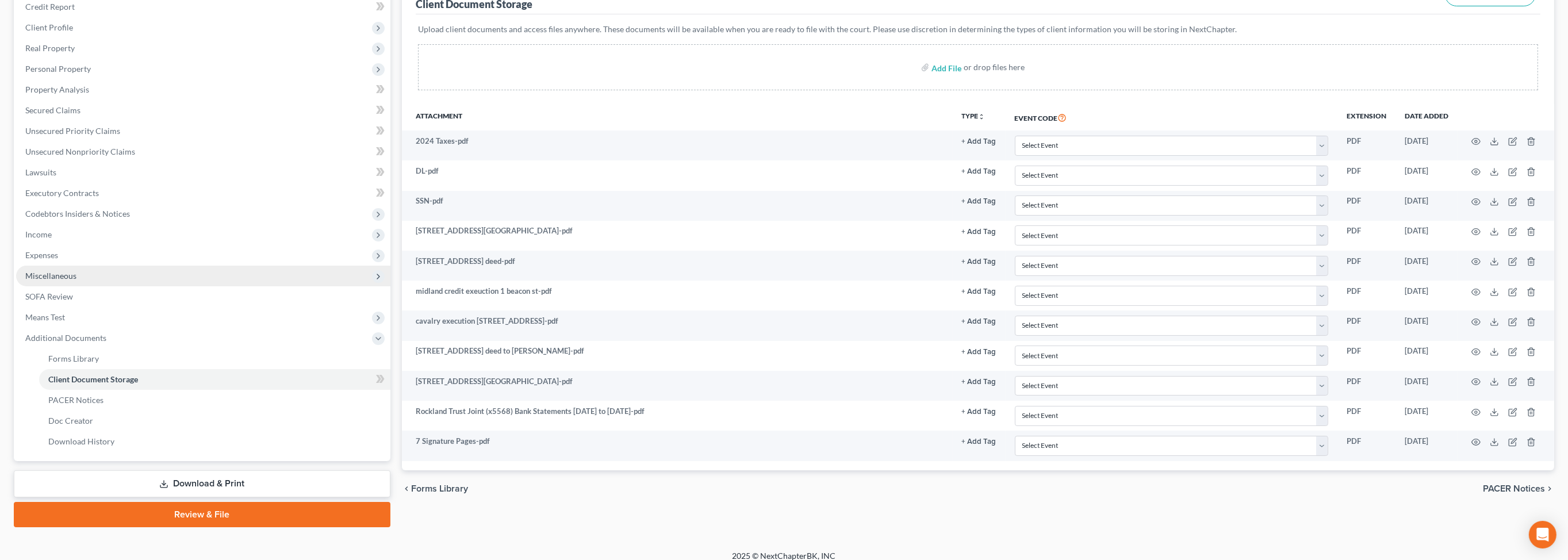
click at [66, 280] on span "Miscellaneous" at bounding box center [51, 276] width 51 height 10
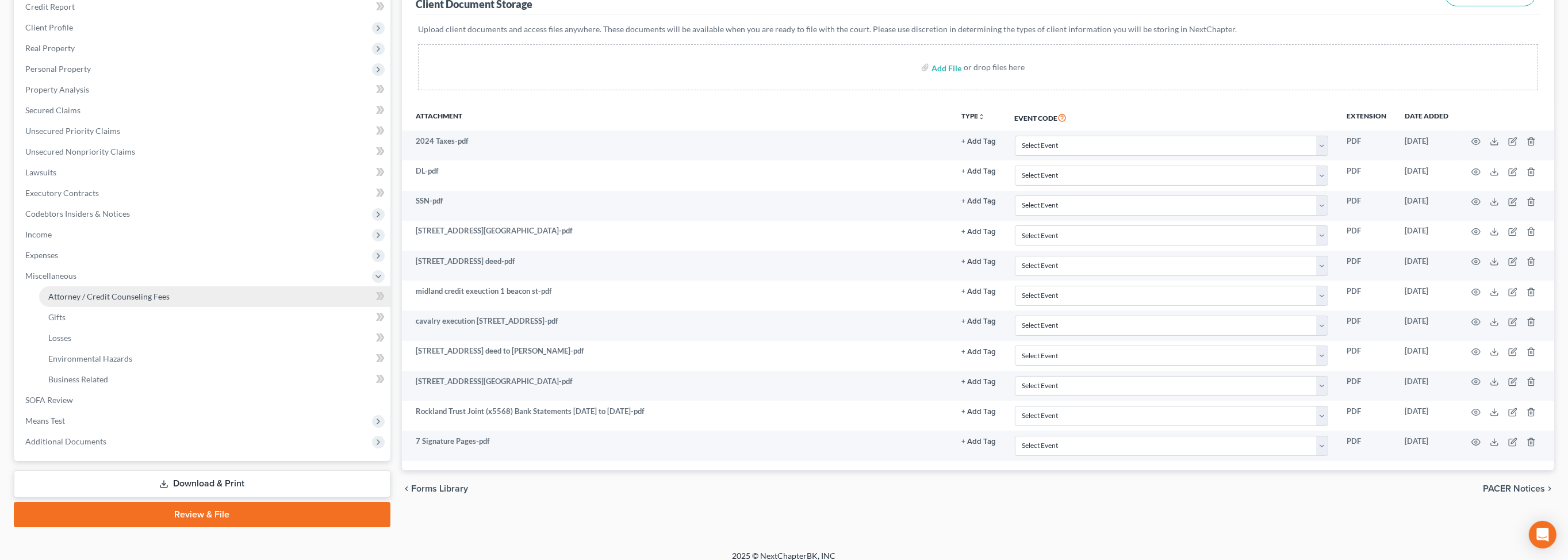
click at [121, 301] on span "Attorney / Credit Counseling Fees" at bounding box center [109, 296] width 122 height 10
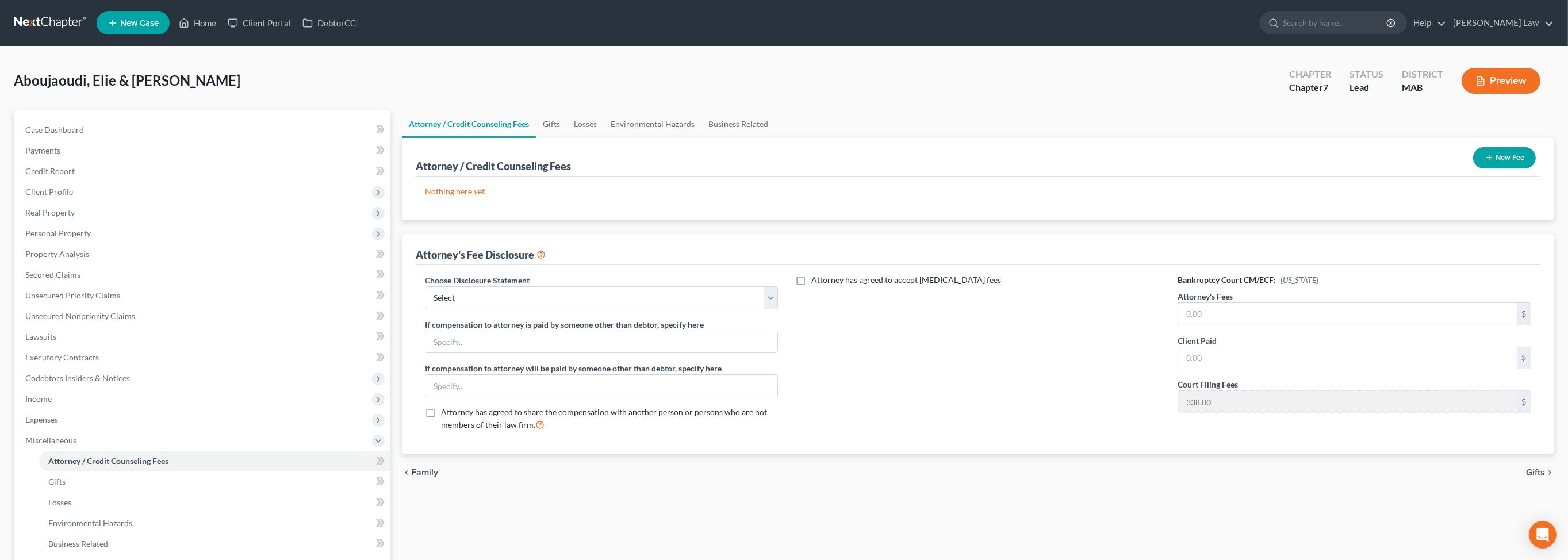
click at [1487, 169] on button "New Fee" at bounding box center [1505, 158] width 63 height 22
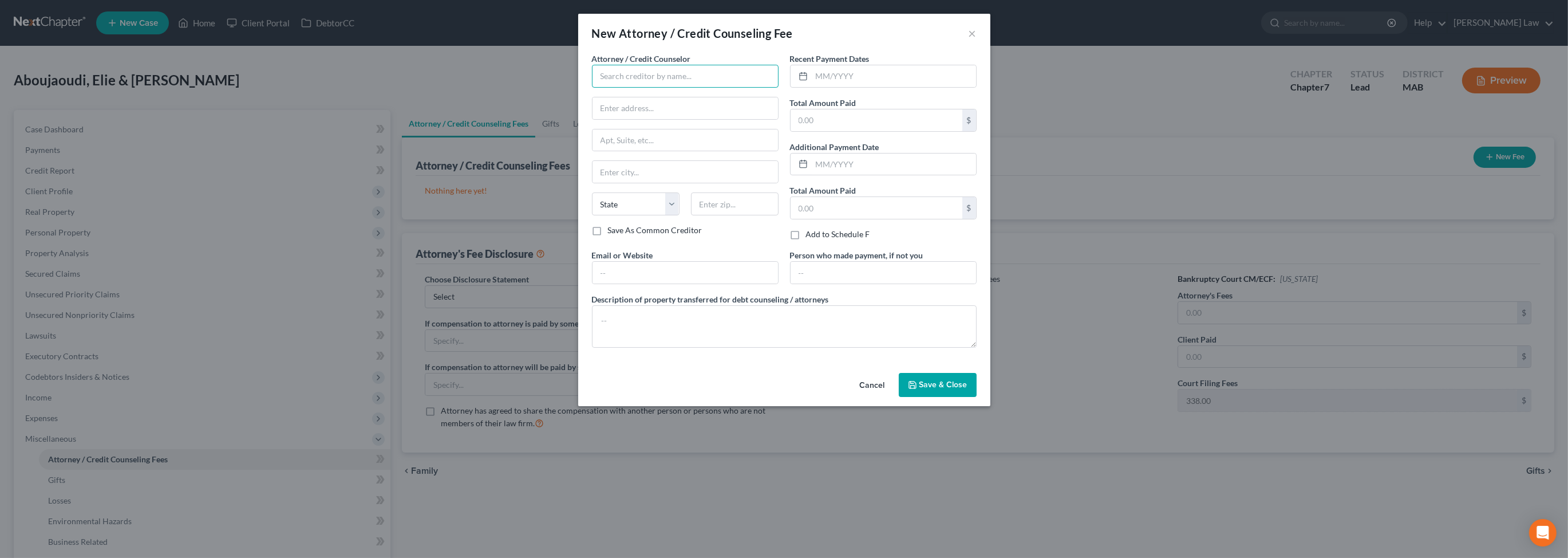
click at [624, 88] on input "text" at bounding box center [685, 75] width 187 height 22
type input "Benner Law, P.C."
type input "33 Samoset Street"
type input "Plymouth"
select select "22"
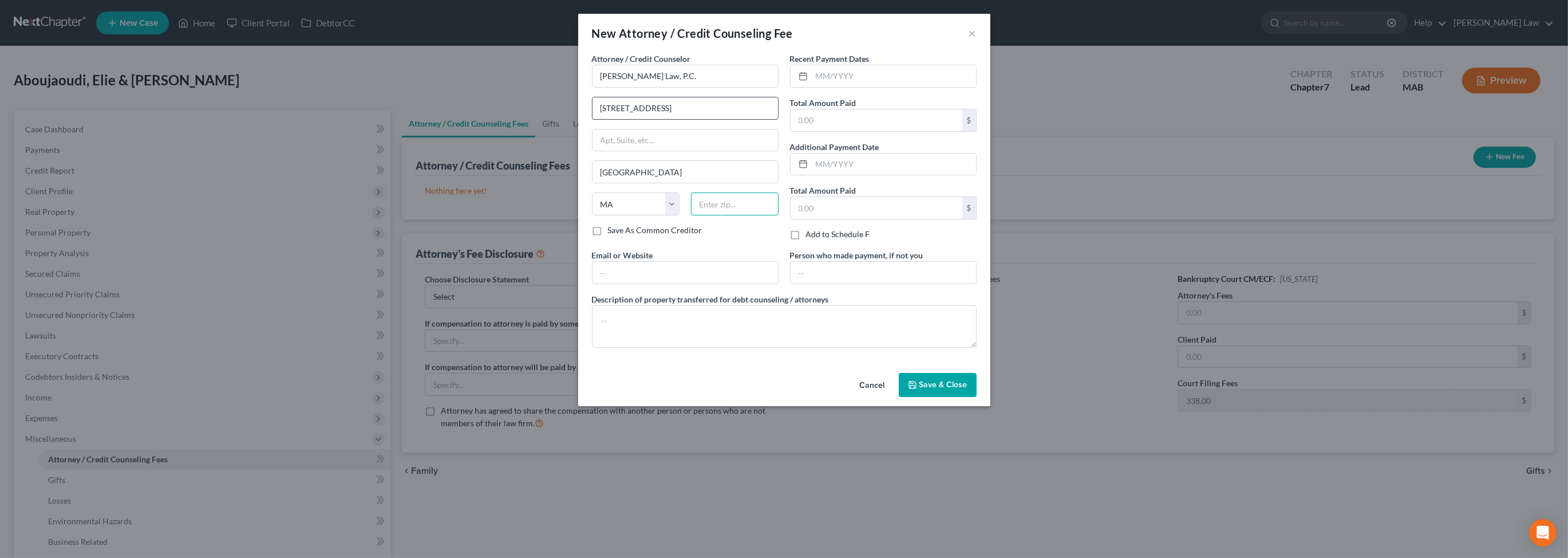
type input "02360"
click at [866, 131] on input "text" at bounding box center [876, 120] width 172 height 21
type input "2,162.00"
click at [968, 390] on span "Save & Close" at bounding box center [943, 385] width 48 height 10
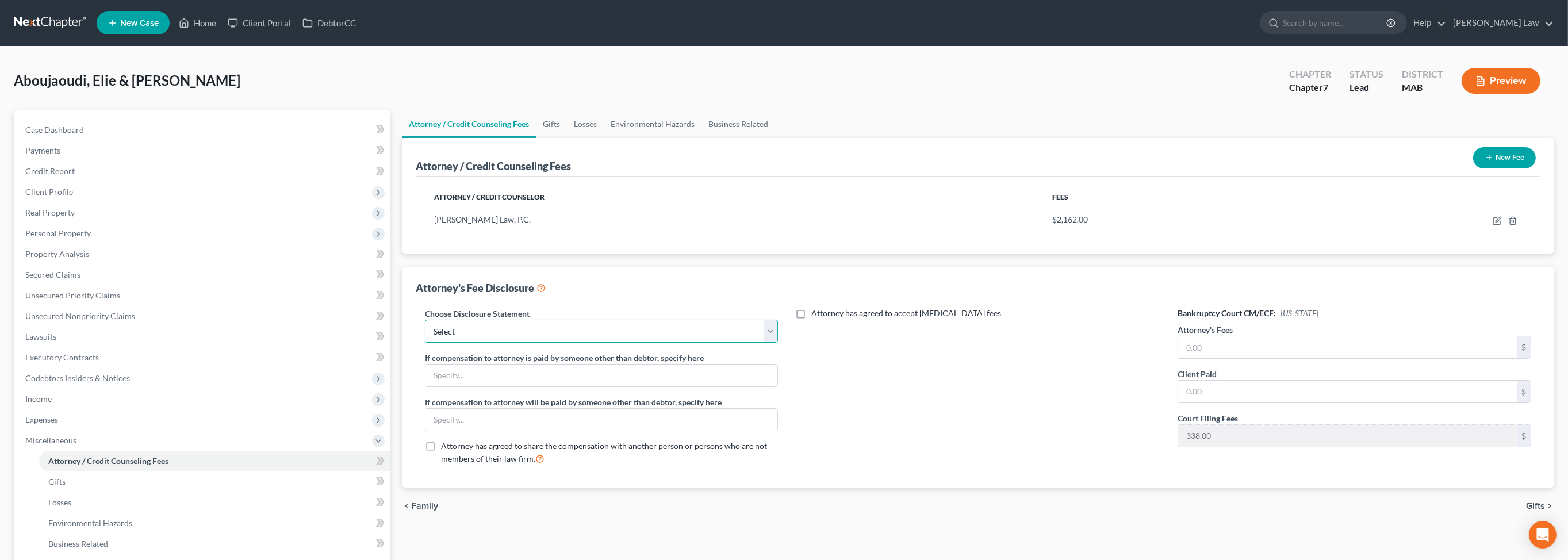
click at [775, 342] on select "Select Attorney Compensation" at bounding box center [601, 331] width 353 height 23
select select "0"
click at [432, 342] on select "Select Attorney Compensation" at bounding box center [601, 331] width 353 height 23
click at [1242, 358] on input "text" at bounding box center [1347, 347] width 339 height 22
type input "2,162.00"
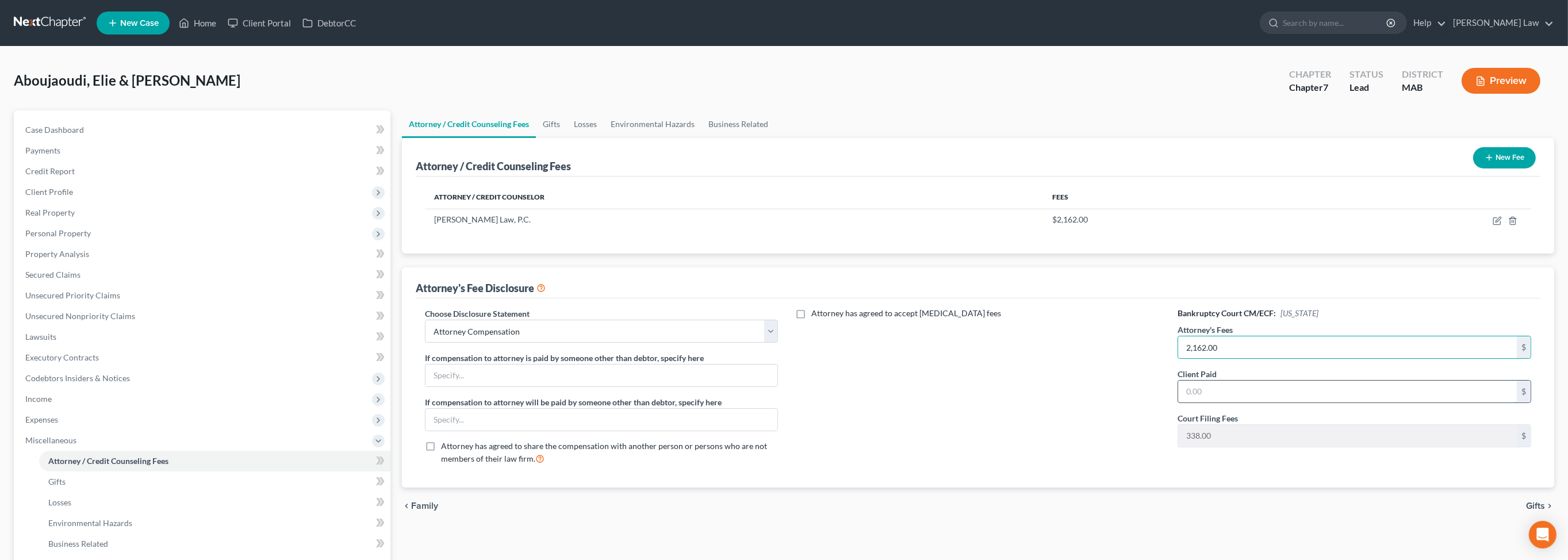
click at [1223, 402] on input "text" at bounding box center [1347, 391] width 339 height 22
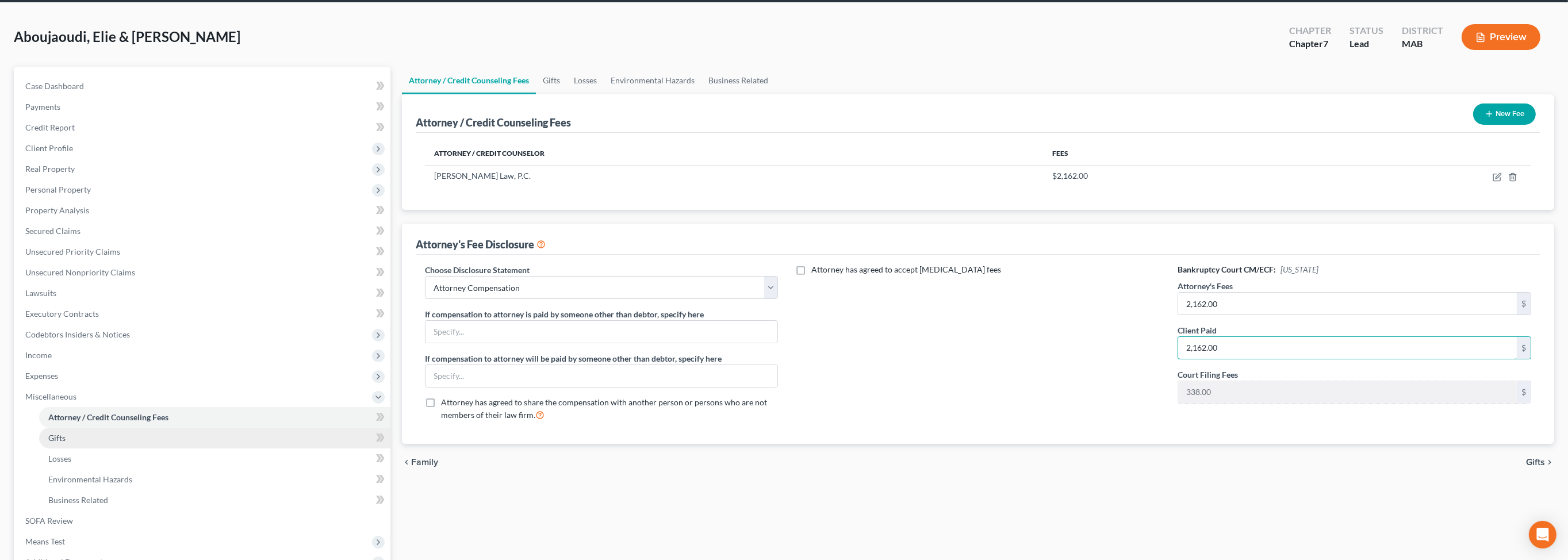
scroll to position [181, 0]
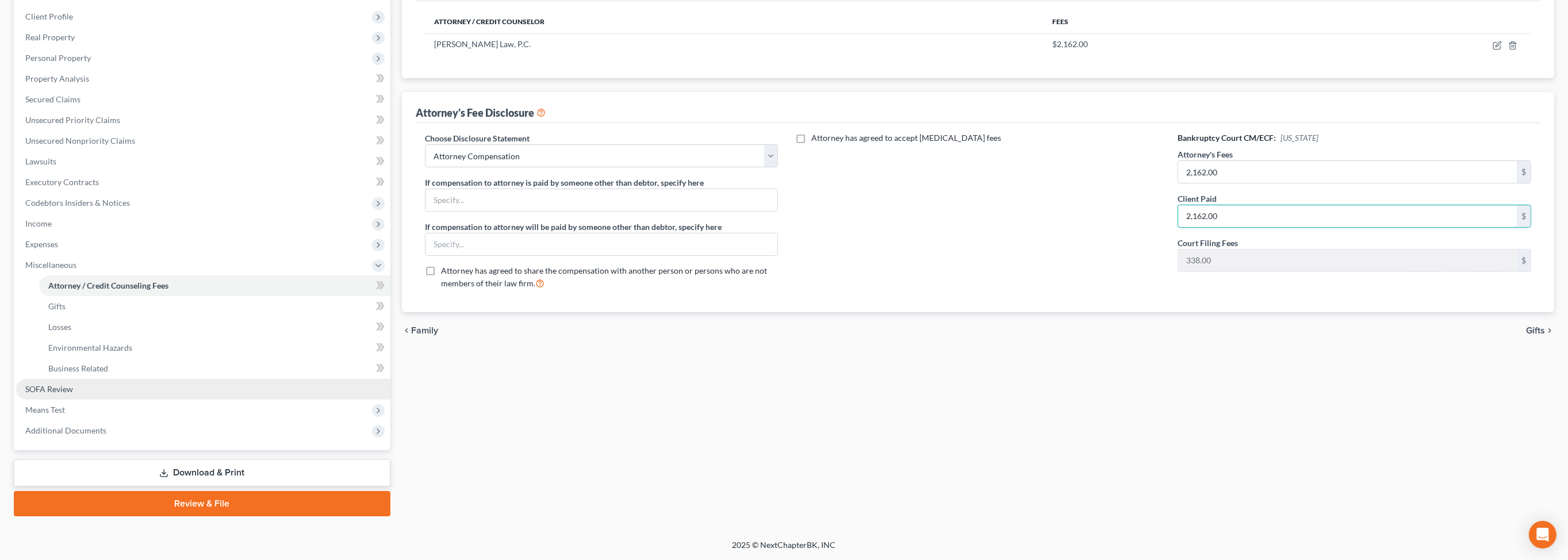
type input "2,162.00"
click at [71, 399] on link "SOFA Review" at bounding box center [203, 388] width 375 height 21
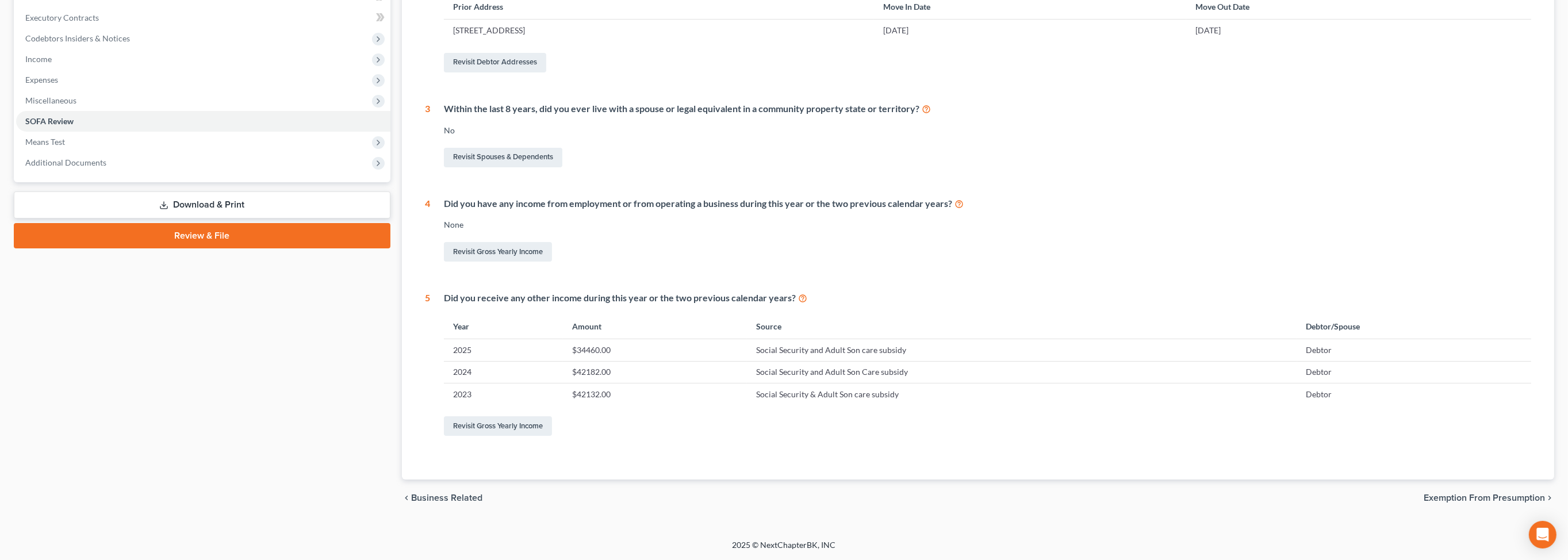
scroll to position [344, 0]
click at [79, 168] on span "Additional Documents" at bounding box center [66, 163] width 81 height 10
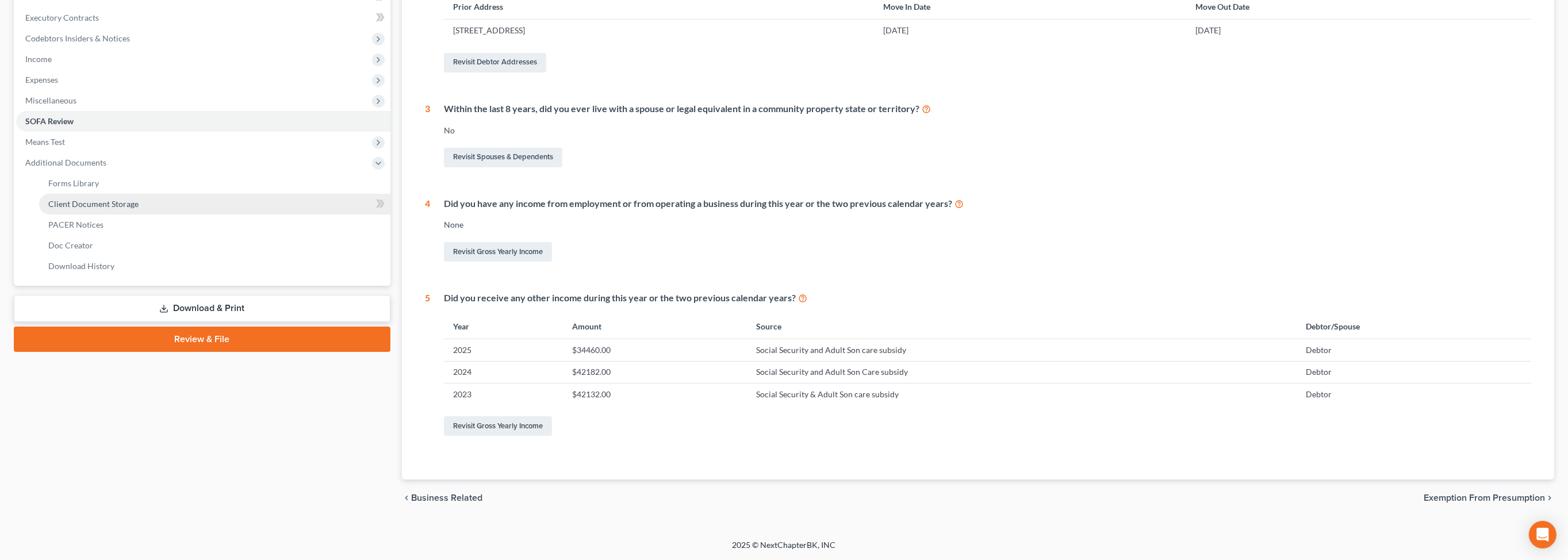
click at [138, 209] on span "Client Document Storage" at bounding box center [93, 204] width 90 height 10
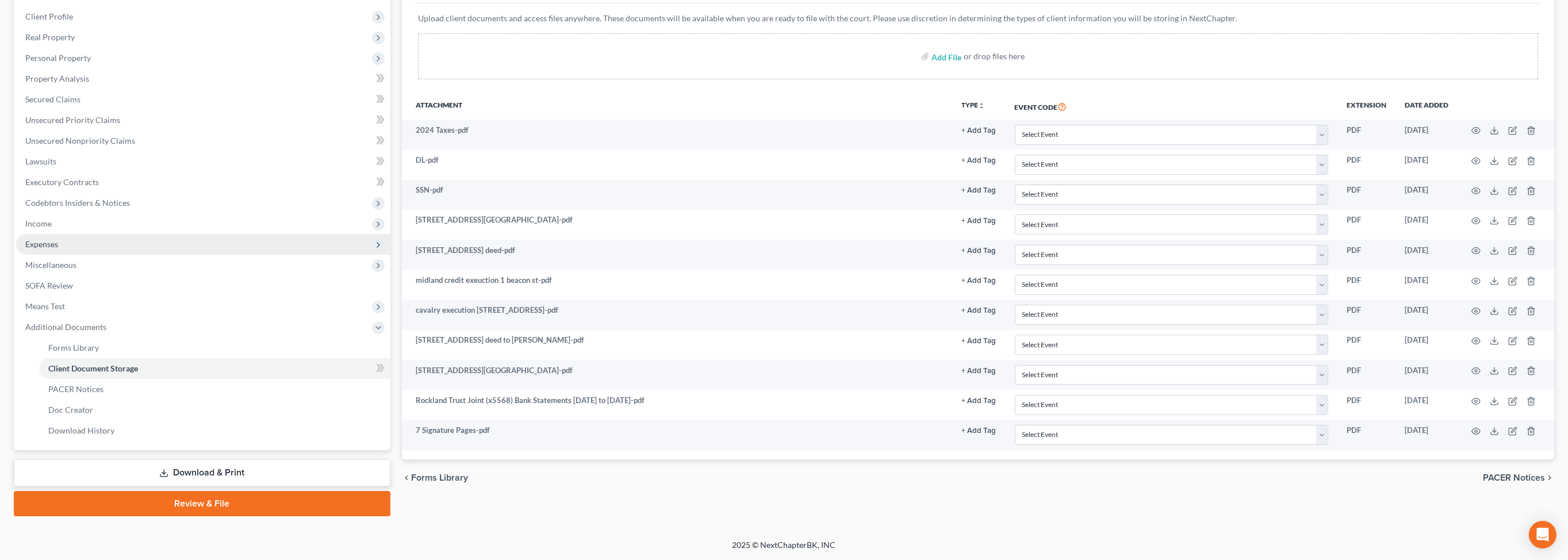
scroll to position [260, 0]
click at [69, 138] on span "Unsecured Nonpriority Claims" at bounding box center [80, 140] width 110 height 10
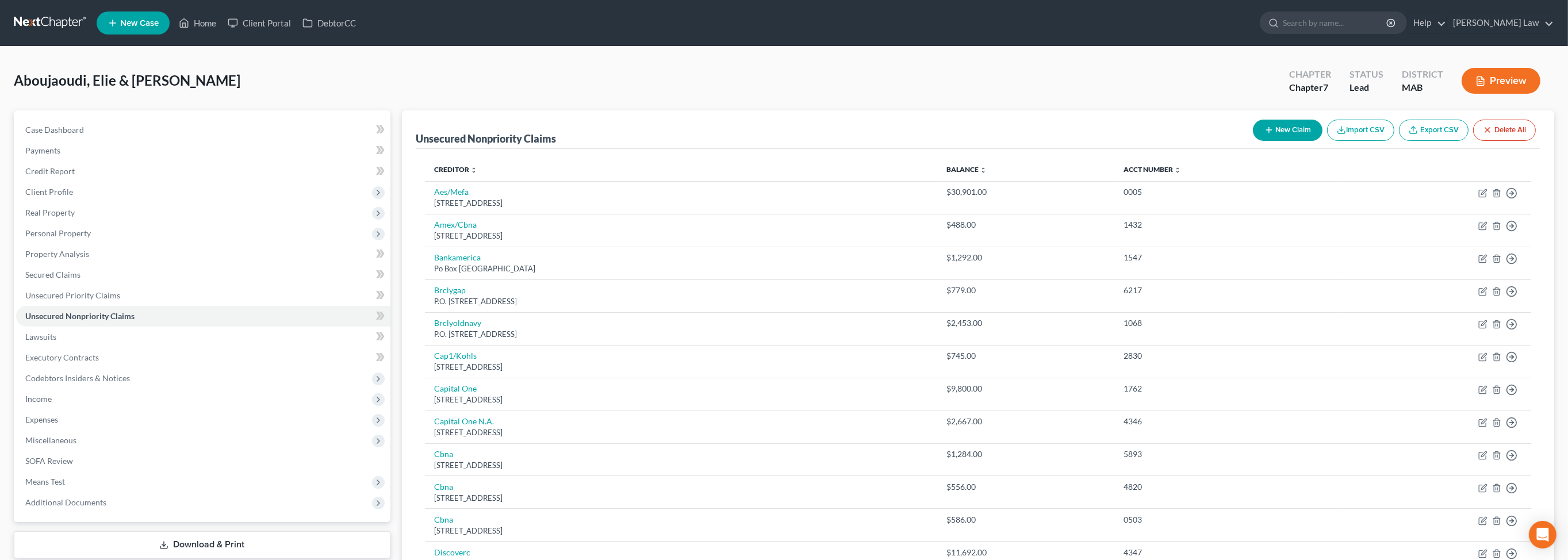
click at [1253, 141] on button "New Claim" at bounding box center [1287, 130] width 70 height 22
select select "2"
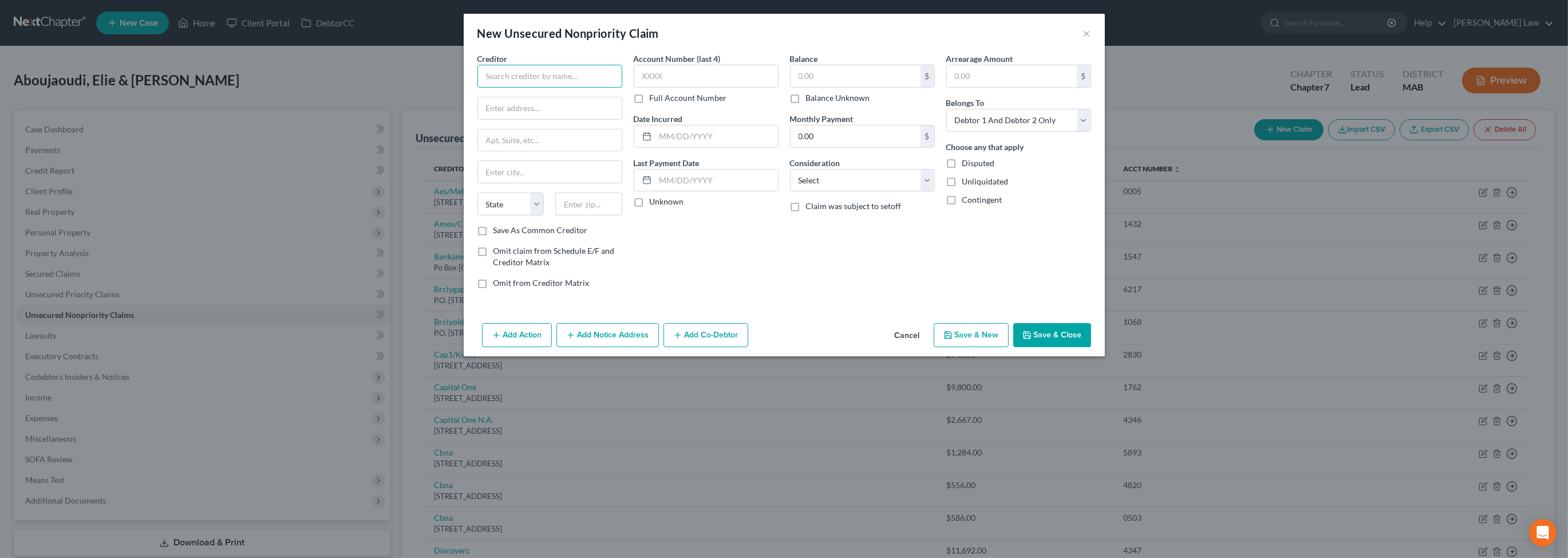
click at [478, 88] on input "text" at bounding box center [550, 75] width 145 height 22
click at [1091, 347] on button "Save & Close" at bounding box center [1052, 335] width 78 height 24
type input "midland and calvary suits"
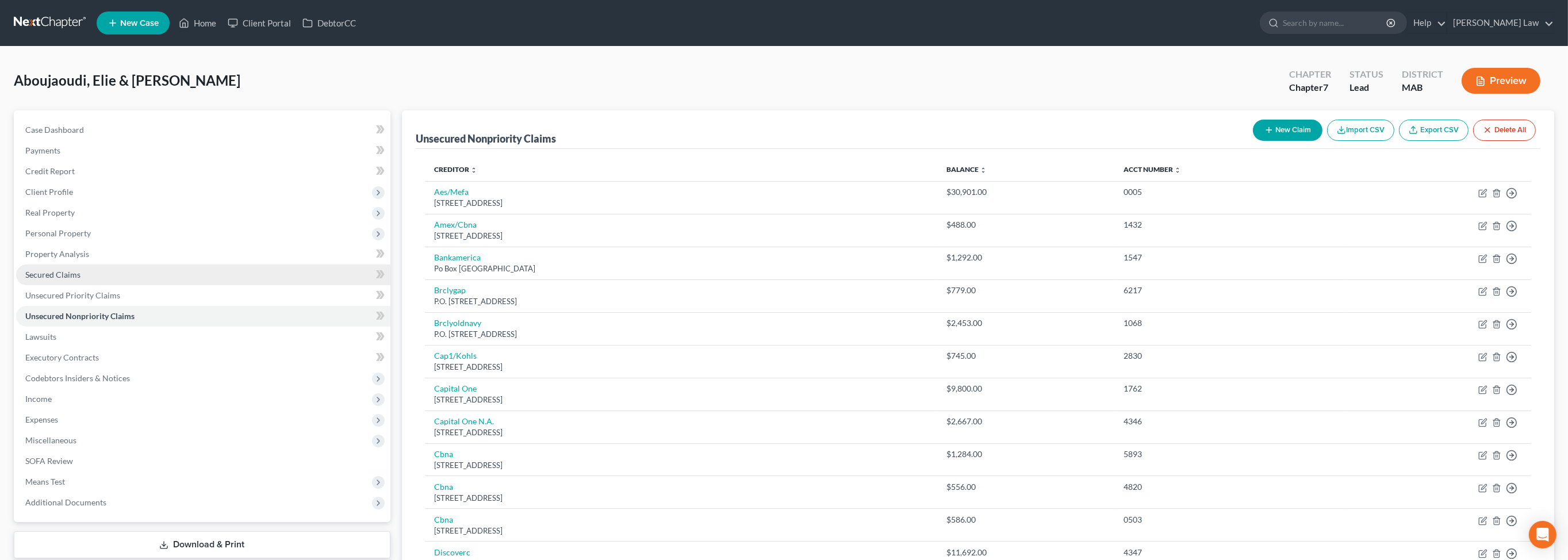
click at [61, 280] on span "Secured Claims" at bounding box center [53, 275] width 55 height 10
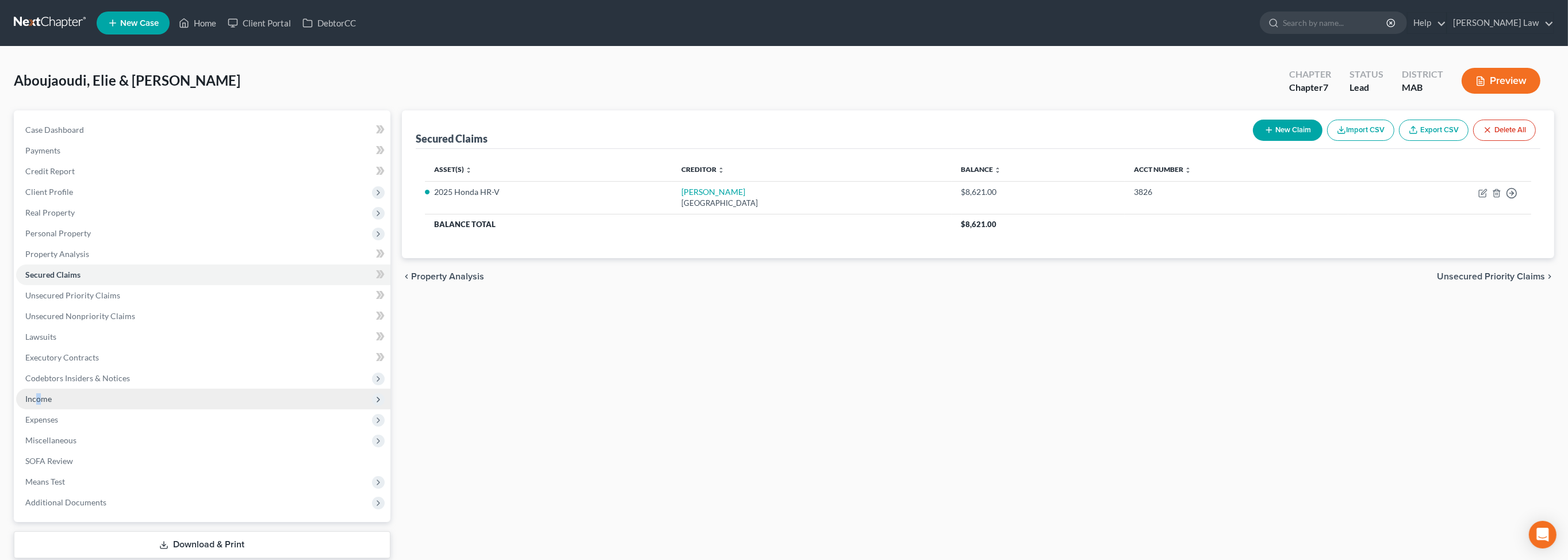
drag, startPoint x: 48, startPoint y: 492, endPoint x: 69, endPoint y: 488, distance: 21.4
click at [49, 403] on span "Income" at bounding box center [38, 398] width 26 height 10
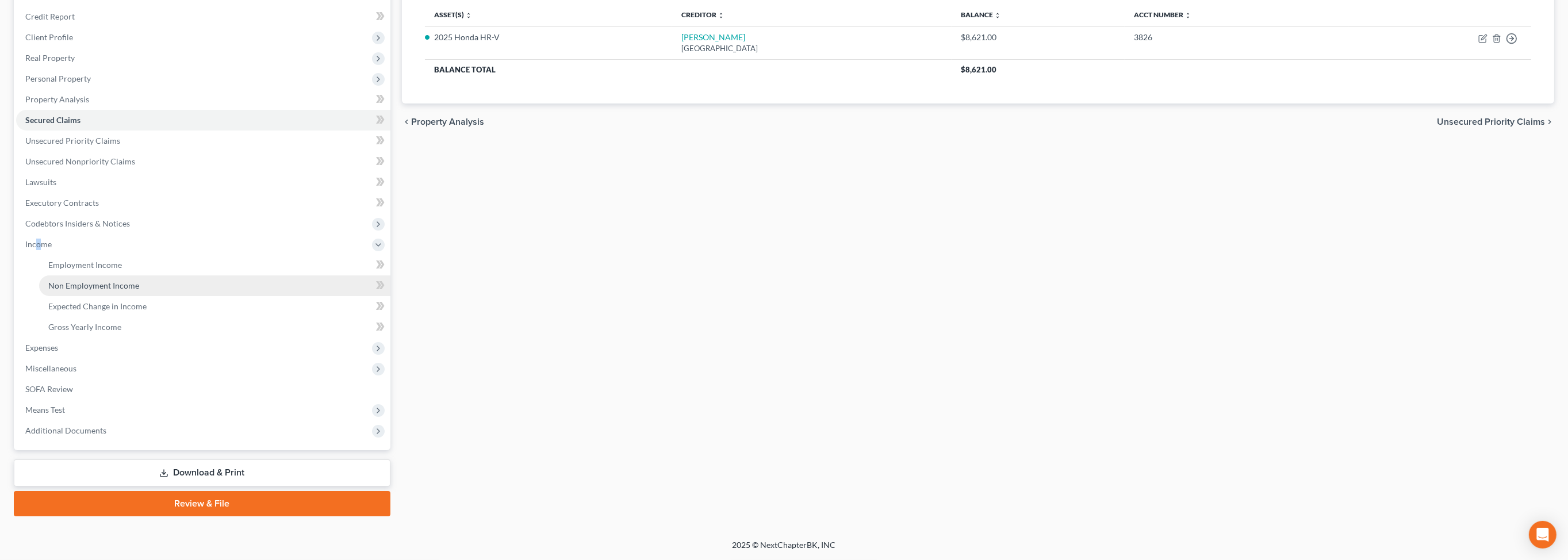
click at [166, 296] on link "Non Employment Income" at bounding box center [215, 285] width 351 height 21
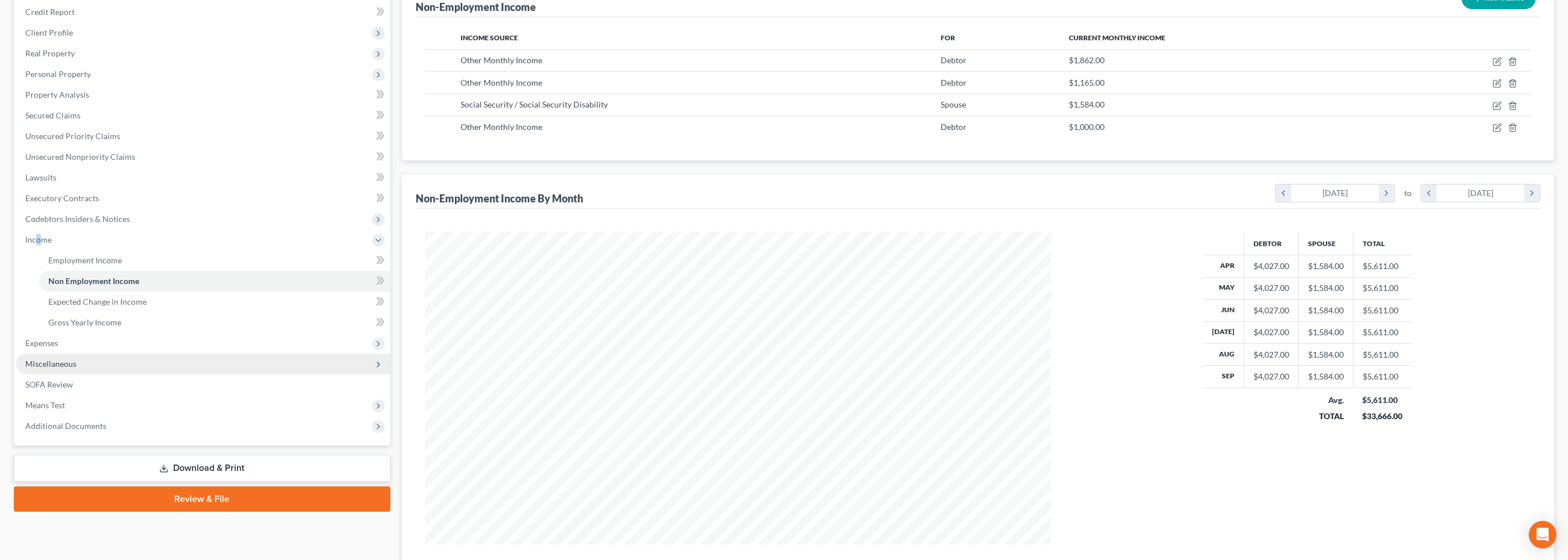
scroll to position [179, 0]
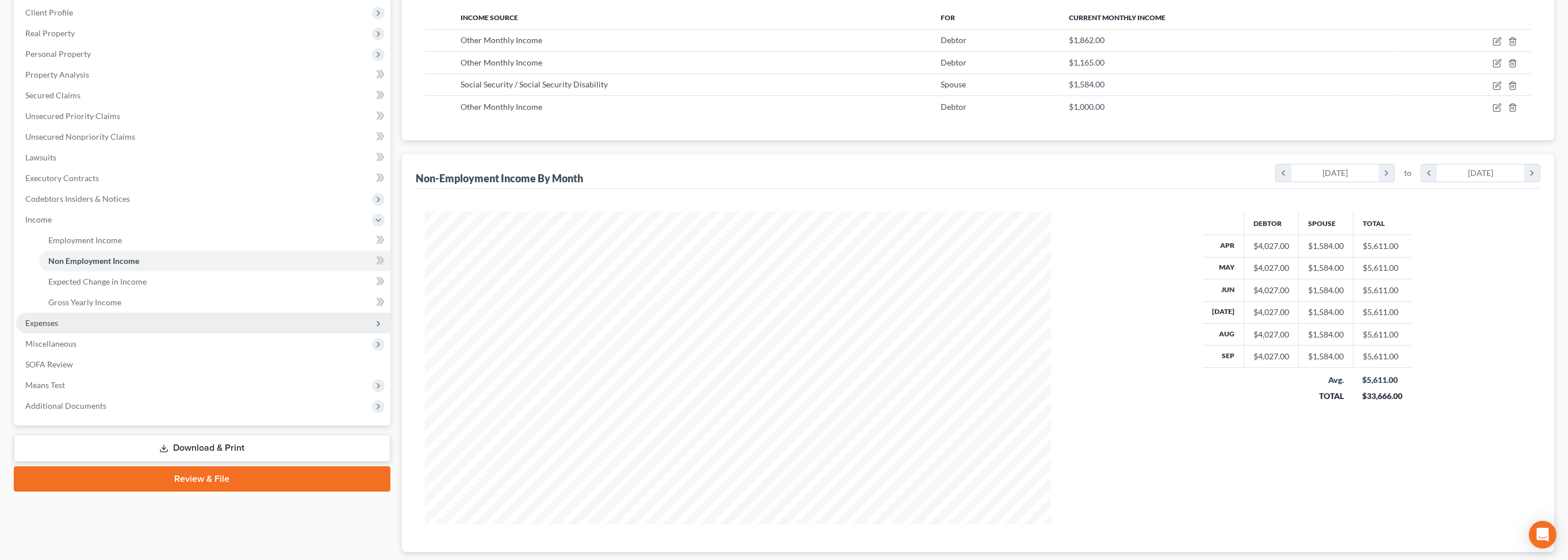
click at [58, 328] on span "Expenses" at bounding box center [41, 323] width 32 height 10
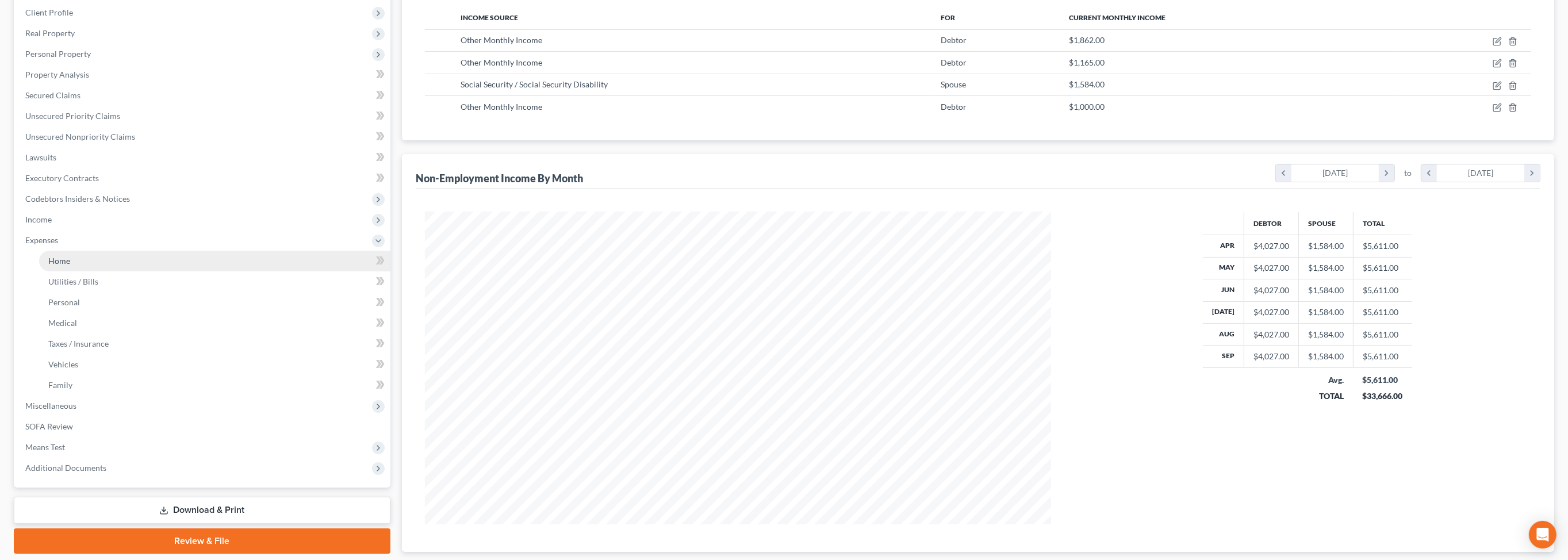
click at [63, 266] on span "Home" at bounding box center [59, 261] width 22 height 10
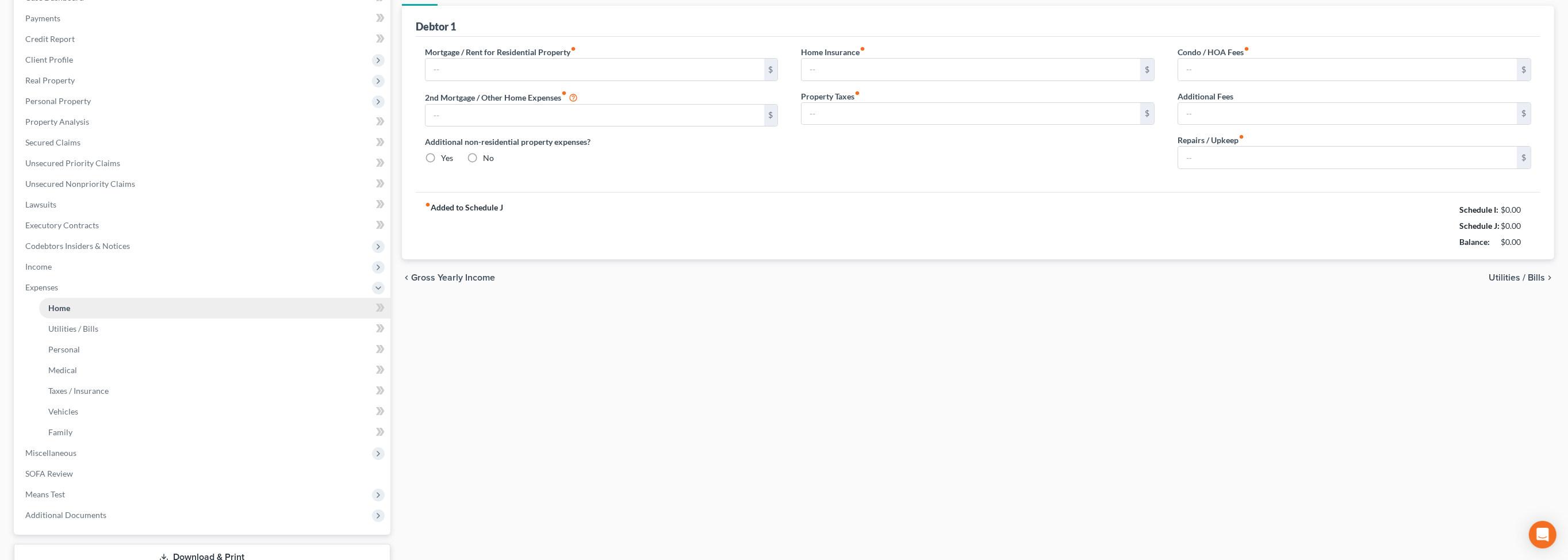
type input "0.00"
radio input "true"
type input "51.00"
type input "334.00"
type input "620.00"
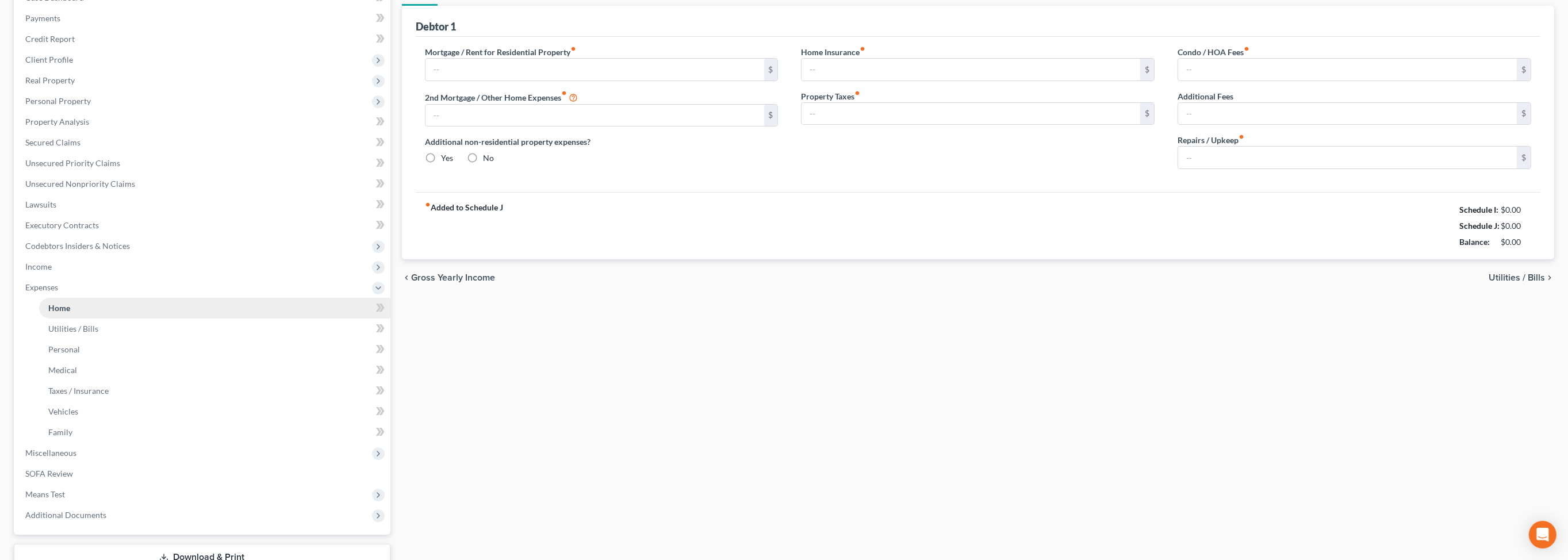
type input "0.00"
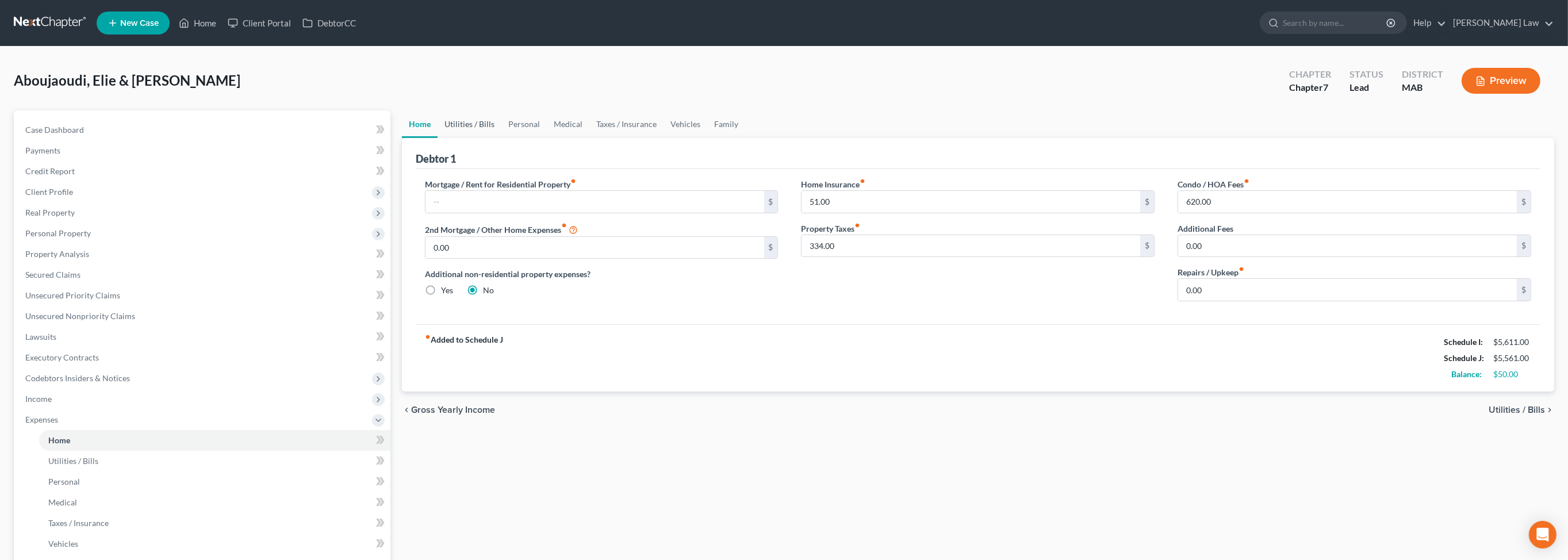
click at [491, 138] on link "Utilities / Bills" at bounding box center [469, 125] width 64 height 27
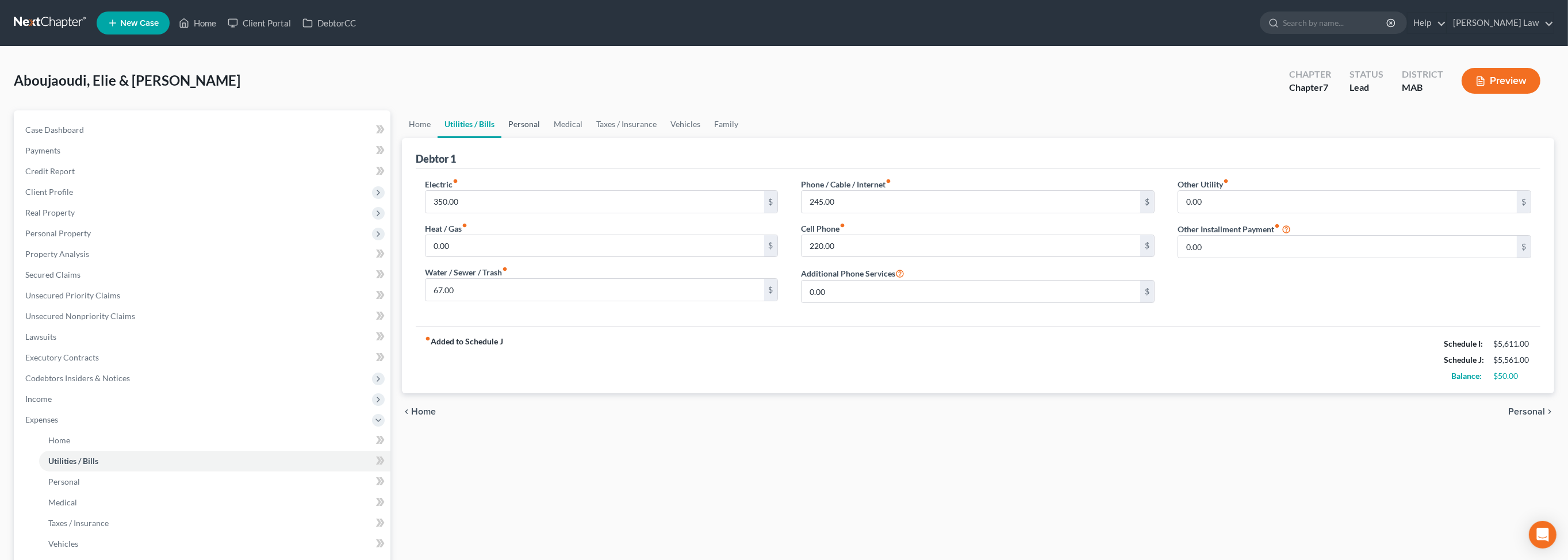
click at [547, 138] on link "Personal" at bounding box center [524, 125] width 45 height 27
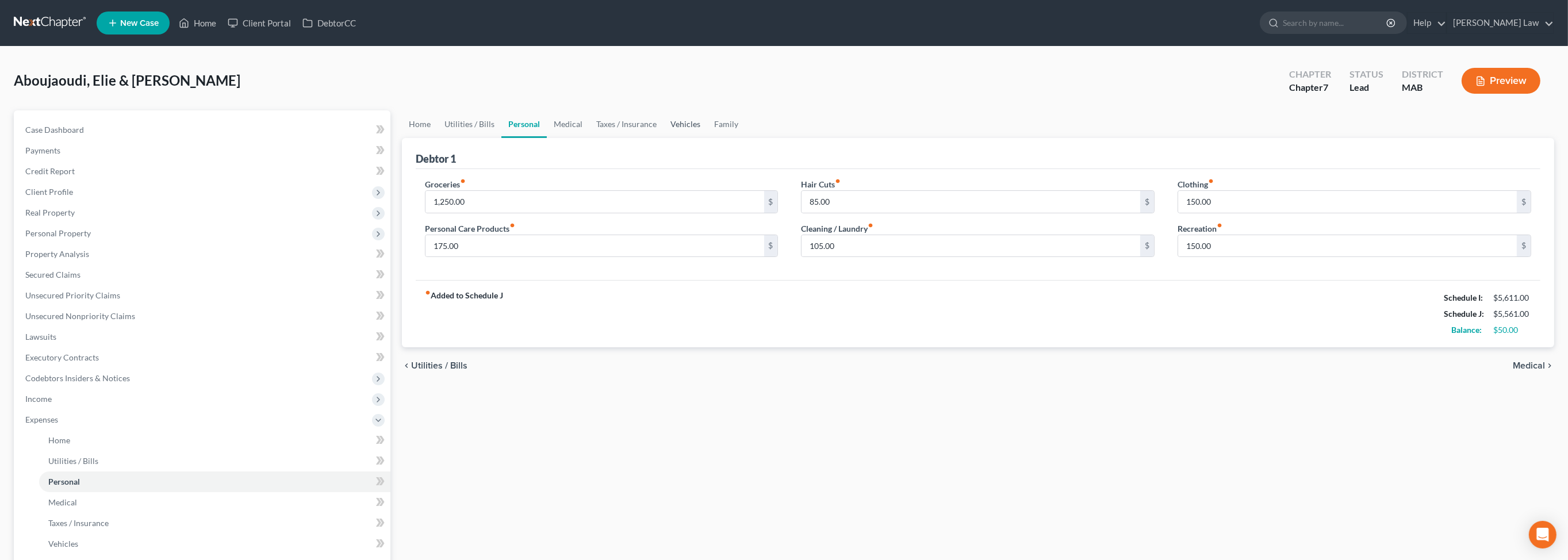
click at [707, 138] on link "Vehicles" at bounding box center [685, 125] width 44 height 27
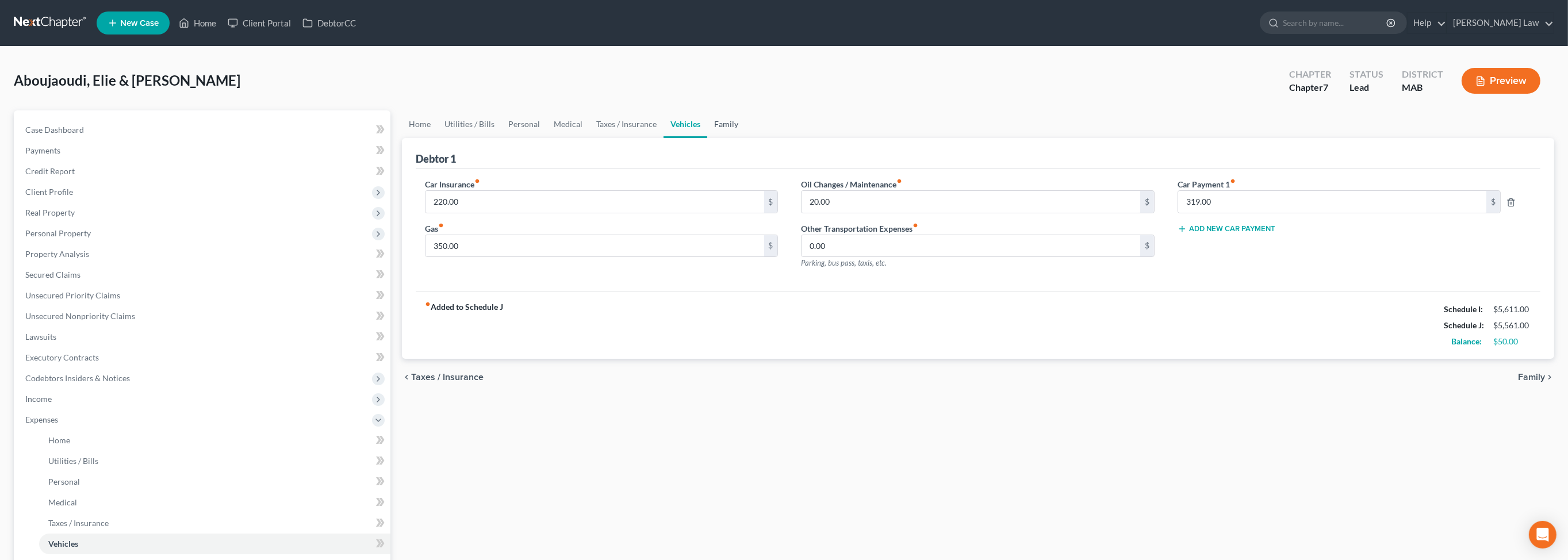
click at [746, 138] on link "Family" at bounding box center [726, 125] width 38 height 27
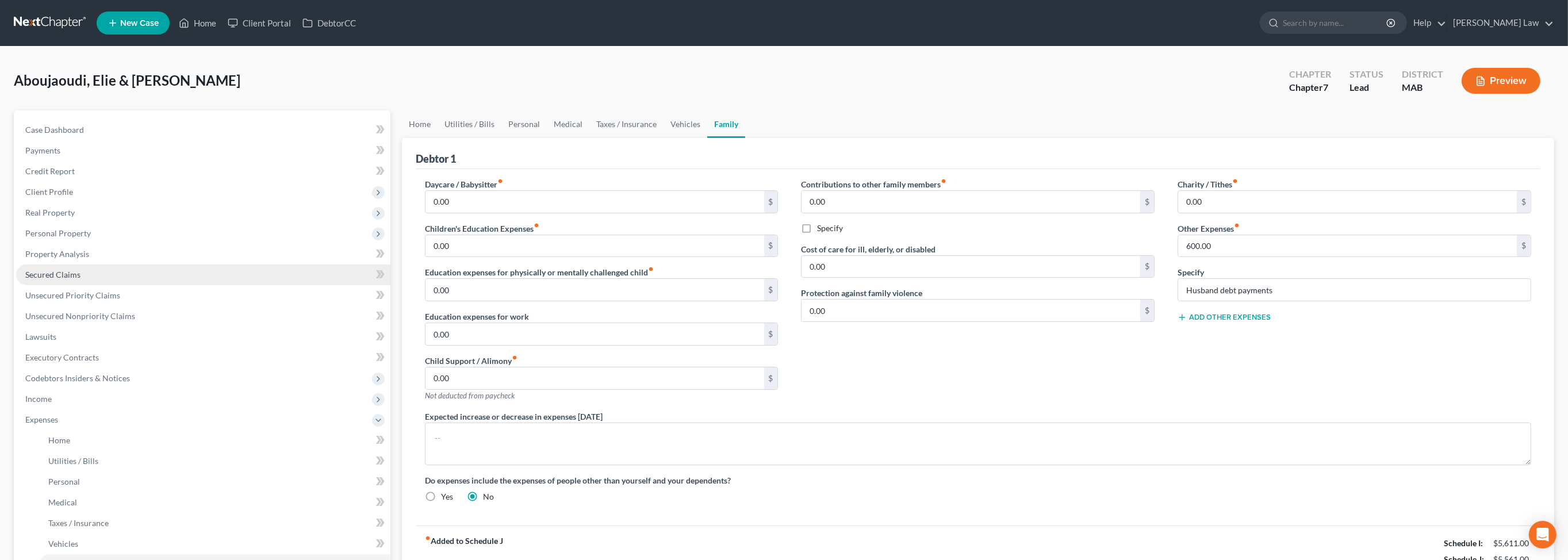
click at [116, 285] on link "Secured Claims" at bounding box center [203, 275] width 375 height 21
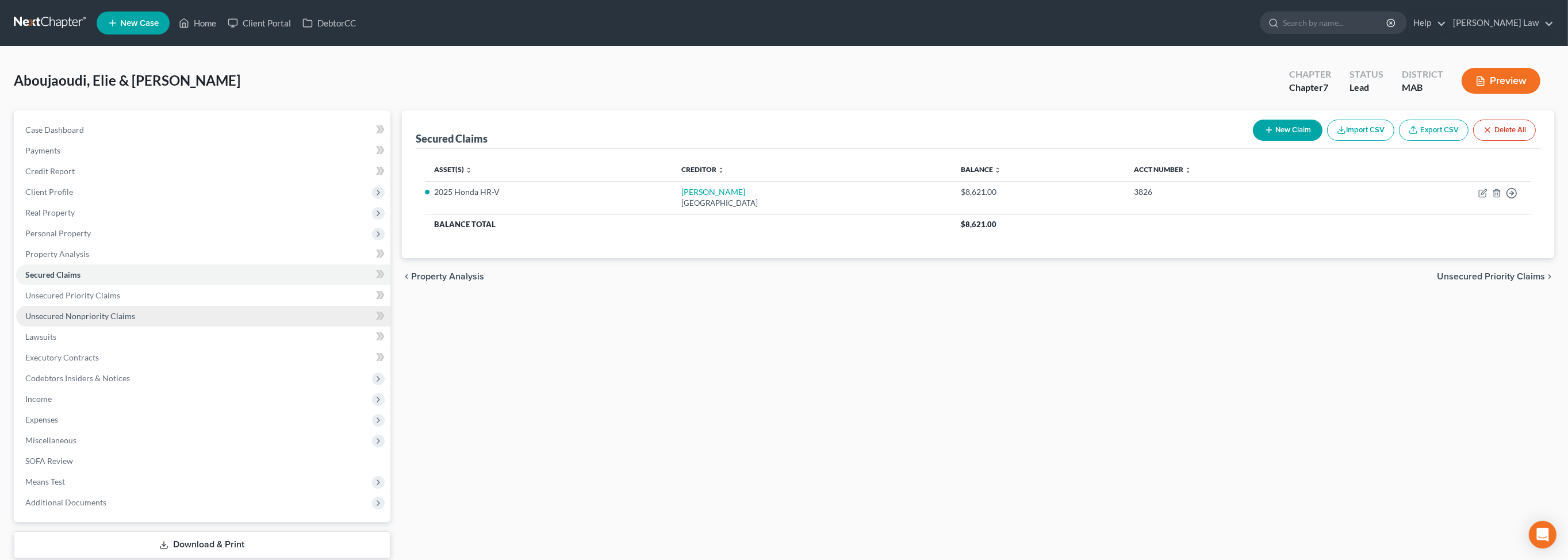
click at [135, 321] on span "Unsecured Nonpriority Claims" at bounding box center [80, 316] width 110 height 10
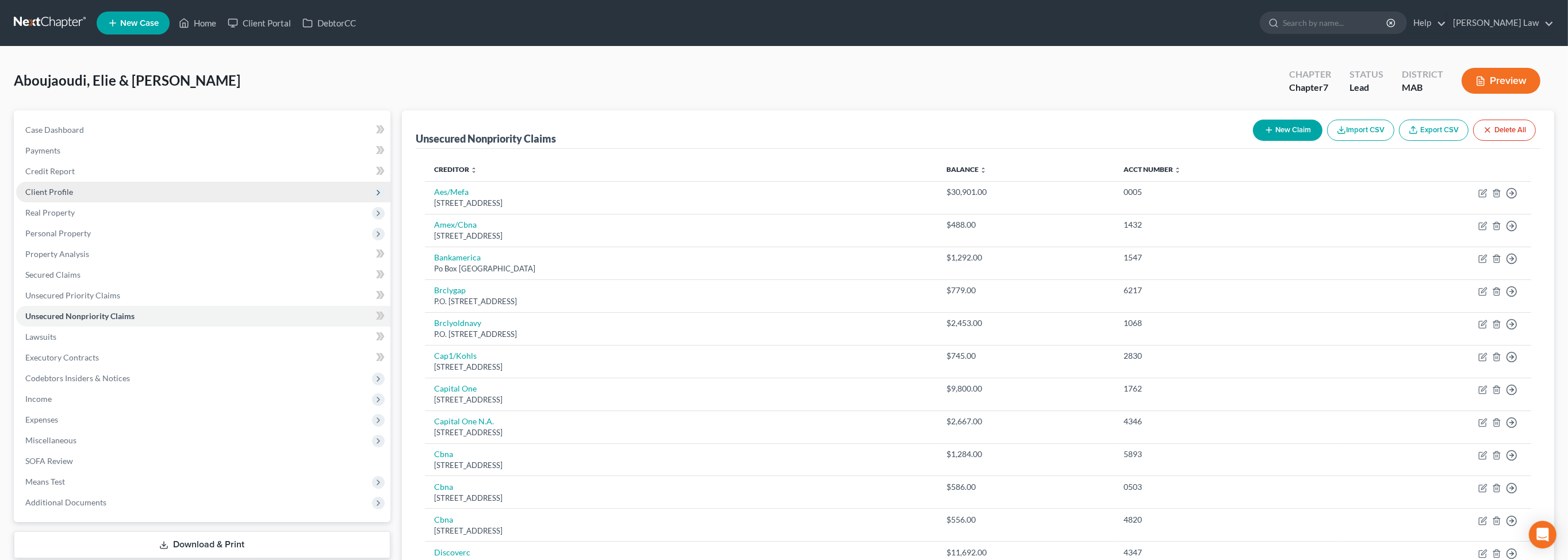
click at [98, 202] on span "Client Profile" at bounding box center [203, 191] width 375 height 21
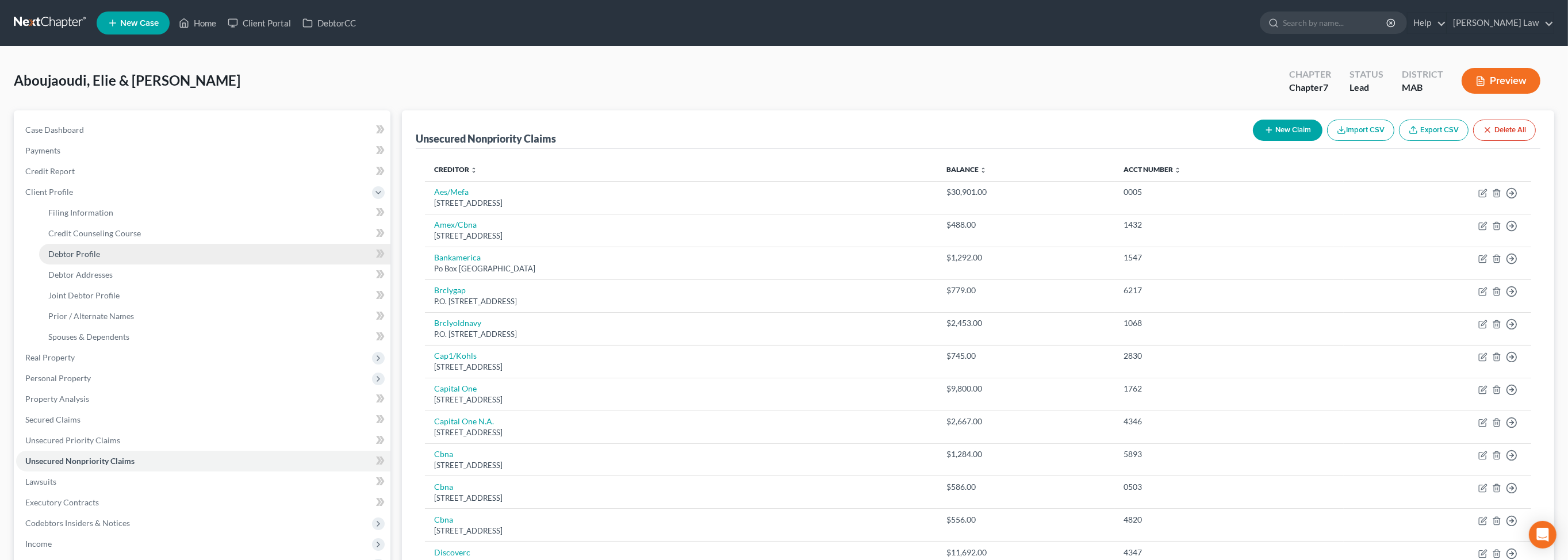
click at [100, 259] on span "Debtor Profile" at bounding box center [74, 254] width 52 height 10
select select "1"
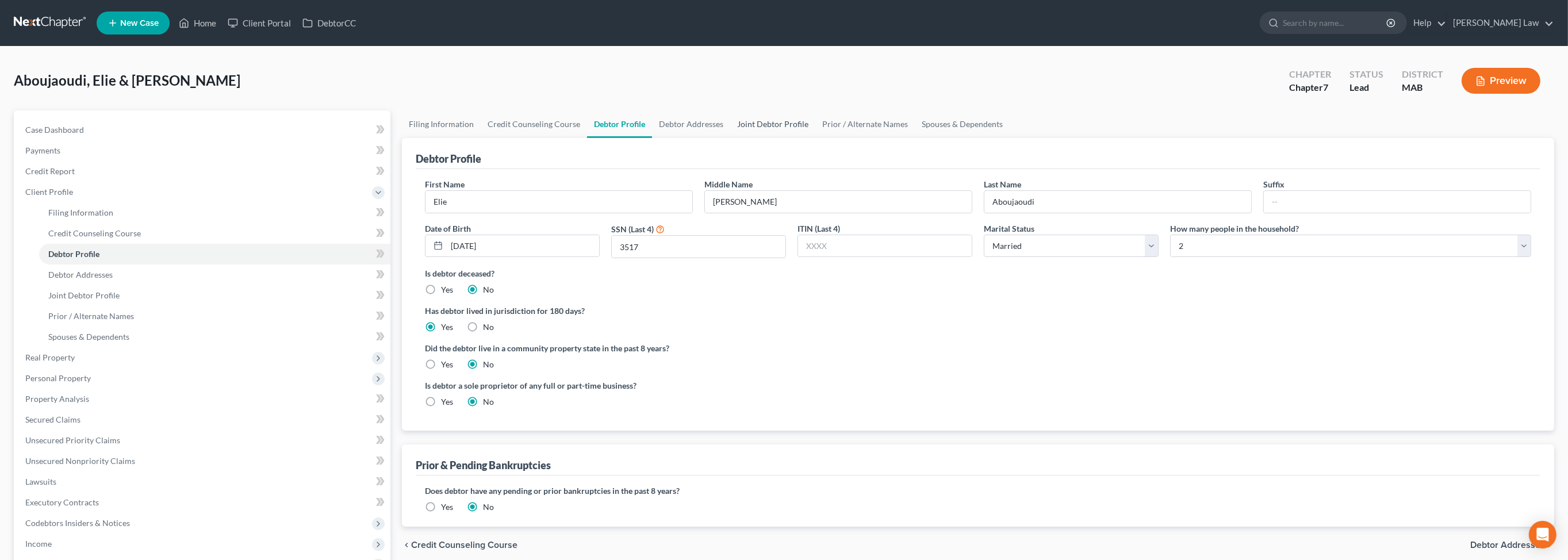
click at [815, 138] on link "Joint Debtor Profile" at bounding box center [772, 125] width 85 height 27
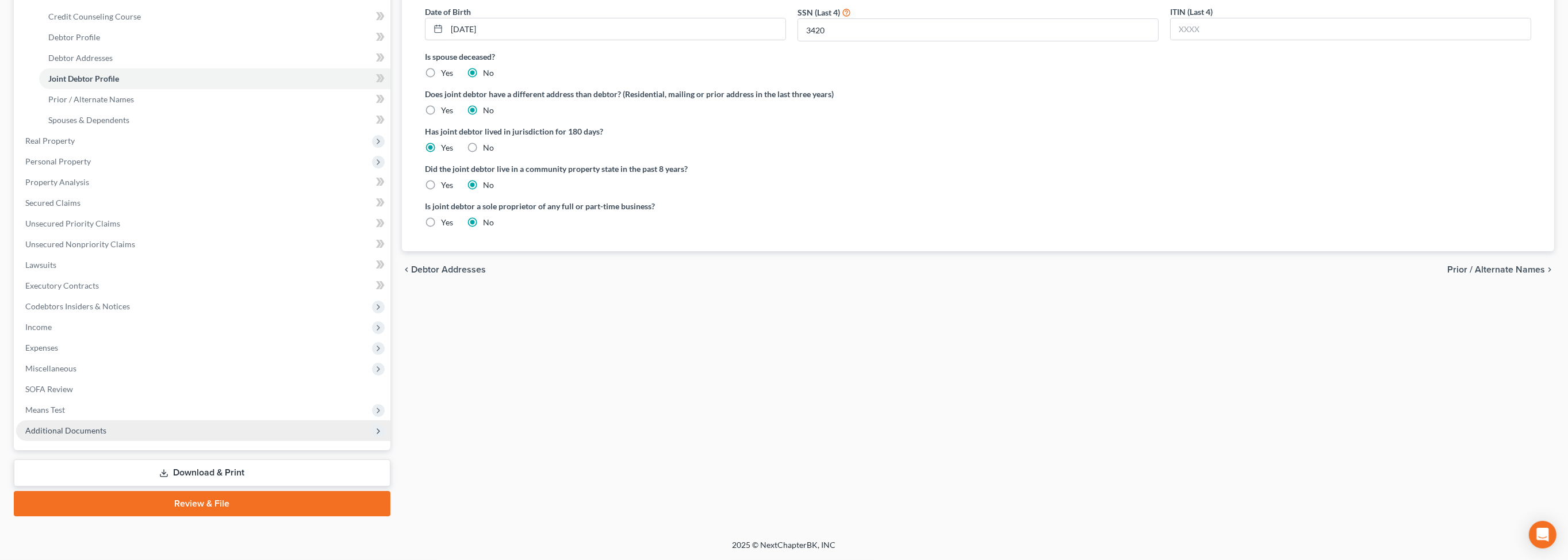
scroll to position [331, 0]
click at [139, 441] on span "Additional Documents" at bounding box center [203, 430] width 375 height 21
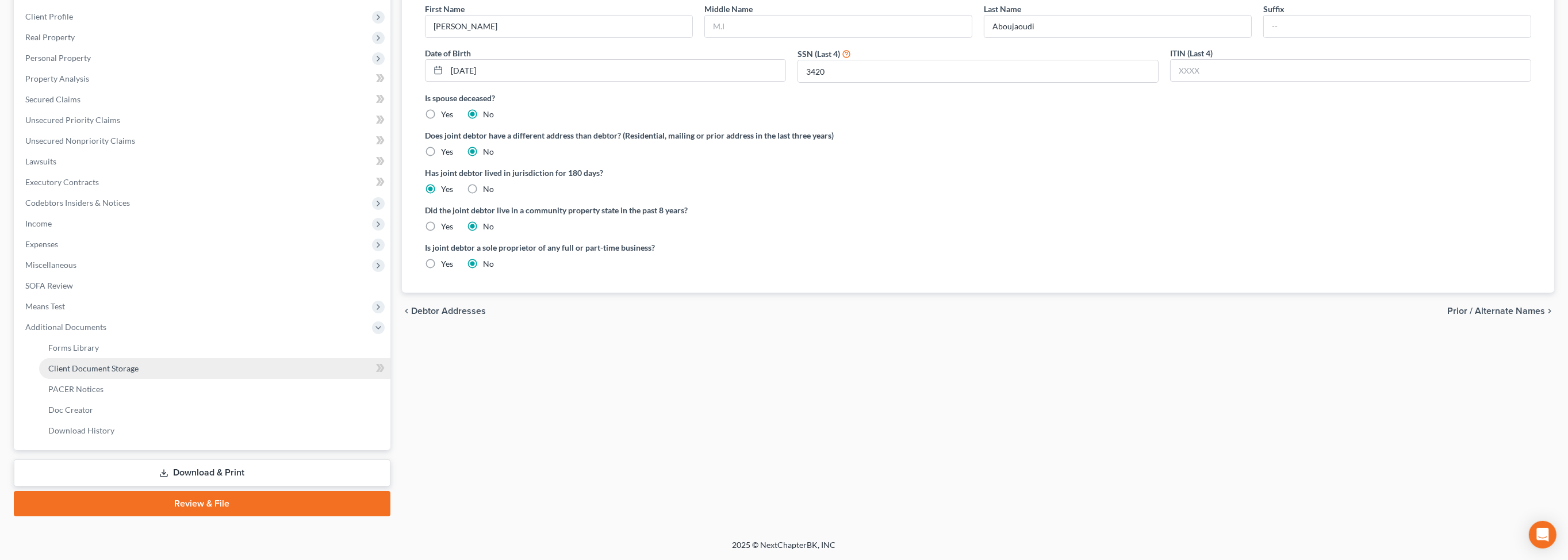
click at [168, 358] on link "Client Document Storage" at bounding box center [215, 368] width 351 height 21
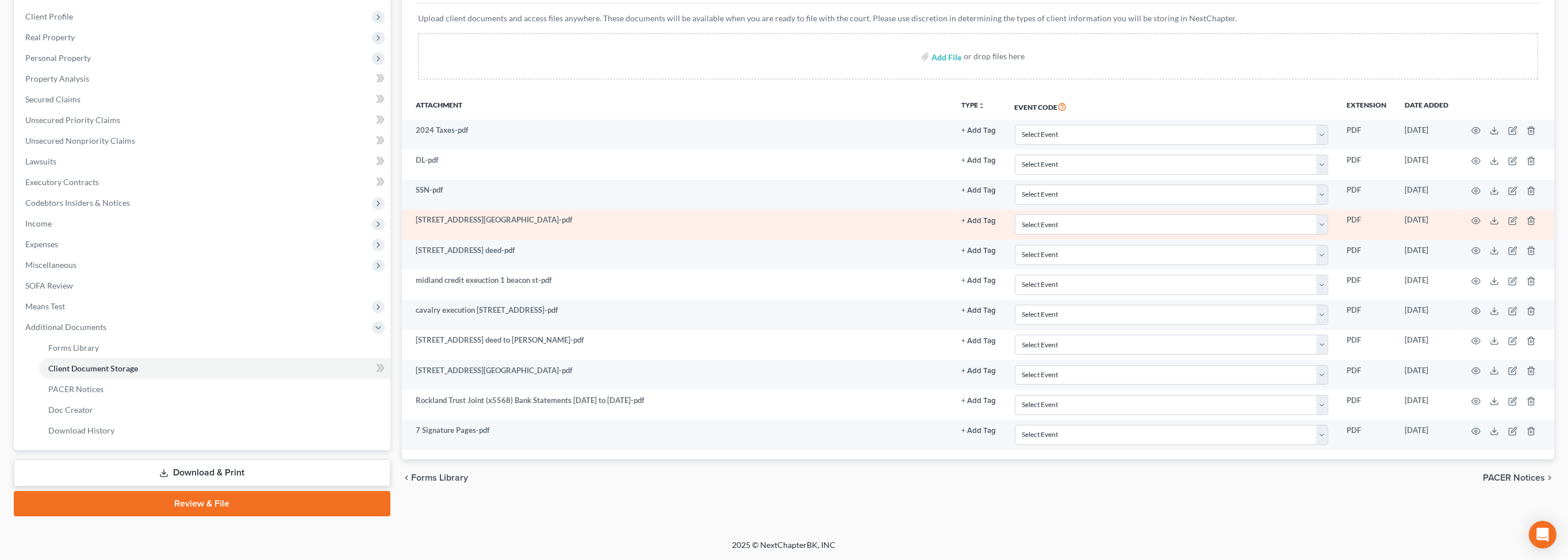
scroll to position [310, 0]
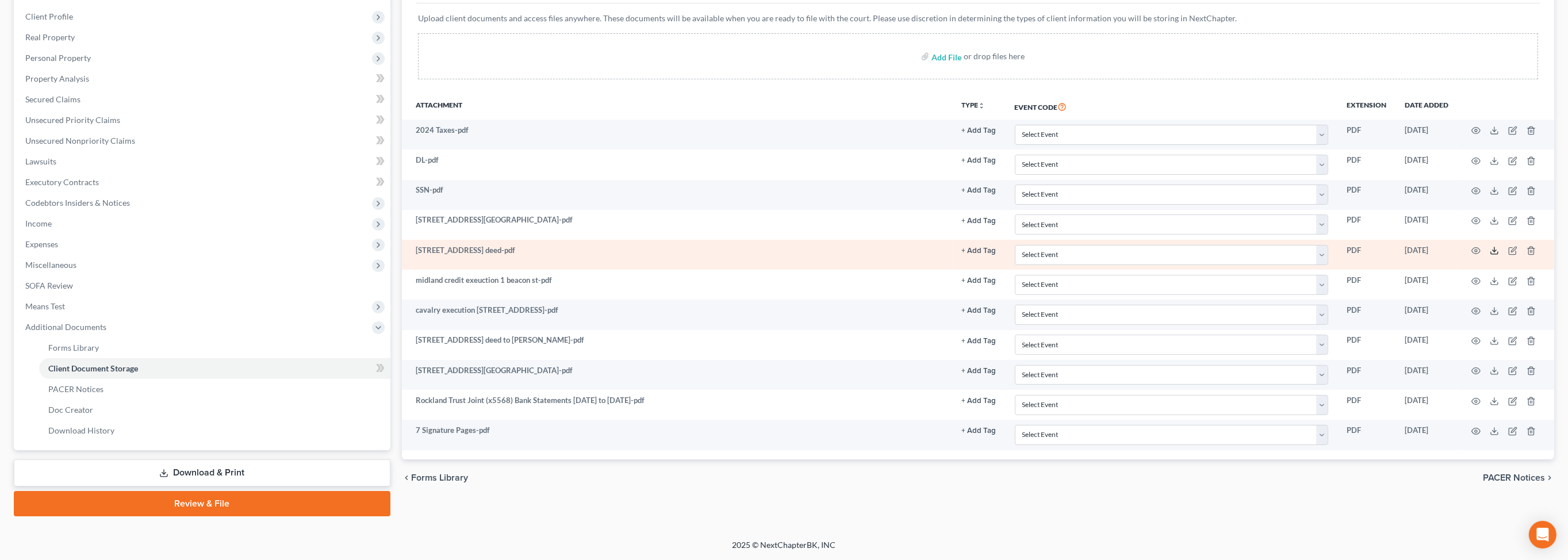
click at [1490, 246] on icon at bounding box center [1494, 250] width 9 height 9
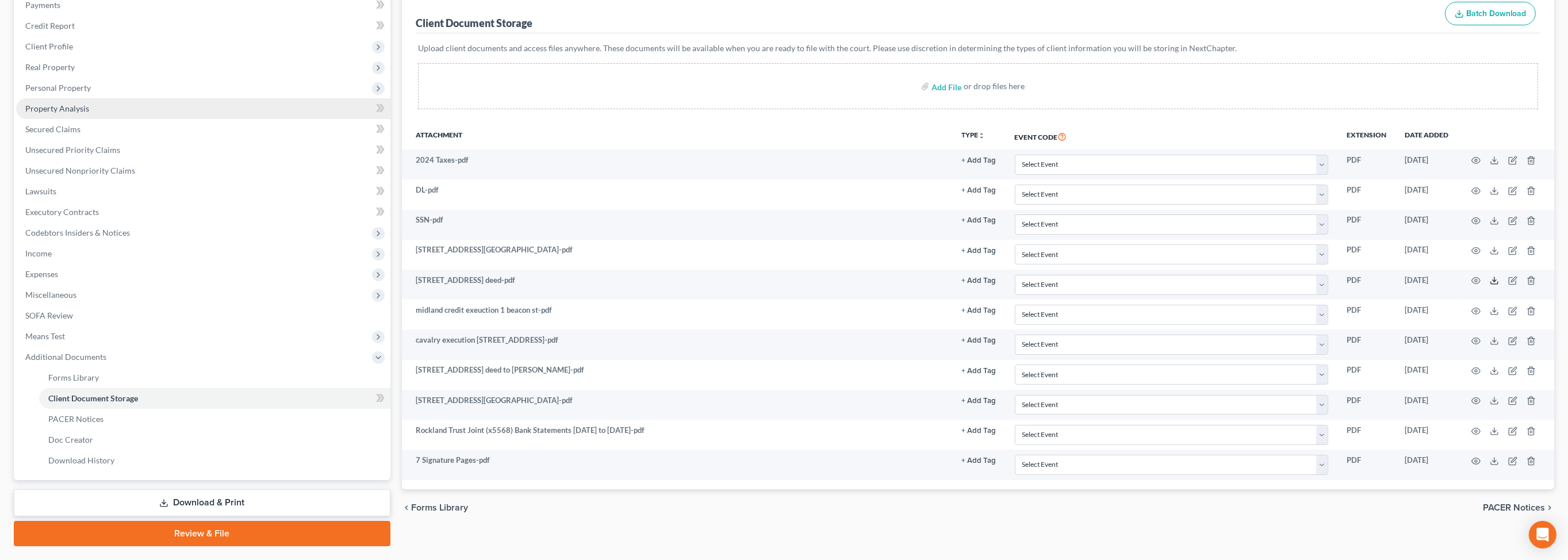
scroll to position [142, 0]
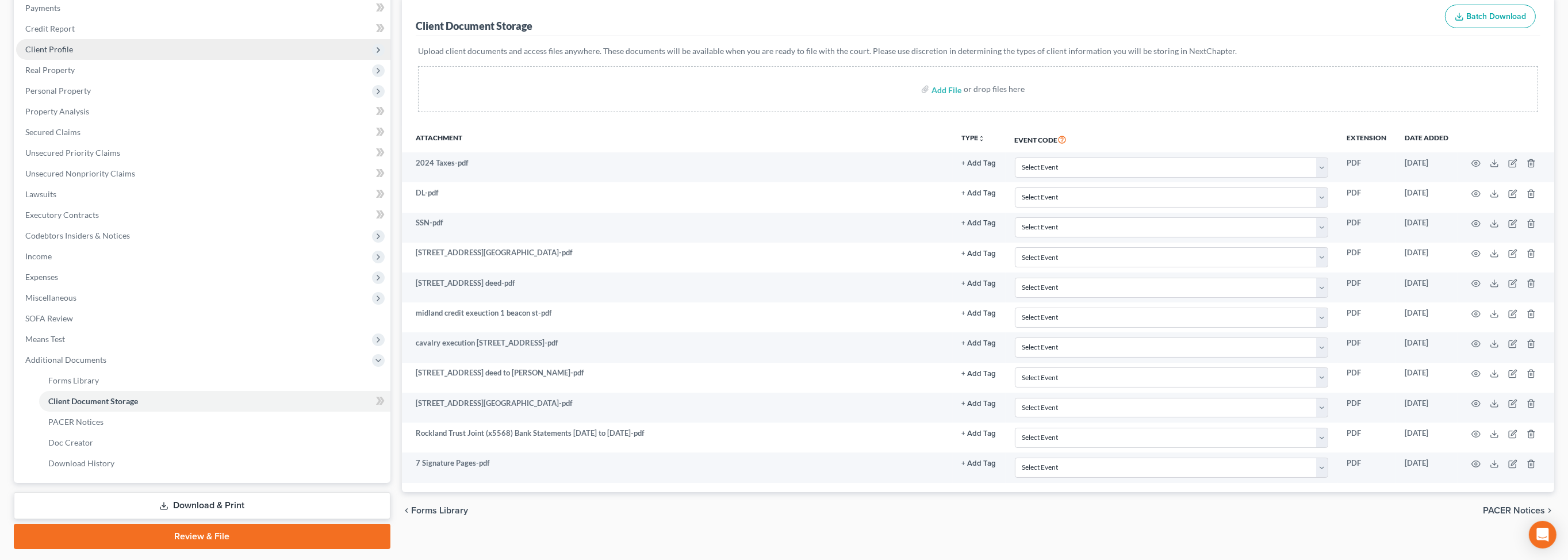
click at [73, 54] on span "Client Profile" at bounding box center [49, 49] width 48 height 10
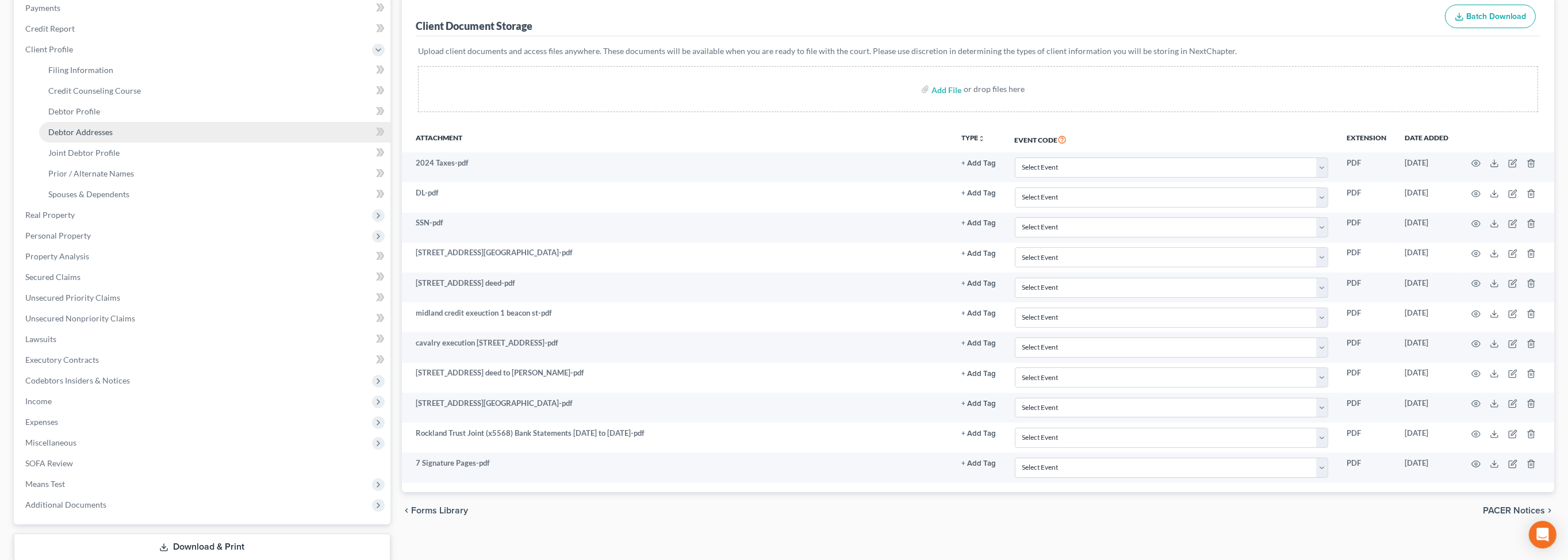
click at [93, 136] on span "Debtor Addresses" at bounding box center [80, 132] width 65 height 10
